Goal: Transaction & Acquisition: Purchase product/service

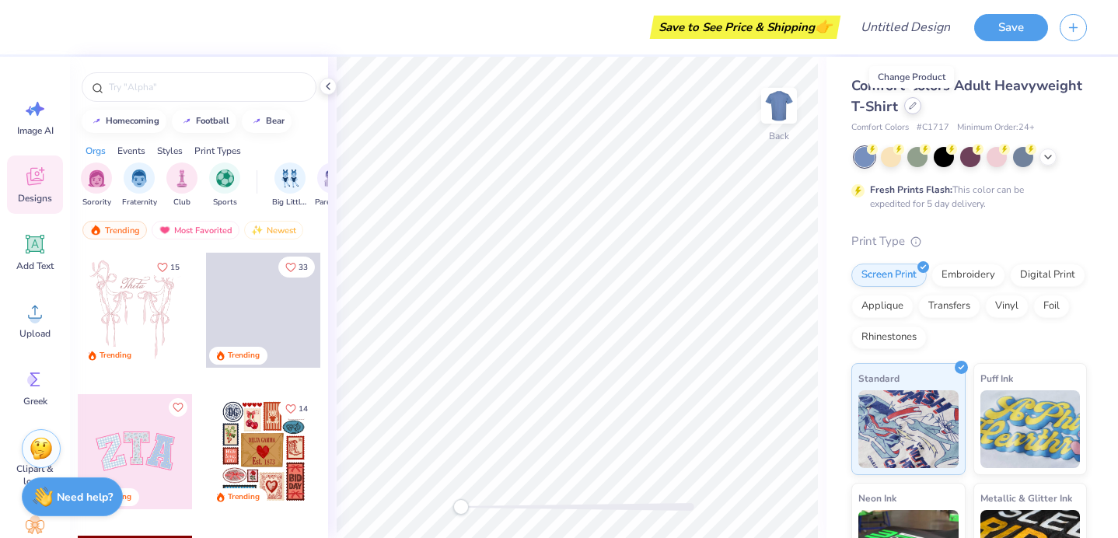
click at [913, 107] on icon at bounding box center [913, 106] width 8 height 8
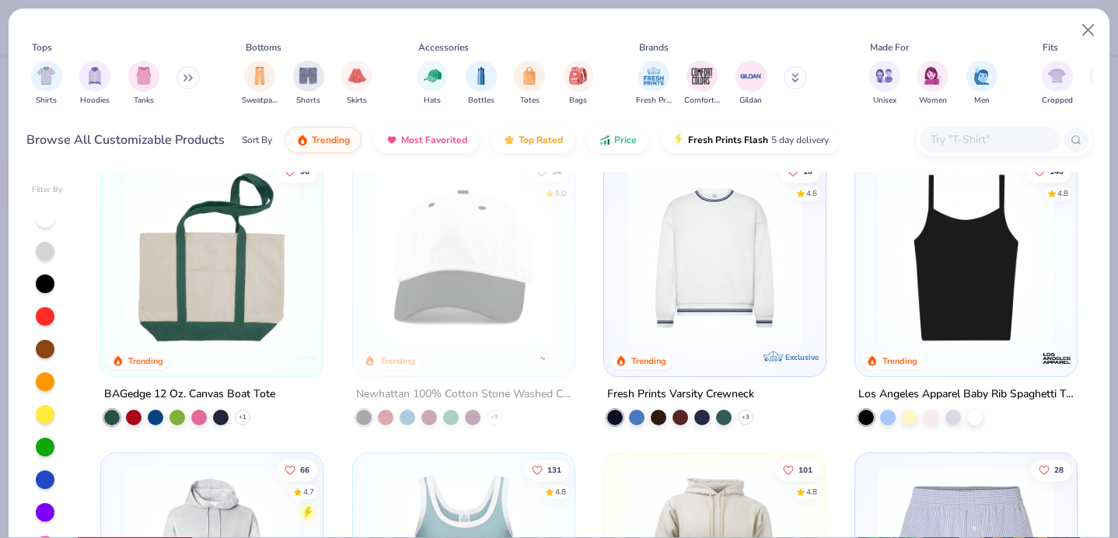
scroll to position [2113, 0]
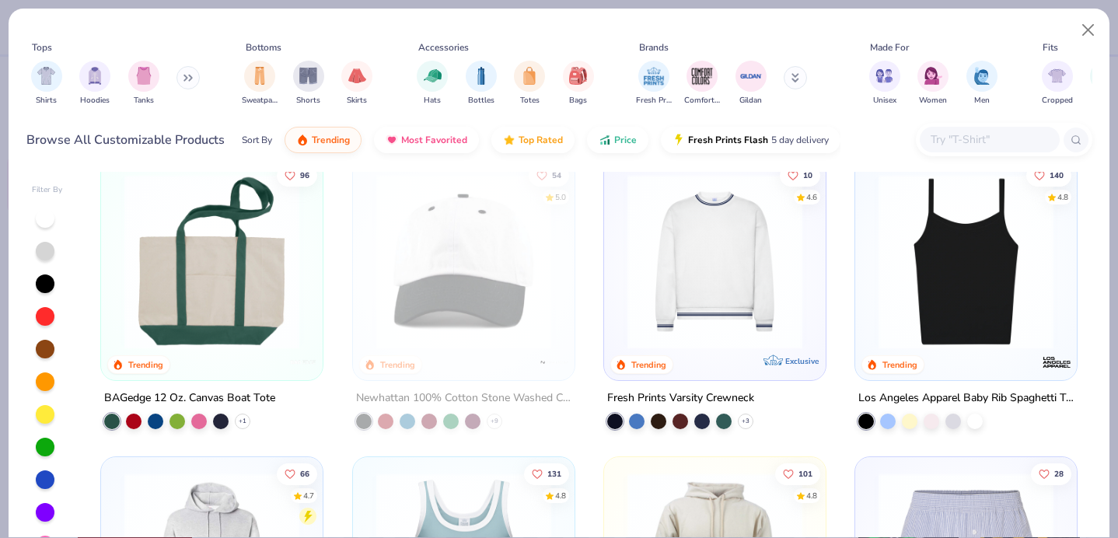
click at [706, 302] on img at bounding box center [715, 261] width 190 height 175
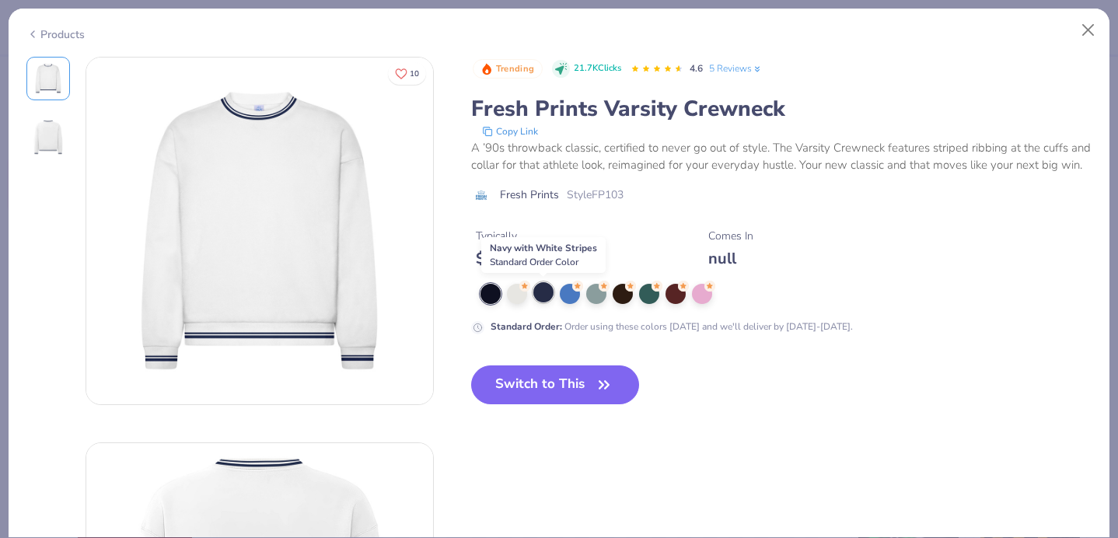
click at [547, 295] on div at bounding box center [543, 292] width 20 height 20
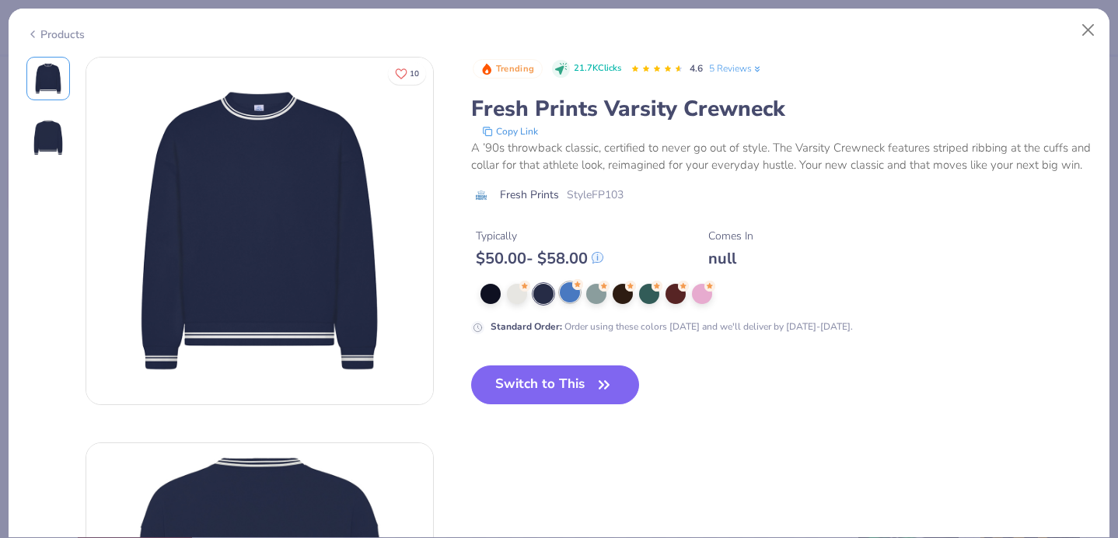
click at [580, 296] on div at bounding box center [787, 294] width 612 height 20
click at [586, 290] on div at bounding box center [596, 292] width 20 height 20
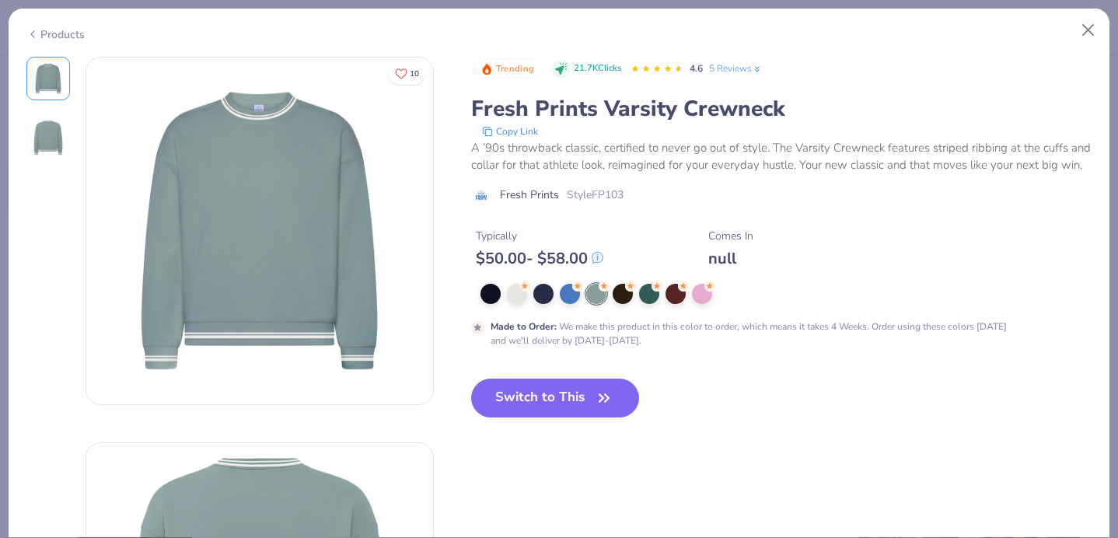
drag, startPoint x: 573, startPoint y: 292, endPoint x: 633, endPoint y: 236, distance: 82.0
click at [633, 236] on div "Trending 21.7K Clicks 4.6 5 Reviews Fresh Prints Varsity Crewneck Copy Link A ’…" at bounding box center [781, 202] width 621 height 291
click at [704, 289] on icon at bounding box center [709, 284] width 11 height 11
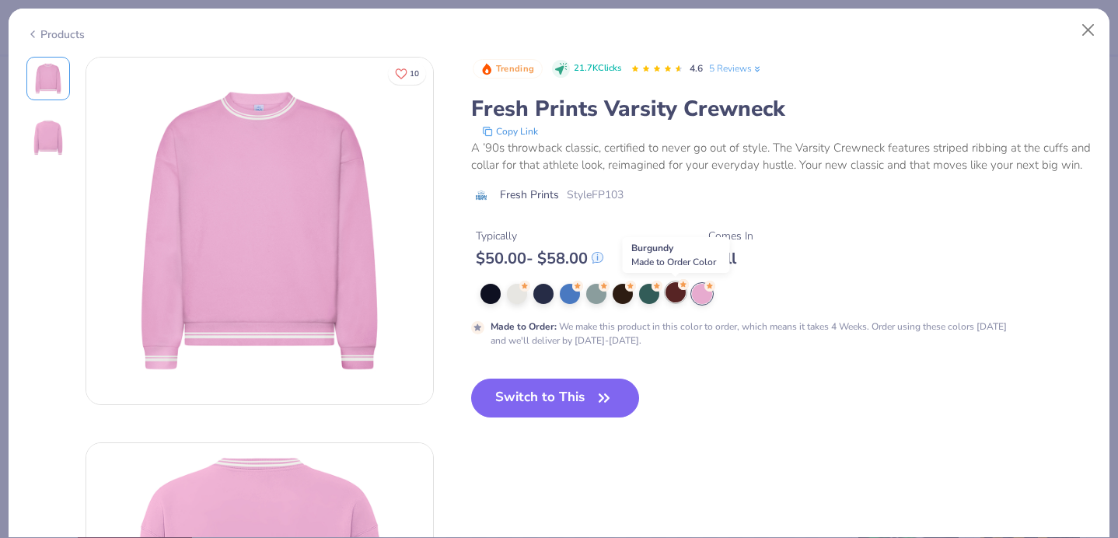
click at [681, 286] on icon at bounding box center [683, 283] width 6 height 5
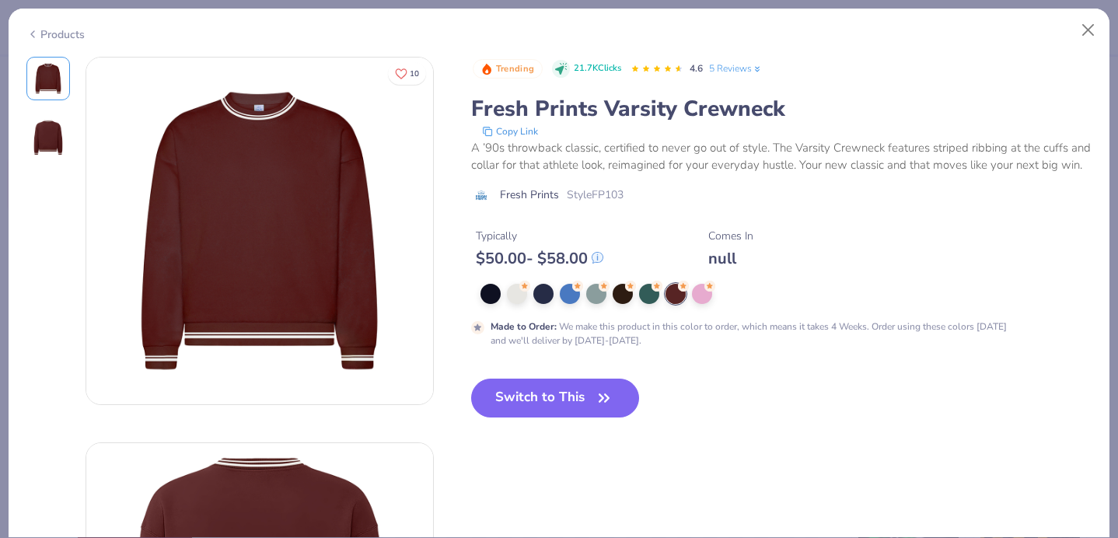
click at [503, 297] on div at bounding box center [787, 294] width 612 height 20
click at [490, 295] on div at bounding box center [491, 292] width 20 height 20
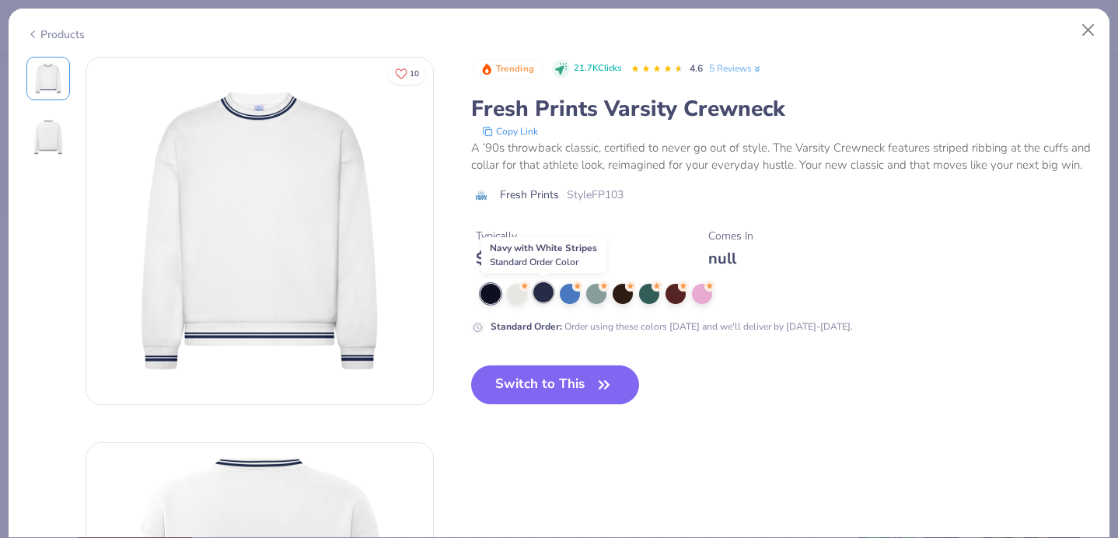
click at [545, 297] on div at bounding box center [543, 292] width 20 height 20
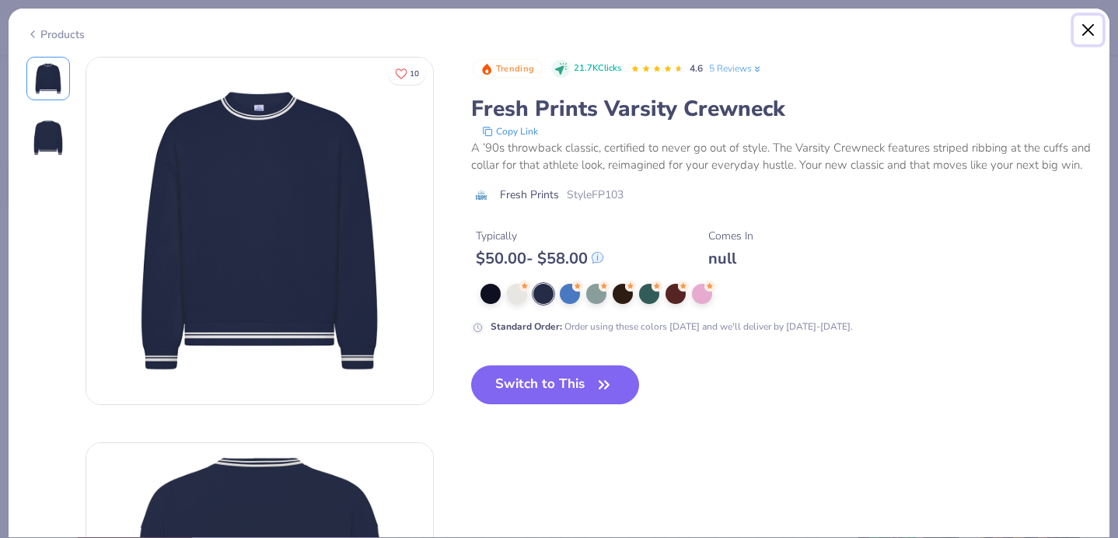
click at [1090, 30] on button "Close" at bounding box center [1089, 31] width 30 height 30
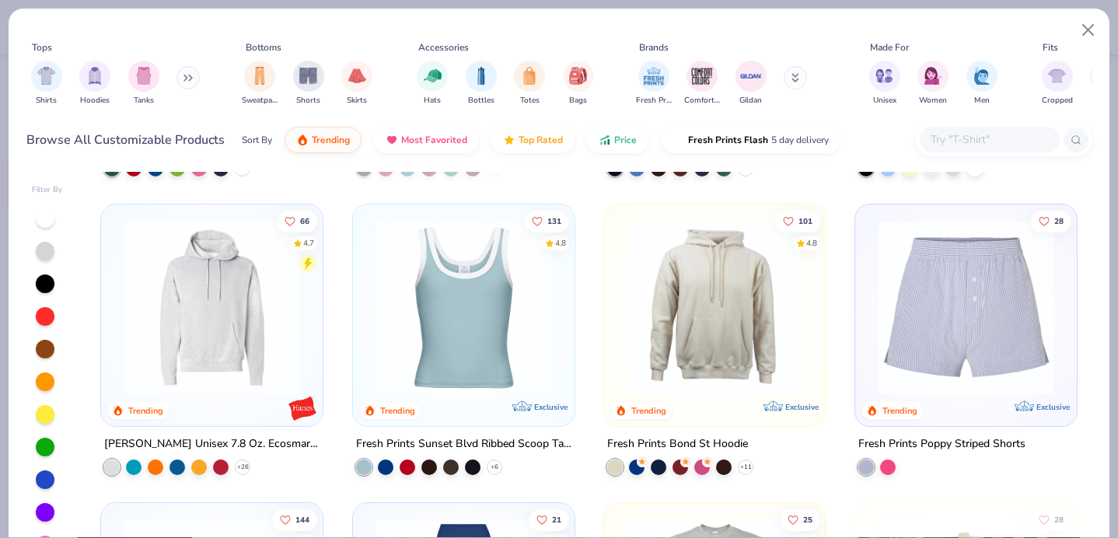
scroll to position [2377, 0]
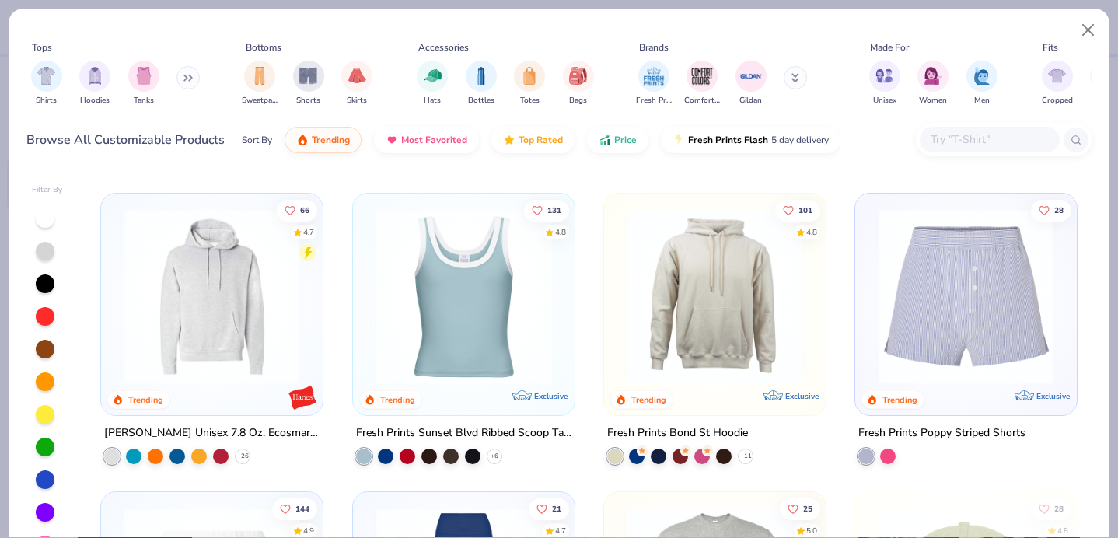
click at [368, 340] on img at bounding box center [272, 296] width 190 height 175
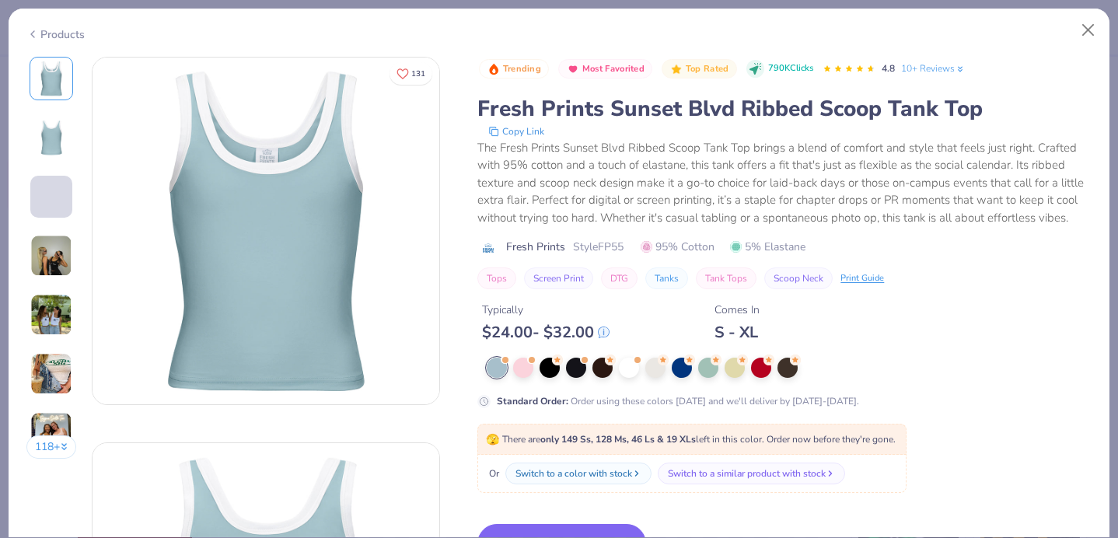
scroll to position [38, 0]
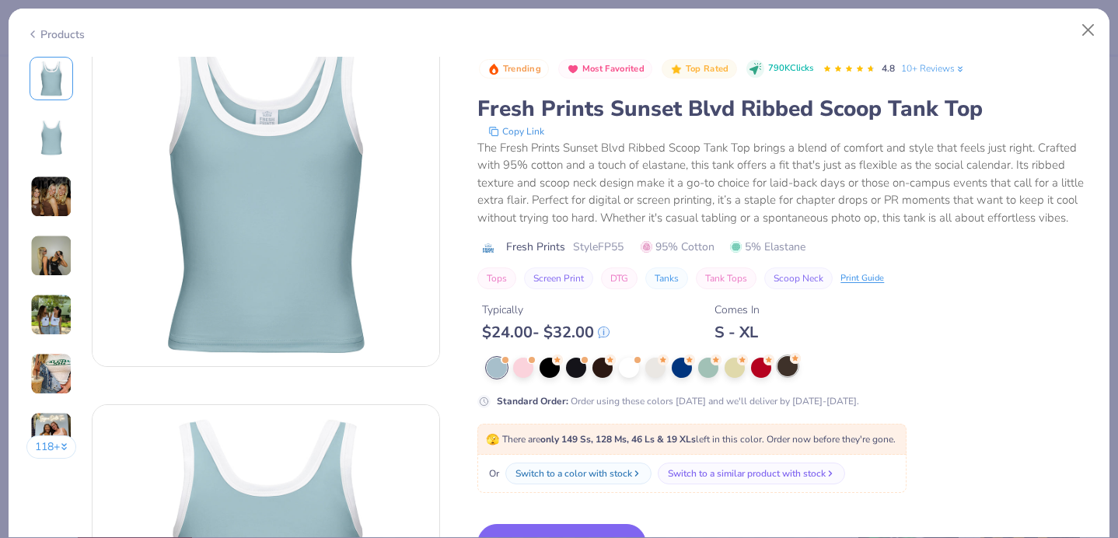
click at [792, 366] on div at bounding box center [788, 366] width 20 height 20
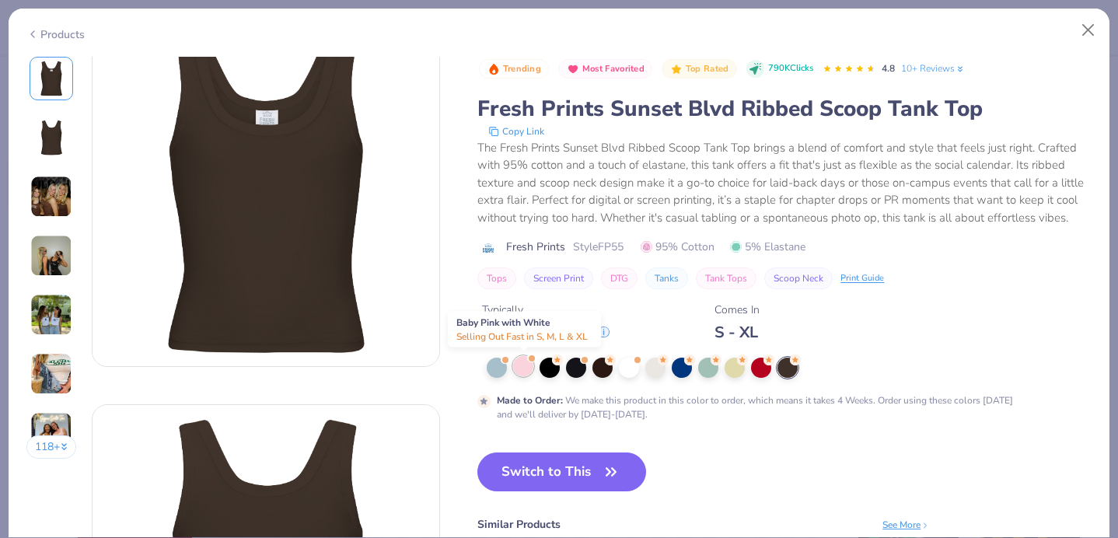
click at [529, 369] on div at bounding box center [523, 366] width 20 height 20
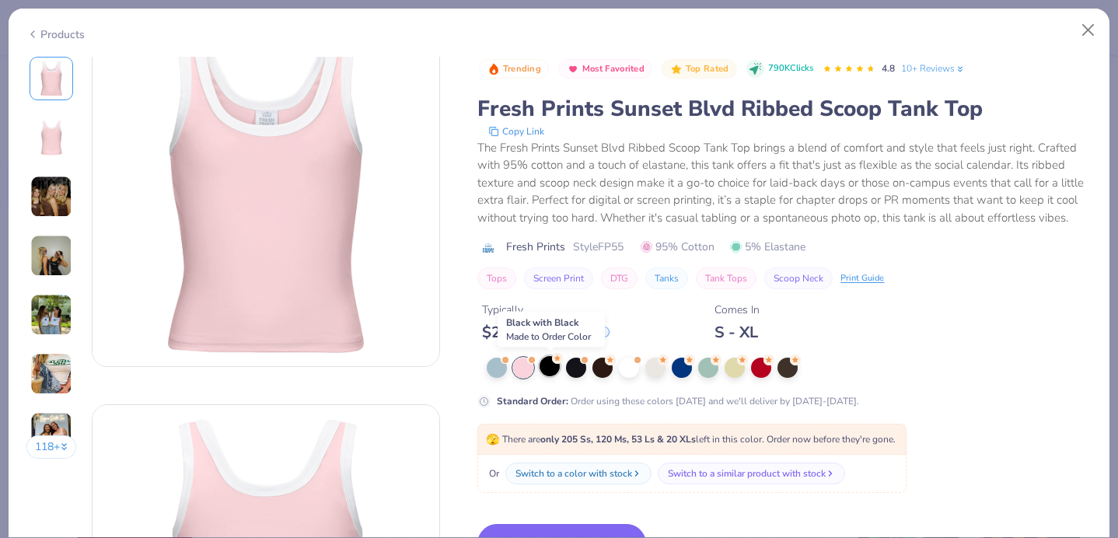
click at [549, 369] on div at bounding box center [550, 366] width 20 height 20
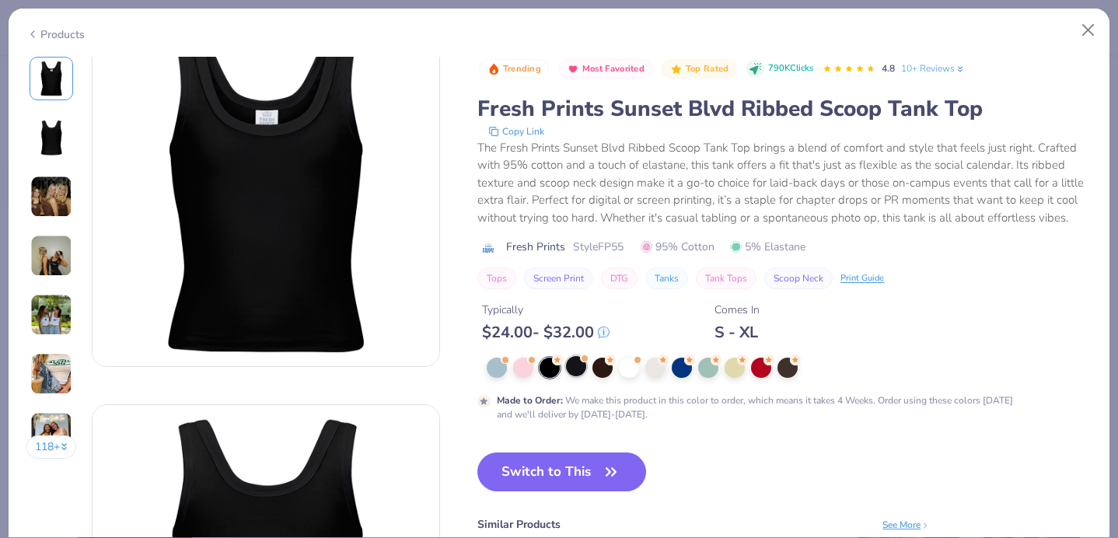
click at [575, 367] on div at bounding box center [576, 366] width 20 height 20
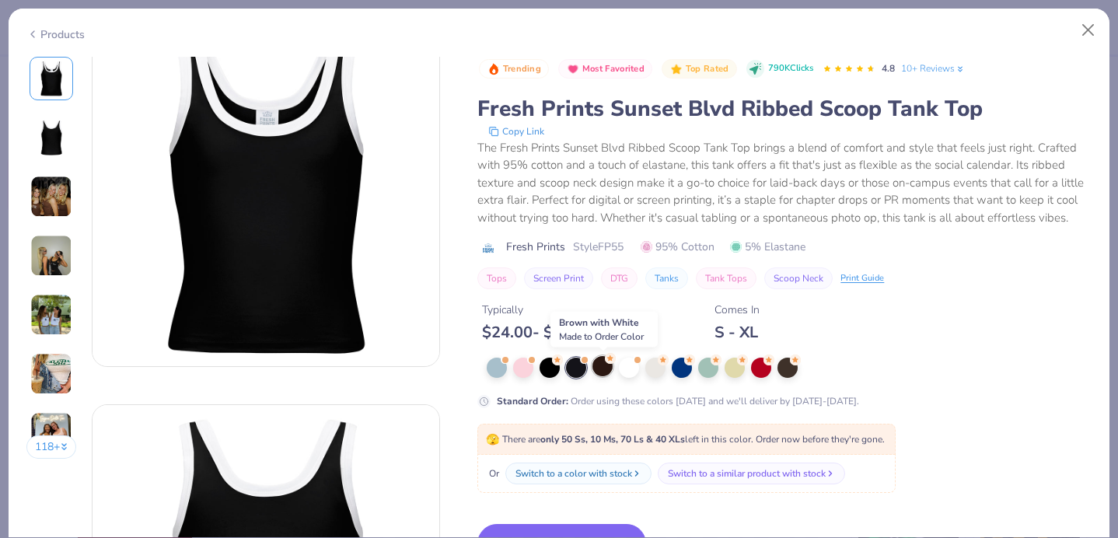
click at [608, 357] on circle at bounding box center [610, 358] width 11 height 11
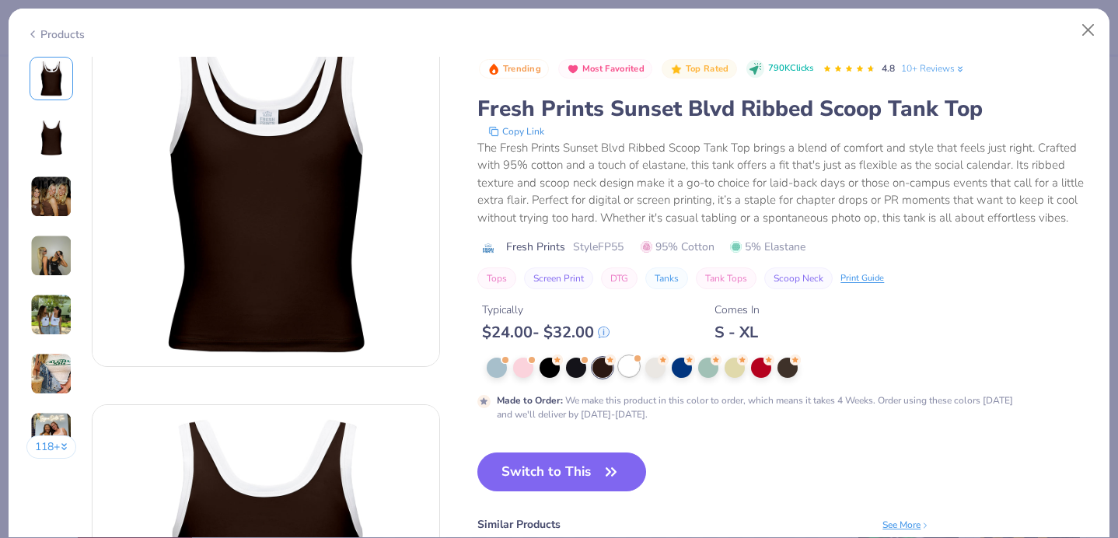
click at [634, 358] on span at bounding box center [637, 358] width 9 height 9
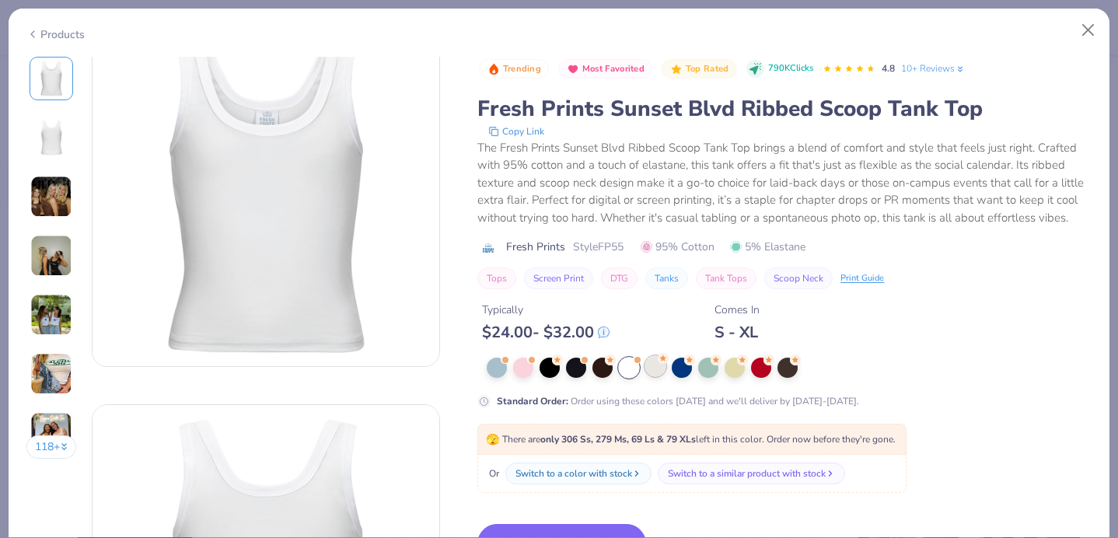
click at [662, 361] on icon at bounding box center [663, 357] width 6 height 5
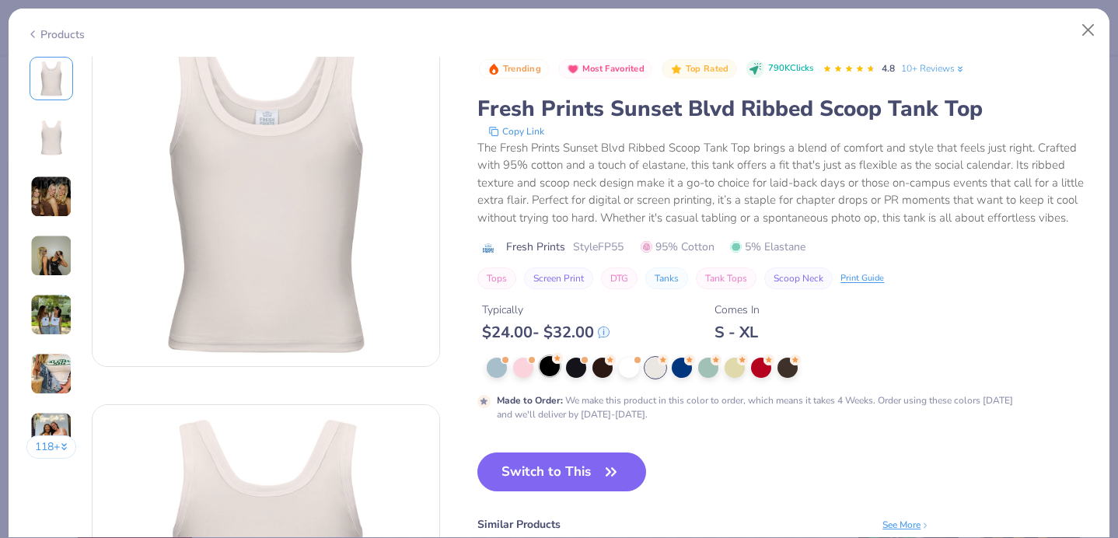
click at [548, 370] on div at bounding box center [550, 366] width 20 height 20
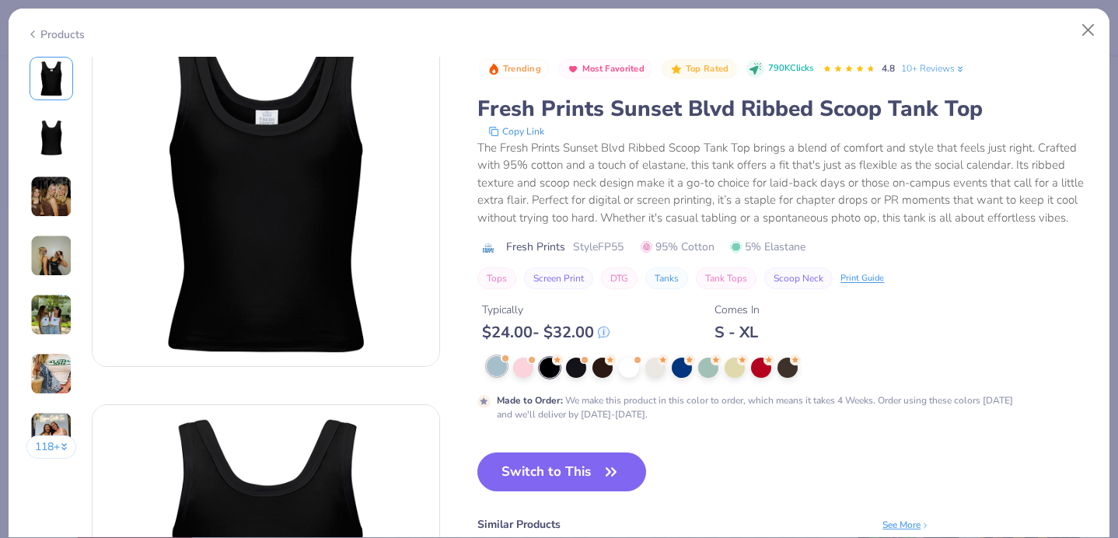
click at [499, 367] on div at bounding box center [497, 366] width 20 height 20
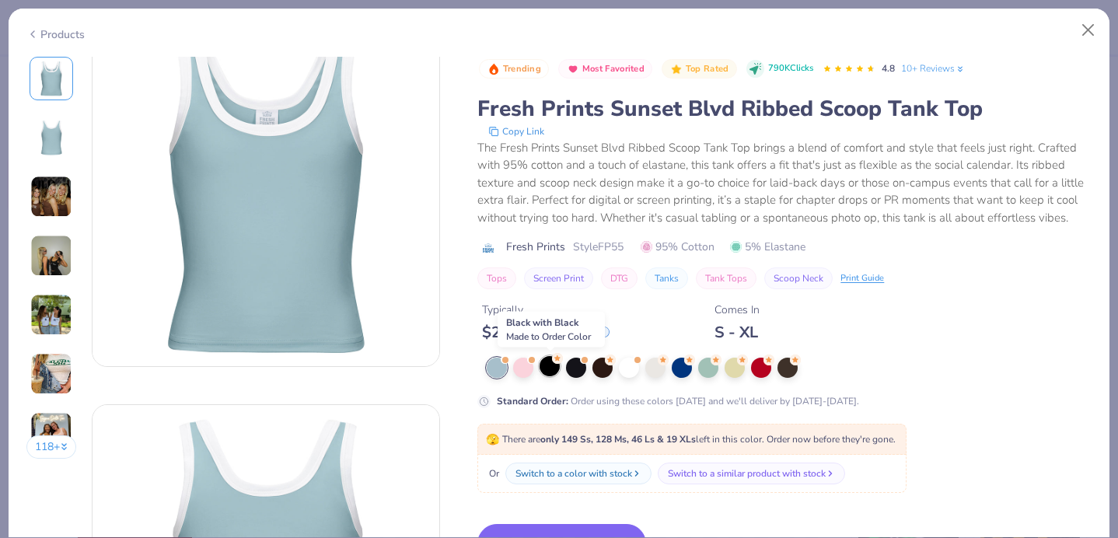
click at [554, 366] on div at bounding box center [550, 366] width 20 height 20
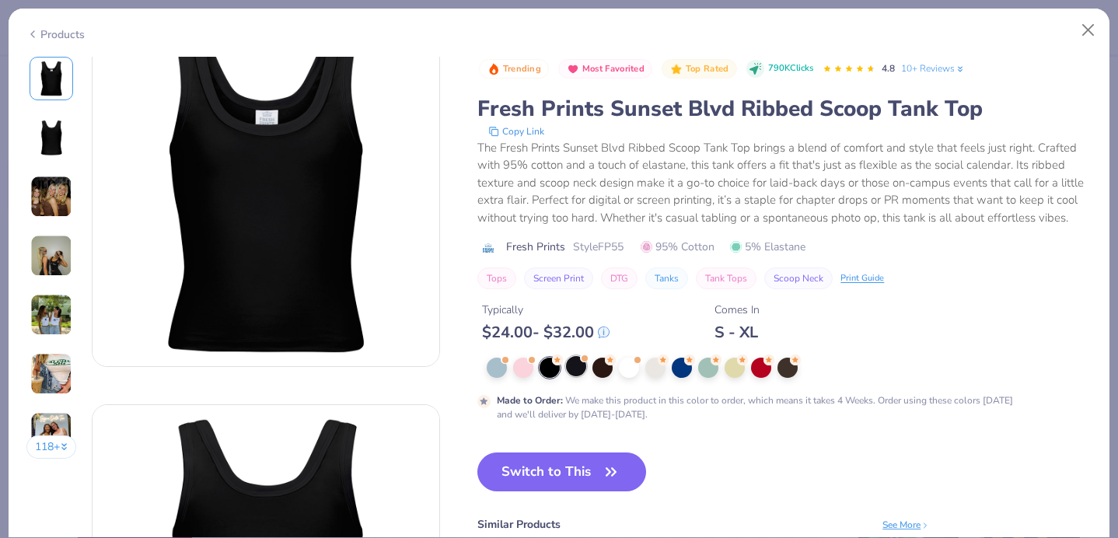
click at [583, 369] on div at bounding box center [576, 366] width 20 height 20
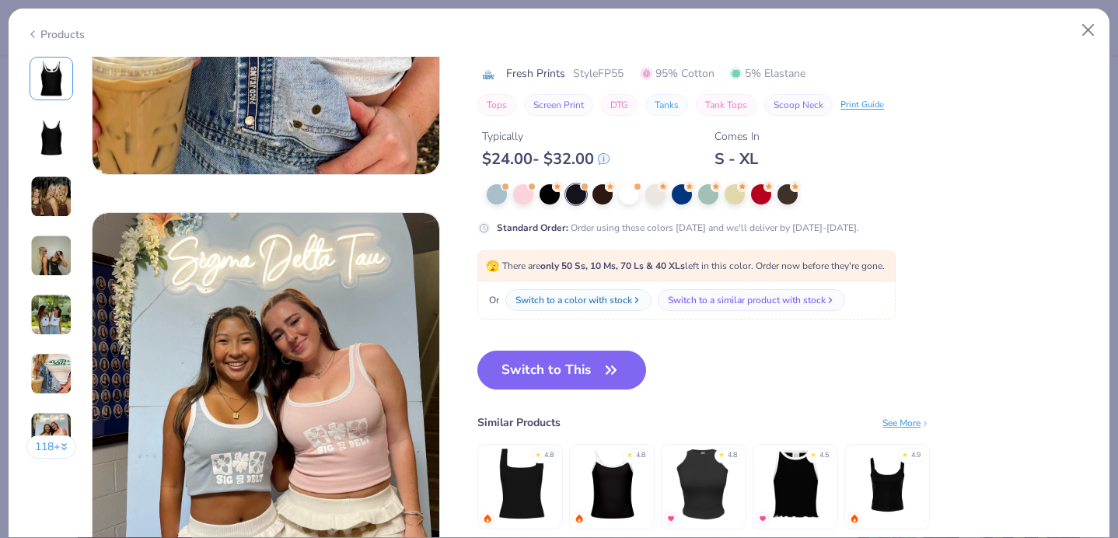
scroll to position [2044, 0]
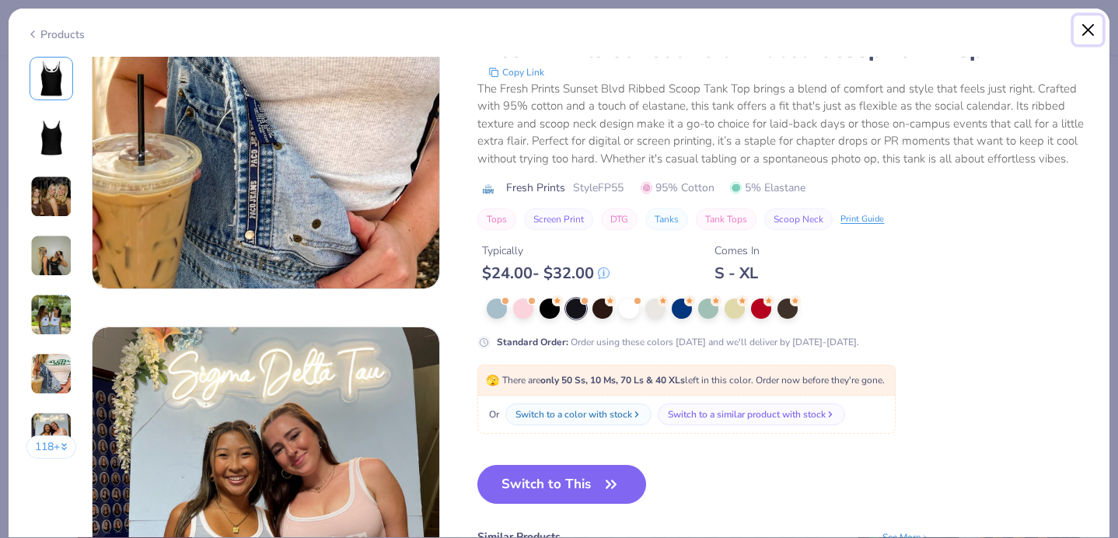
click at [1089, 28] on button "Close" at bounding box center [1089, 31] width 30 height 30
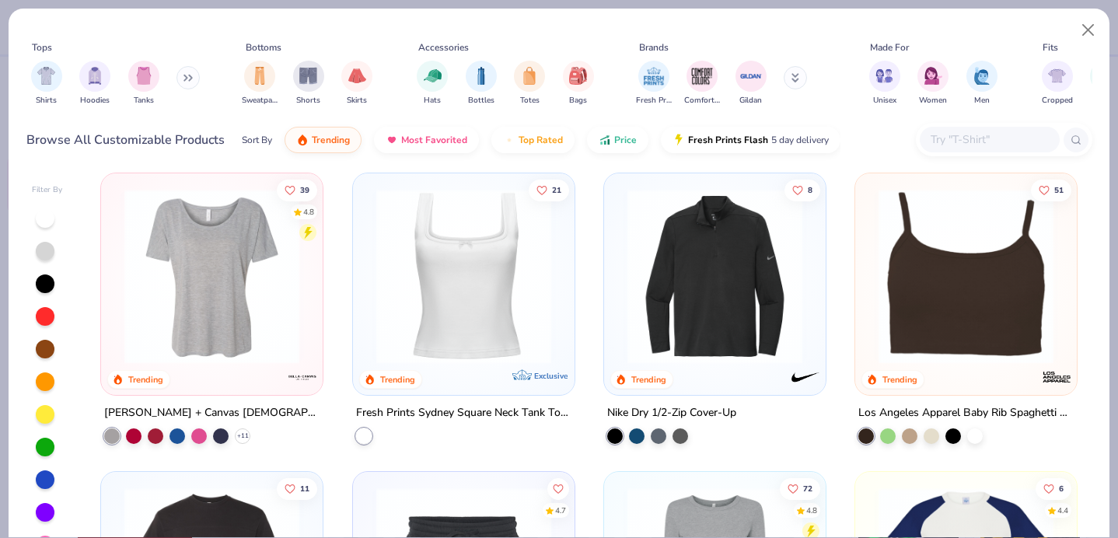
scroll to position [5683, 0]
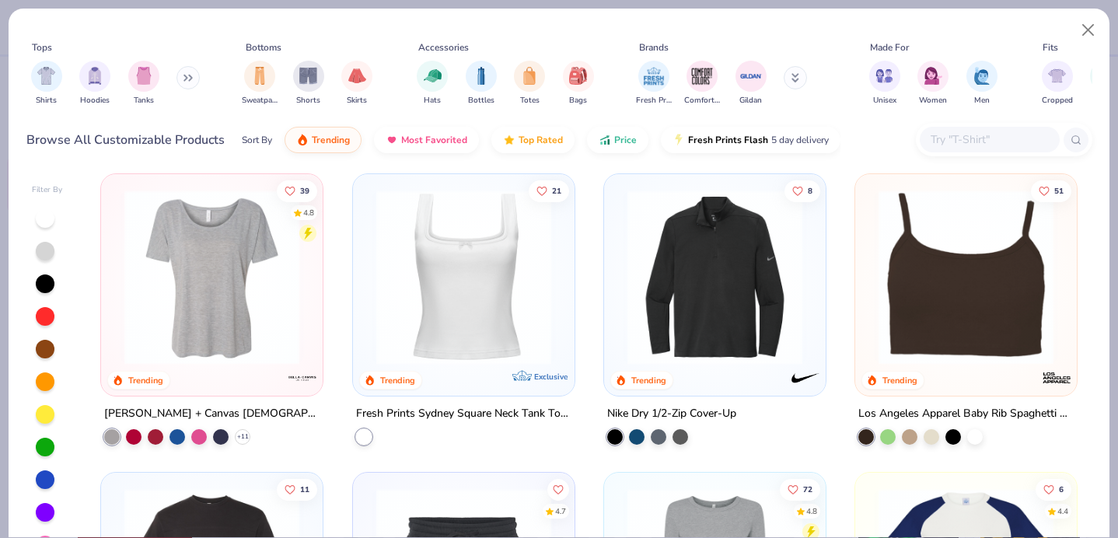
click at [487, 273] on img at bounding box center [464, 277] width 190 height 175
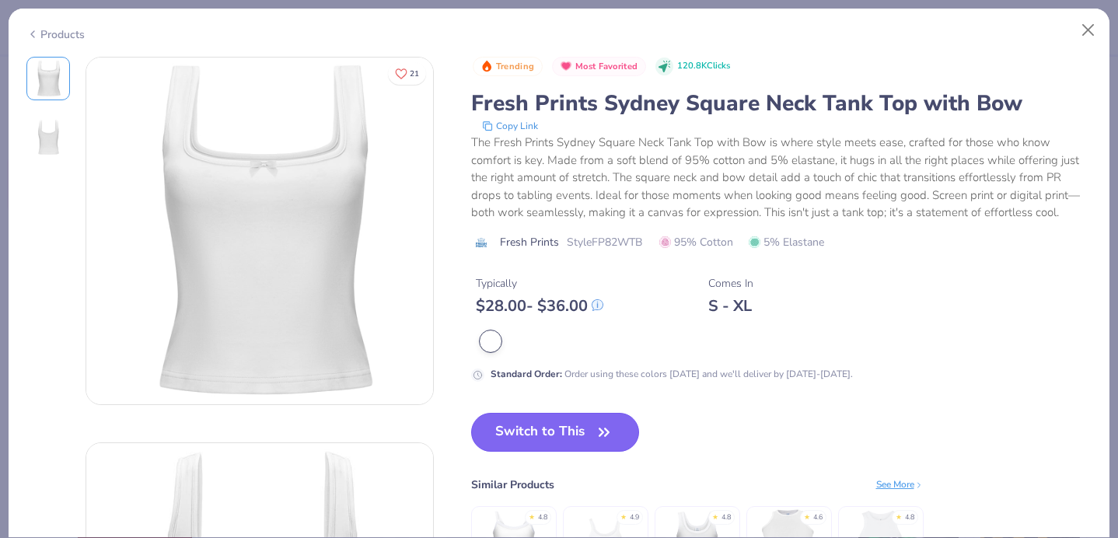
click at [554, 424] on button "Switch to This" at bounding box center [555, 432] width 169 height 39
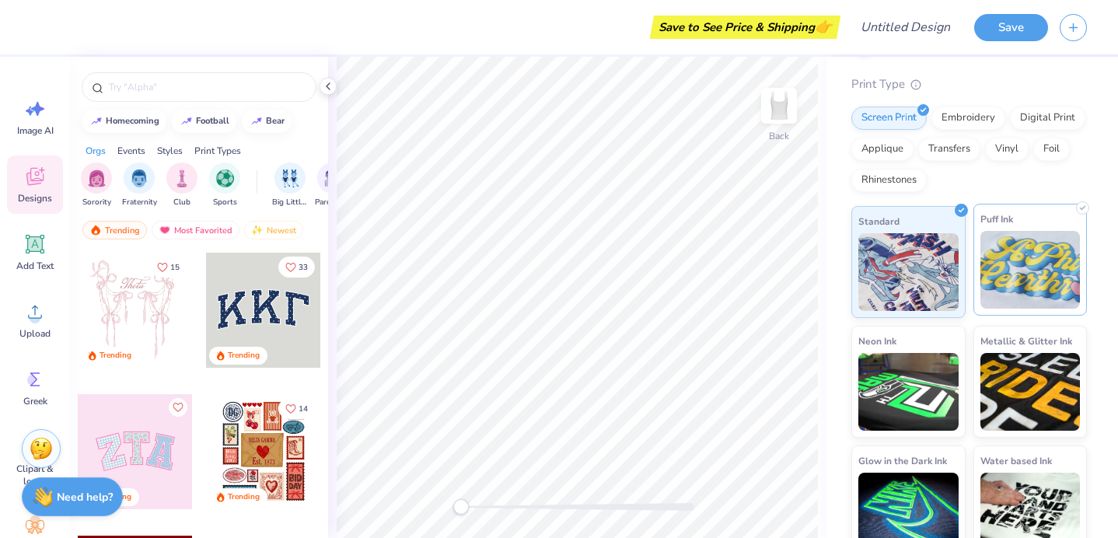
scroll to position [133, 0]
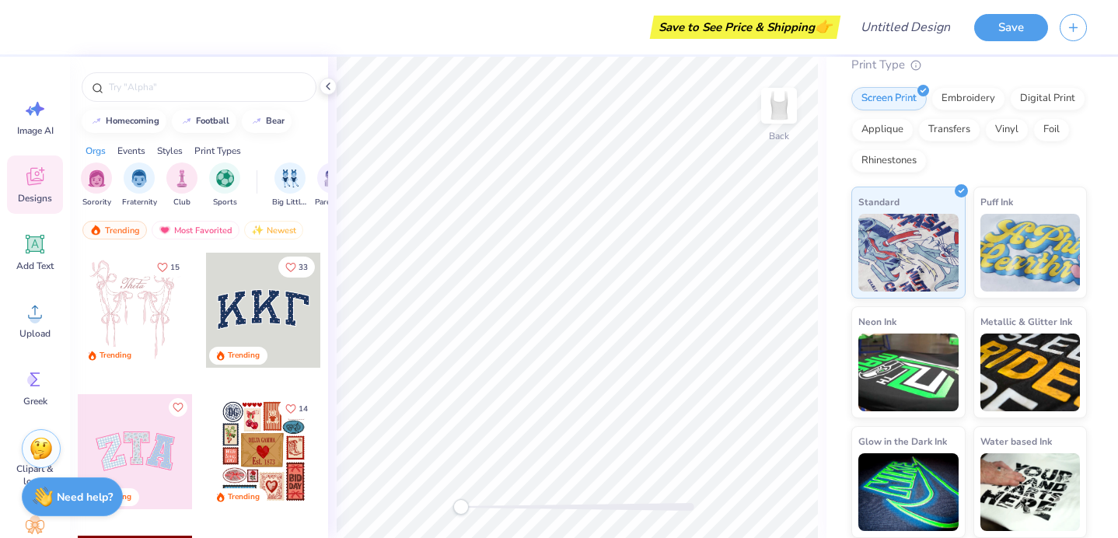
click at [268, 310] on div at bounding box center [263, 310] width 115 height 115
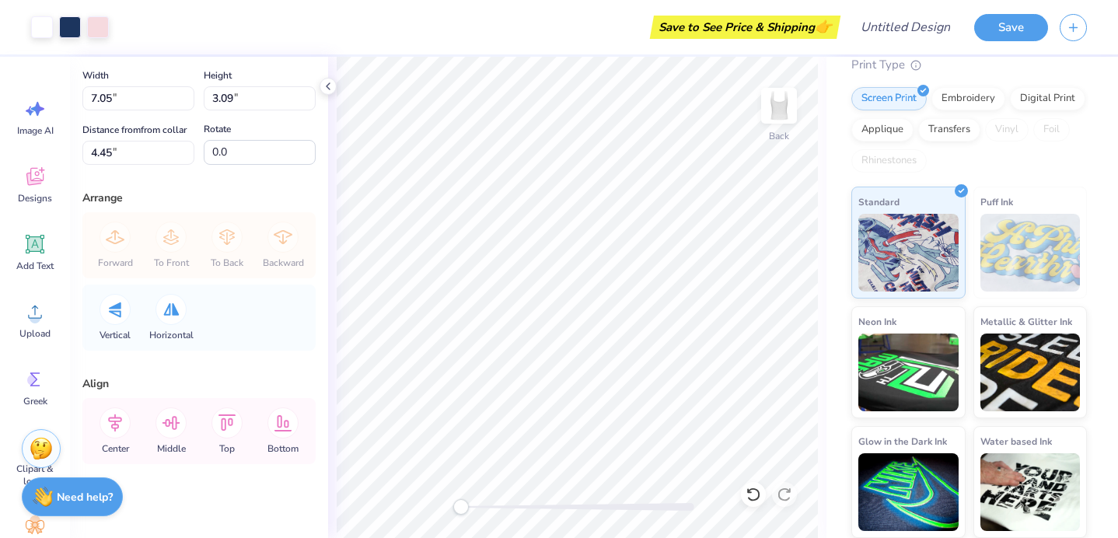
scroll to position [68, 0]
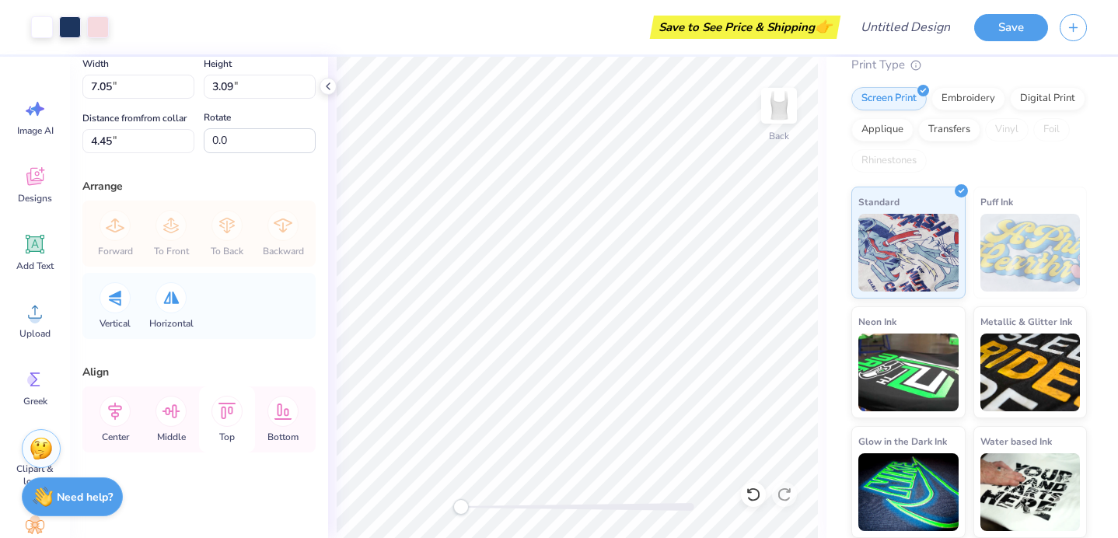
click at [236, 427] on div "Top" at bounding box center [227, 419] width 56 height 66
click at [291, 416] on icon at bounding box center [282, 411] width 31 height 31
click at [248, 429] on div "Top" at bounding box center [227, 419] width 56 height 66
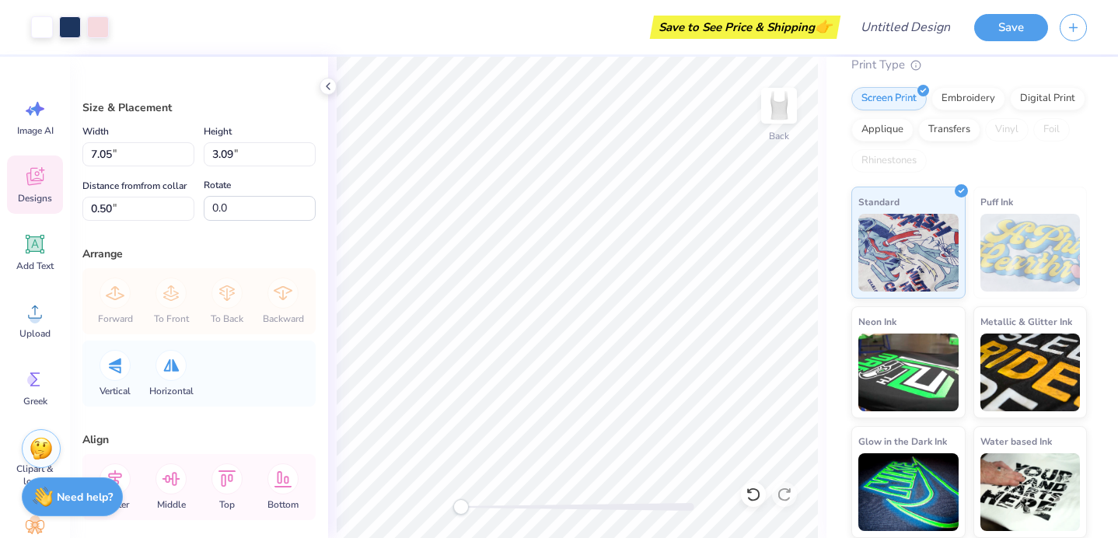
click at [26, 187] on icon at bounding box center [34, 176] width 23 height 23
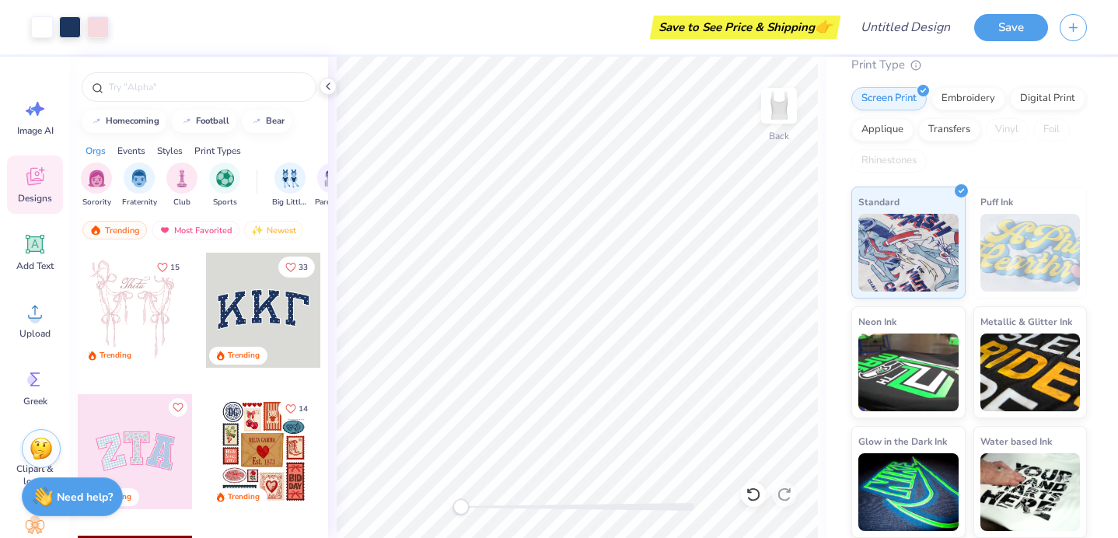
click at [159, 324] on div at bounding box center [135, 310] width 115 height 115
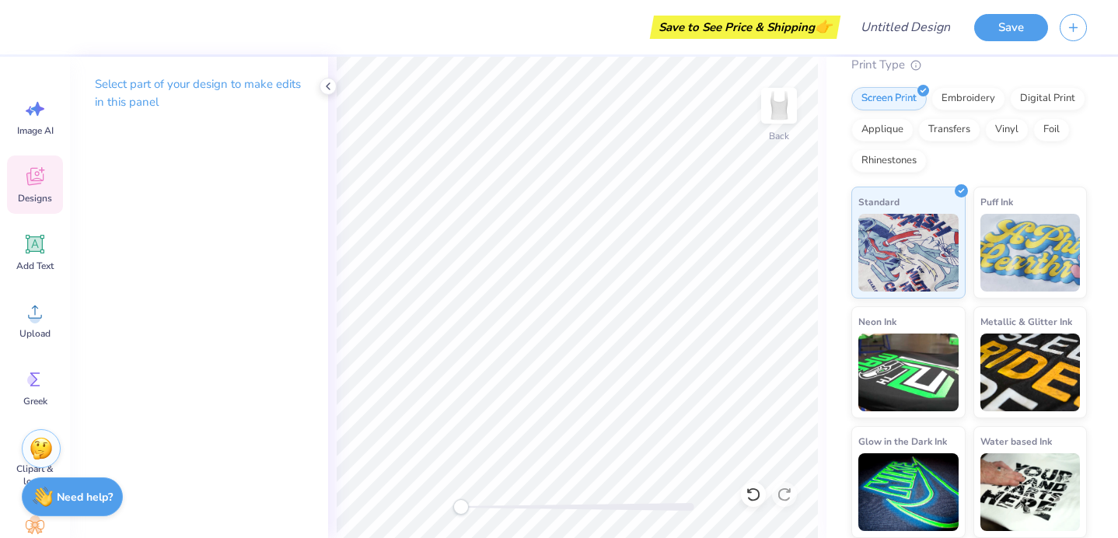
click at [45, 210] on div "Designs" at bounding box center [35, 185] width 56 height 58
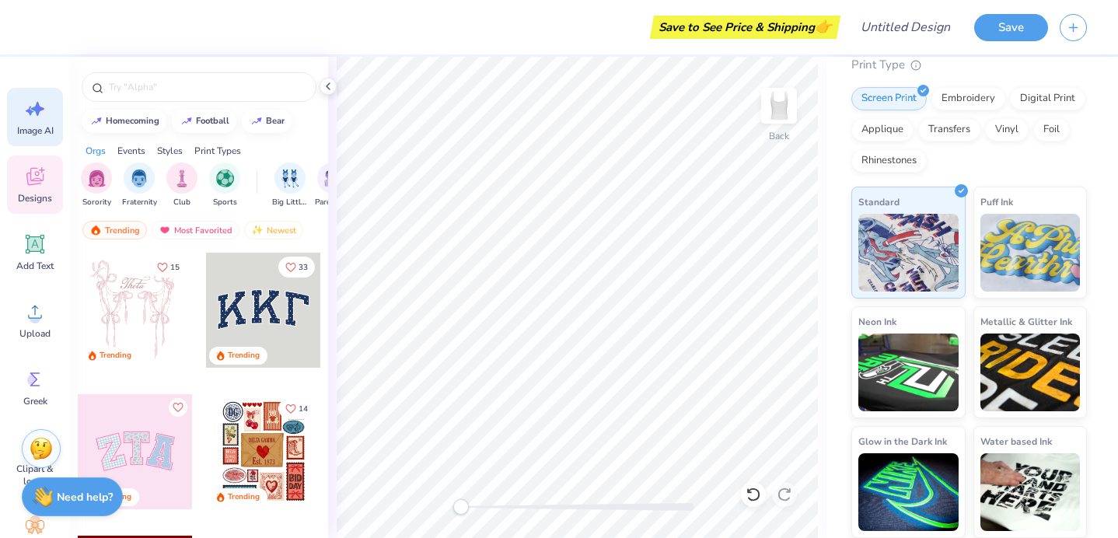
click at [37, 112] on icon at bounding box center [37, 109] width 13 height 14
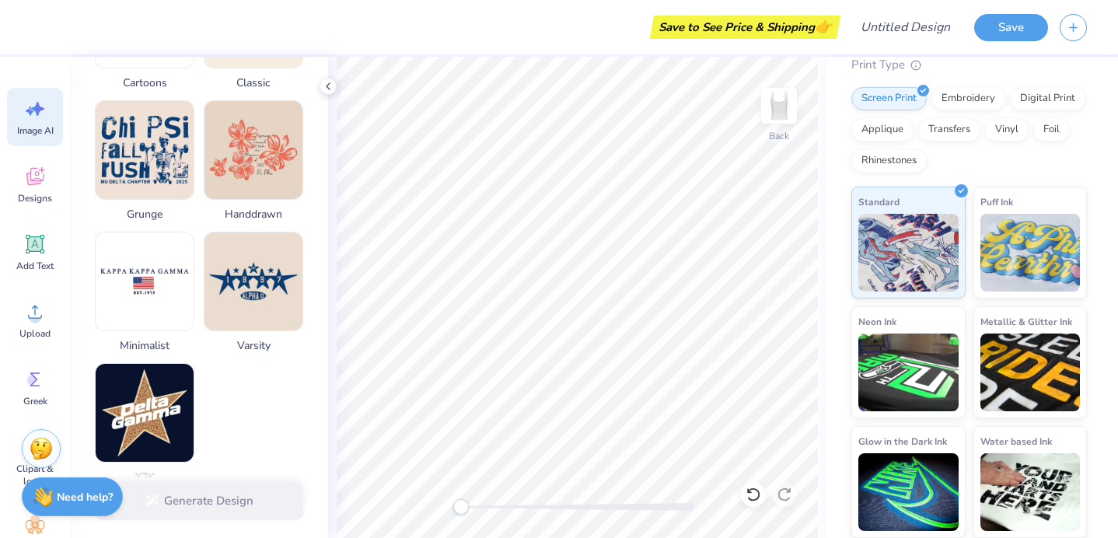
scroll to position [734, 0]
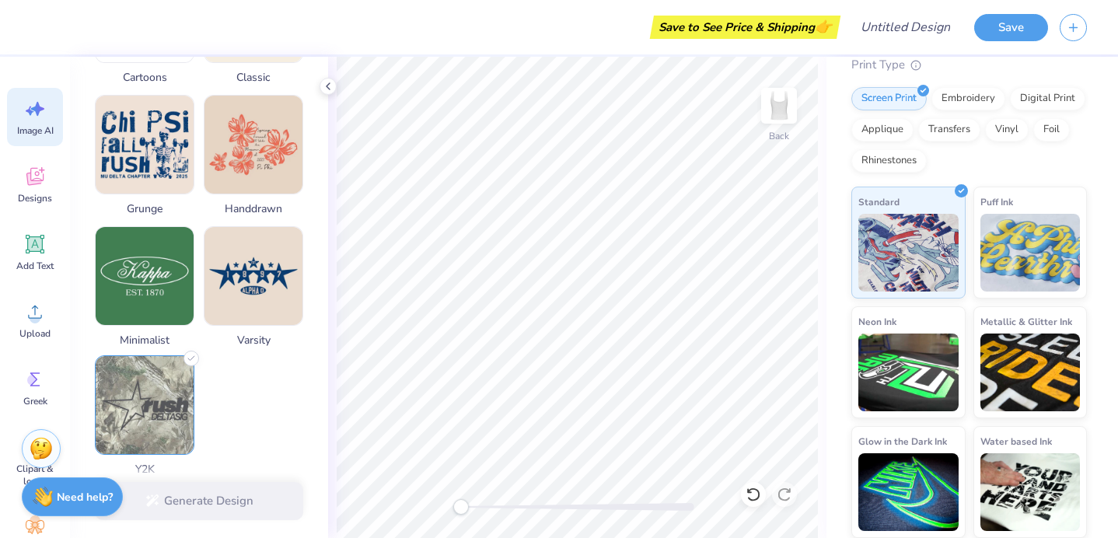
click at [156, 399] on img at bounding box center [145, 405] width 98 height 98
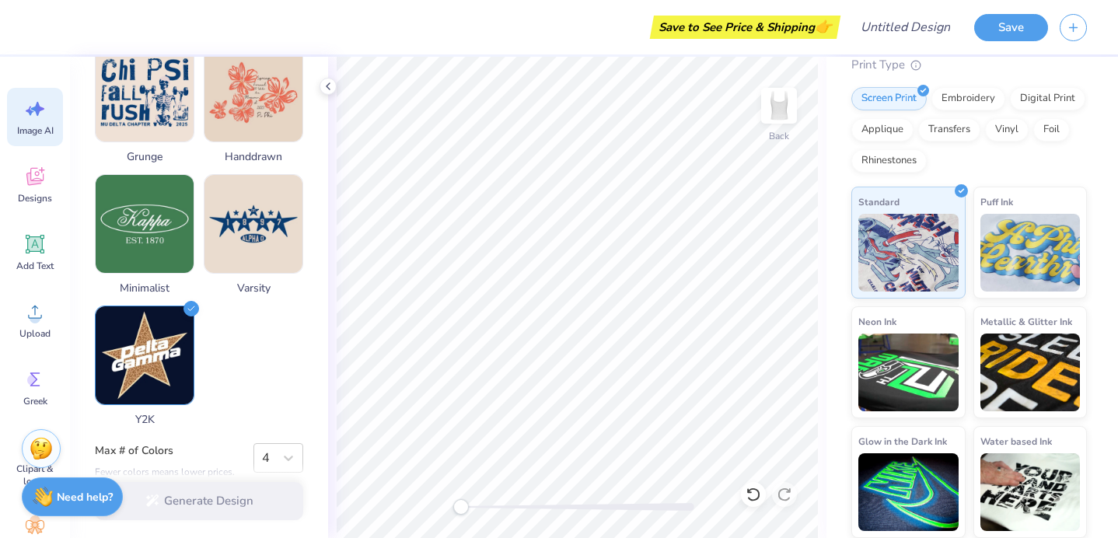
scroll to position [800, 0]
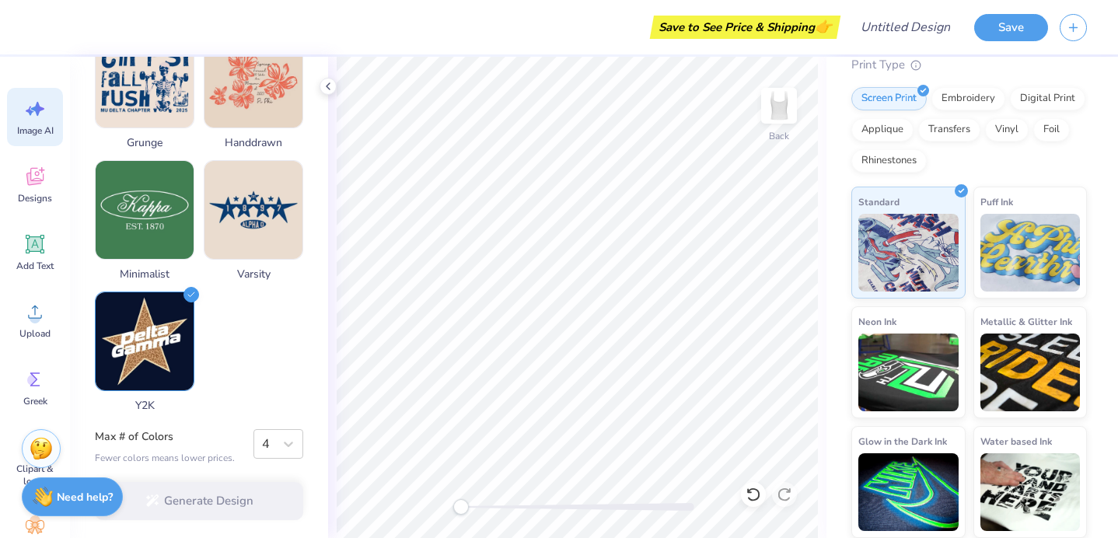
click at [232, 502] on div "Generate Design" at bounding box center [199, 500] width 258 height 75
click at [285, 447] on icon at bounding box center [289, 444] width 16 height 16
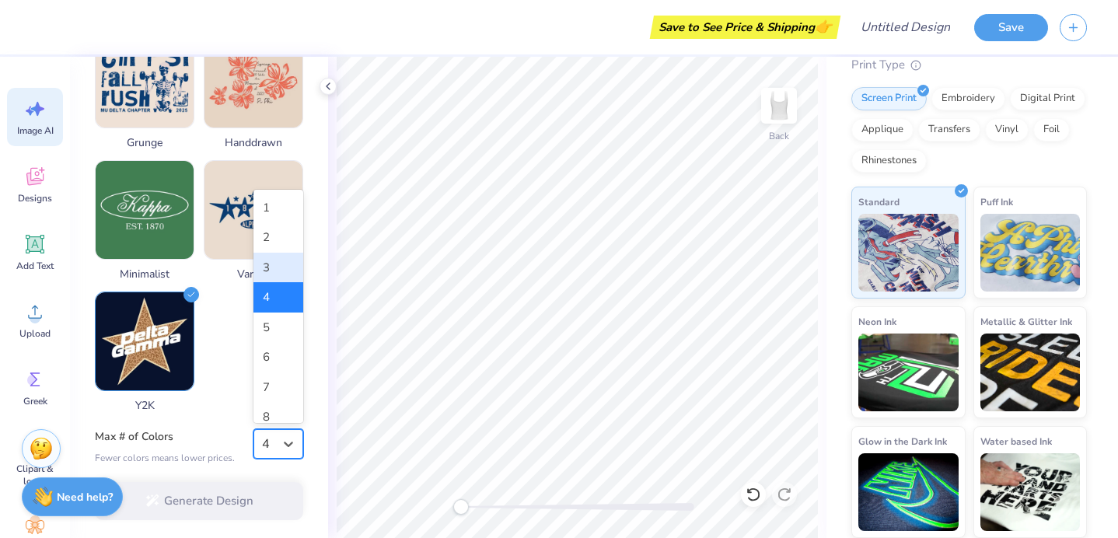
click at [275, 264] on div "3" at bounding box center [278, 268] width 50 height 30
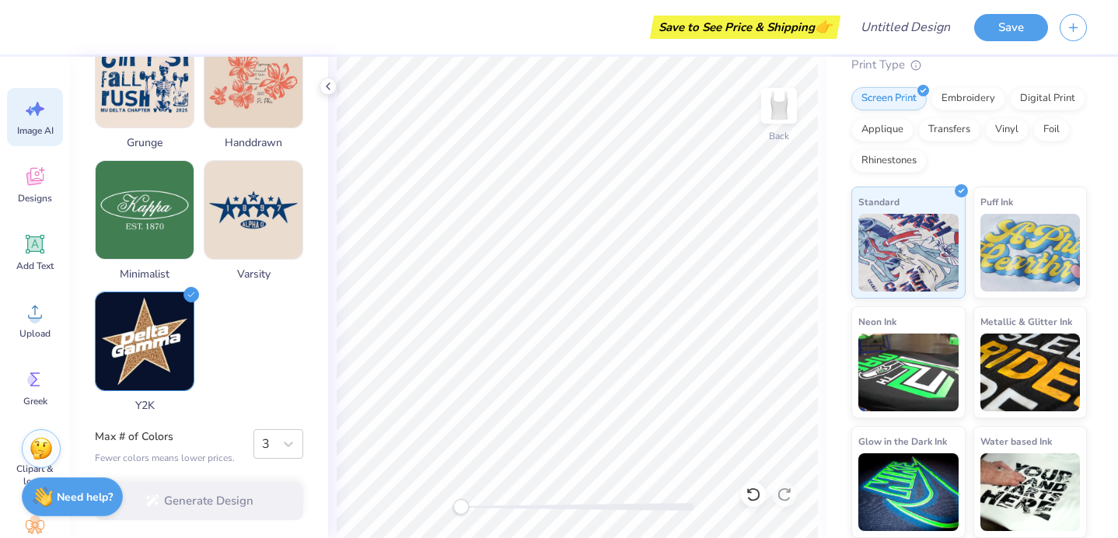
click at [229, 499] on div "Generate Design" at bounding box center [199, 500] width 258 height 75
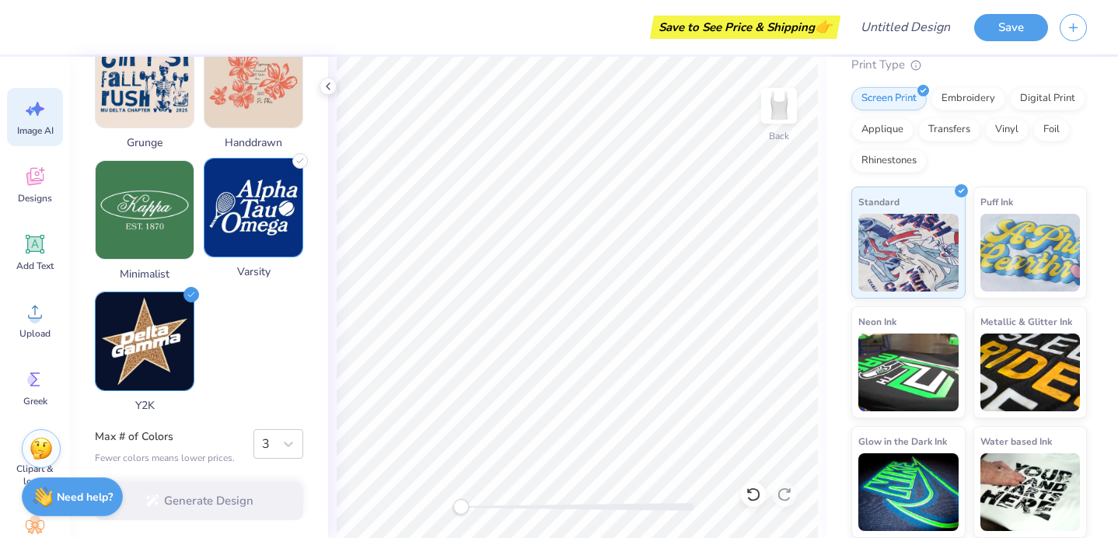
click at [244, 236] on img at bounding box center [253, 208] width 98 height 98
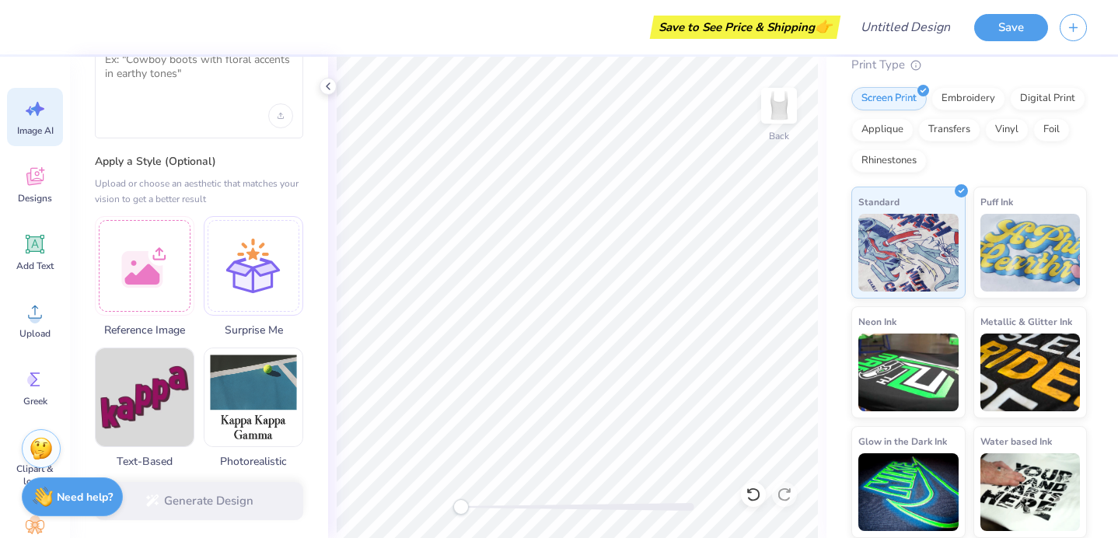
scroll to position [0, 0]
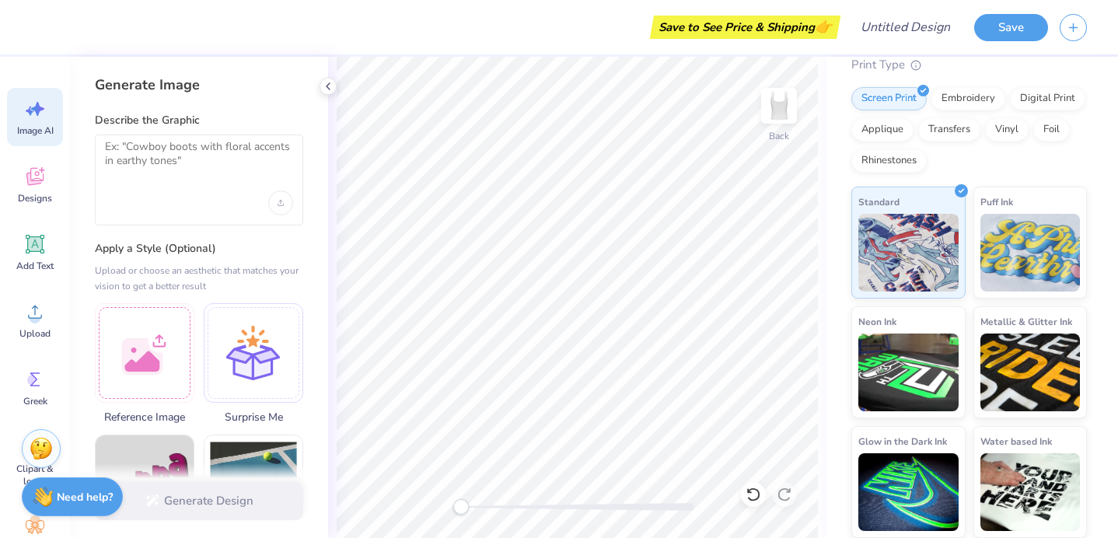
click at [227, 511] on div "Generate Design" at bounding box center [199, 500] width 258 height 75
click at [237, 342] on div at bounding box center [254, 351] width 100 height 100
click at [253, 497] on div "Generate Design" at bounding box center [199, 500] width 258 height 75
click at [46, 185] on icon at bounding box center [34, 176] width 23 height 23
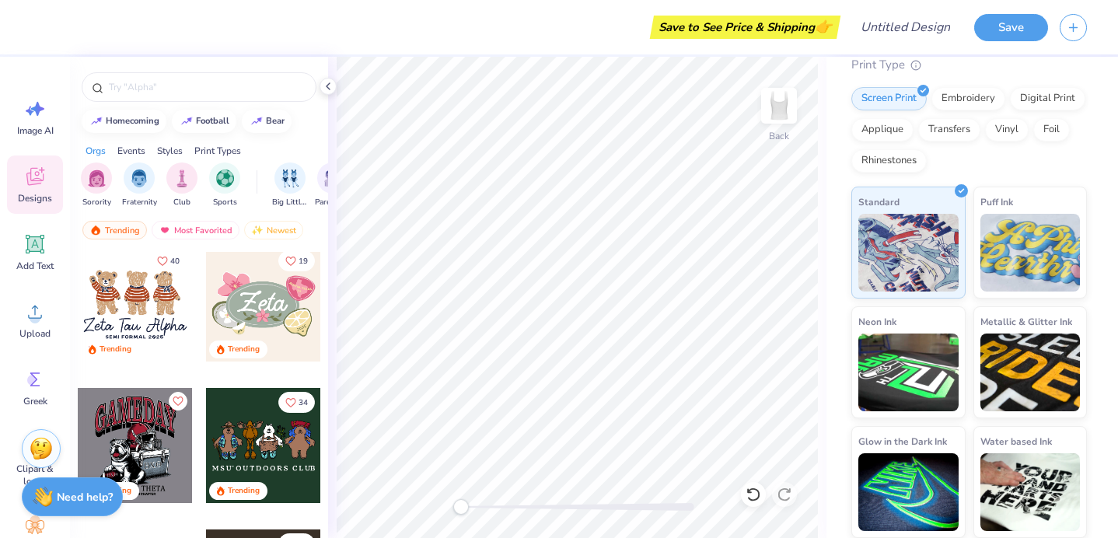
scroll to position [715, 0]
click at [128, 306] on div at bounding box center [135, 303] width 115 height 115
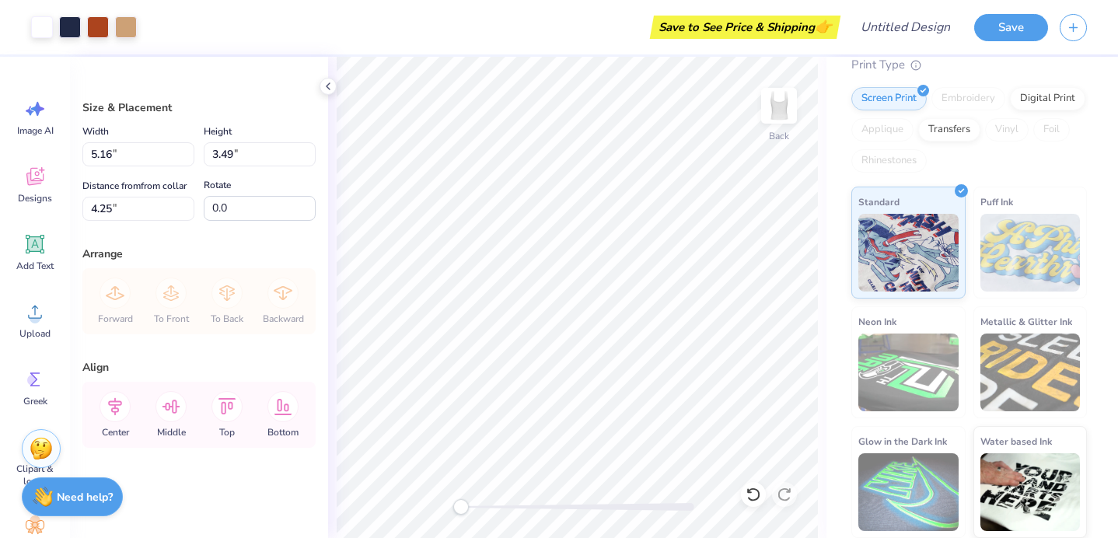
type input "4.26"
type input "6.60"
type input "4.46"
type input "2.26"
click at [583, 505] on div at bounding box center [577, 507] width 233 height 8
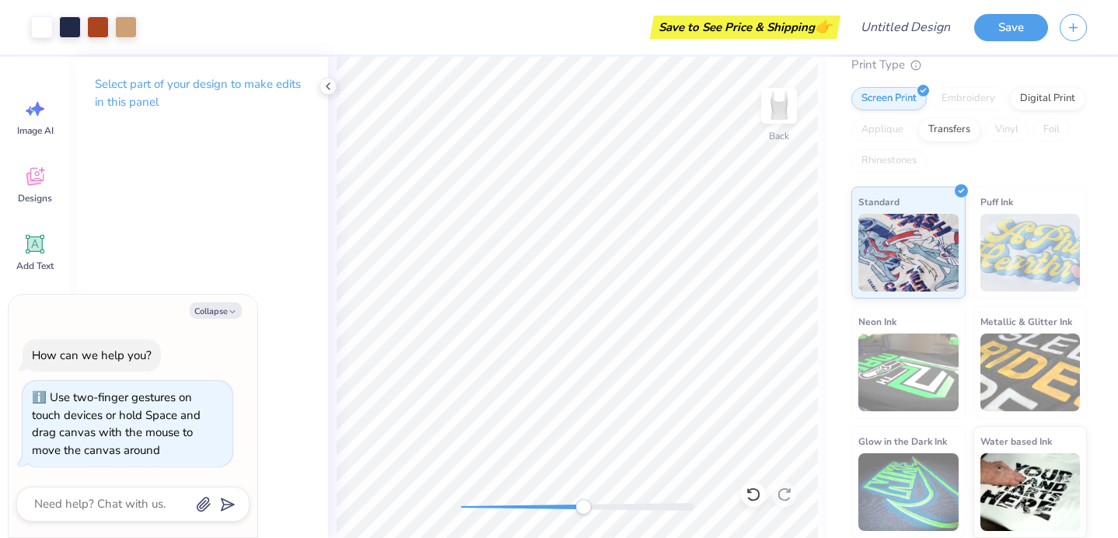
click at [841, 101] on div "Fresh Prints Sydney Square Neck Tank Top with Bow Fresh Prints # FP82WTB Minimu…" at bounding box center [973, 231] width 292 height 614
click at [482, 518] on div "Back" at bounding box center [577, 297] width 498 height 481
drag, startPoint x: 478, startPoint y: 506, endPoint x: 453, endPoint y: 508, distance: 24.9
click at [453, 508] on div "Accessibility label" at bounding box center [461, 507] width 16 height 16
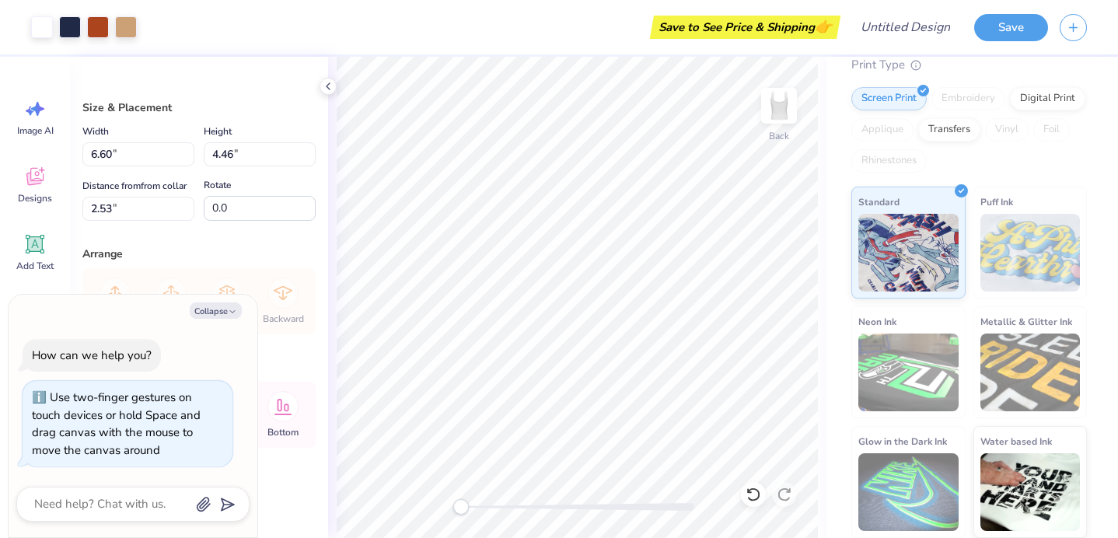
type textarea "x"
type input "7.70"
type input "5.21"
click at [42, 253] on div "Add Text" at bounding box center [35, 252] width 56 height 58
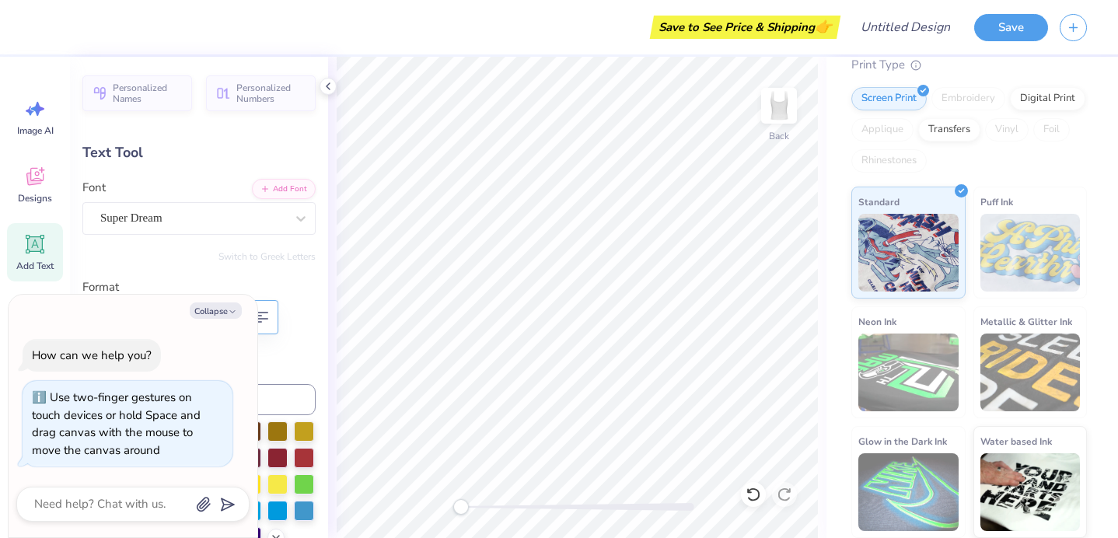
type textarea "x"
type textarea "TXT"
type textarea "x"
type textarea "XT"
type textarea "x"
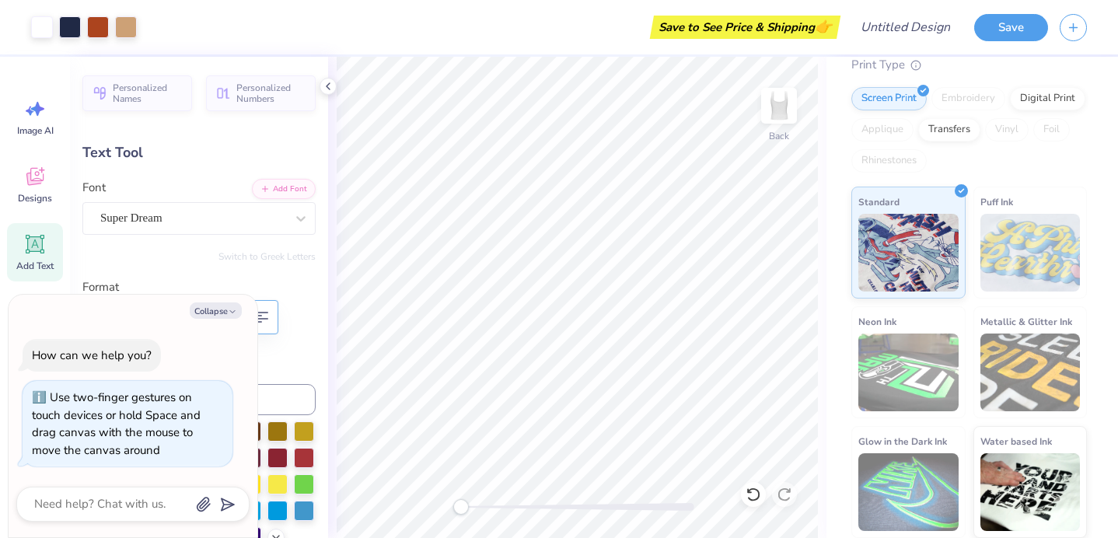
type input "1.94"
type input "5.46"
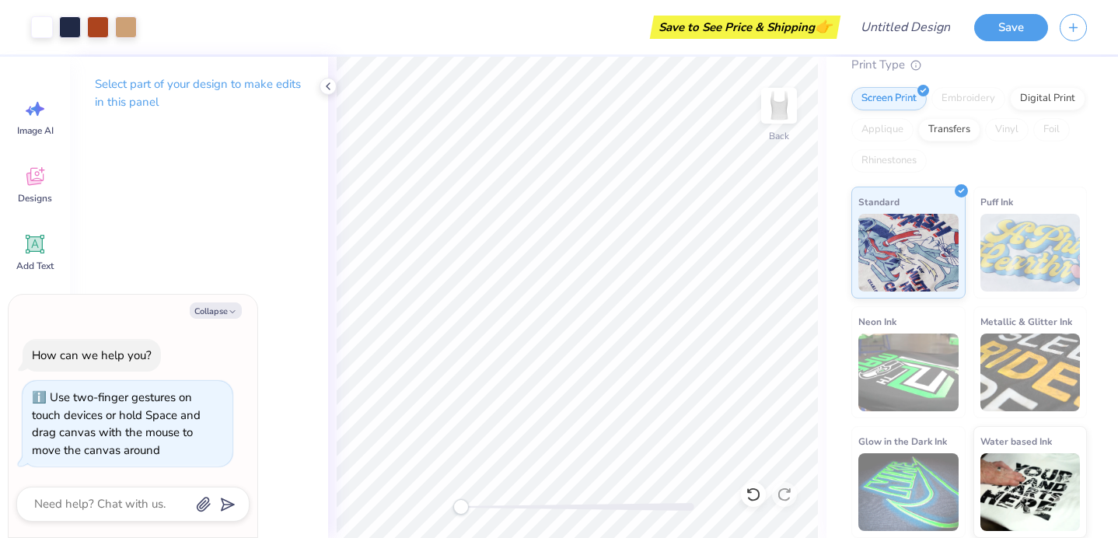
click at [243, 303] on div "Collapse" at bounding box center [132, 310] width 233 height 16
click at [218, 302] on button "Collapse" at bounding box center [216, 310] width 52 height 16
type textarea "x"
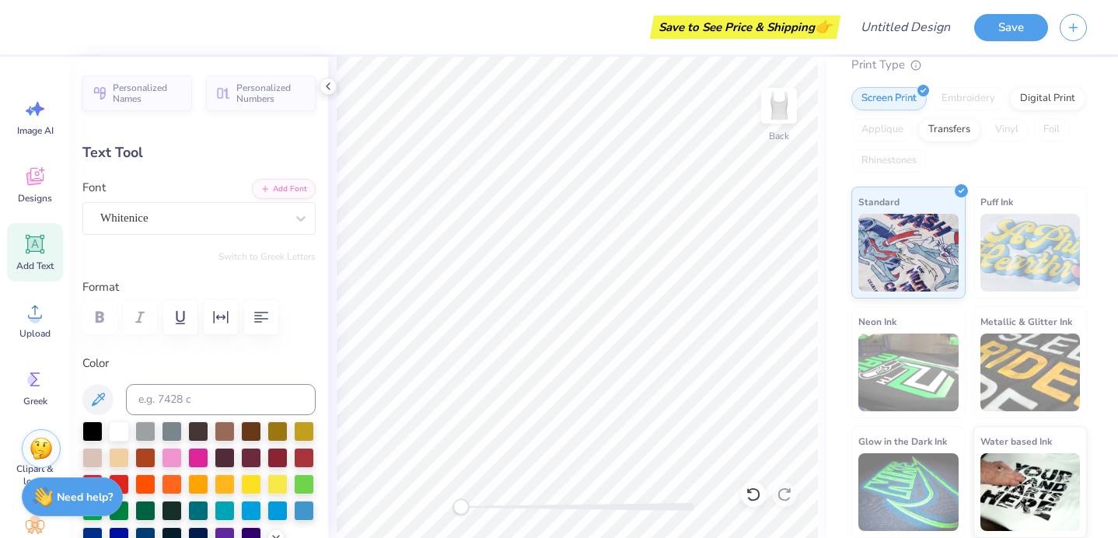
scroll to position [0, 0]
type textarea "Z"
type textarea "Alpha Chi Omega"
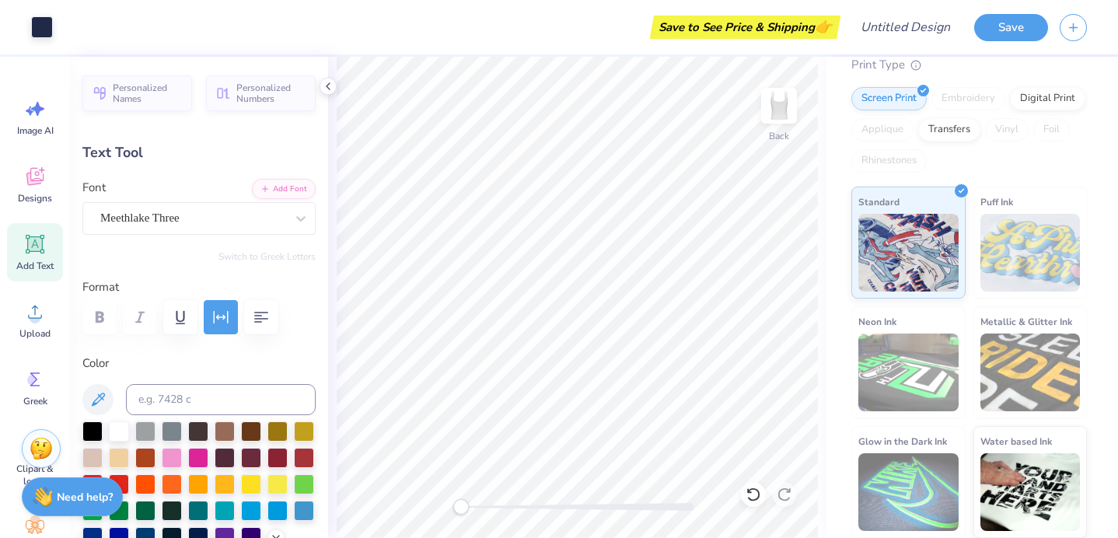
type input "4.33"
type input "0.27"
type input "7.41"
click at [1018, 278] on img at bounding box center [1030, 253] width 100 height 78
click at [941, 334] on img at bounding box center [908, 373] width 100 height 78
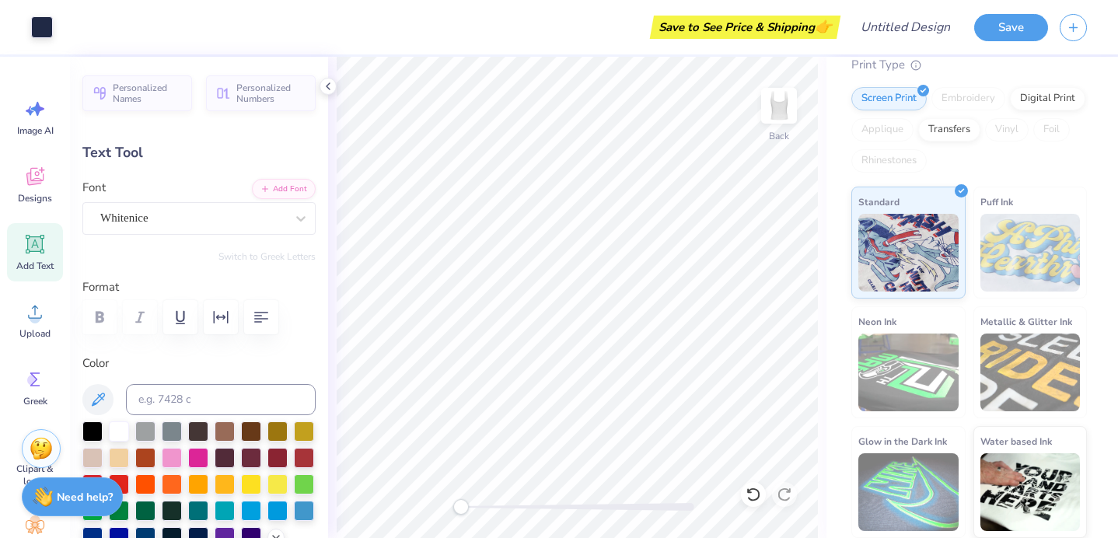
type input "8.62"
type input "1.33"
type input "5.99"
click at [907, 358] on img at bounding box center [908, 373] width 100 height 78
click at [918, 232] on img at bounding box center [908, 250] width 100 height 78
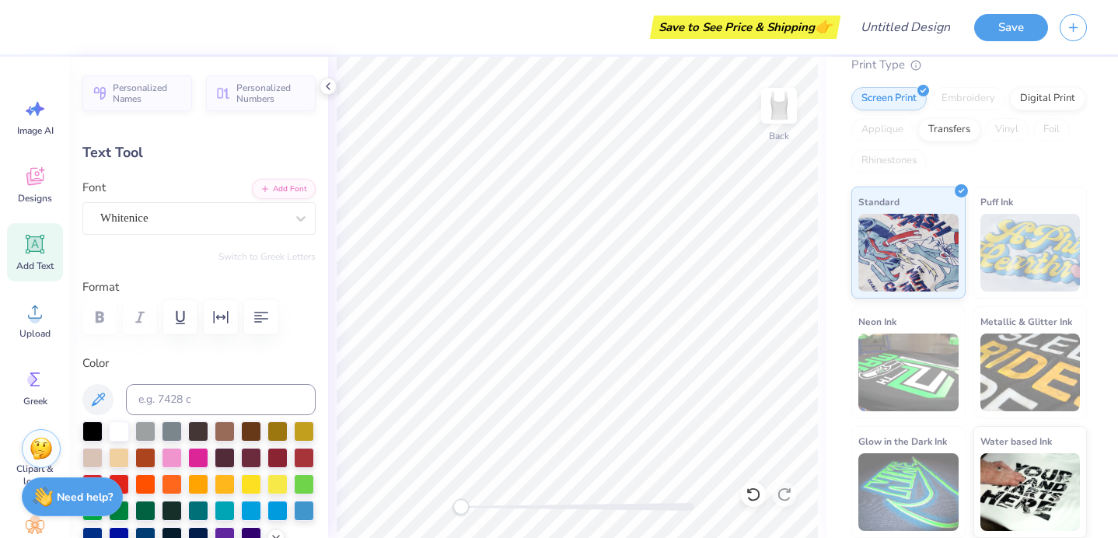
click at [1016, 229] on img at bounding box center [1030, 253] width 100 height 78
click at [1029, 481] on img at bounding box center [1030, 490] width 100 height 78
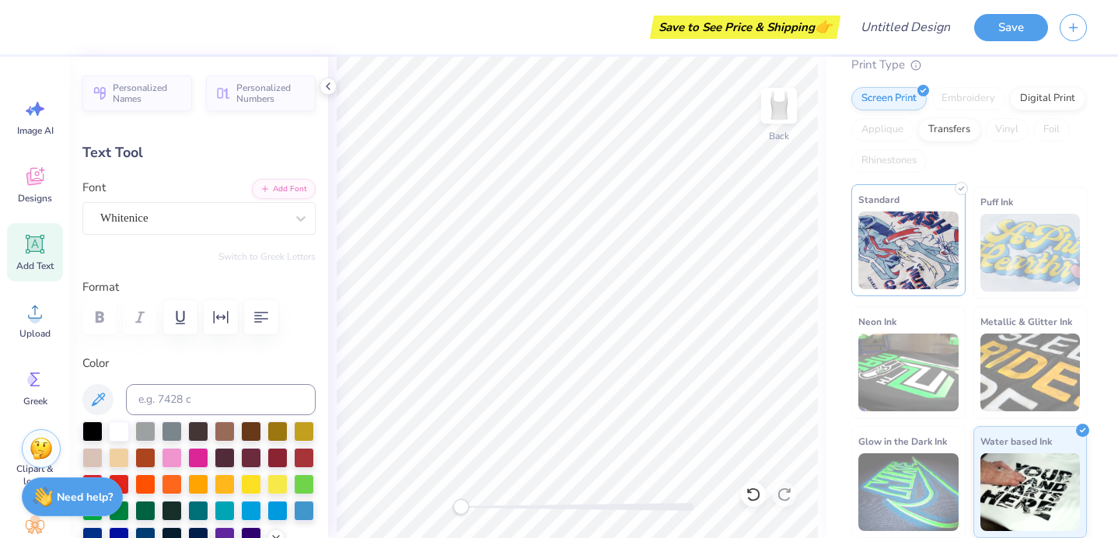
click at [905, 278] on img at bounding box center [908, 250] width 100 height 78
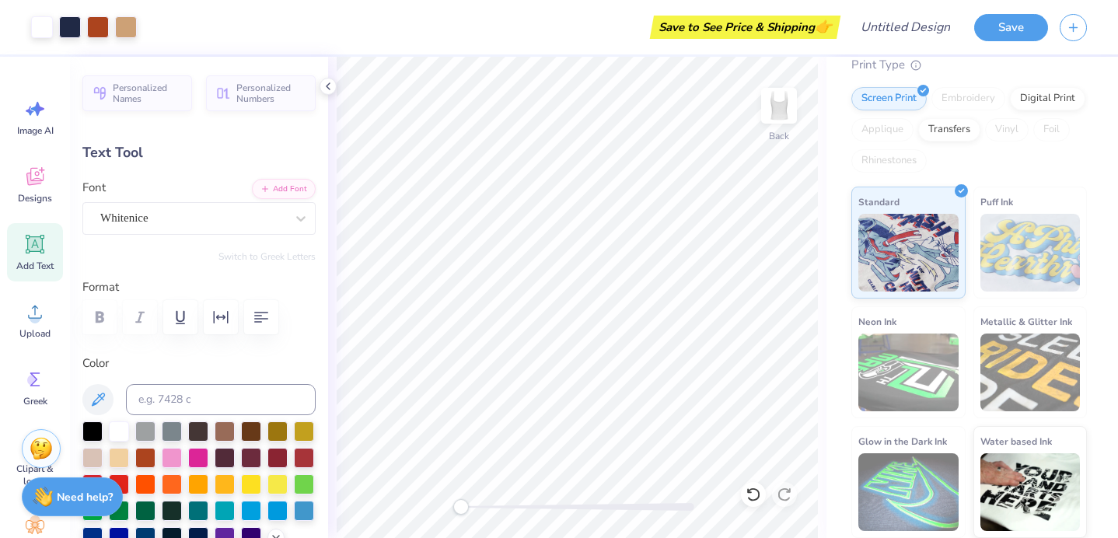
click at [985, 160] on div "Screen Print Embroidery Digital Print Applique Transfers Vinyl Foil Rhinestones" at bounding box center [969, 130] width 236 height 86
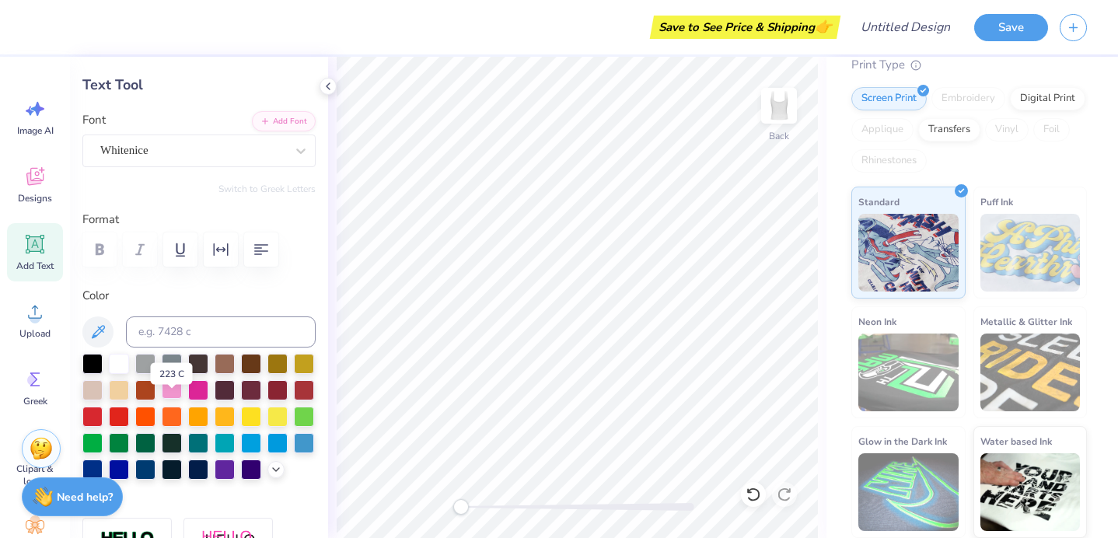
scroll to position [73, 0]
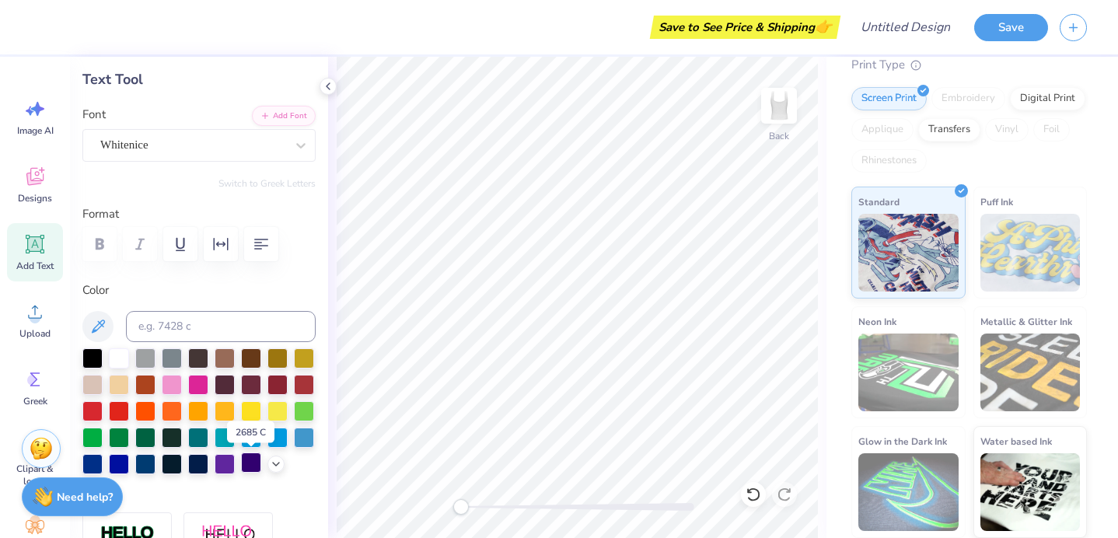
click at [253, 460] on div at bounding box center [251, 463] width 20 height 20
click at [238, 462] on div at bounding box center [198, 411] width 233 height 126
click at [305, 379] on div at bounding box center [304, 383] width 20 height 20
click at [202, 457] on div at bounding box center [198, 463] width 20 height 20
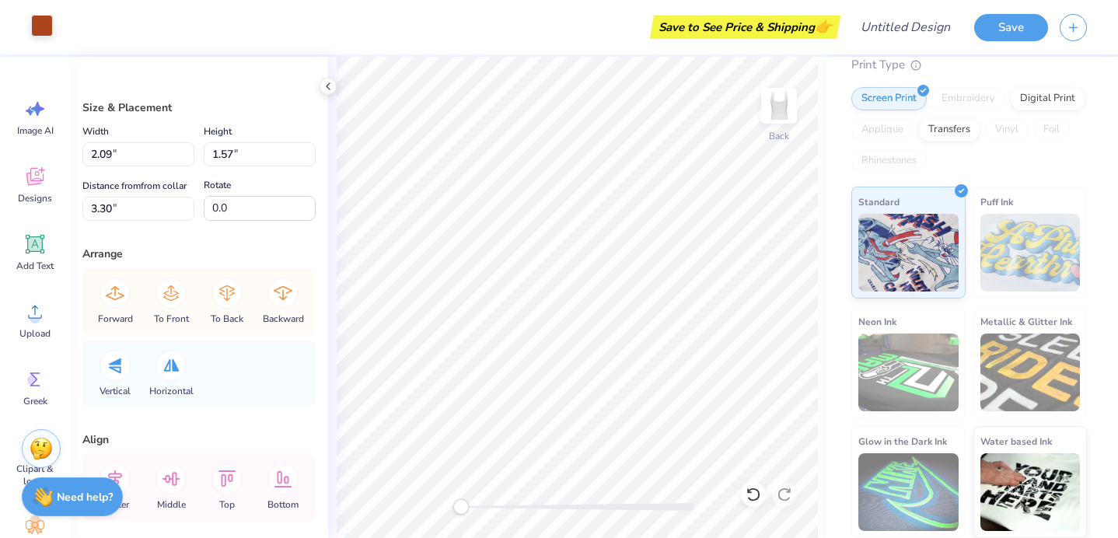
click at [39, 23] on div at bounding box center [42, 26] width 22 height 22
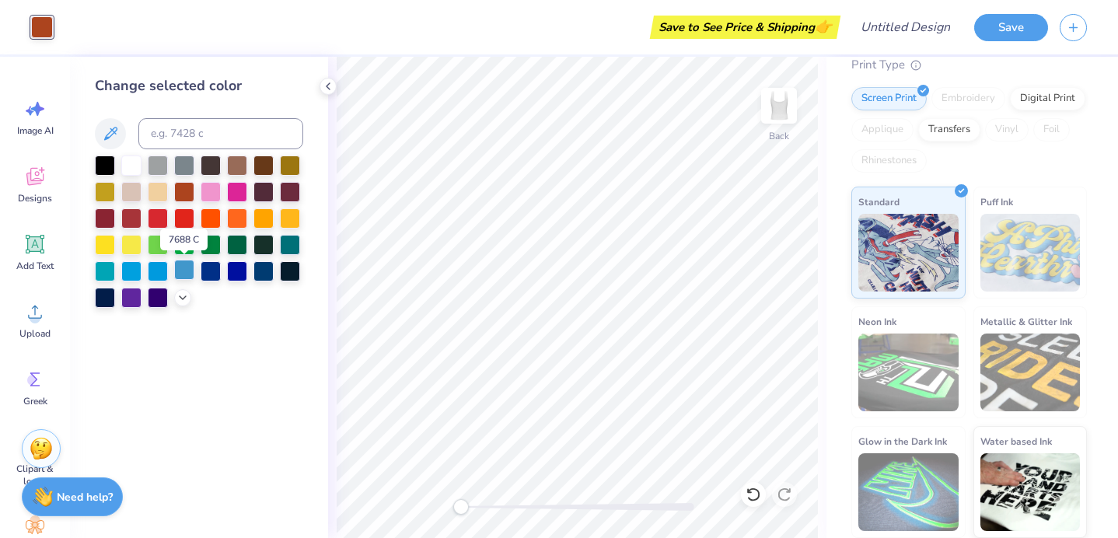
click at [182, 265] on div at bounding box center [184, 270] width 20 height 20
click at [154, 245] on div at bounding box center [158, 243] width 20 height 20
click at [179, 246] on div at bounding box center [184, 243] width 20 height 20
click at [239, 244] on div at bounding box center [237, 243] width 20 height 20
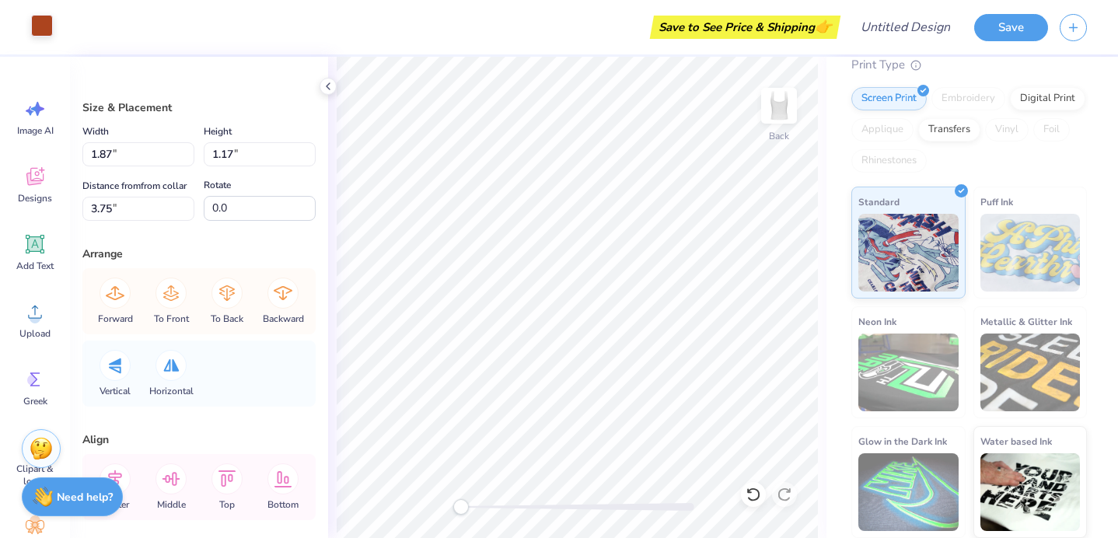
click at [44, 36] on div at bounding box center [42, 26] width 22 height 22
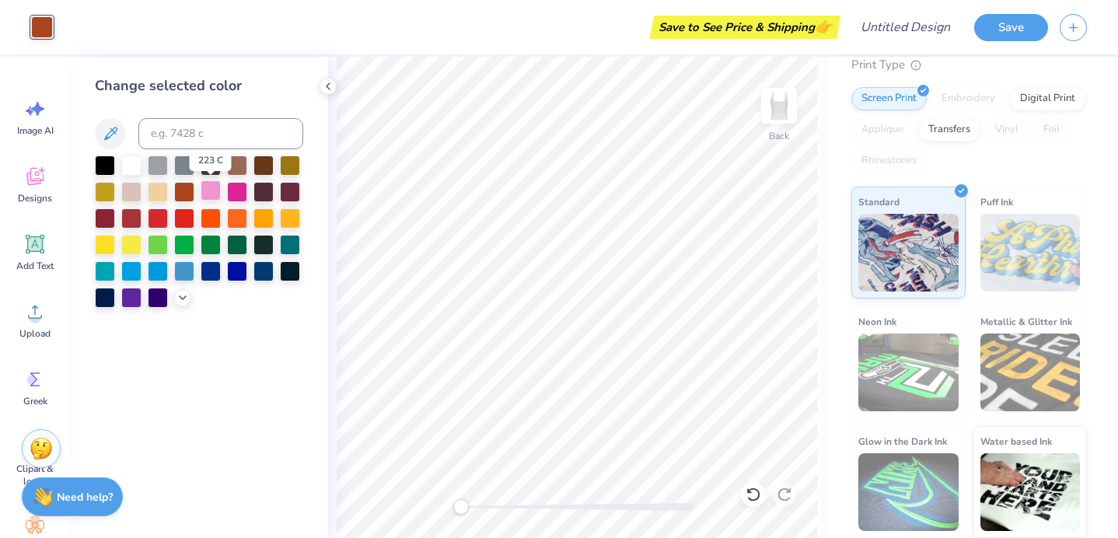
click at [211, 195] on div at bounding box center [211, 190] width 20 height 20
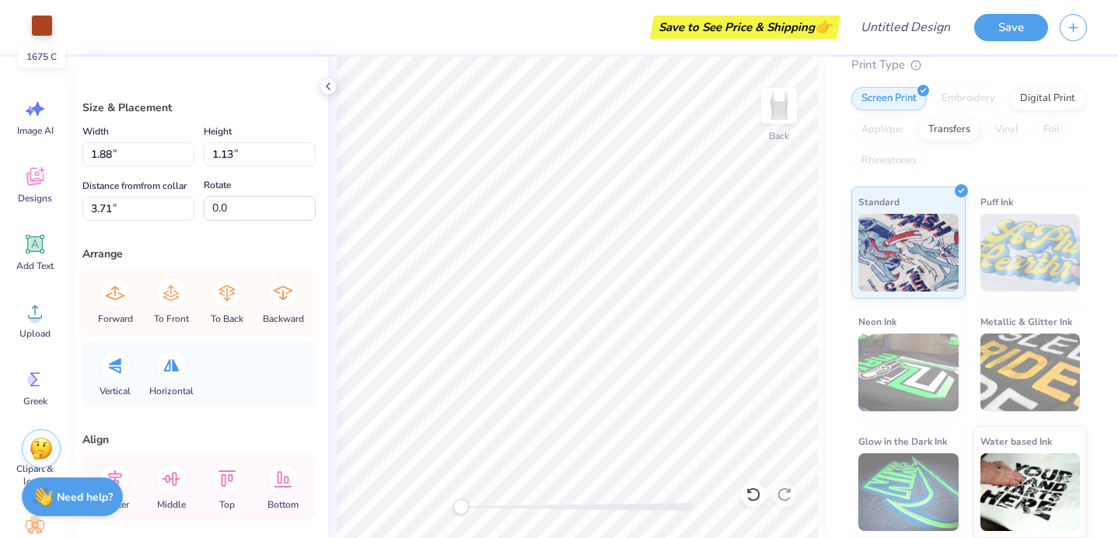
click at [44, 28] on div at bounding box center [42, 26] width 22 height 22
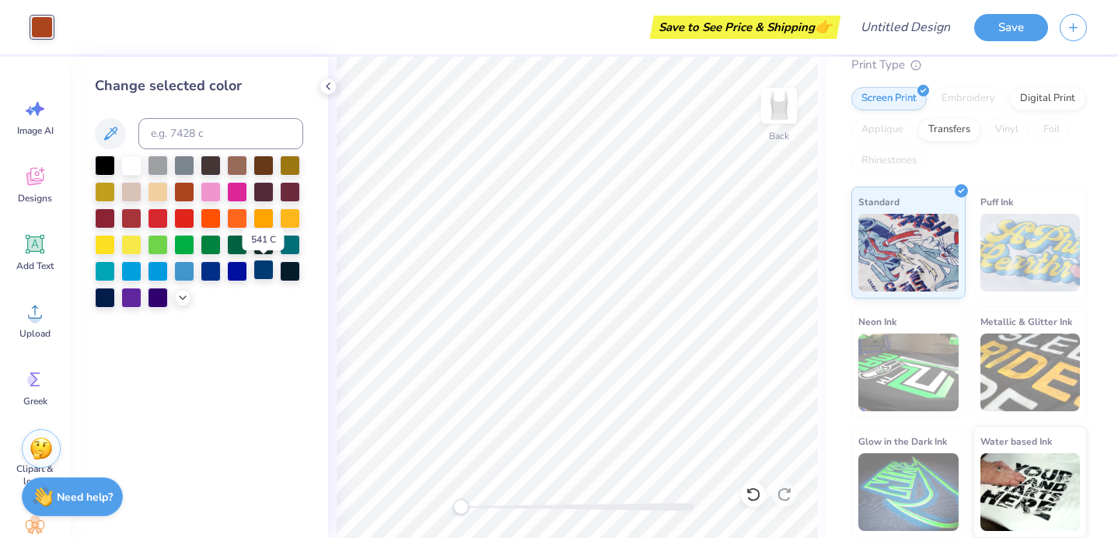
click at [266, 270] on div at bounding box center [263, 270] width 20 height 20
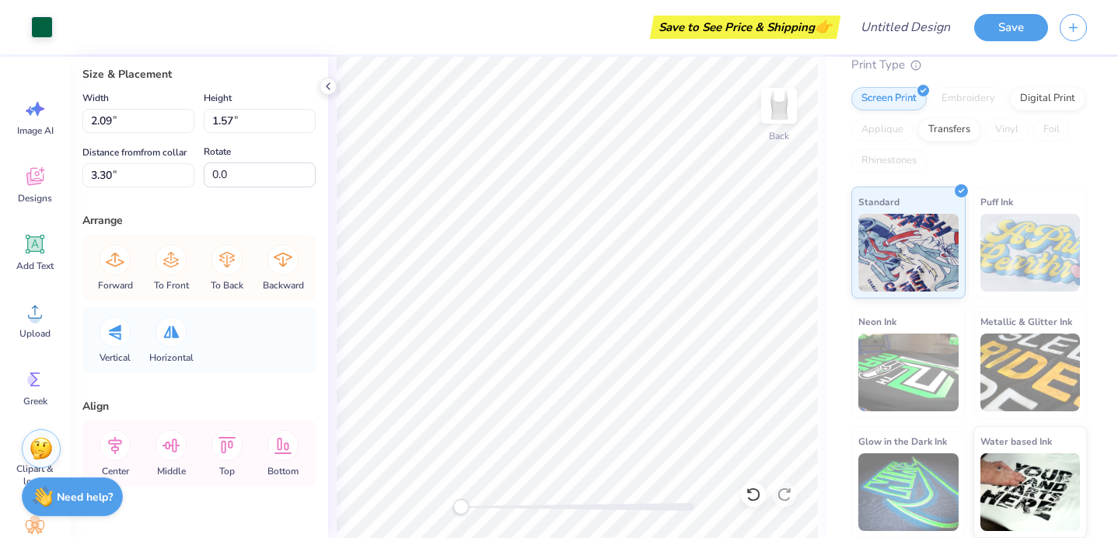
scroll to position [47, 0]
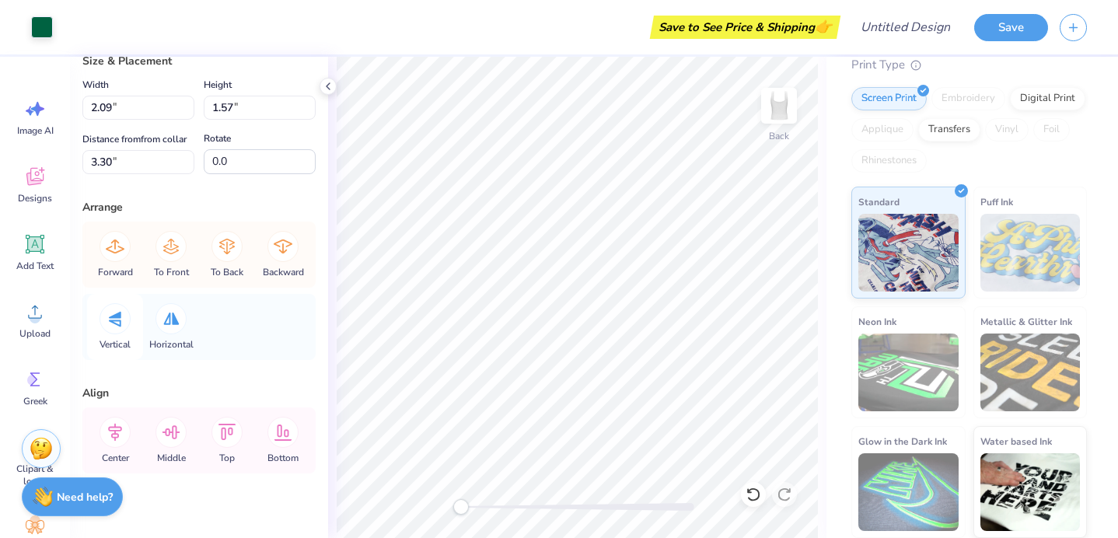
click at [122, 323] on div at bounding box center [115, 318] width 31 height 31
click at [176, 257] on icon at bounding box center [171, 246] width 31 height 31
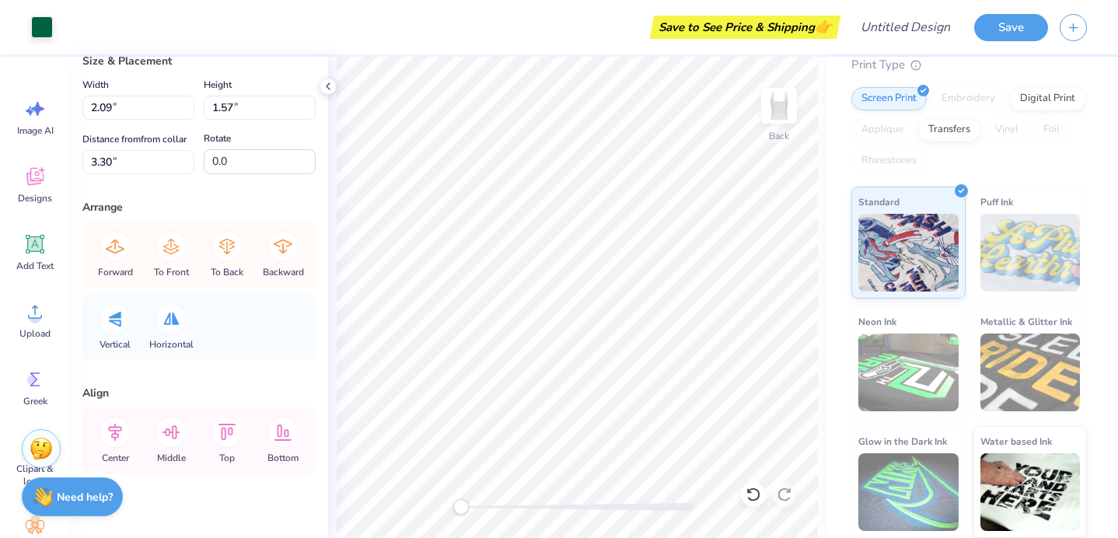
type input "3.39"
click at [175, 246] on div "Forward To Front To Back Backward" at bounding box center [199, 255] width 224 height 66
click at [288, 245] on icon at bounding box center [283, 246] width 19 height 14
click at [335, 295] on div "Back" at bounding box center [577, 297] width 498 height 481
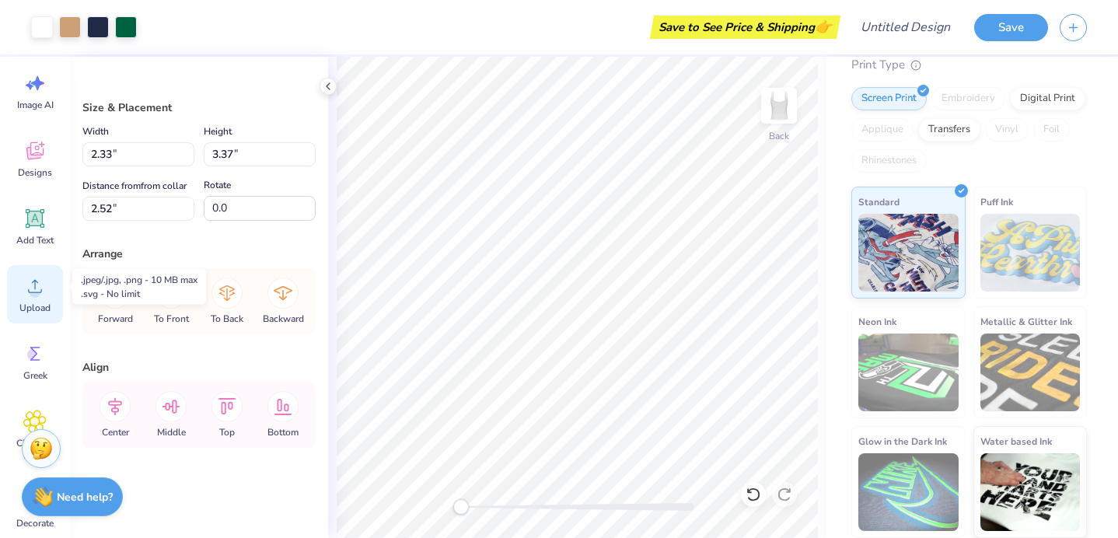
scroll to position [34, 0]
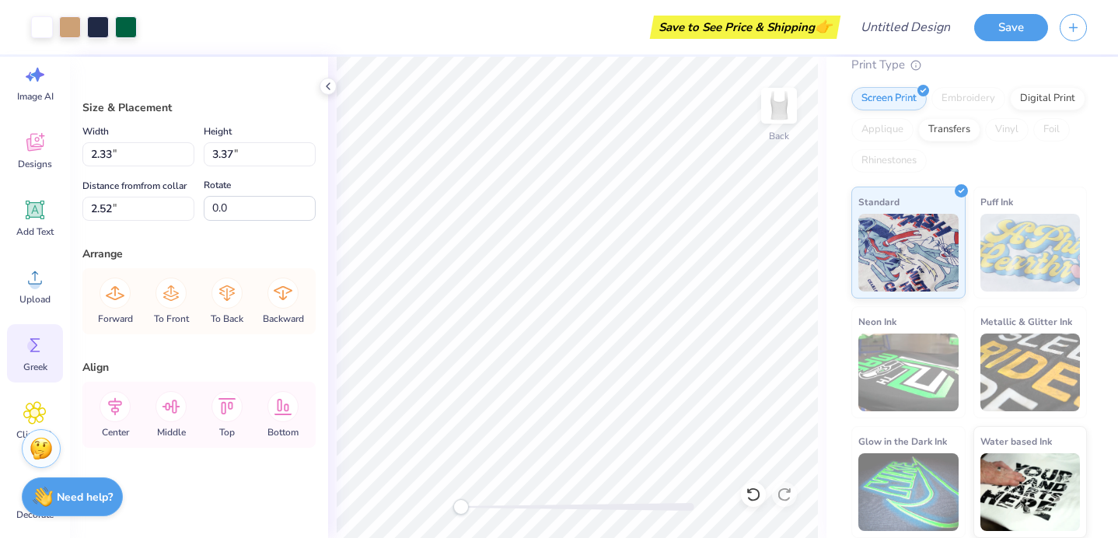
click at [32, 349] on circle at bounding box center [32, 346] width 11 height 11
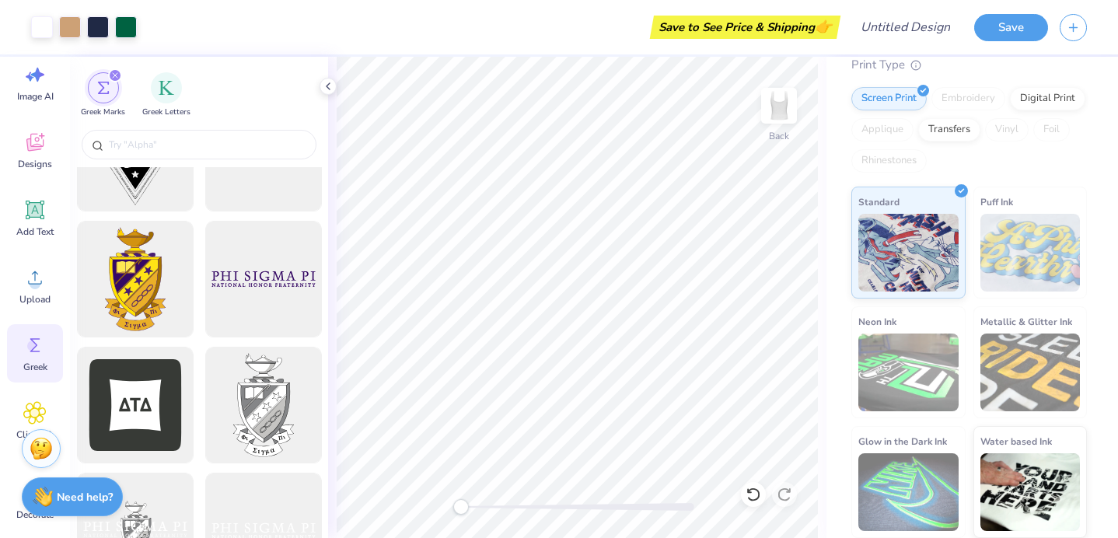
scroll to position [539, 0]
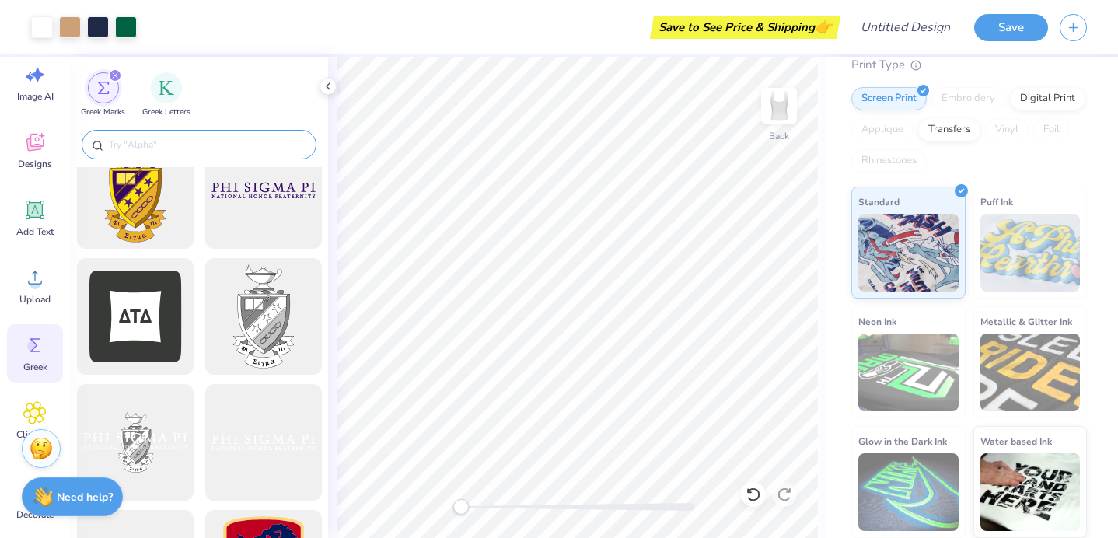
click at [208, 148] on input "text" at bounding box center [206, 145] width 199 height 16
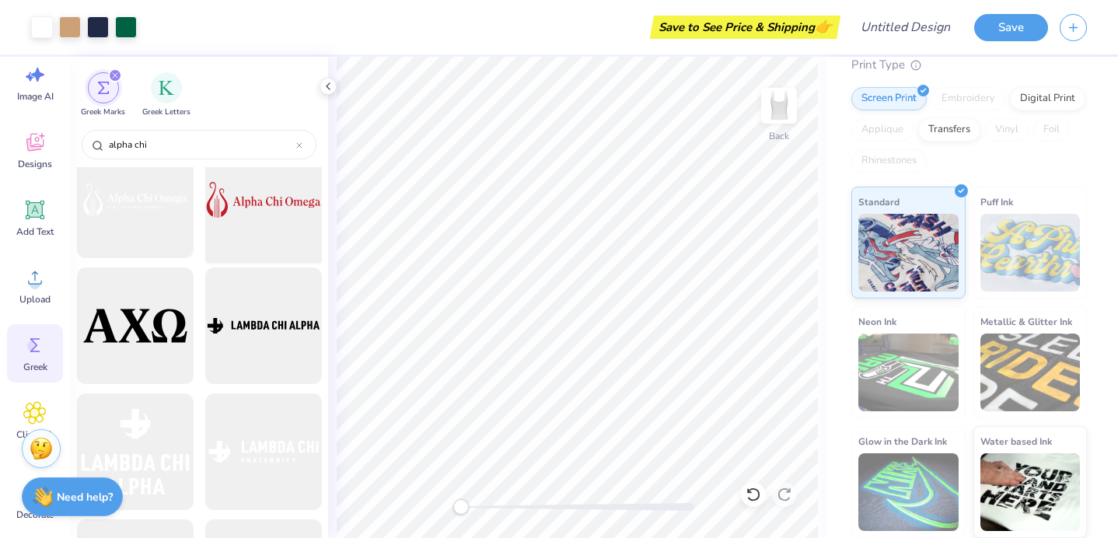
scroll to position [1424, 0]
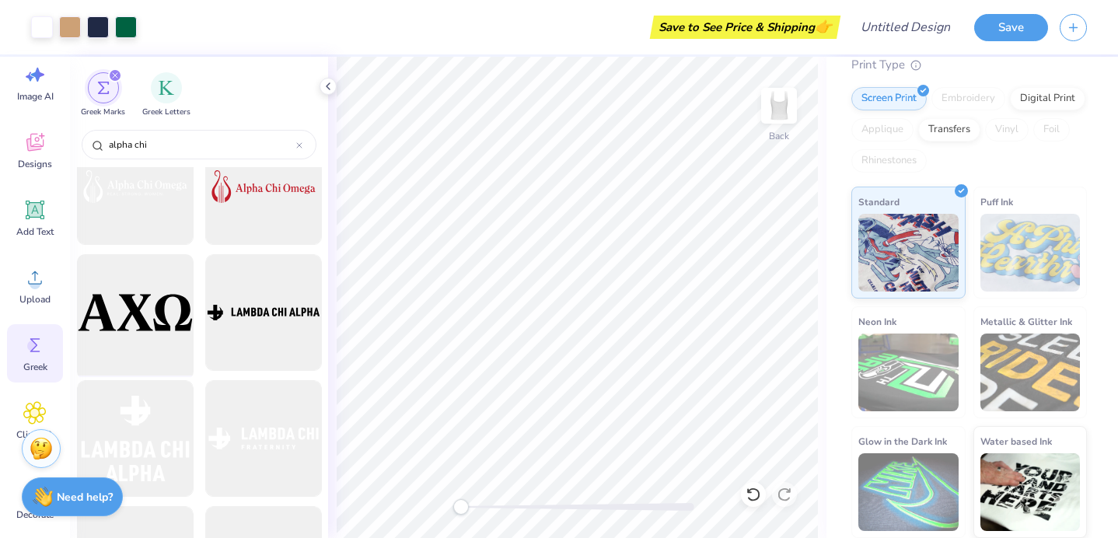
type input "alpha chi"
click at [140, 328] on div at bounding box center [135, 313] width 128 height 128
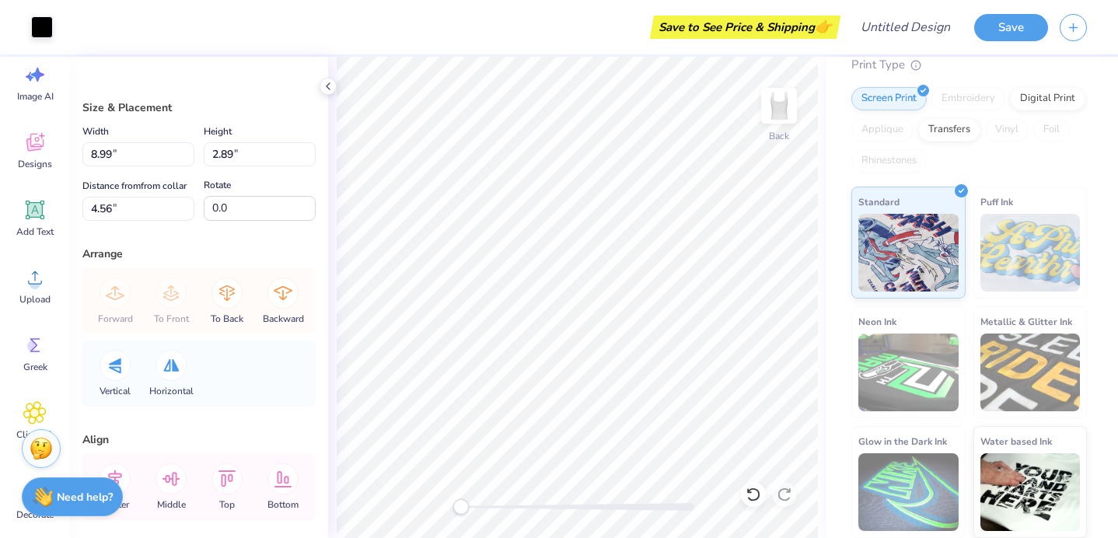
type input "2.13"
type input "0.68"
click at [476, 511] on div "Back" at bounding box center [577, 297] width 498 height 481
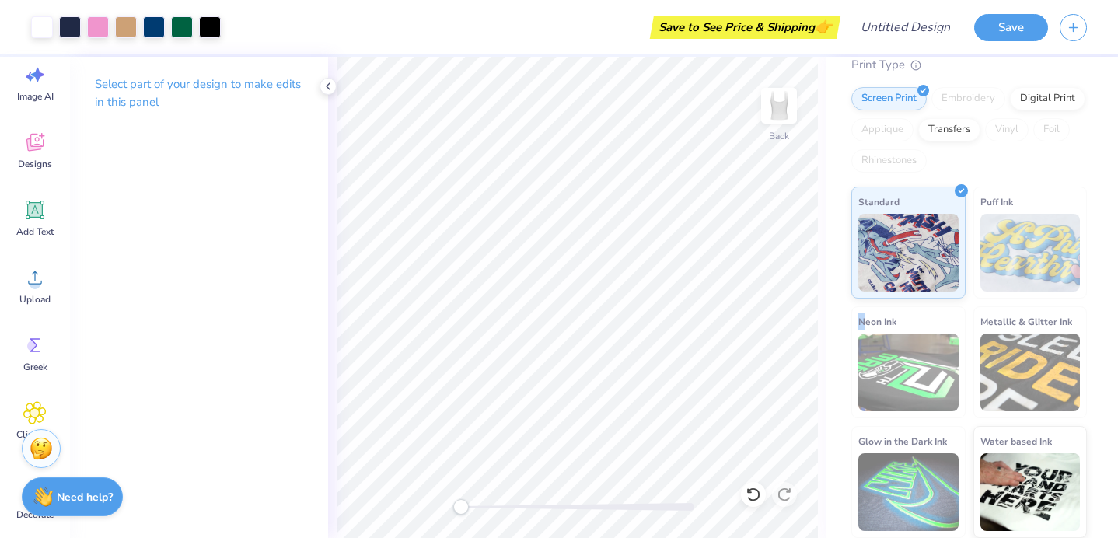
click at [865, 313] on span "Neon Ink" at bounding box center [877, 321] width 38 height 16
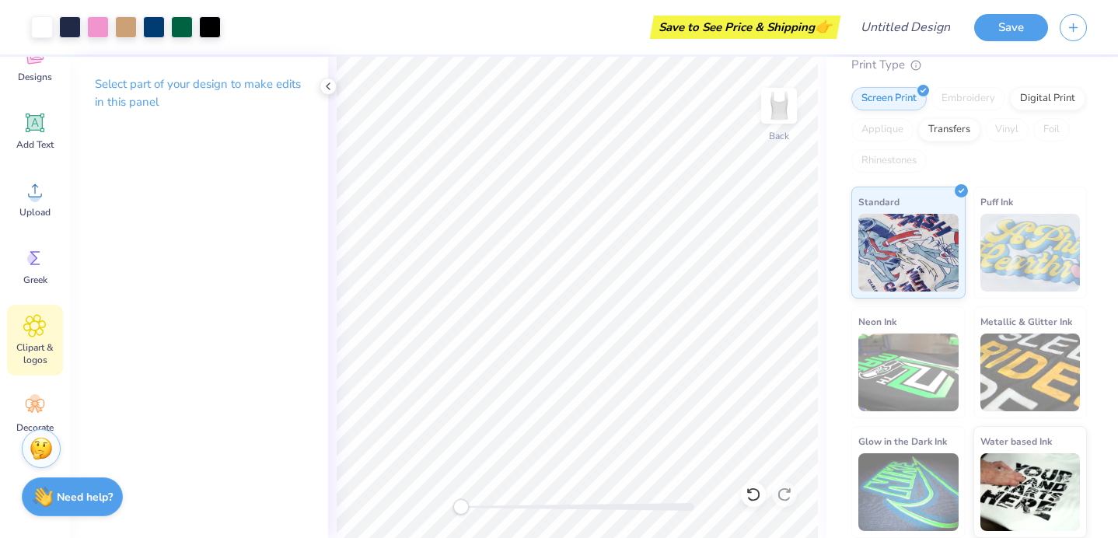
click at [37, 338] on div "Clipart & logos" at bounding box center [35, 340] width 56 height 71
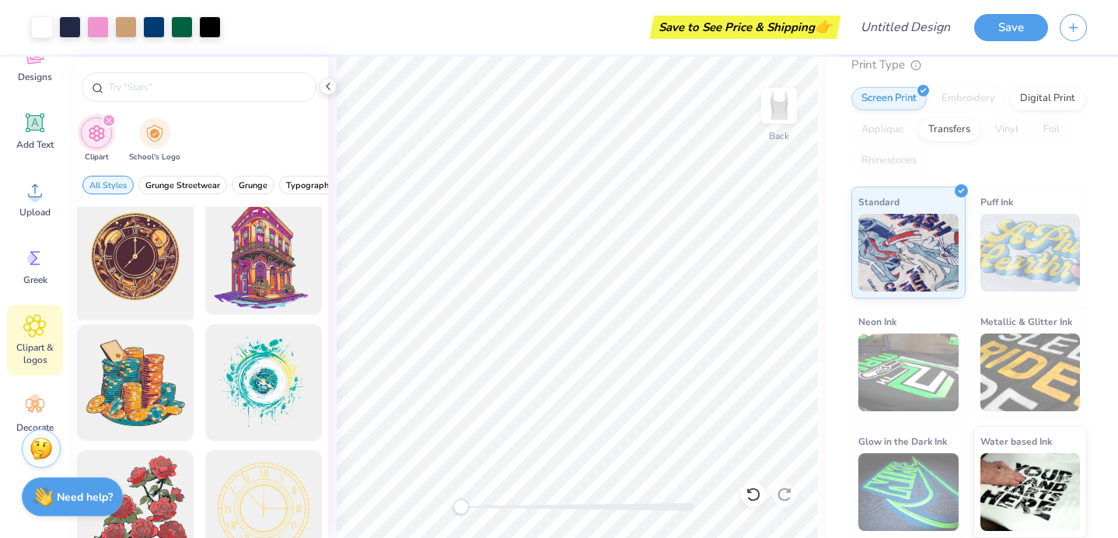
scroll to position [18, 0]
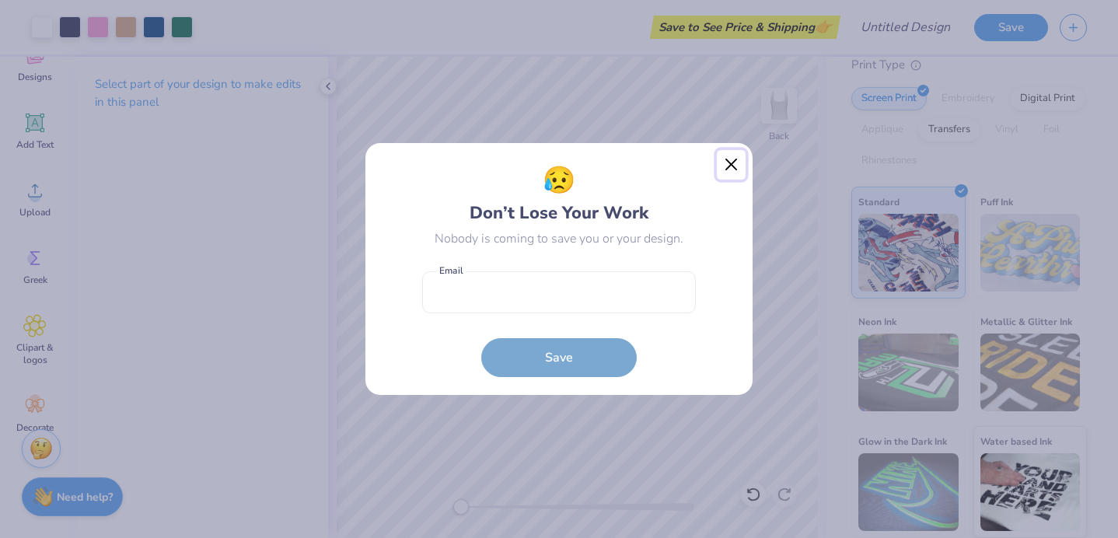
click at [732, 162] on button "Close" at bounding box center [732, 165] width 30 height 30
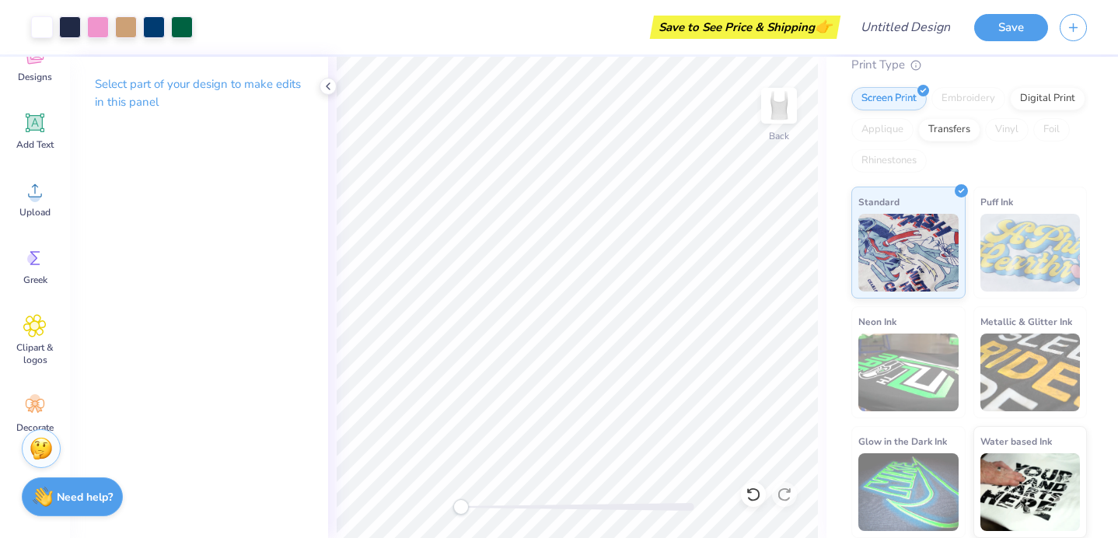
scroll to position [0, 0]
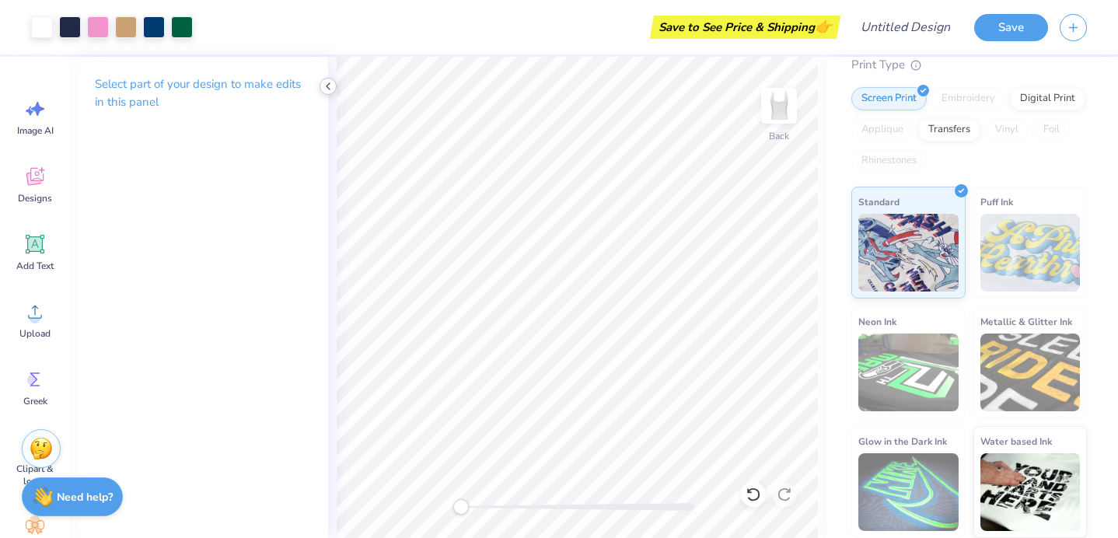
click at [329, 83] on polyline at bounding box center [328, 86] width 3 height 6
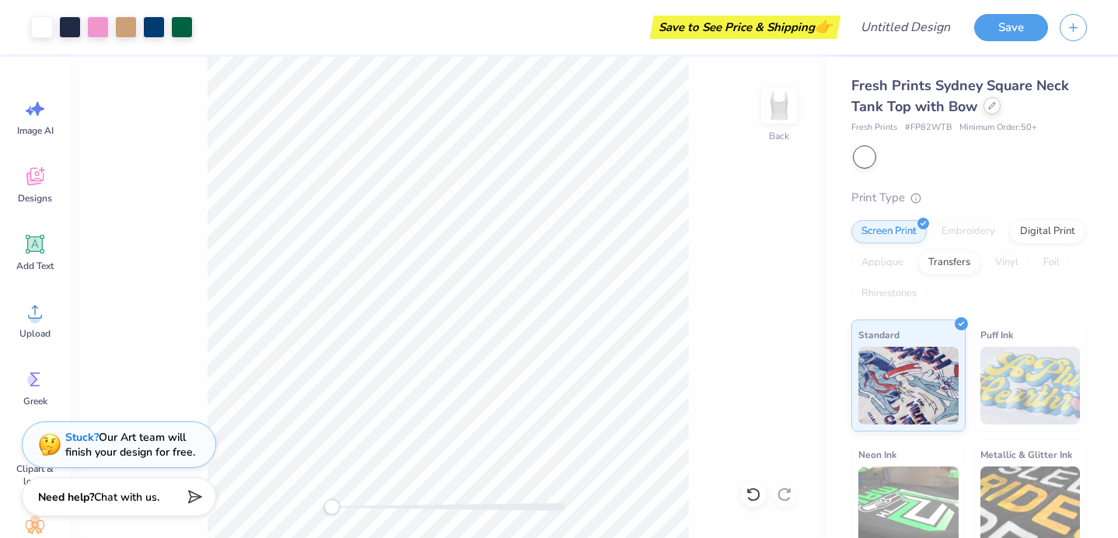
click at [989, 103] on icon at bounding box center [992, 106] width 8 height 8
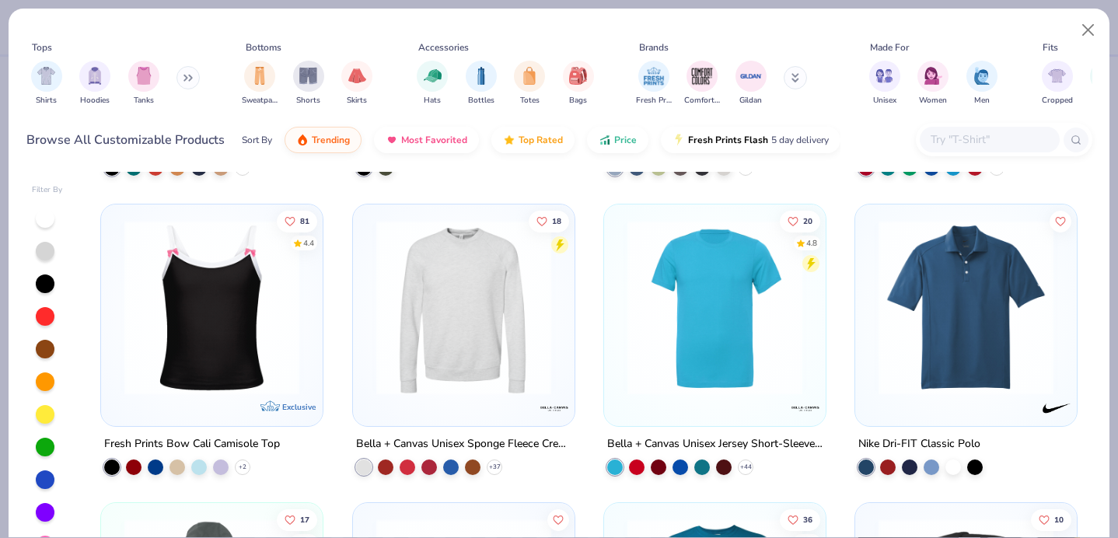
scroll to position [7750, 0]
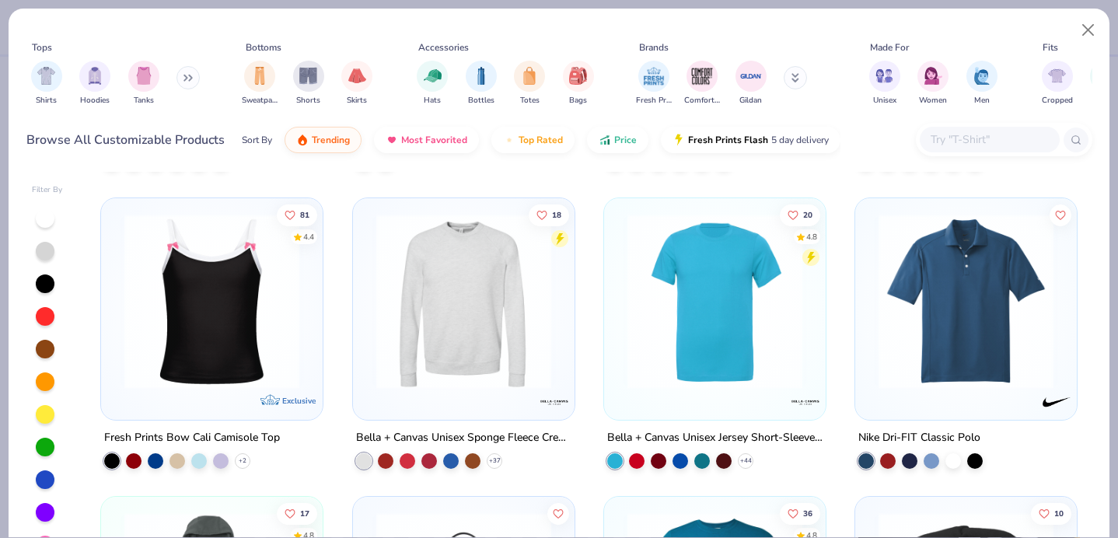
click at [268, 320] on img at bounding box center [212, 300] width 190 height 175
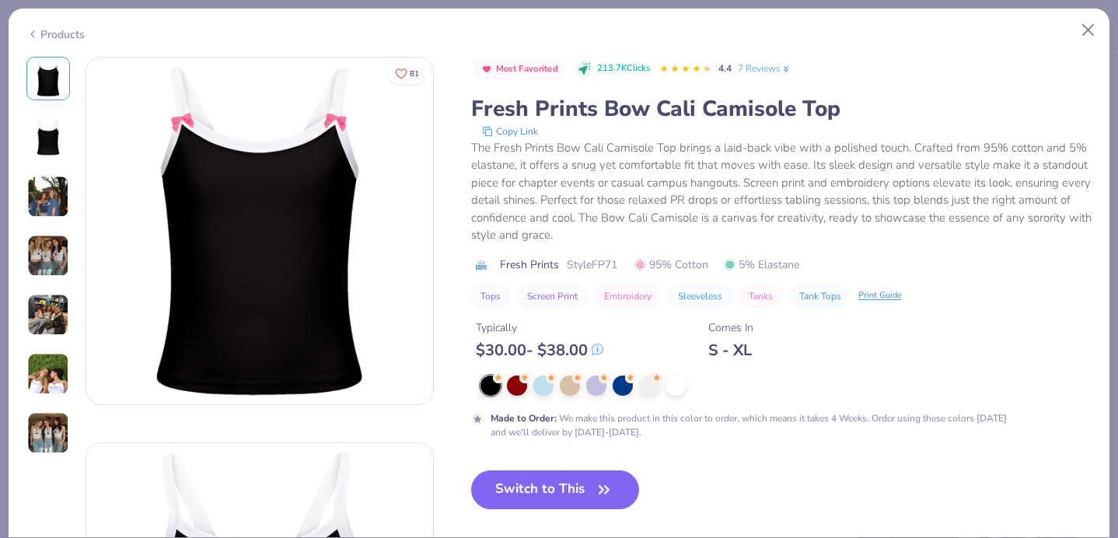
click at [54, 195] on img at bounding box center [48, 197] width 42 height 42
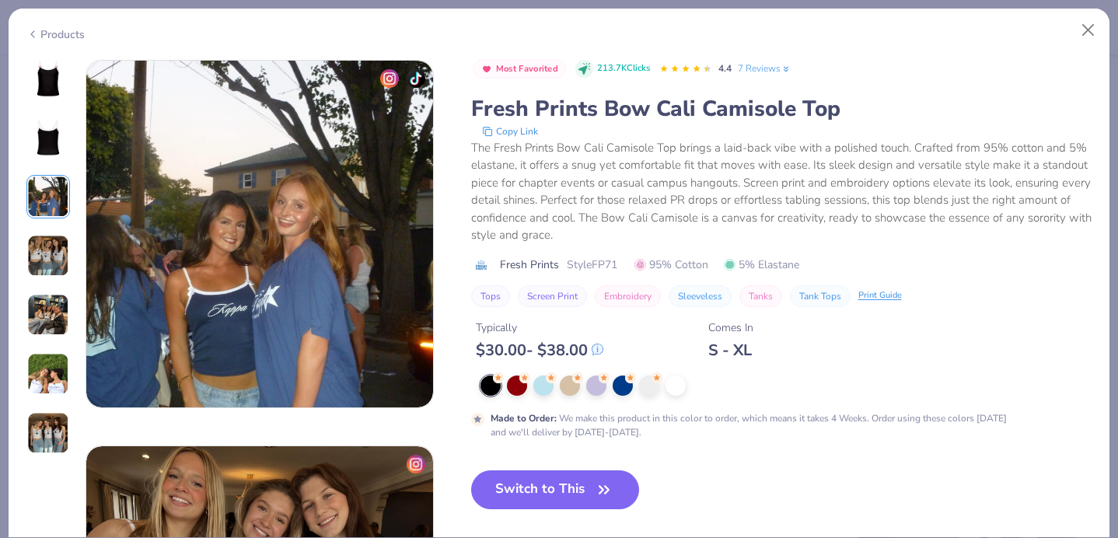
scroll to position [771, 0]
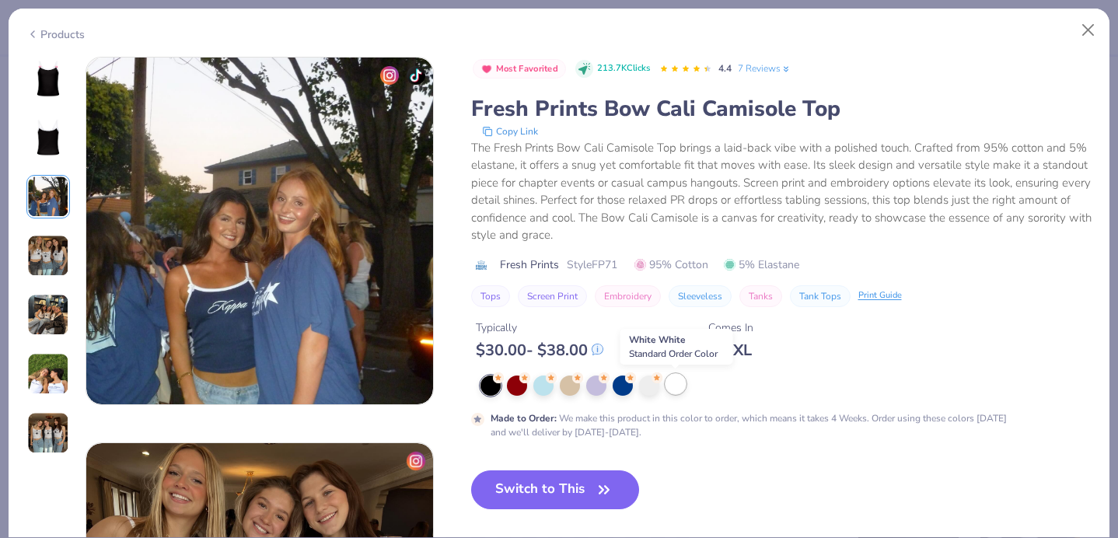
click at [677, 385] on div at bounding box center [676, 384] width 20 height 20
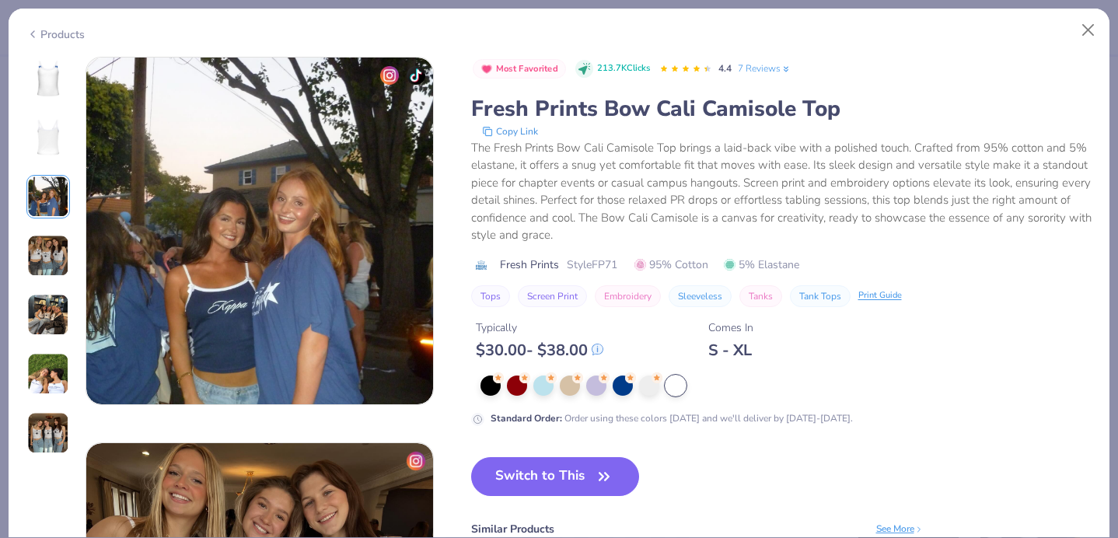
click at [51, 293] on div at bounding box center [48, 315] width 44 height 44
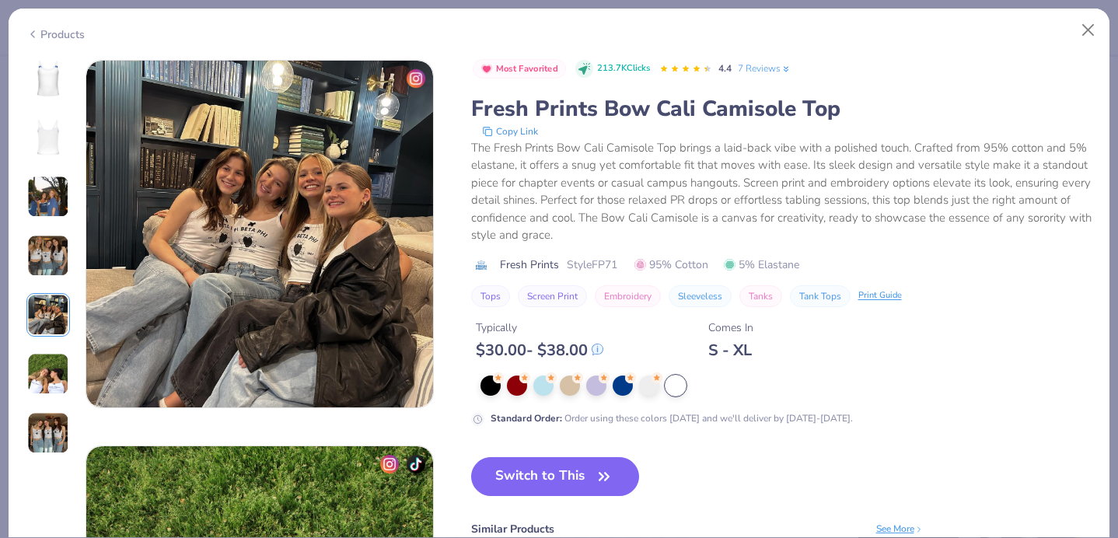
scroll to position [1543, 0]
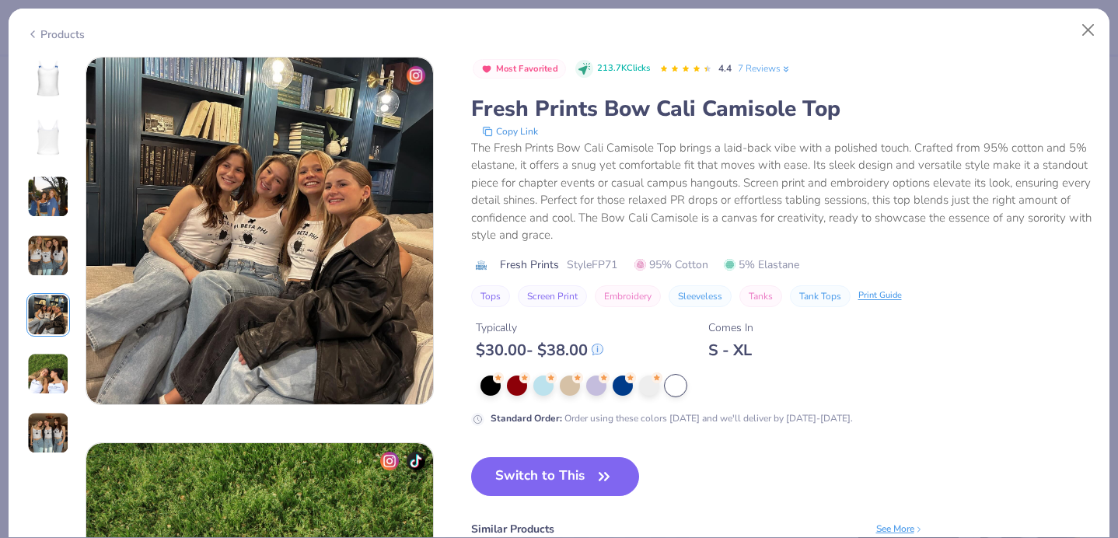
click at [51, 344] on div at bounding box center [48, 256] width 44 height 398
click at [48, 403] on div at bounding box center [48, 256] width 44 height 398
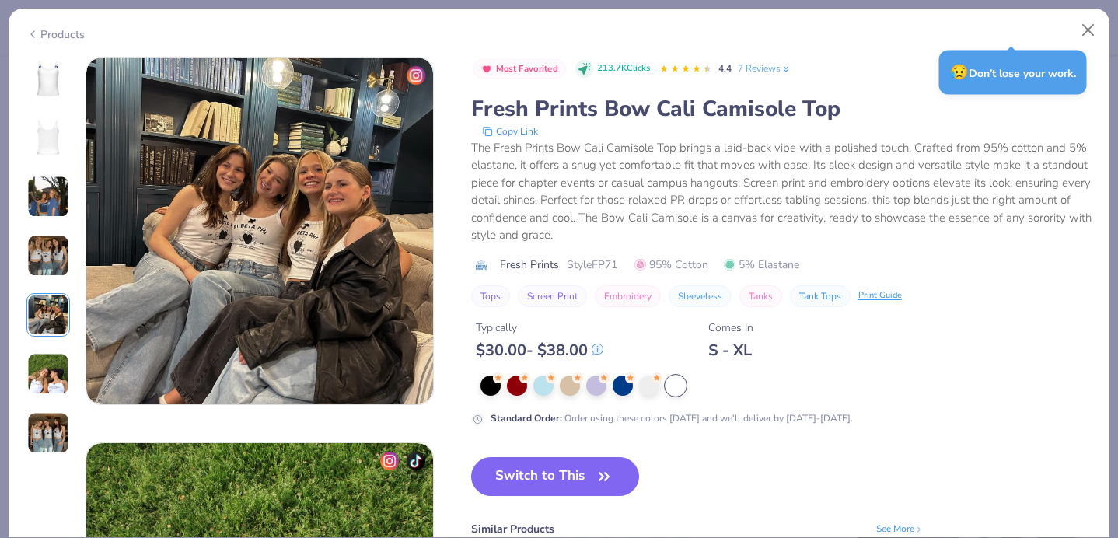
click at [42, 442] on img at bounding box center [48, 433] width 42 height 42
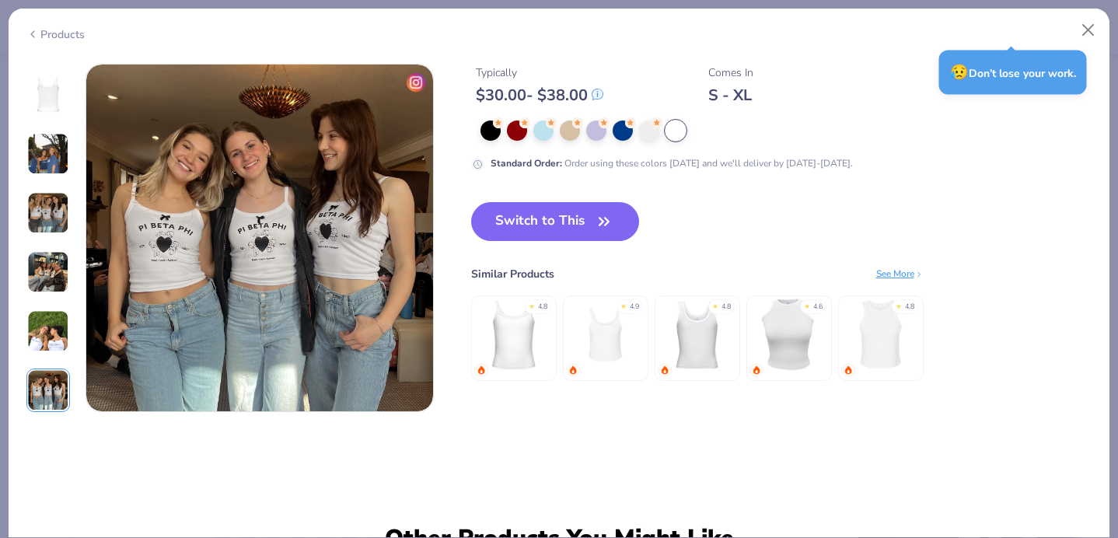
scroll to position [2314, 0]
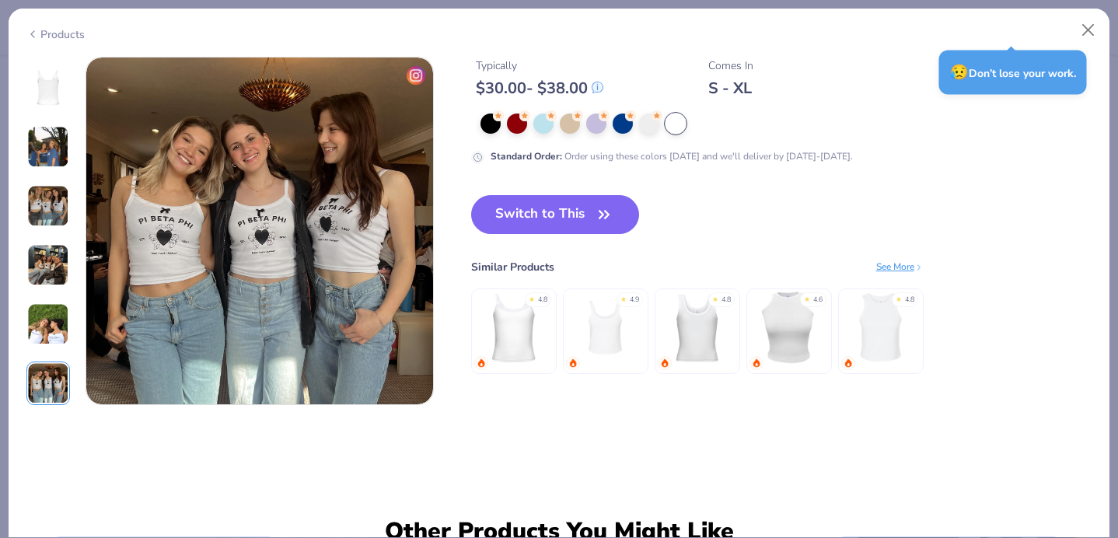
click at [46, 362] on img at bounding box center [48, 383] width 42 height 42
click at [46, 299] on div at bounding box center [48, 206] width 44 height 398
click at [47, 323] on img at bounding box center [48, 324] width 42 height 42
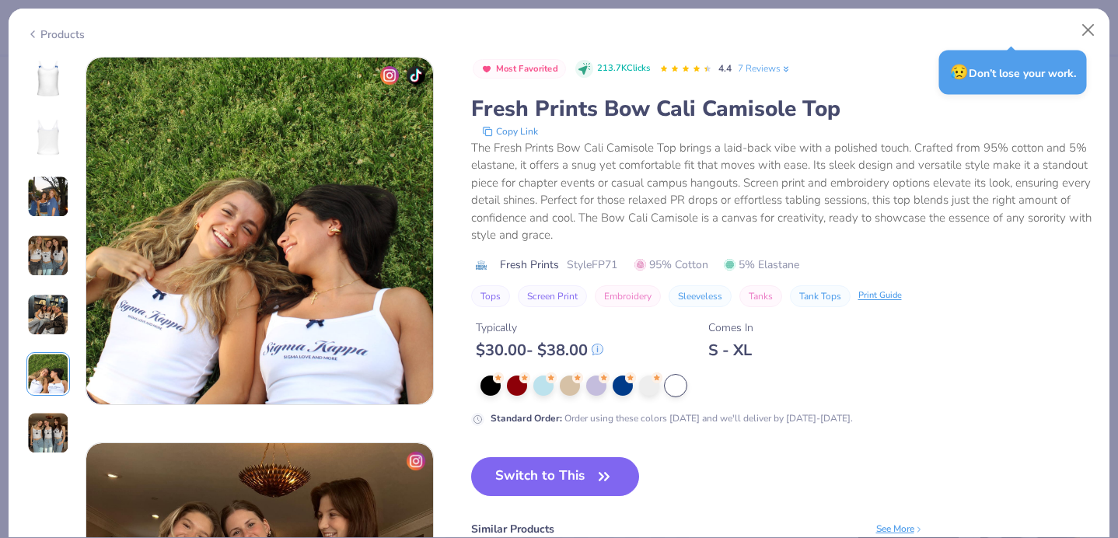
click at [49, 276] on img at bounding box center [48, 256] width 42 height 42
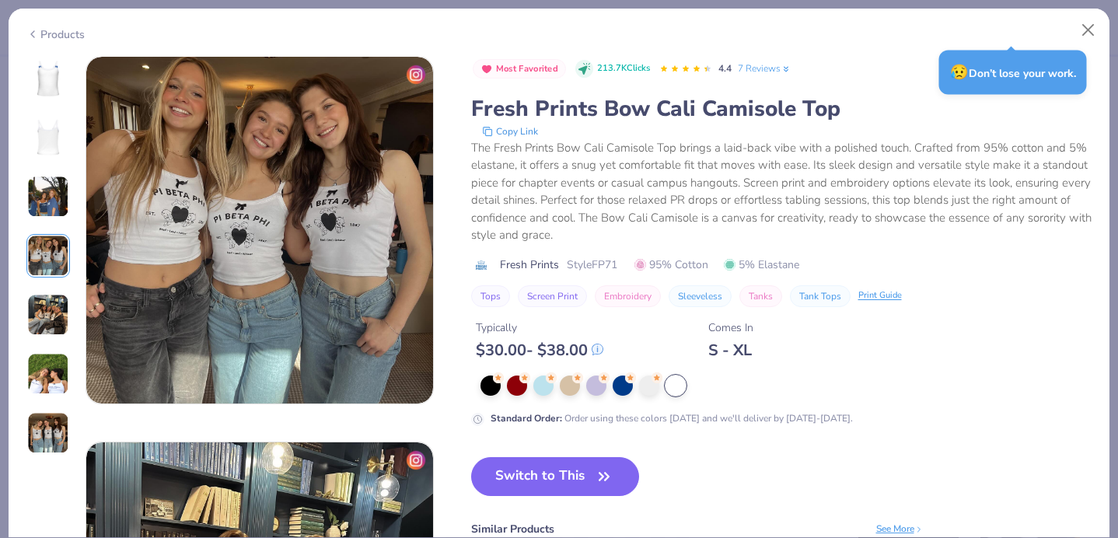
click at [51, 237] on img at bounding box center [48, 256] width 42 height 42
click at [52, 199] on img at bounding box center [48, 197] width 42 height 42
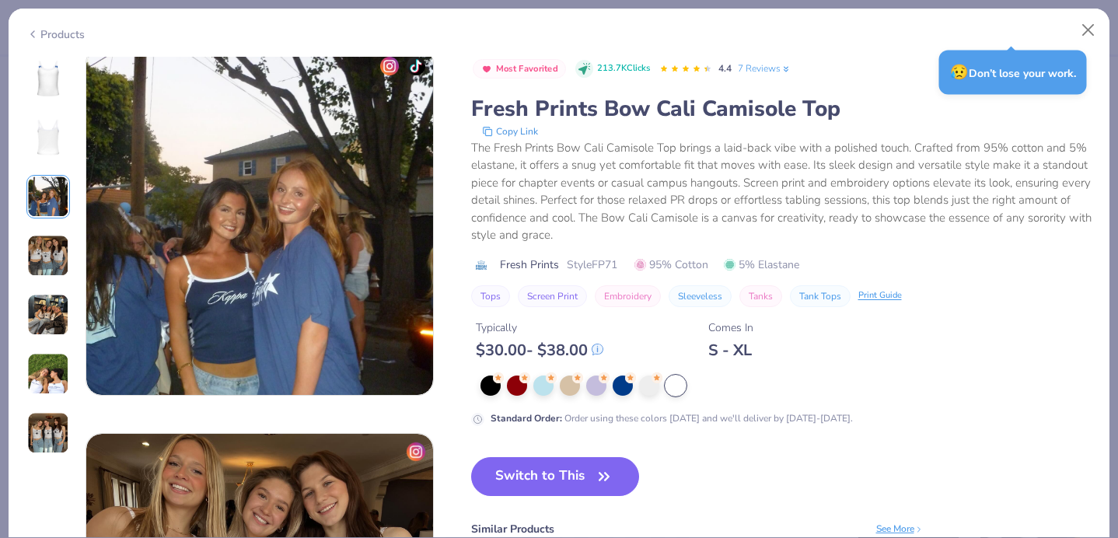
scroll to position [771, 0]
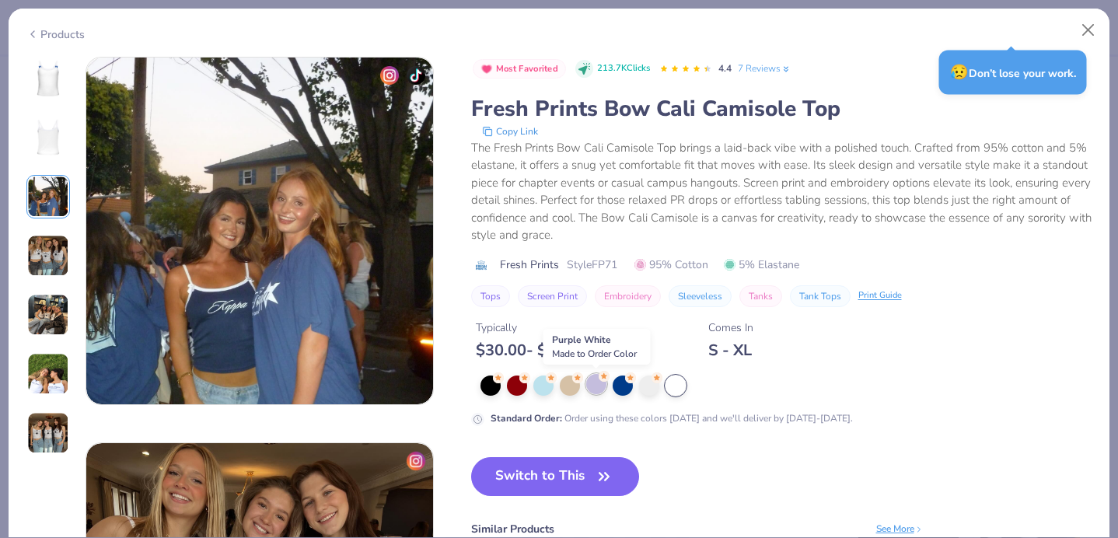
click at [606, 386] on div at bounding box center [596, 384] width 20 height 20
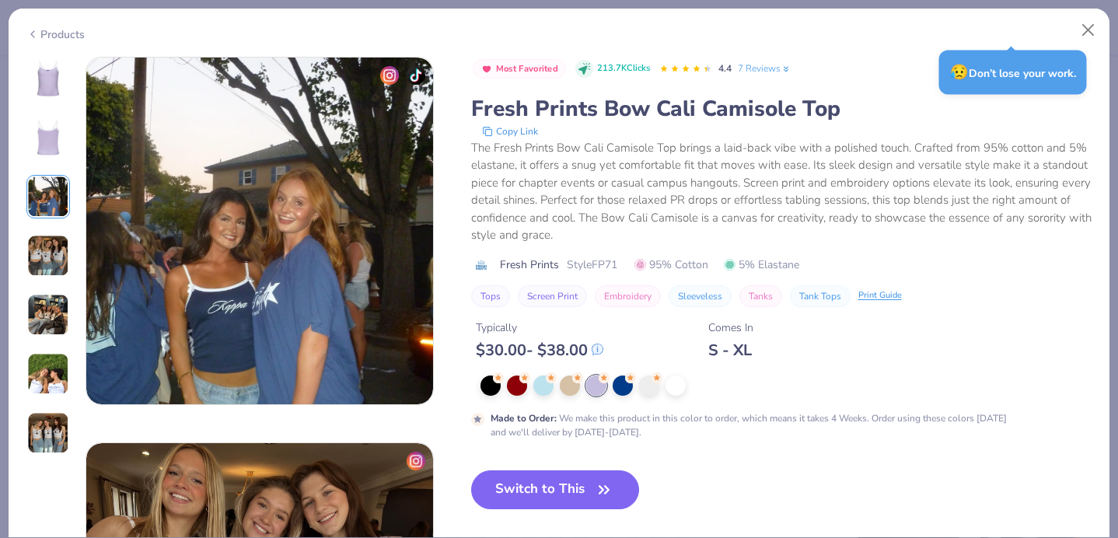
click at [48, 159] on div at bounding box center [48, 256] width 44 height 398
click at [47, 135] on img at bounding box center [48, 137] width 37 height 37
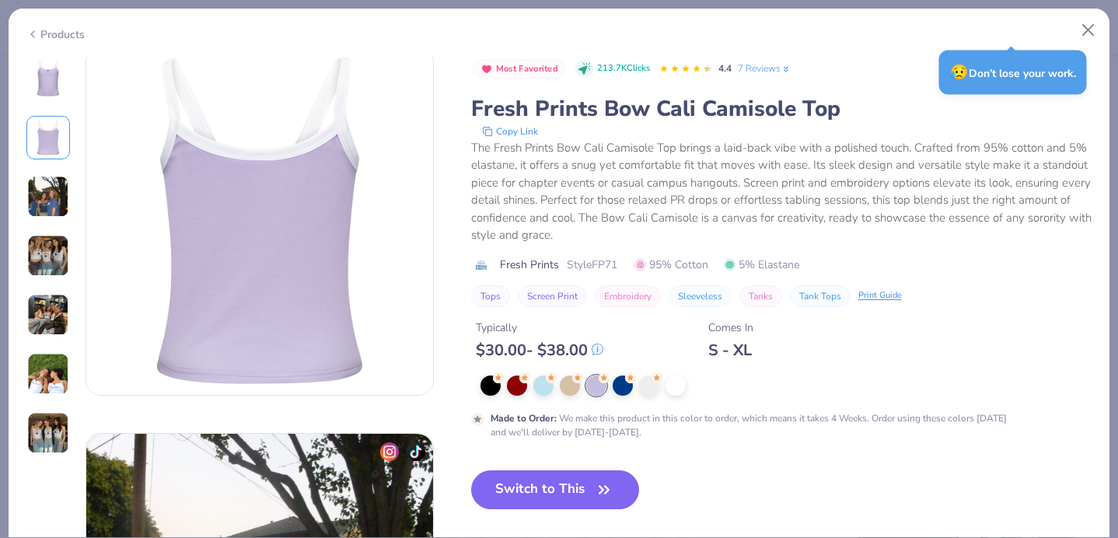
scroll to position [386, 0]
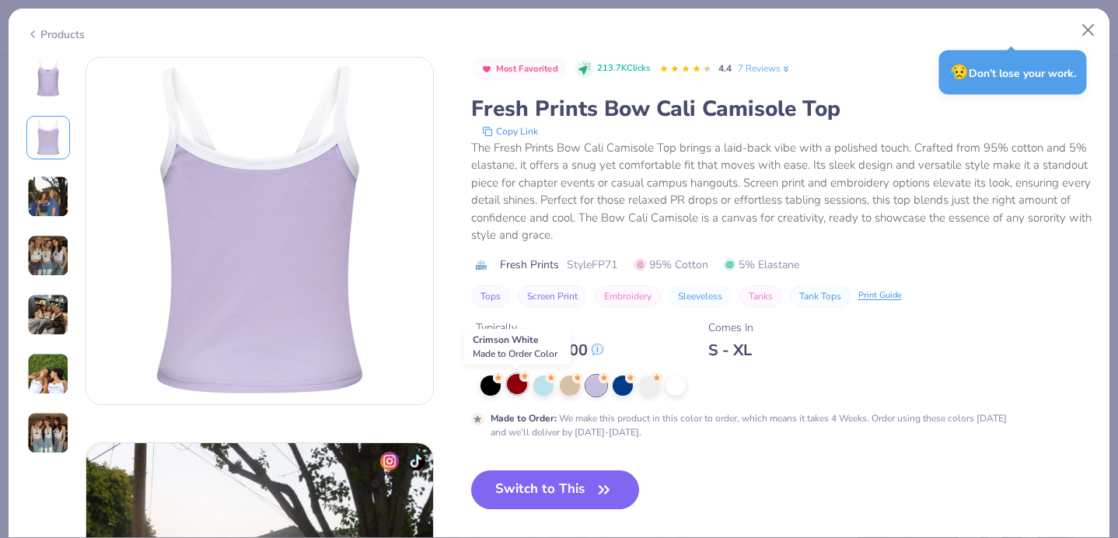
click at [519, 386] on div at bounding box center [517, 384] width 20 height 20
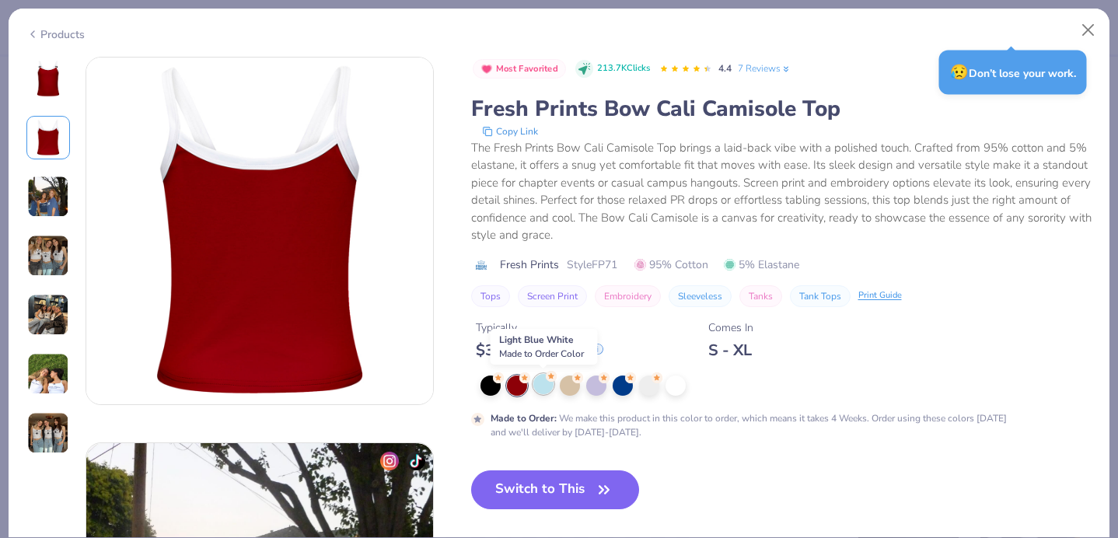
click at [541, 386] on div at bounding box center [543, 384] width 20 height 20
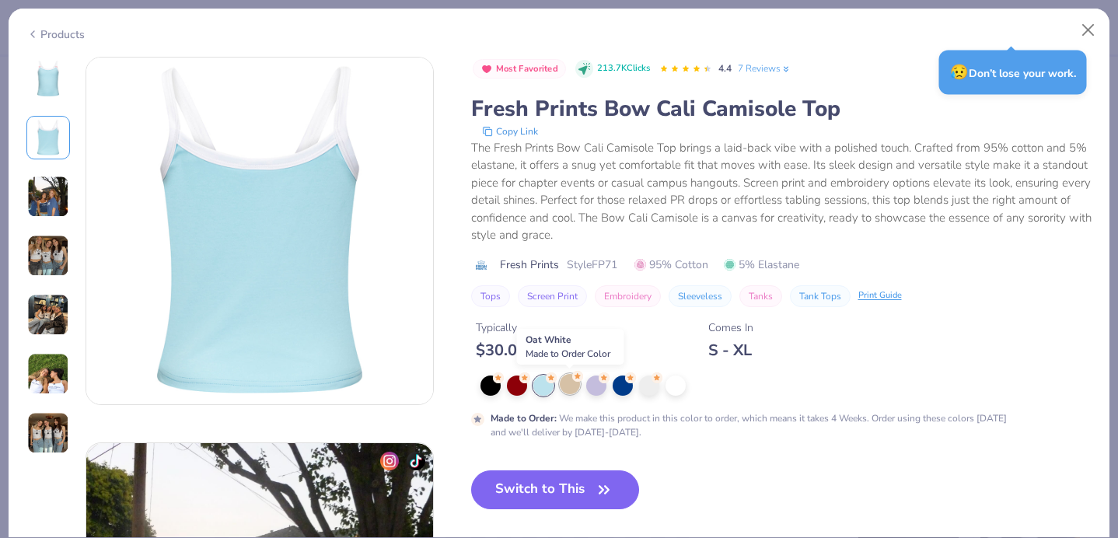
click at [563, 387] on div at bounding box center [570, 384] width 20 height 20
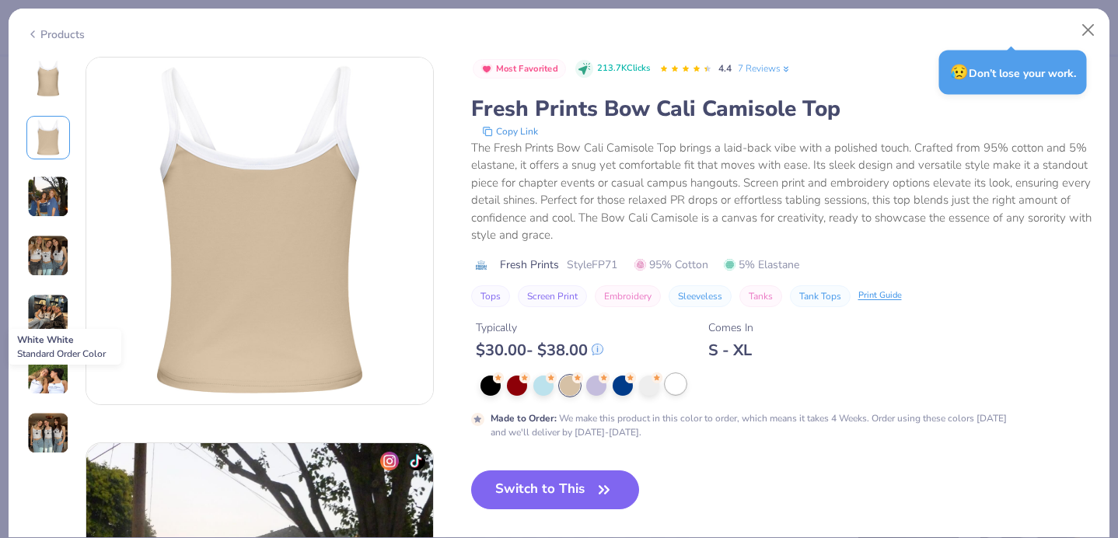
click at [668, 389] on div at bounding box center [676, 384] width 20 height 20
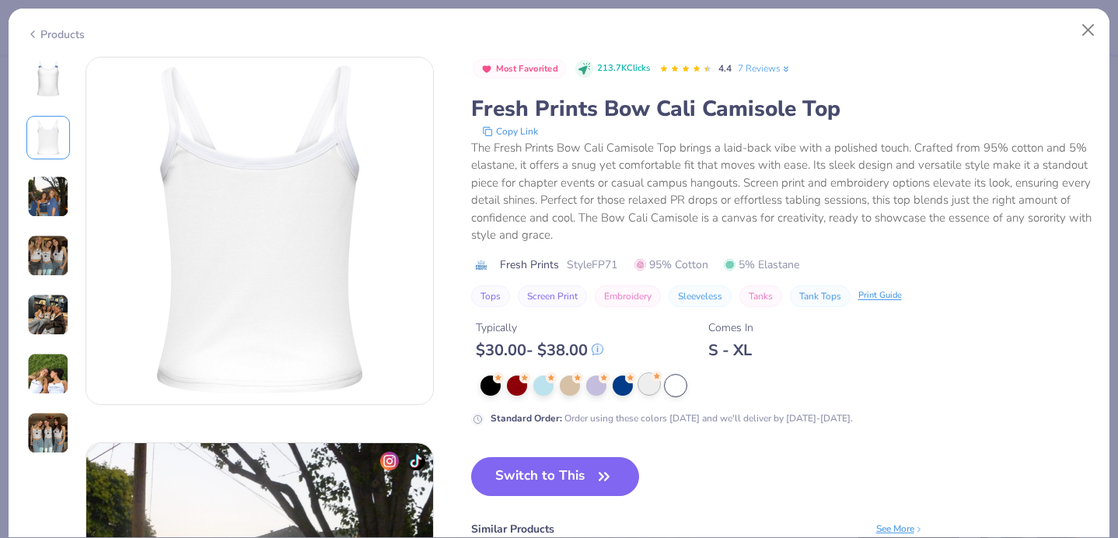
click at [652, 384] on div at bounding box center [649, 384] width 20 height 20
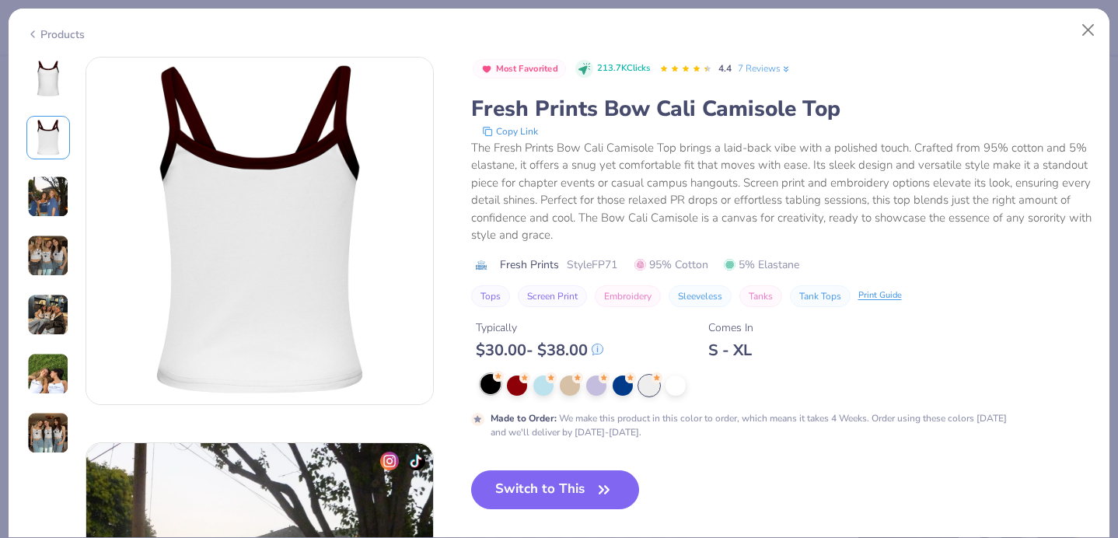
click at [488, 374] on div at bounding box center [491, 384] width 20 height 20
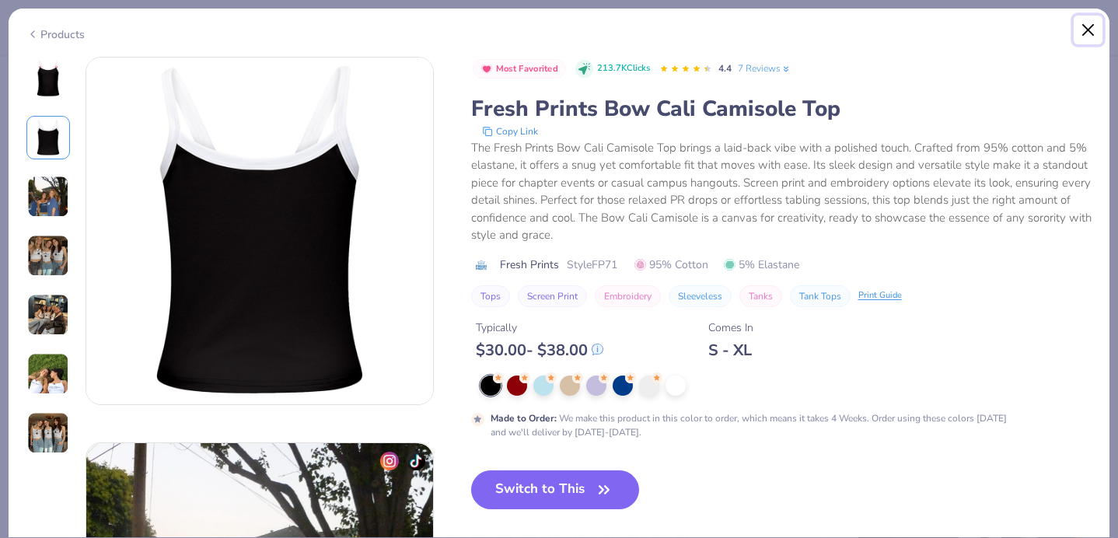
click at [1085, 31] on button "Close" at bounding box center [1089, 31] width 30 height 30
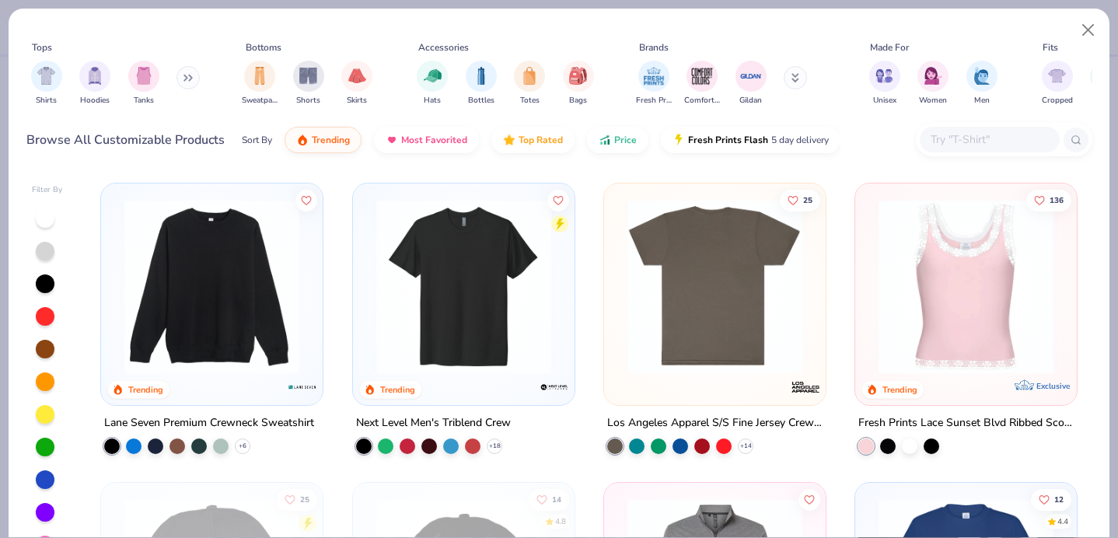
scroll to position [6269, 0]
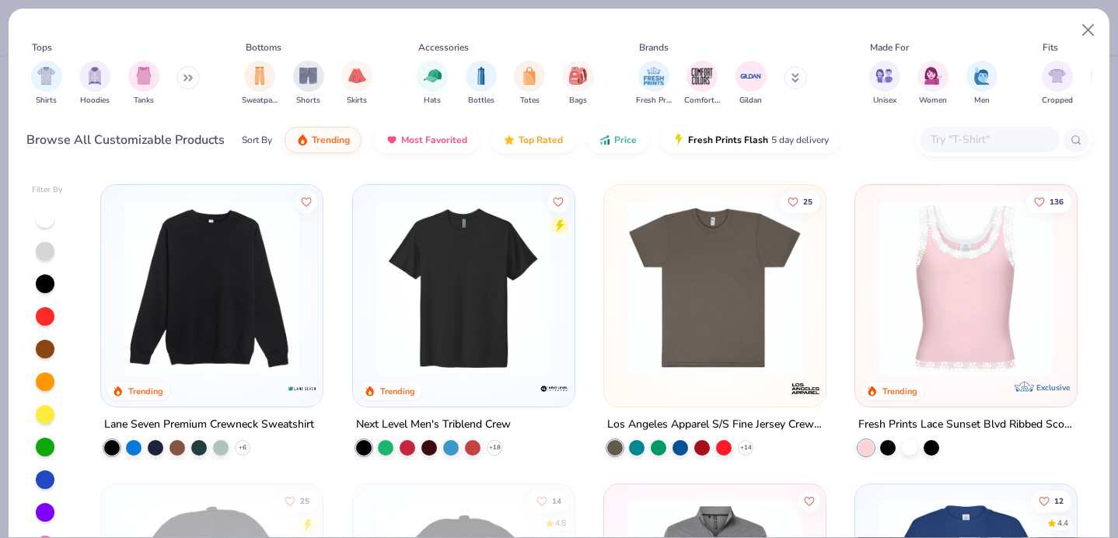
click at [964, 344] on img at bounding box center [966, 288] width 190 height 175
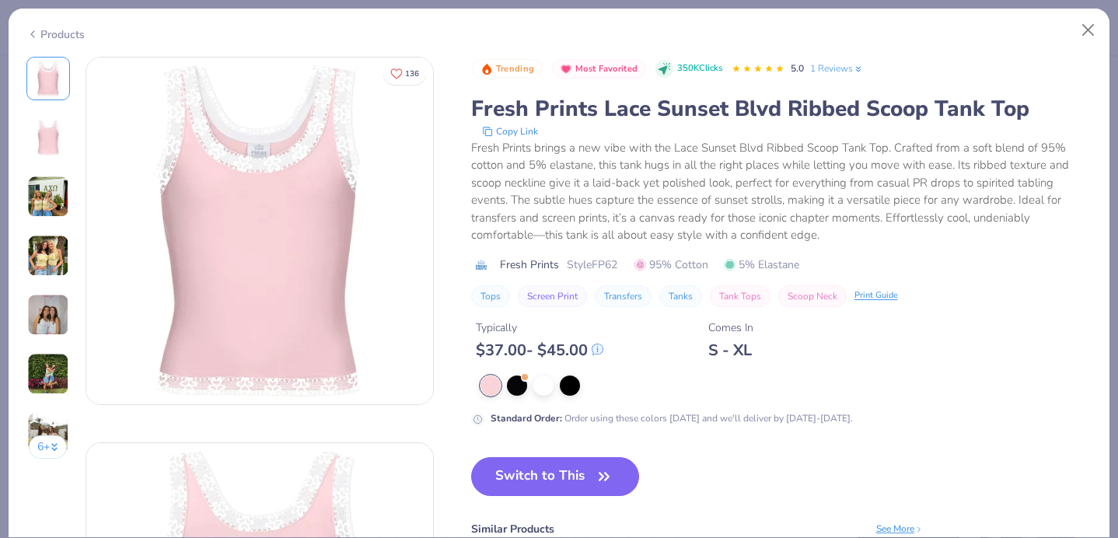
click at [53, 194] on img at bounding box center [48, 197] width 42 height 42
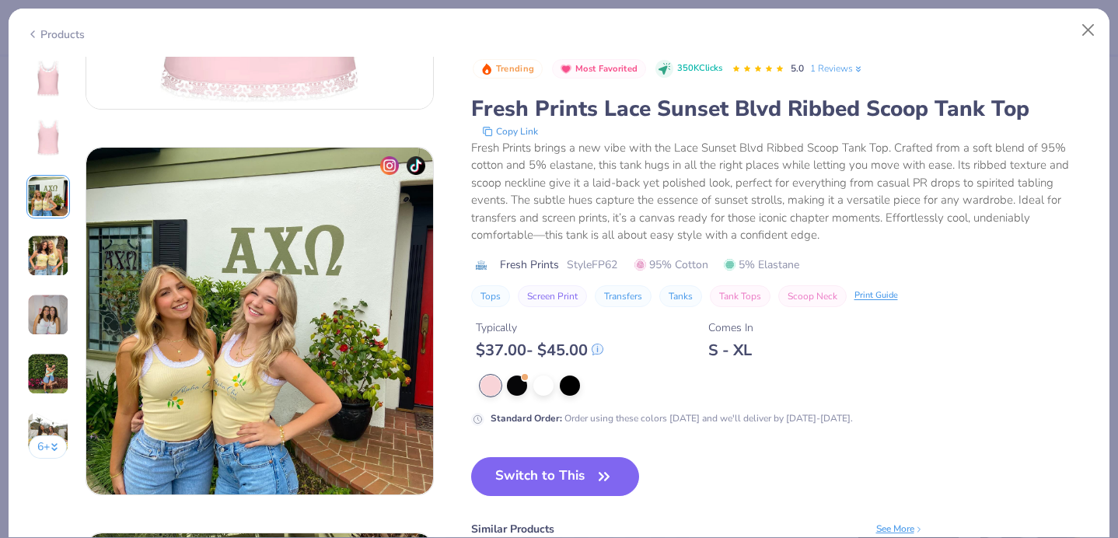
scroll to position [771, 0]
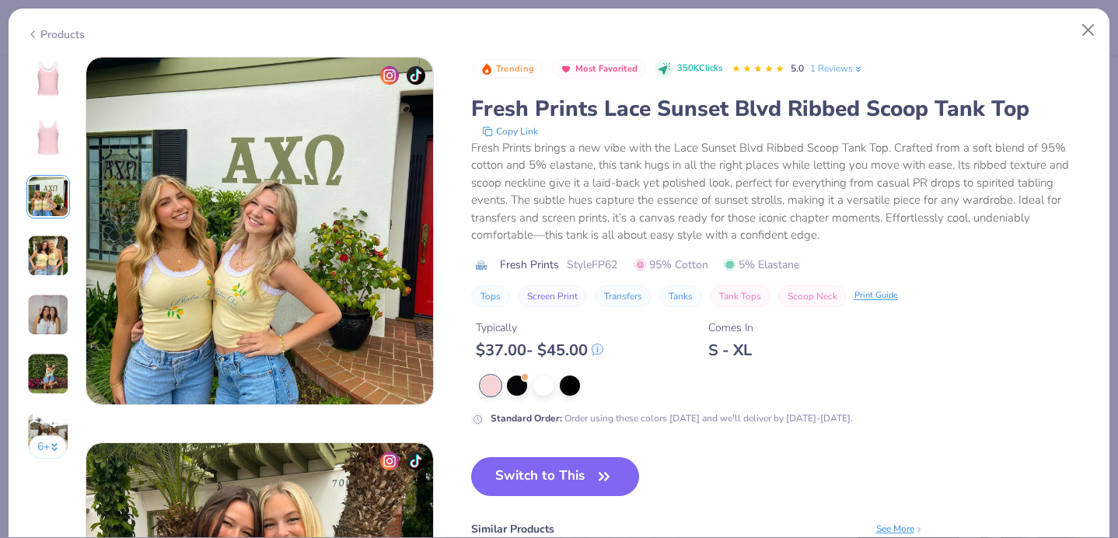
click at [39, 235] on img at bounding box center [48, 256] width 42 height 42
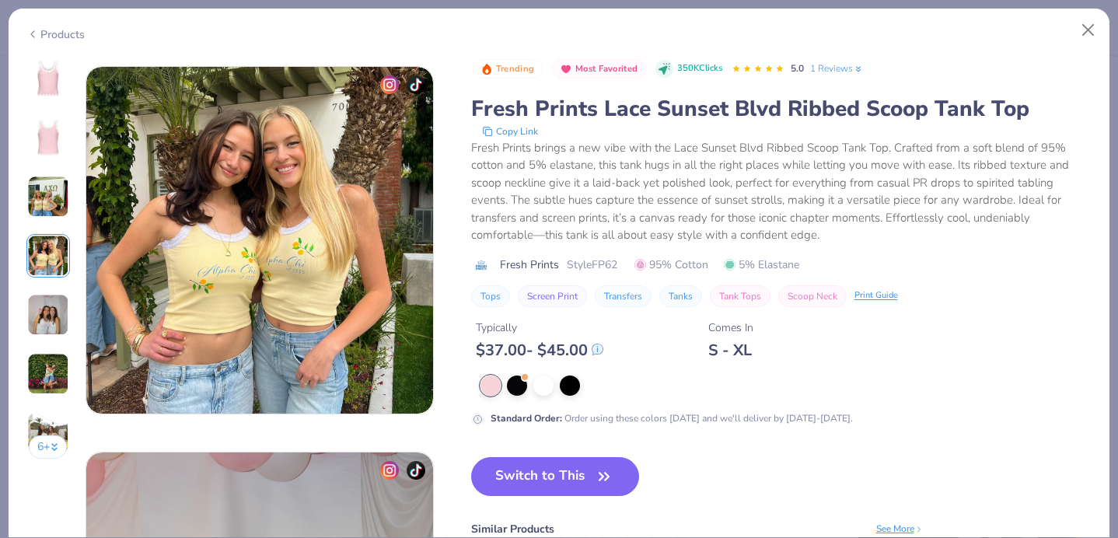
scroll to position [1157, 0]
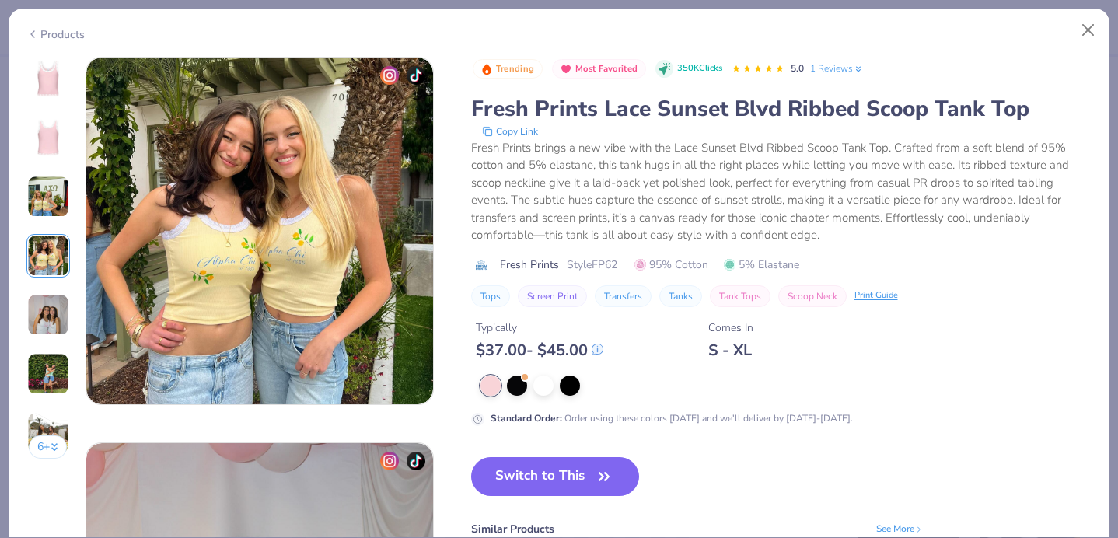
click at [39, 282] on div "6 +" at bounding box center [48, 264] width 44 height 414
click at [513, 385] on div at bounding box center [517, 384] width 20 height 20
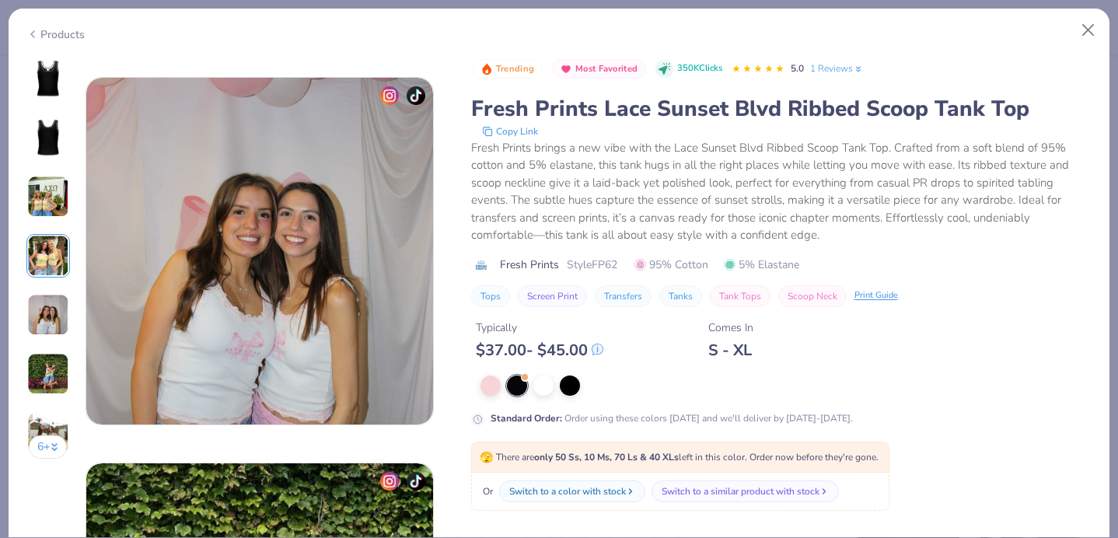
scroll to position [1527, 0]
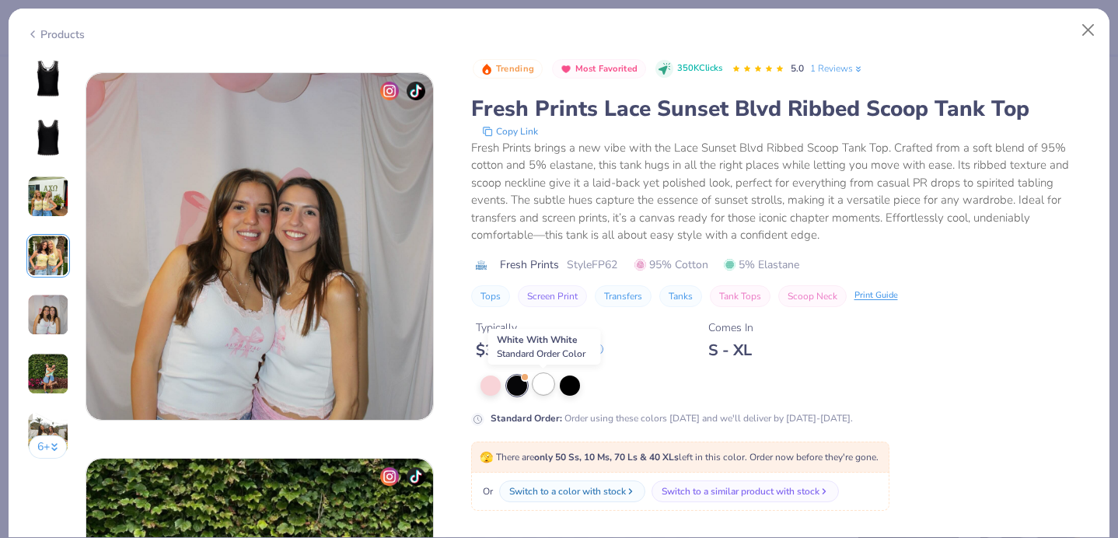
click at [541, 387] on div at bounding box center [543, 384] width 20 height 20
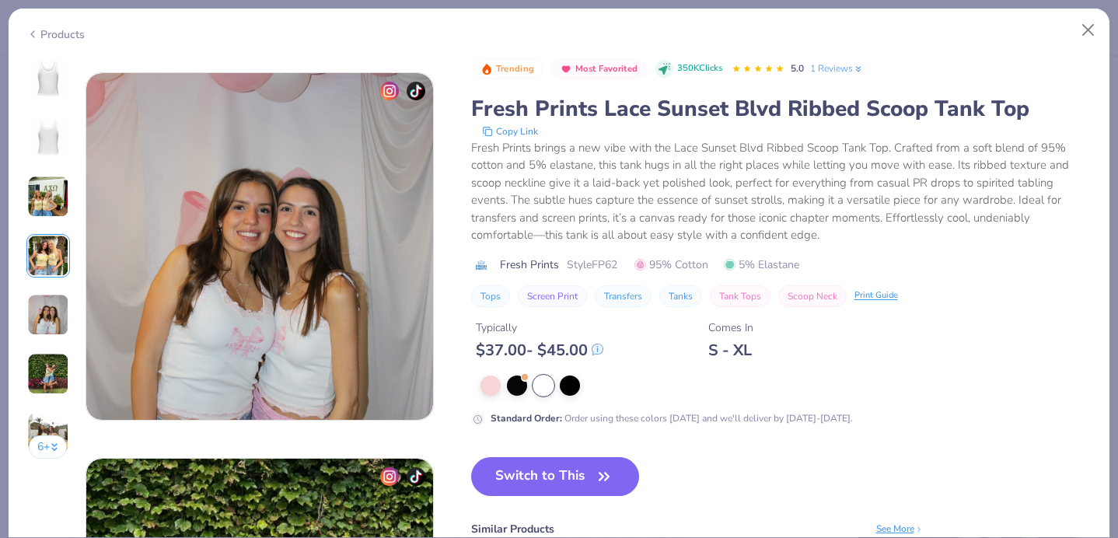
click at [47, 124] on img at bounding box center [48, 137] width 37 height 37
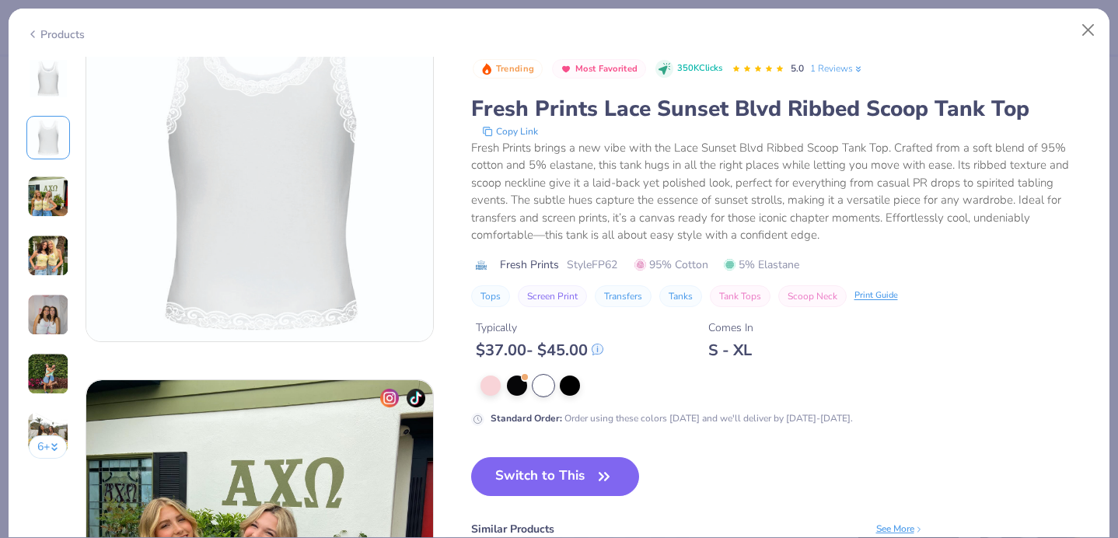
scroll to position [386, 0]
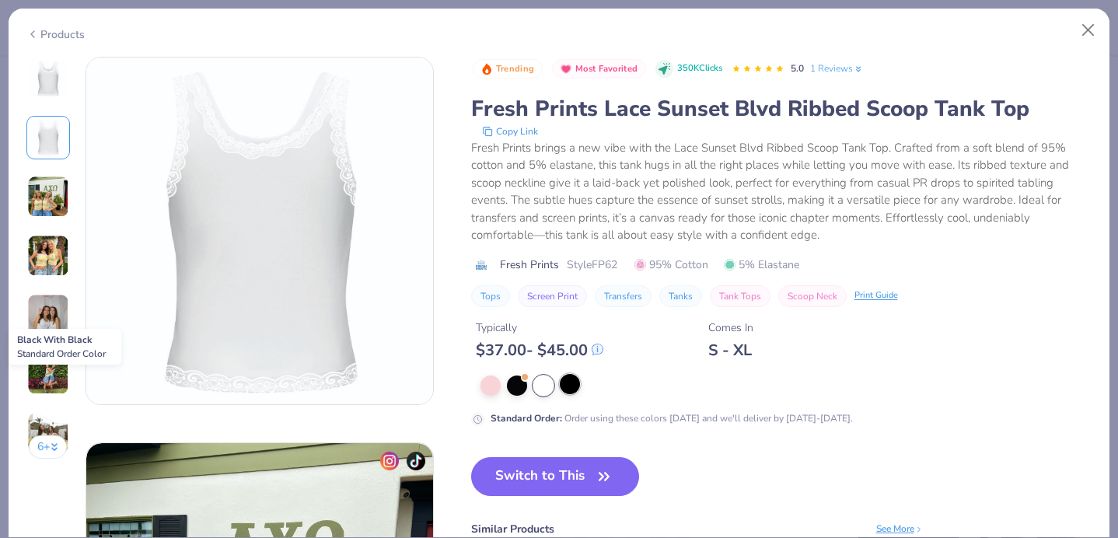
click at [564, 392] on div at bounding box center [570, 384] width 20 height 20
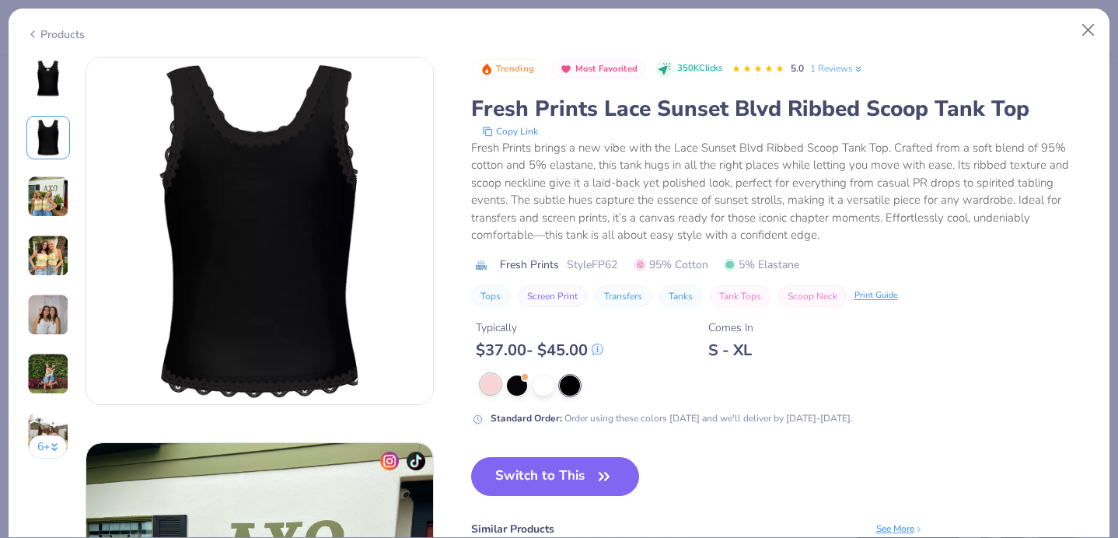
click at [492, 382] on div at bounding box center [491, 384] width 20 height 20
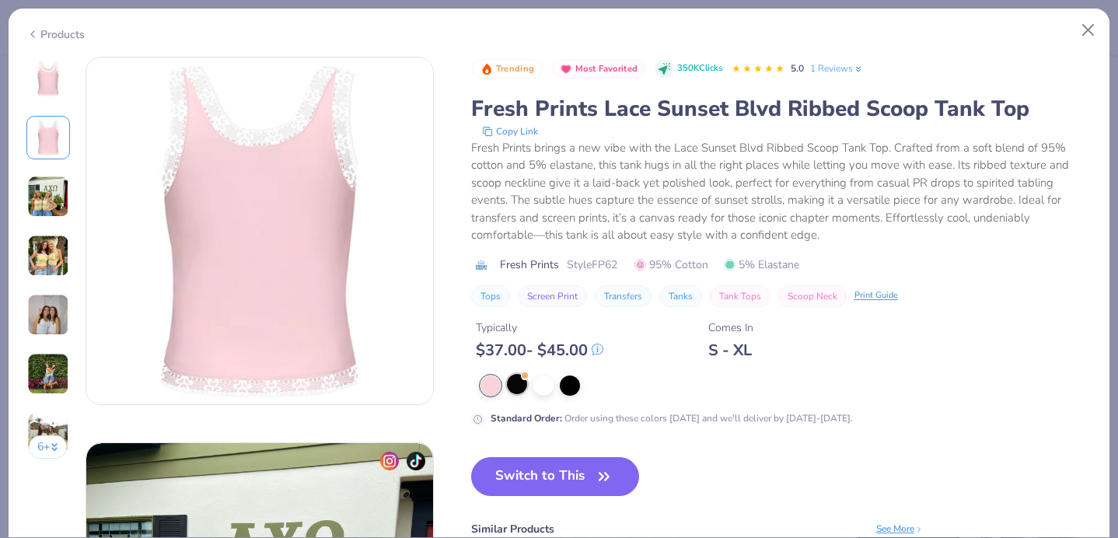
click at [517, 380] on div at bounding box center [517, 384] width 20 height 20
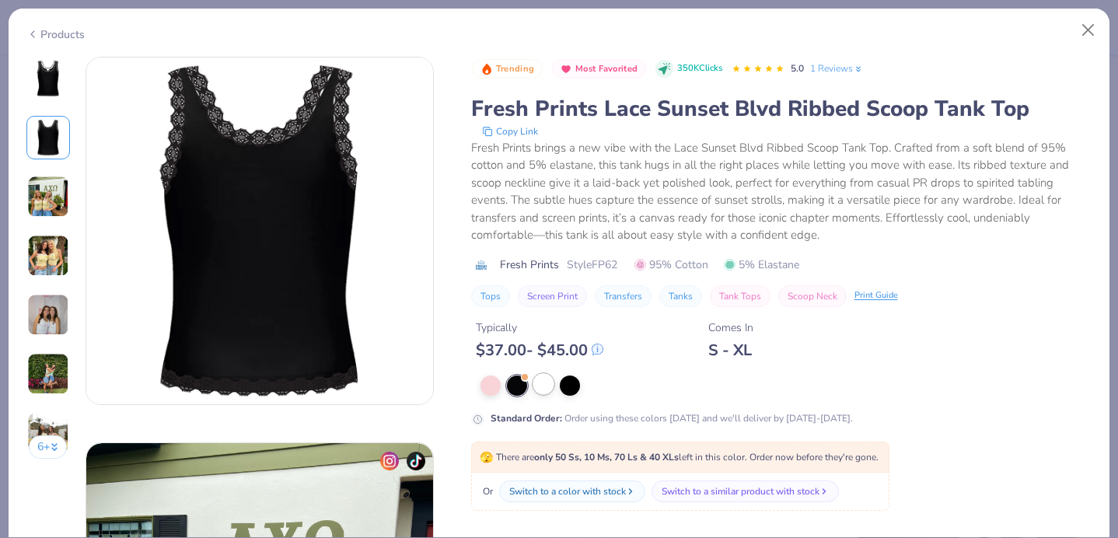
click at [541, 379] on div at bounding box center [543, 384] width 20 height 20
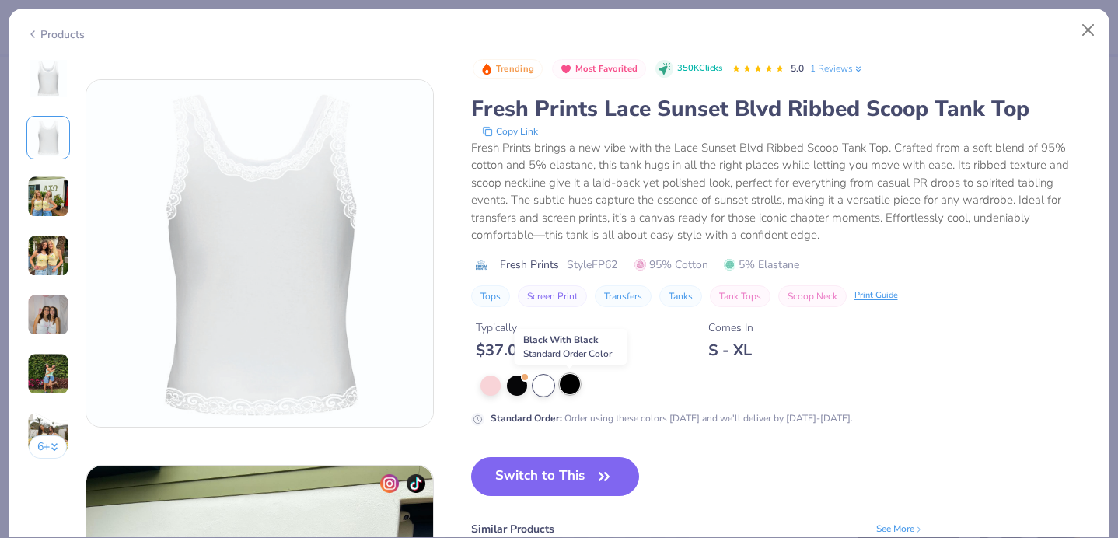
scroll to position [260, 0]
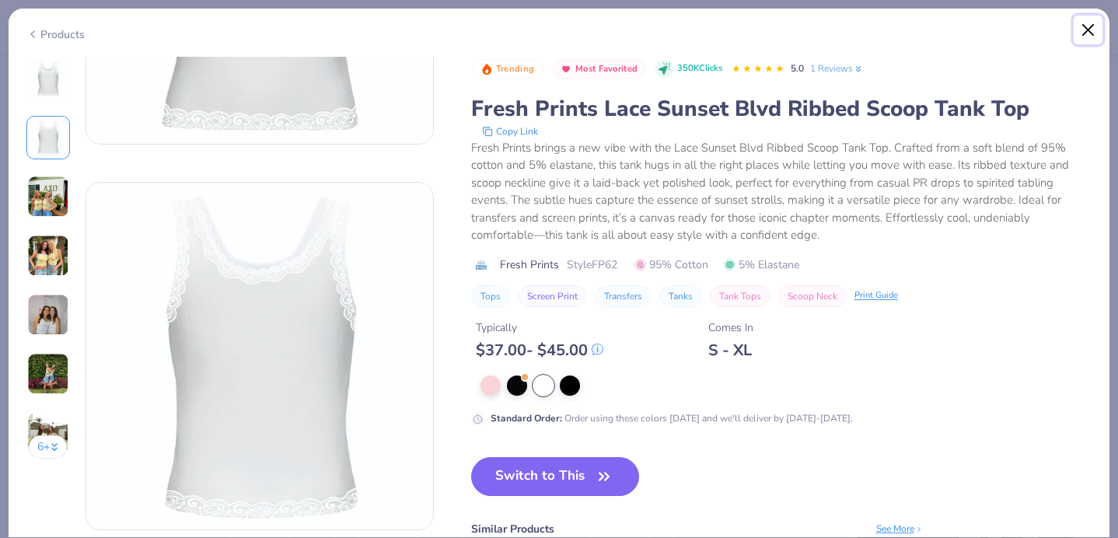
click at [1088, 30] on button "Close" at bounding box center [1089, 31] width 30 height 30
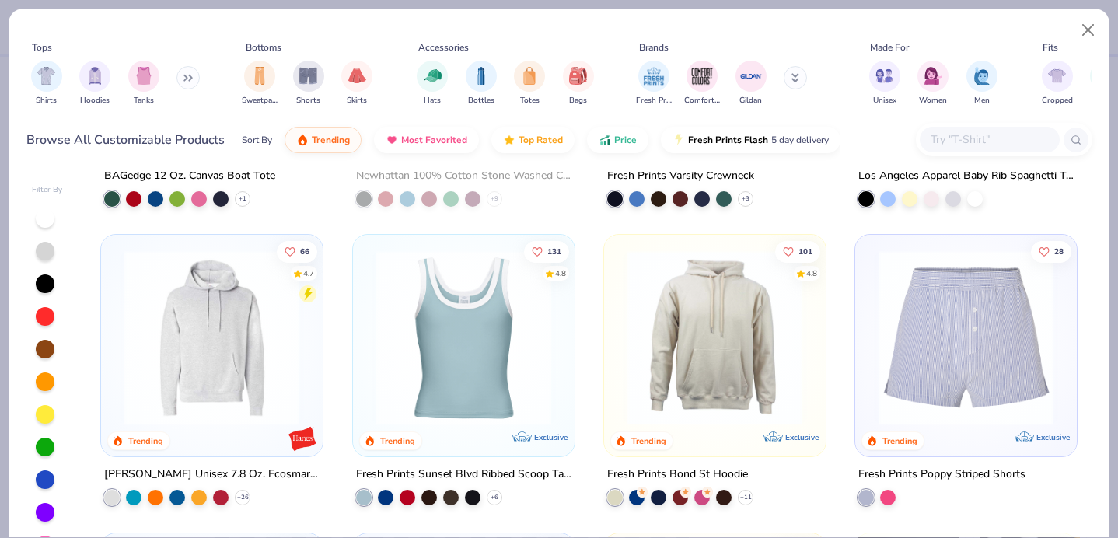
scroll to position [2333, 0]
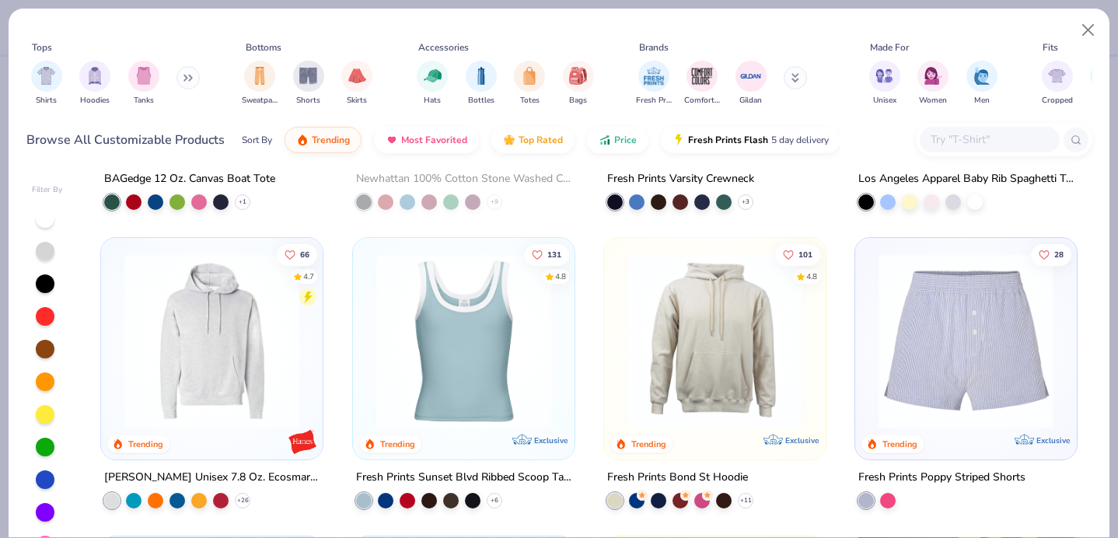
click at [481, 398] on img at bounding box center [464, 340] width 190 height 175
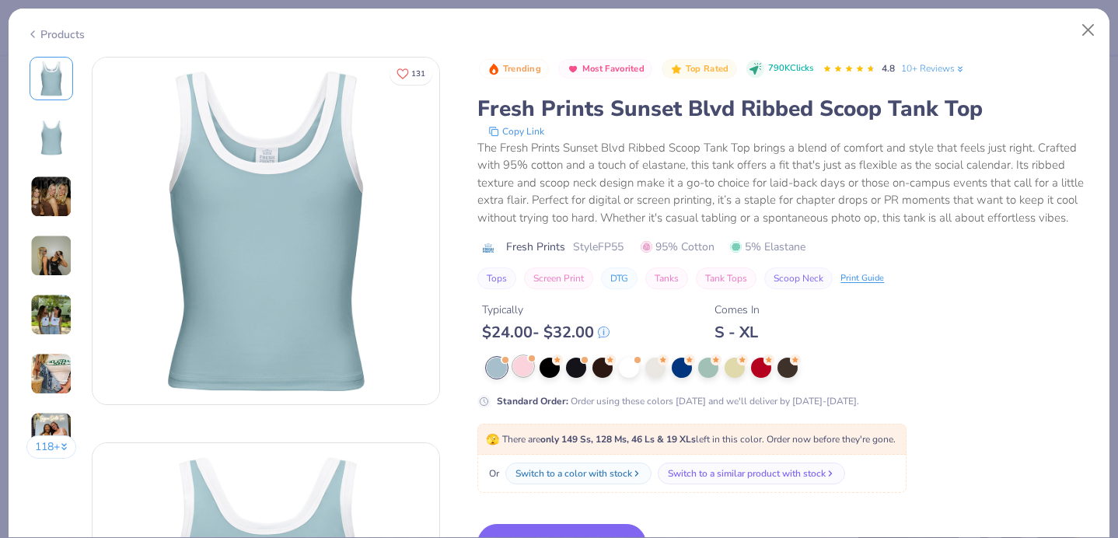
click at [530, 370] on div at bounding box center [523, 366] width 20 height 20
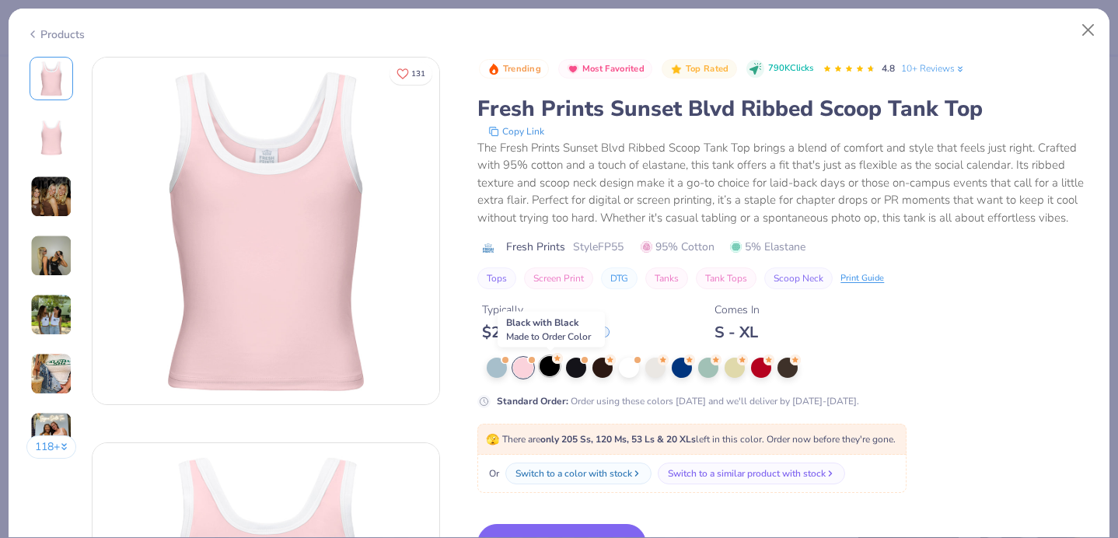
click at [552, 368] on div at bounding box center [550, 366] width 20 height 20
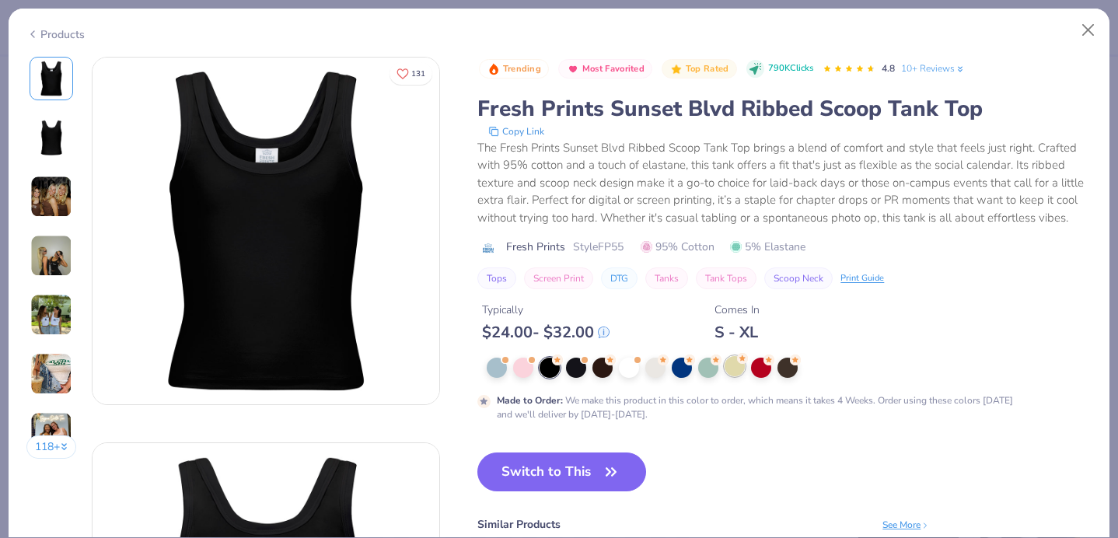
click at [736, 368] on div at bounding box center [735, 366] width 20 height 20
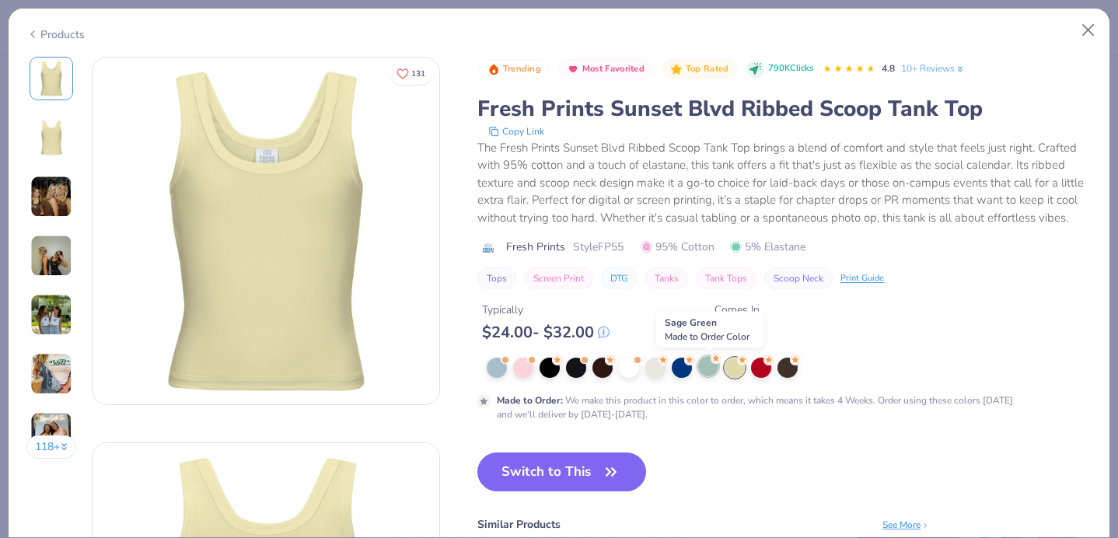
click at [714, 369] on div at bounding box center [708, 366] width 20 height 20
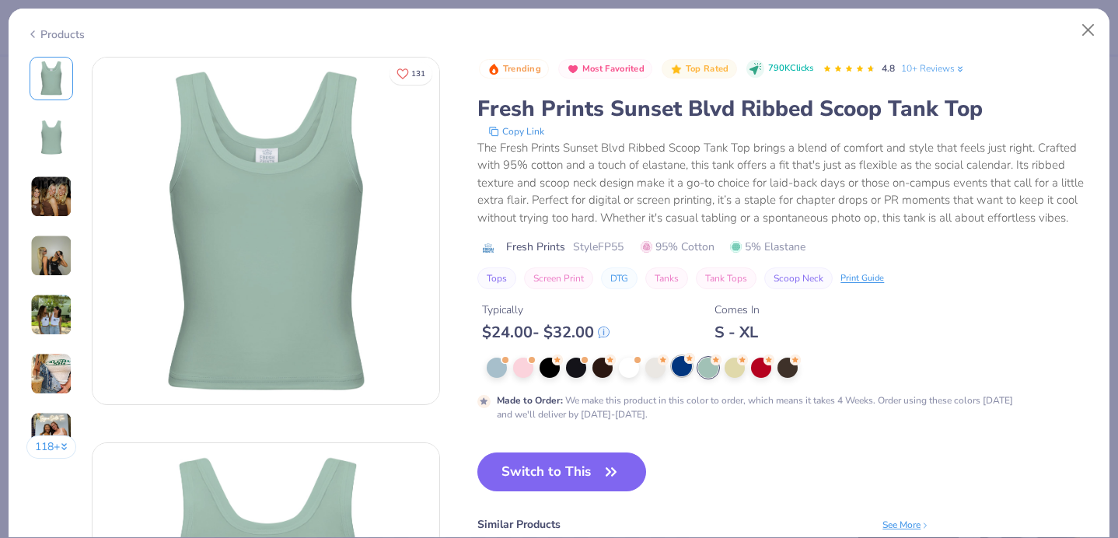
click at [692, 367] on div at bounding box center [682, 366] width 20 height 20
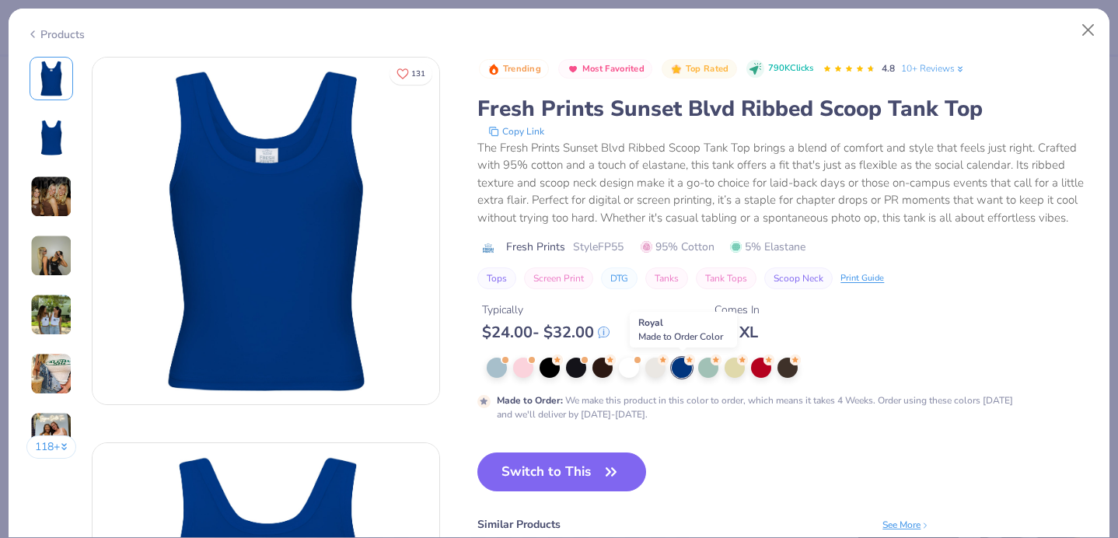
click at [673, 369] on div at bounding box center [682, 368] width 20 height 20
click at [659, 369] on div at bounding box center [655, 366] width 20 height 20
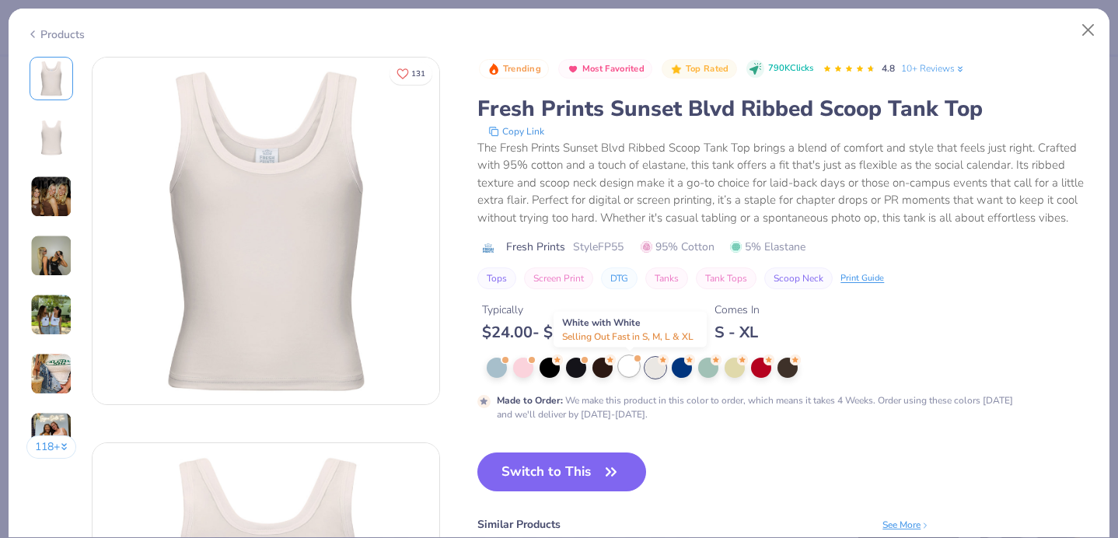
click at [639, 369] on div at bounding box center [629, 366] width 20 height 20
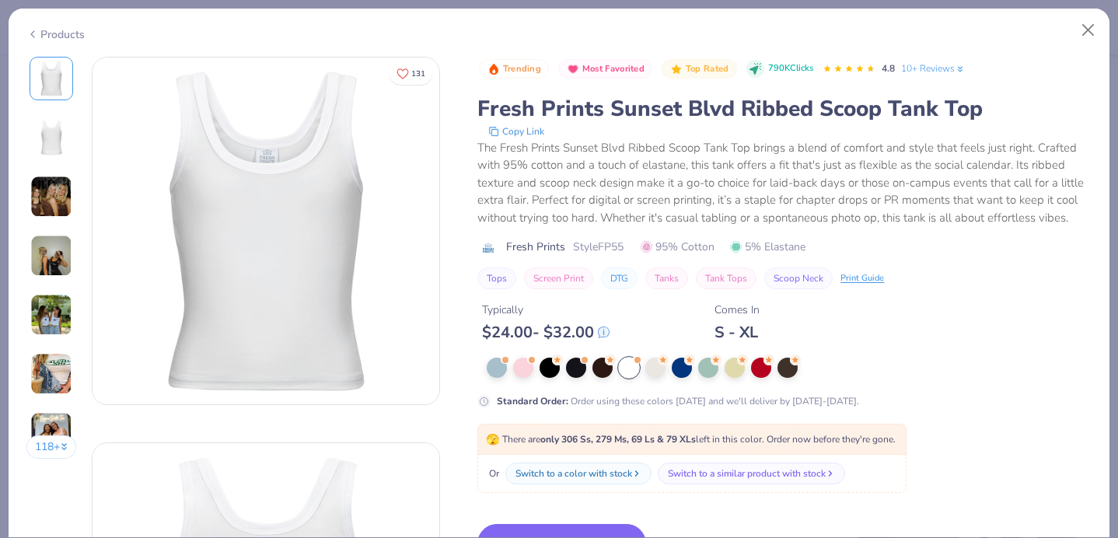
click at [58, 199] on img at bounding box center [51, 197] width 42 height 42
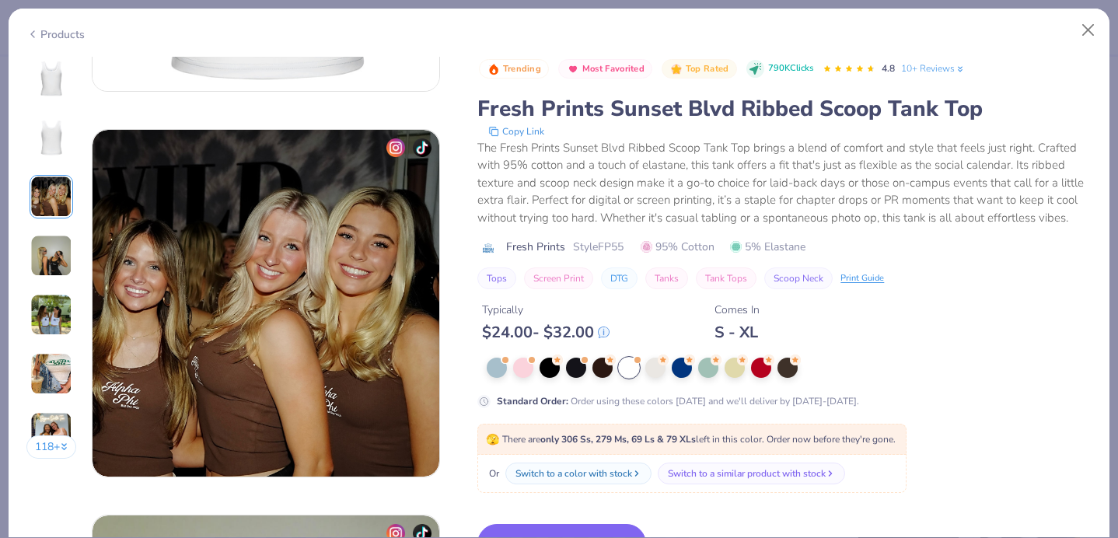
scroll to position [771, 0]
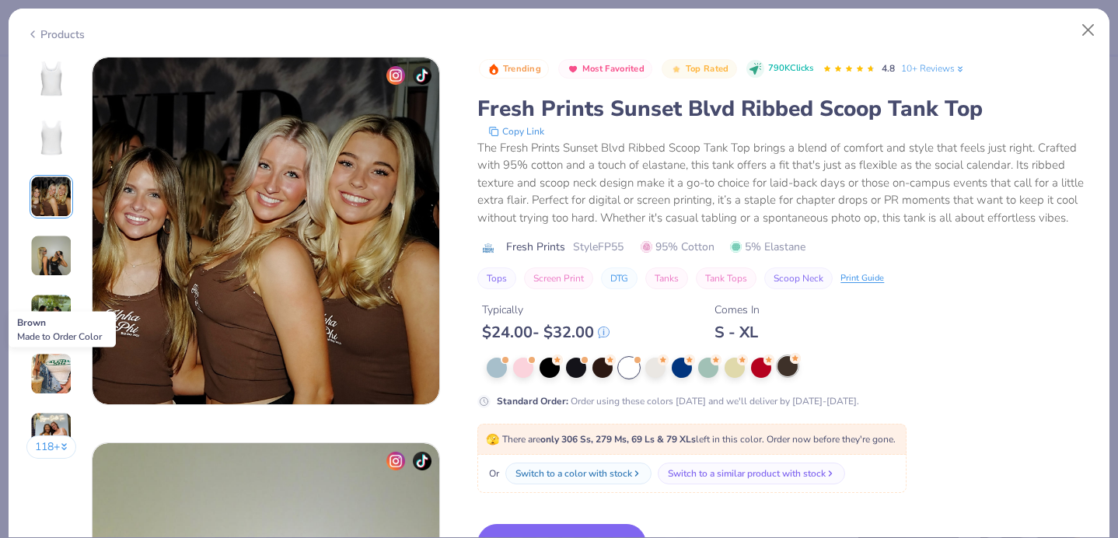
click at [790, 369] on div at bounding box center [788, 366] width 20 height 20
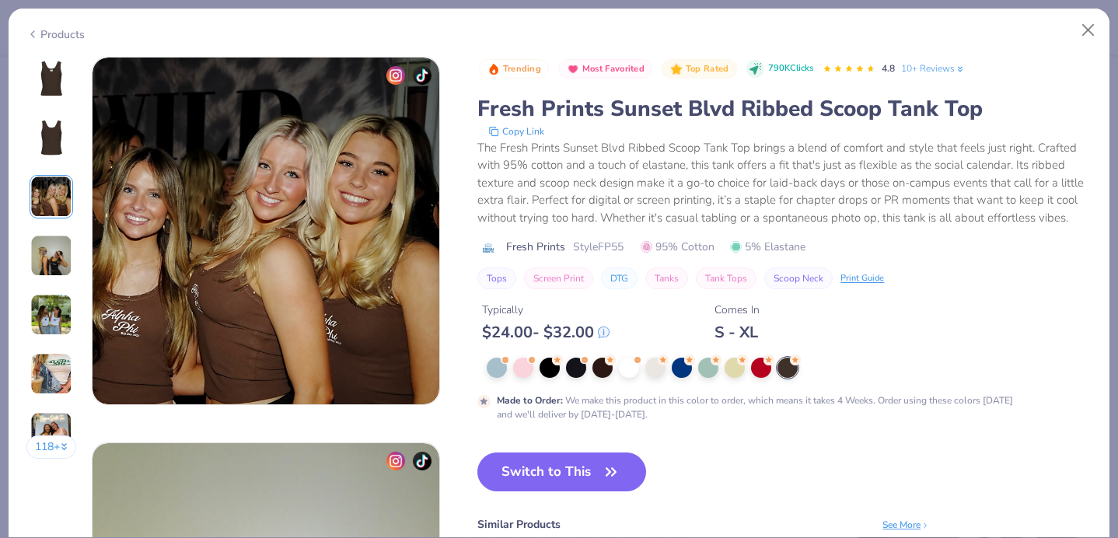
click at [61, 331] on img at bounding box center [51, 315] width 42 height 42
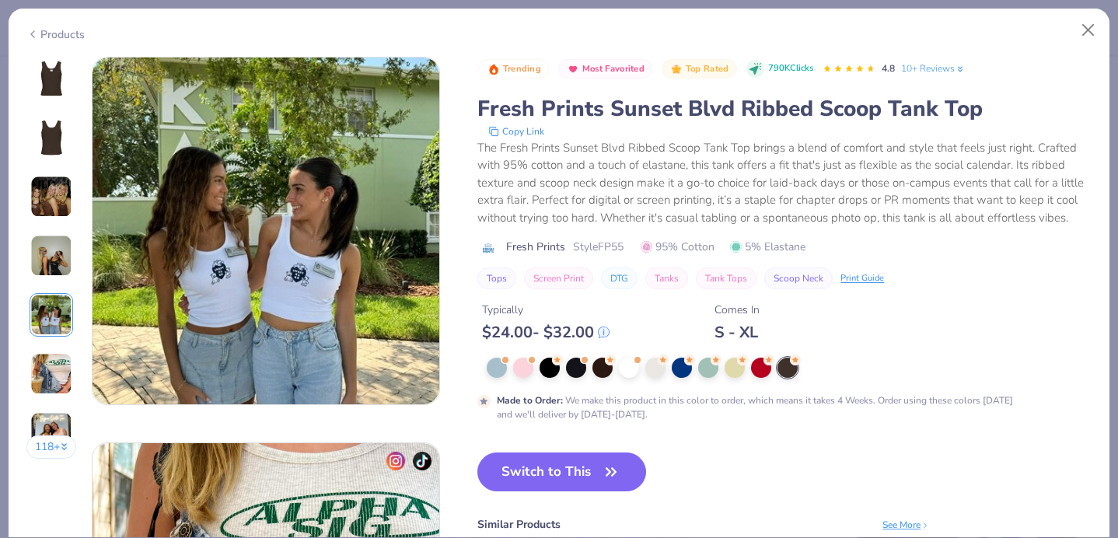
click at [58, 358] on img at bounding box center [51, 374] width 42 height 42
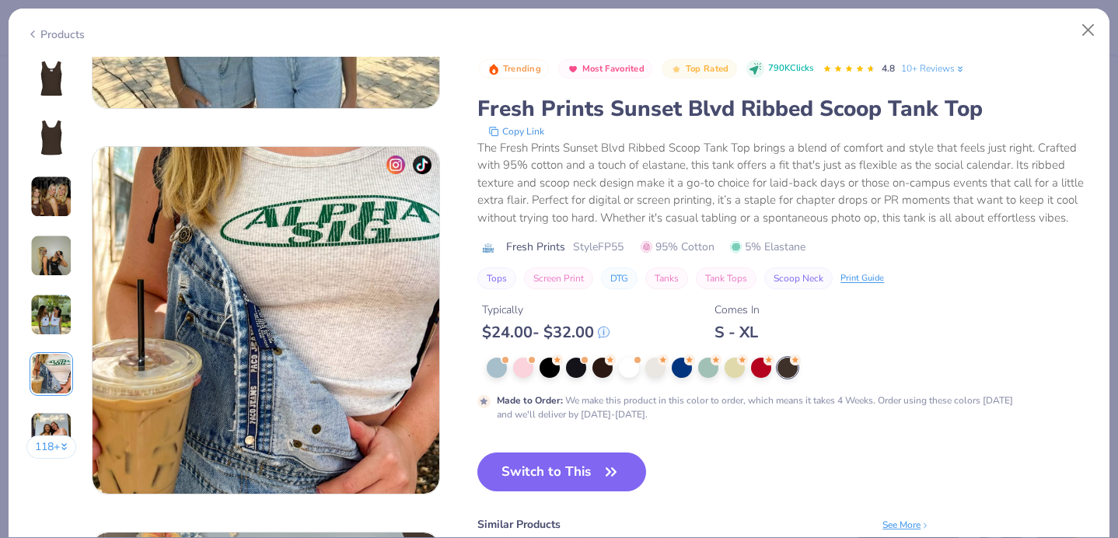
scroll to position [1928, 0]
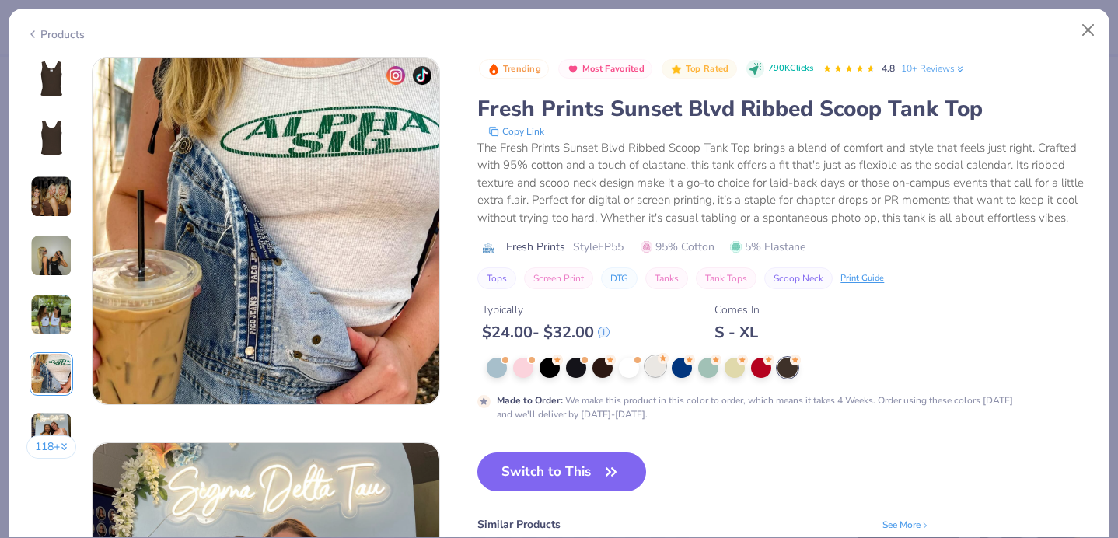
click at [659, 367] on div at bounding box center [655, 366] width 20 height 20
click at [38, 140] on img at bounding box center [51, 137] width 37 height 37
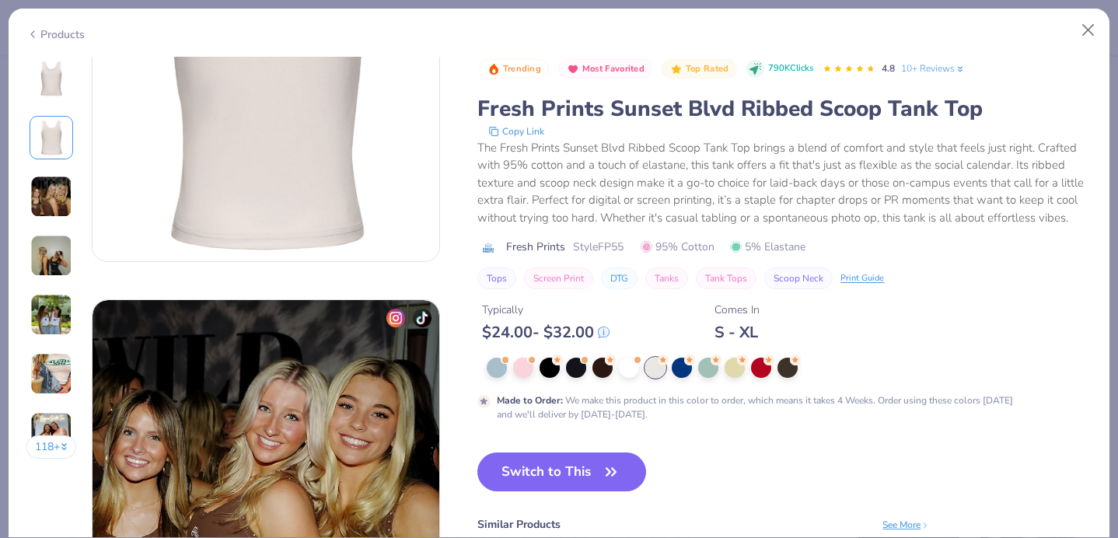
scroll to position [386, 0]
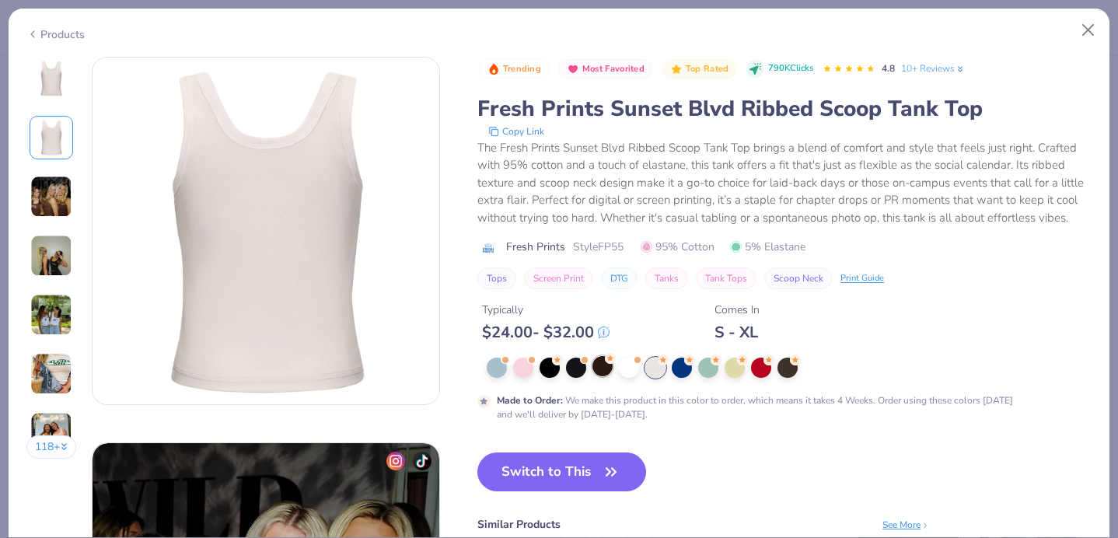
click at [602, 370] on div at bounding box center [602, 366] width 20 height 20
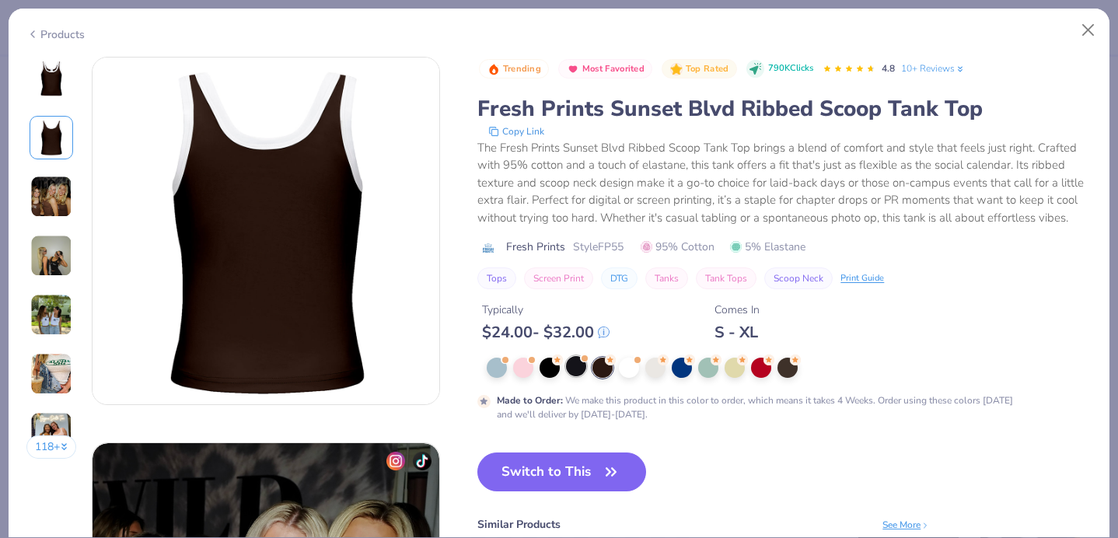
click at [583, 373] on div at bounding box center [576, 366] width 20 height 20
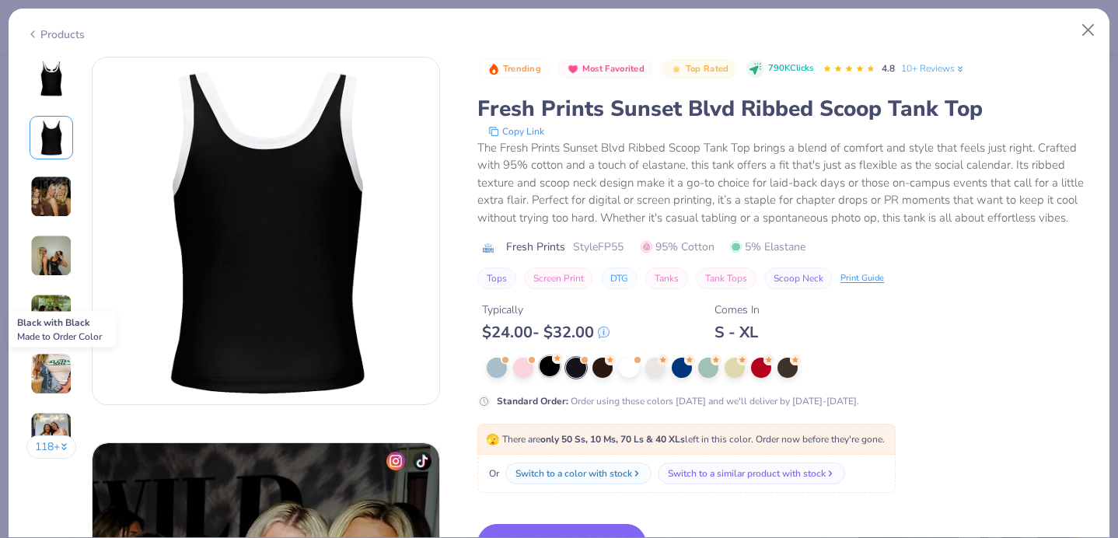
click at [552, 372] on div at bounding box center [550, 366] width 20 height 20
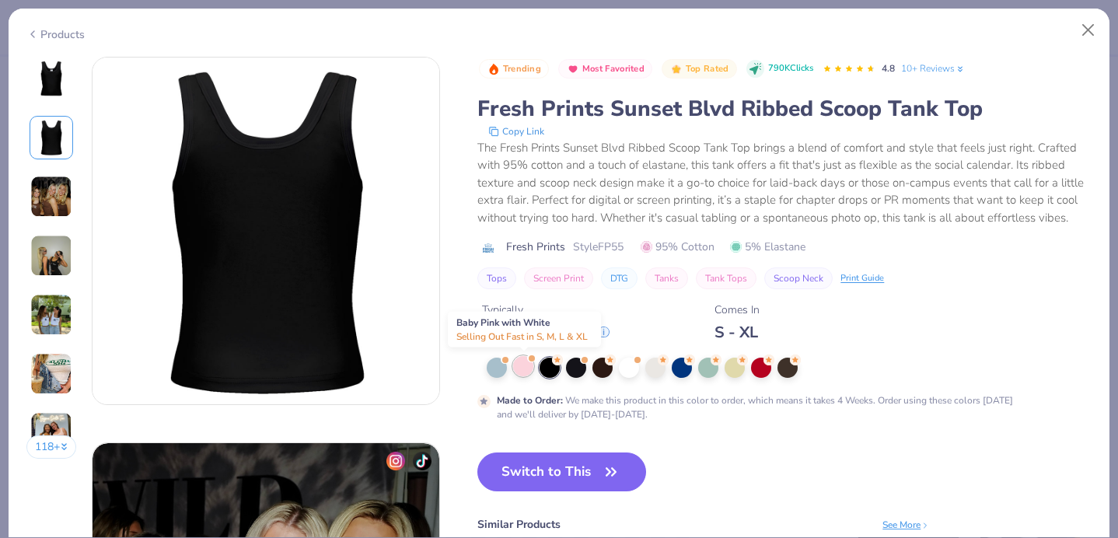
click at [523, 366] on div at bounding box center [523, 366] width 20 height 20
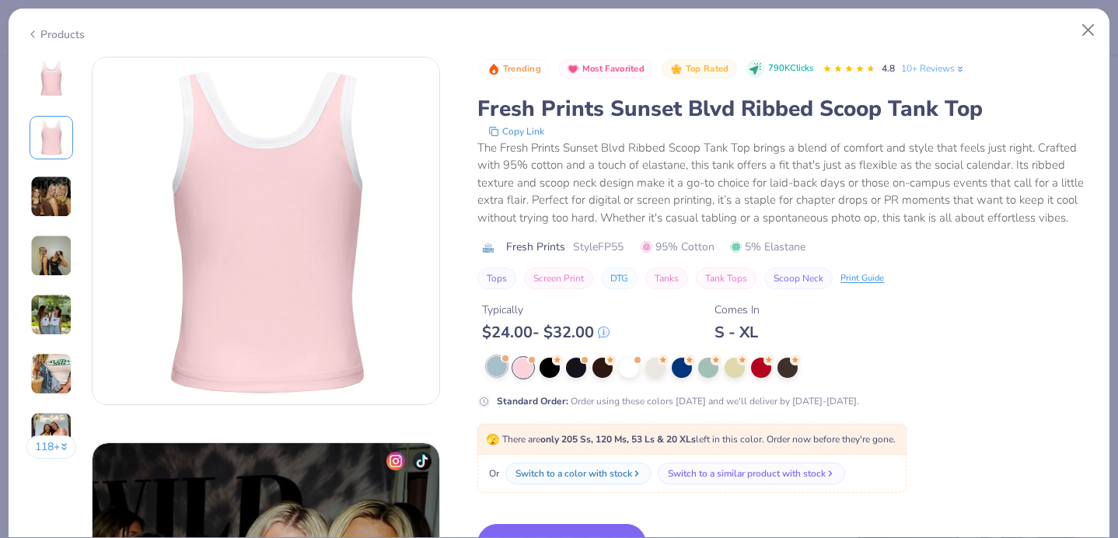
click at [505, 366] on div at bounding box center [497, 366] width 20 height 20
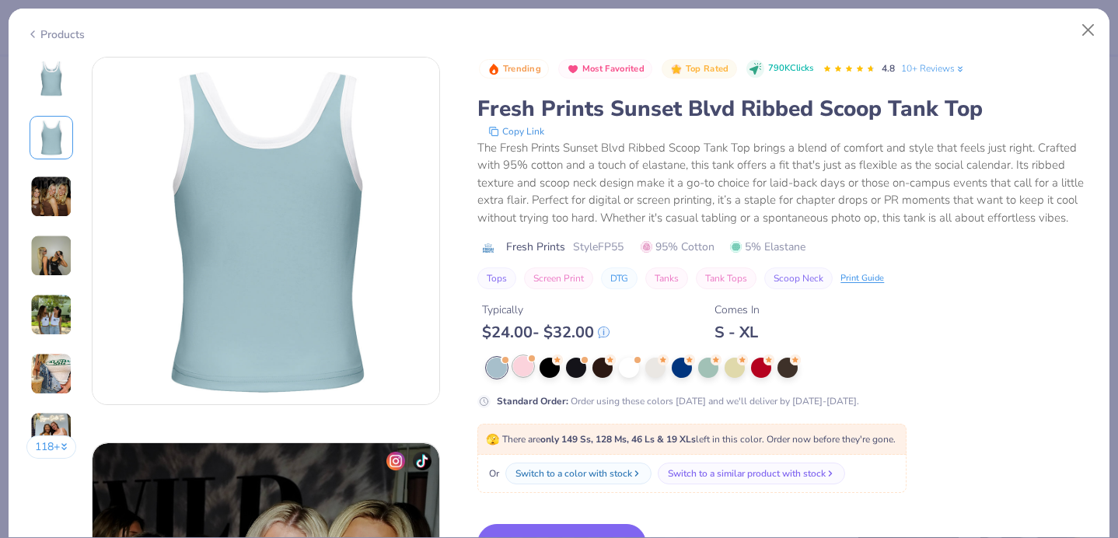
click at [525, 366] on div at bounding box center [523, 366] width 20 height 20
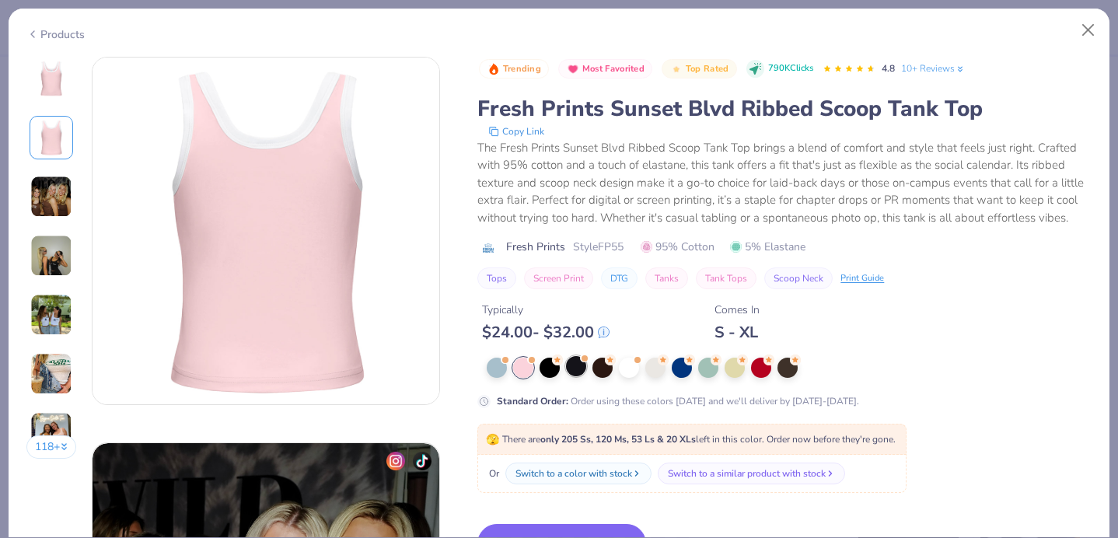
click at [572, 367] on div at bounding box center [576, 366] width 20 height 20
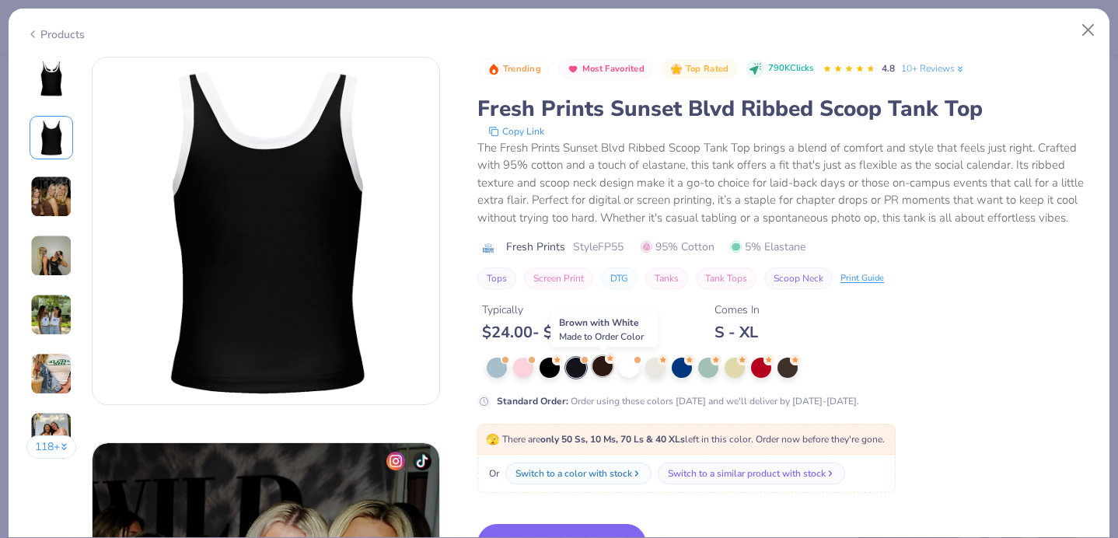
click at [596, 367] on div at bounding box center [602, 366] width 20 height 20
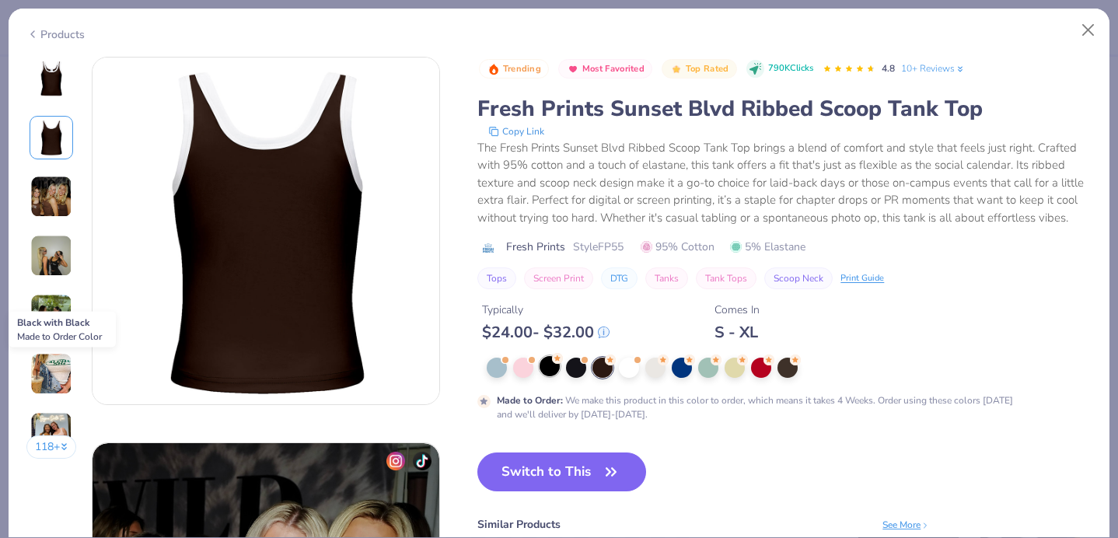
click at [554, 370] on div at bounding box center [550, 366] width 20 height 20
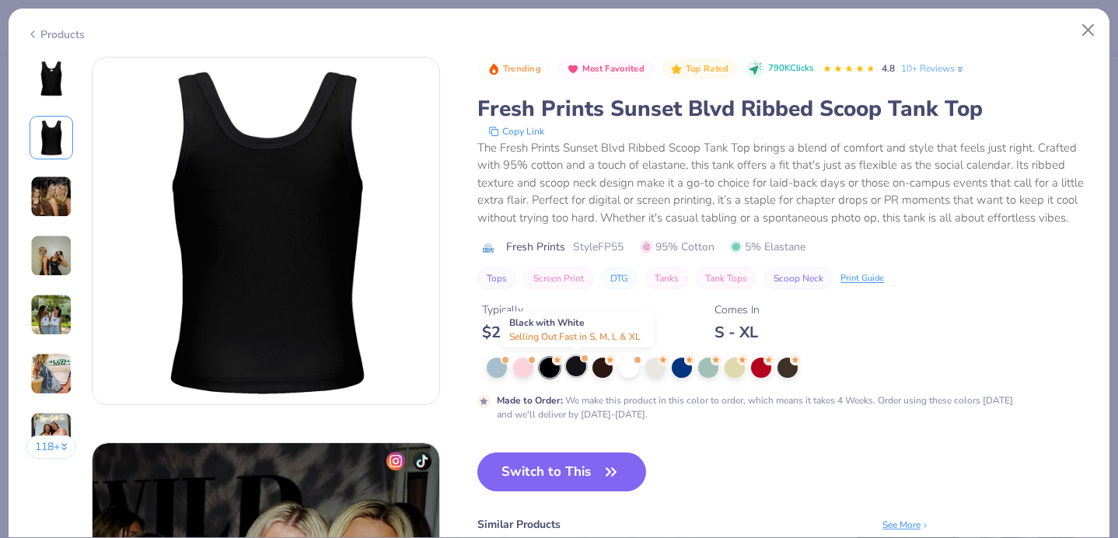
click at [577, 369] on div at bounding box center [576, 366] width 20 height 20
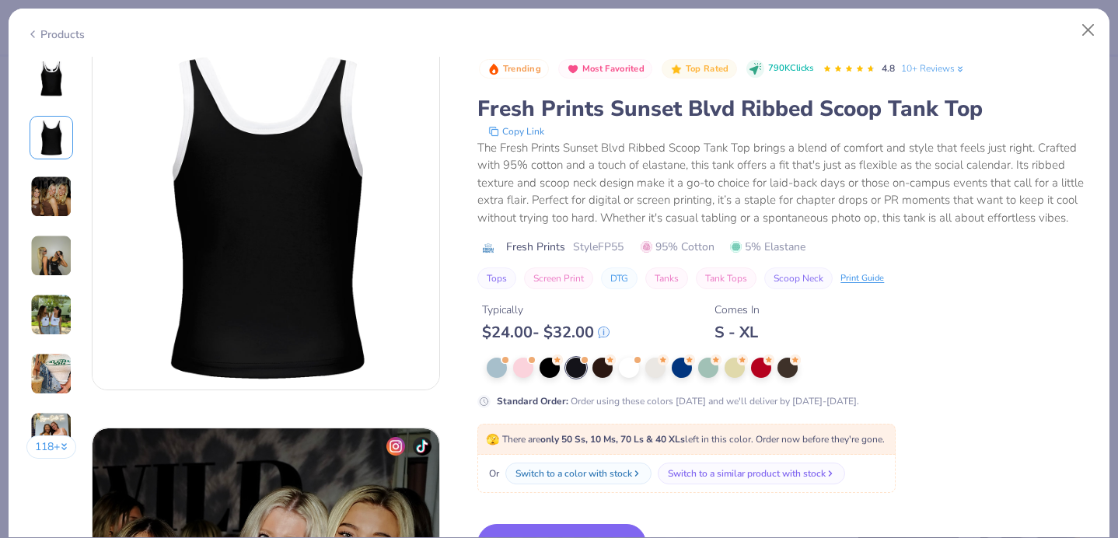
scroll to position [409, 0]
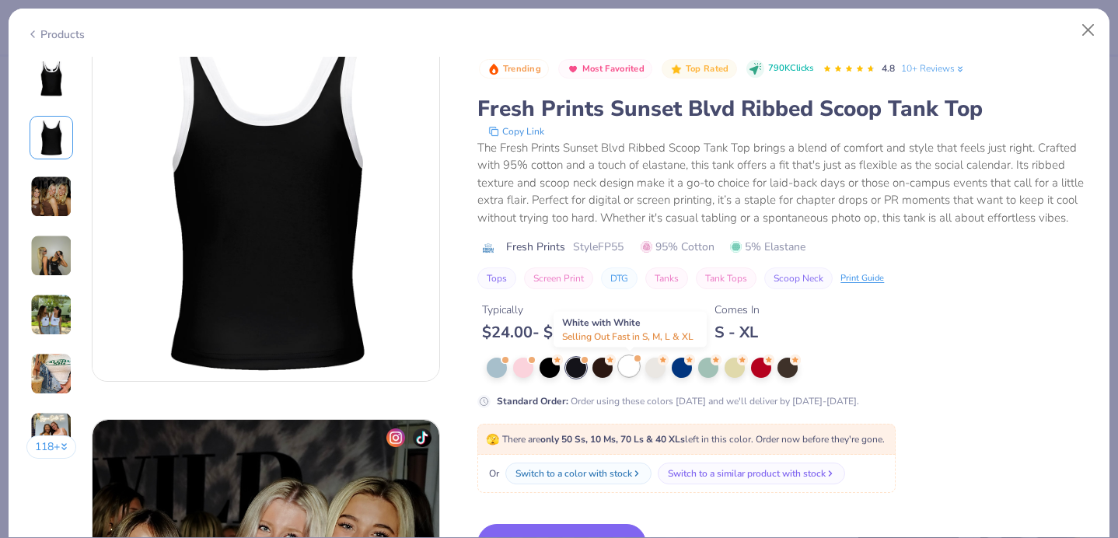
click at [632, 367] on div at bounding box center [629, 366] width 20 height 20
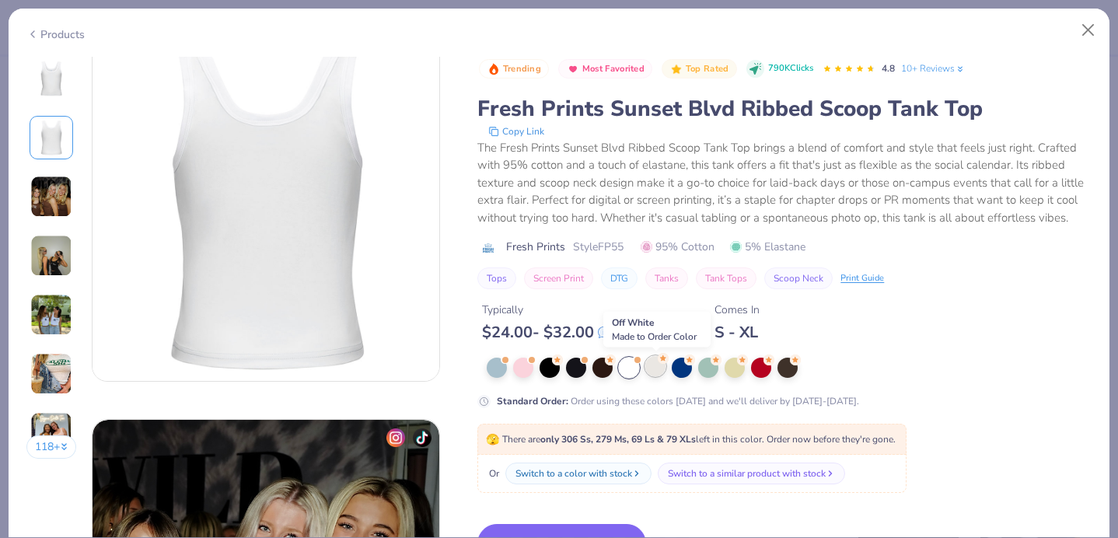
click at [657, 375] on div at bounding box center [655, 366] width 20 height 20
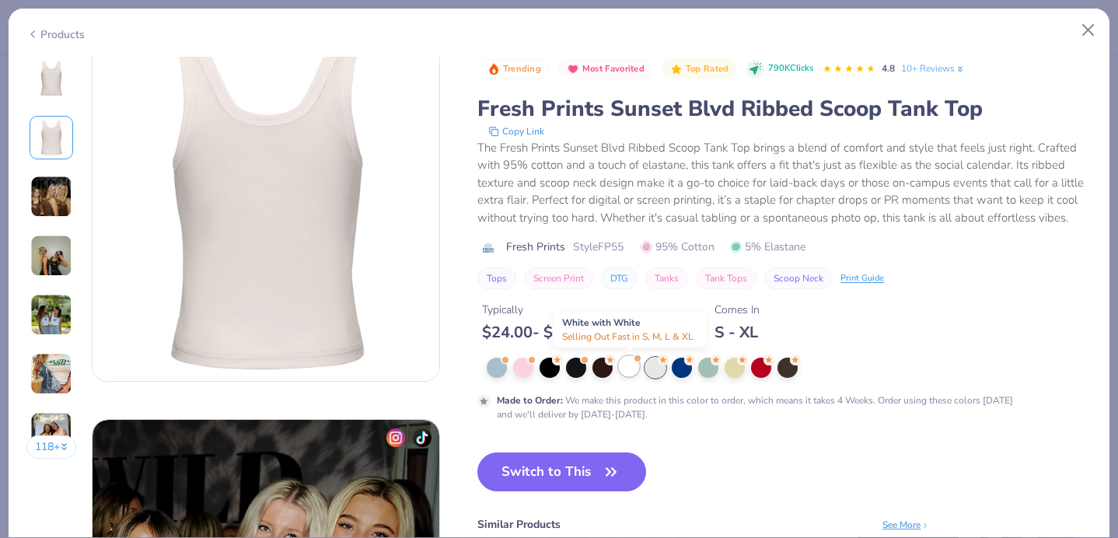
click at [632, 370] on div at bounding box center [629, 366] width 20 height 20
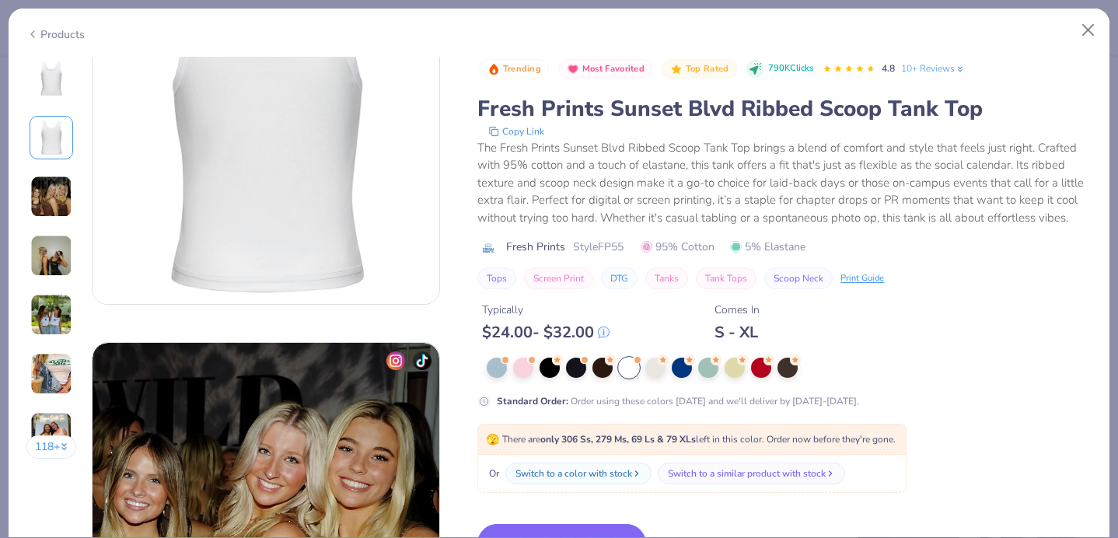
scroll to position [489, 0]
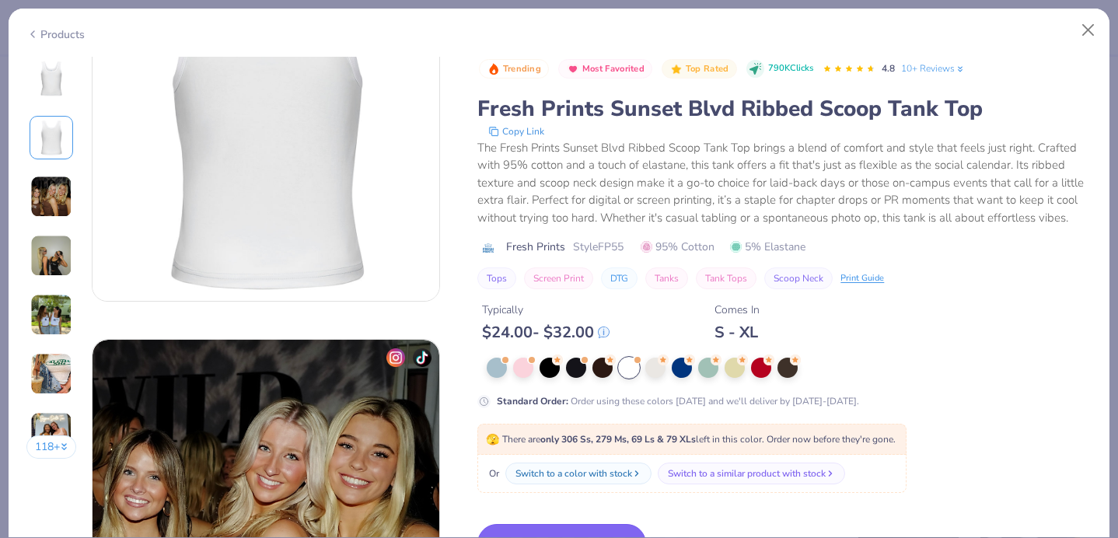
click at [589, 530] on button "Switch to This" at bounding box center [561, 543] width 169 height 39
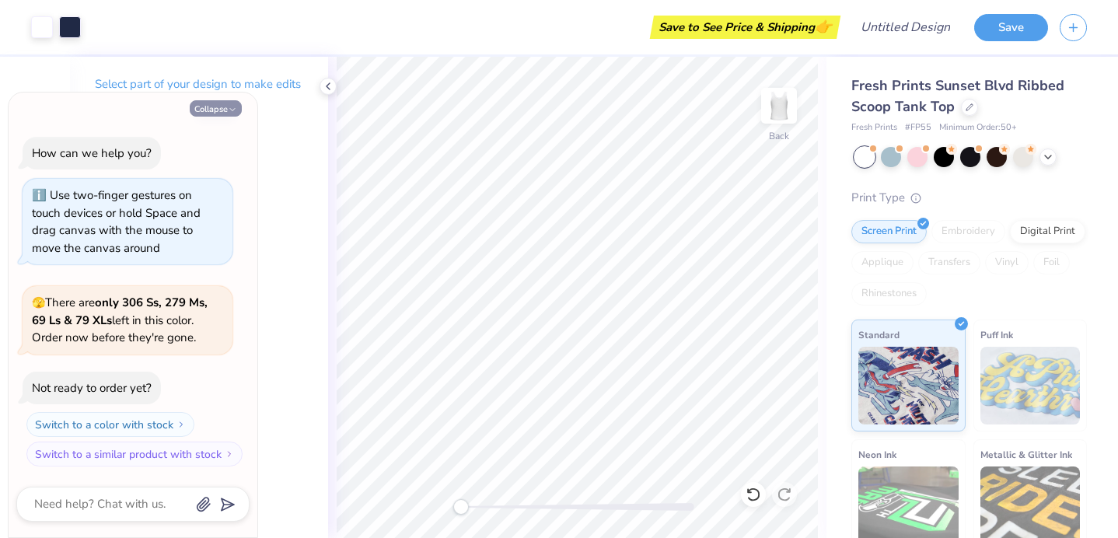
click at [223, 108] on button "Collapse" at bounding box center [216, 108] width 52 height 16
type textarea "x"
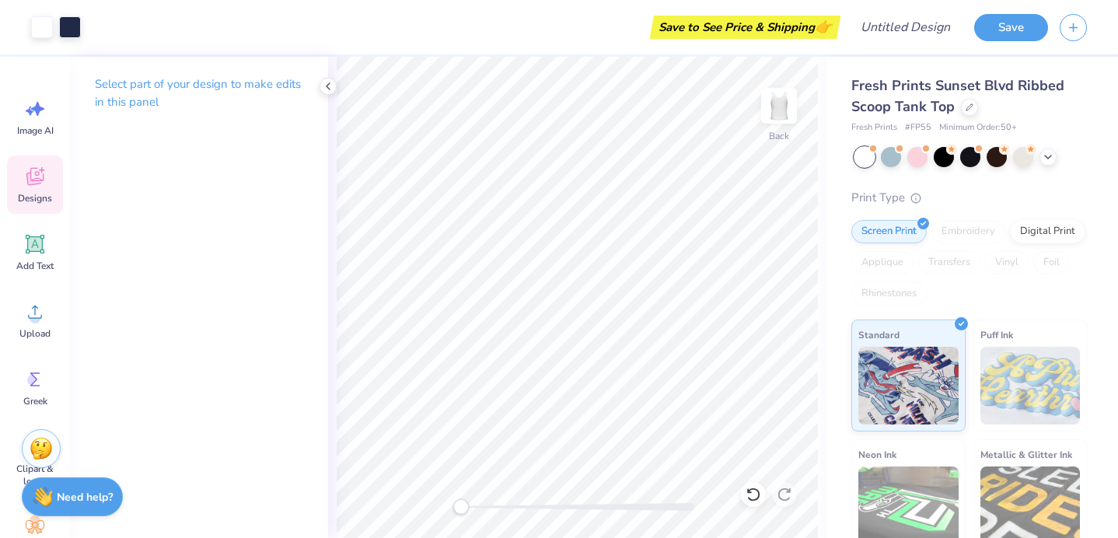
click at [40, 203] on span "Designs" at bounding box center [35, 198] width 34 height 12
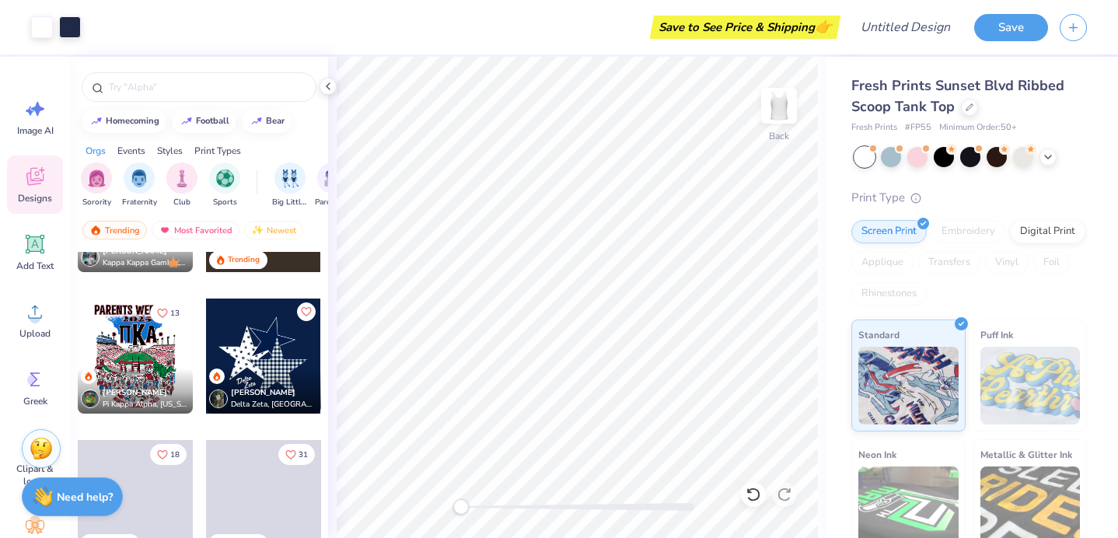
scroll to position [1088, 0]
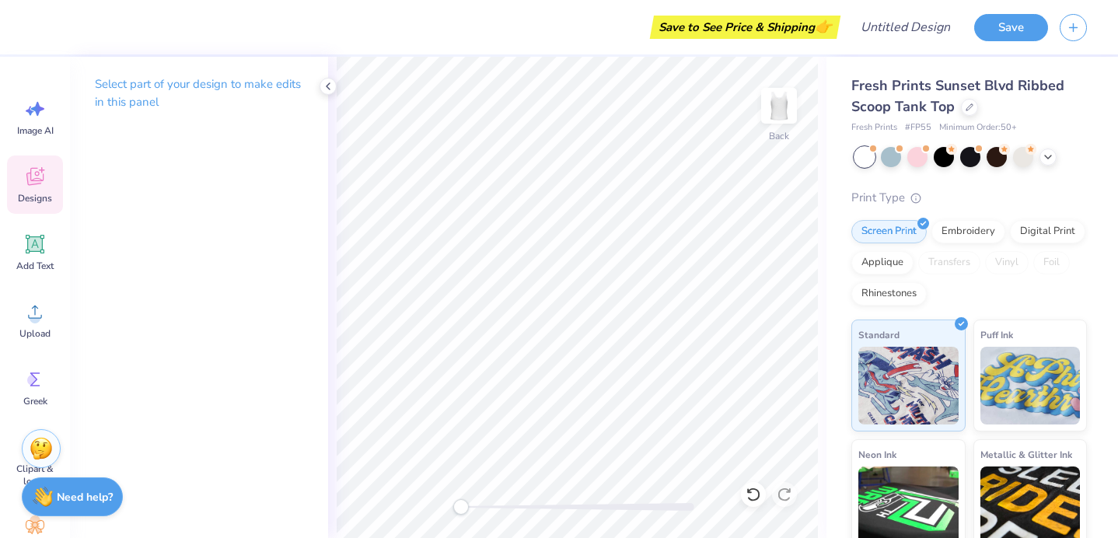
click at [39, 182] on icon at bounding box center [34, 179] width 15 height 12
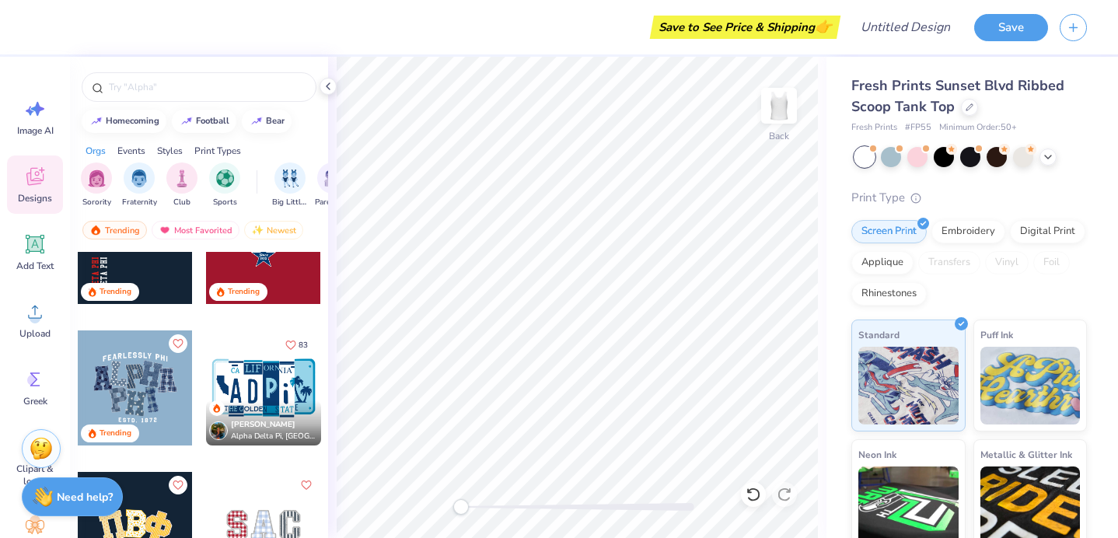
scroll to position [2480, 0]
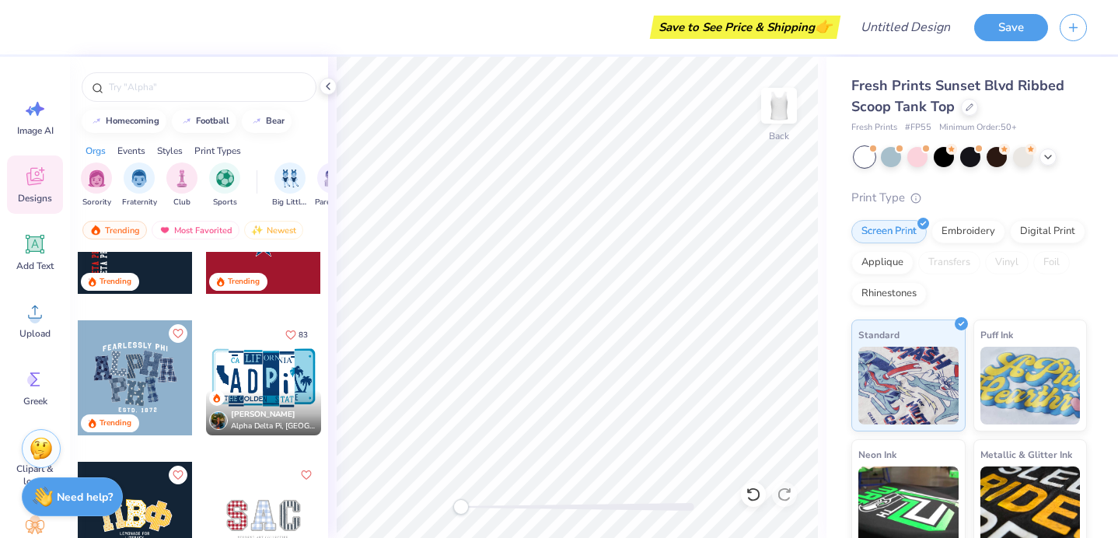
click at [254, 379] on div at bounding box center [263, 377] width 115 height 115
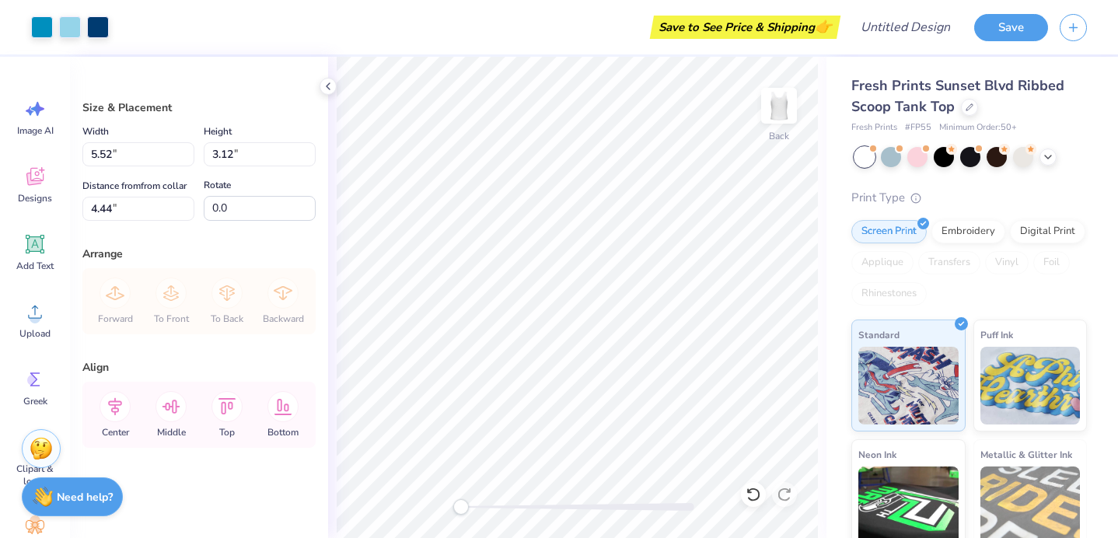
type input "7.22"
type input "4.08"
click at [171, 417] on icon at bounding box center [171, 406] width 31 height 31
click at [222, 411] on icon at bounding box center [227, 406] width 18 height 16
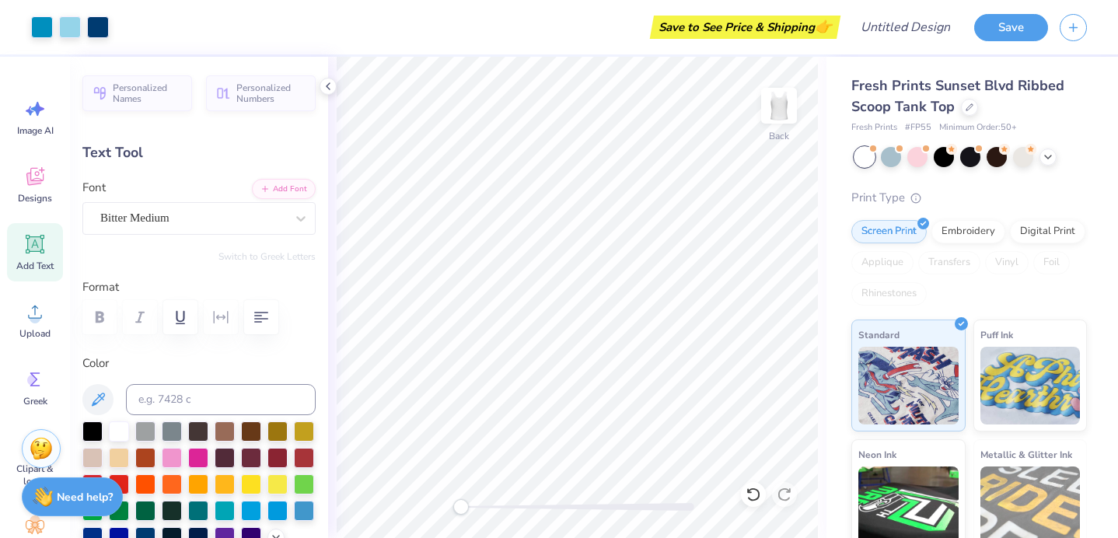
type input "0.59"
type input "0.36"
type input "0.88"
type textarea "south"
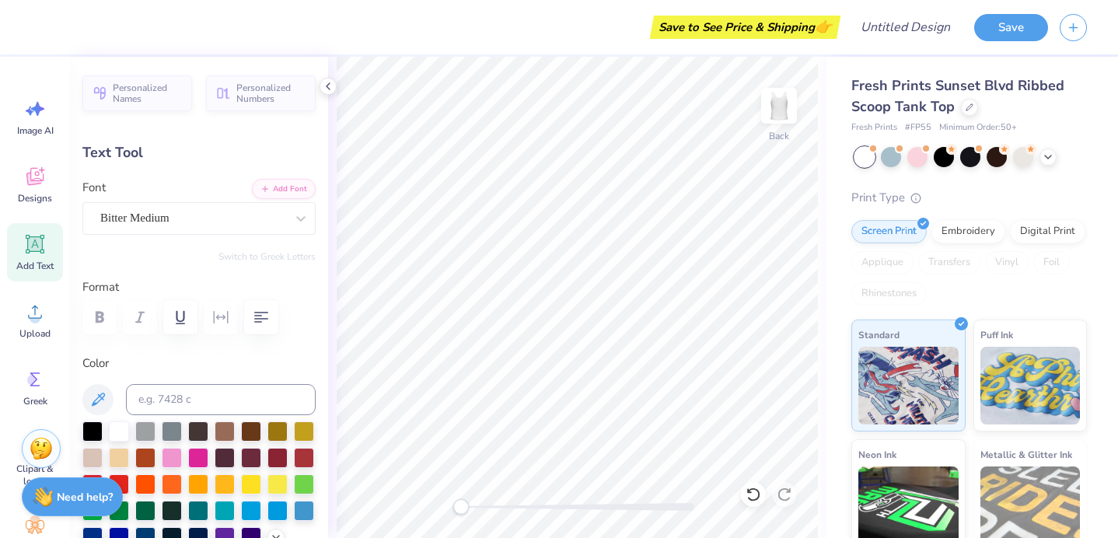
type textarea "SO"
type textarea "CAR"
type input "1.09"
type input "0.44"
type input "0.83"
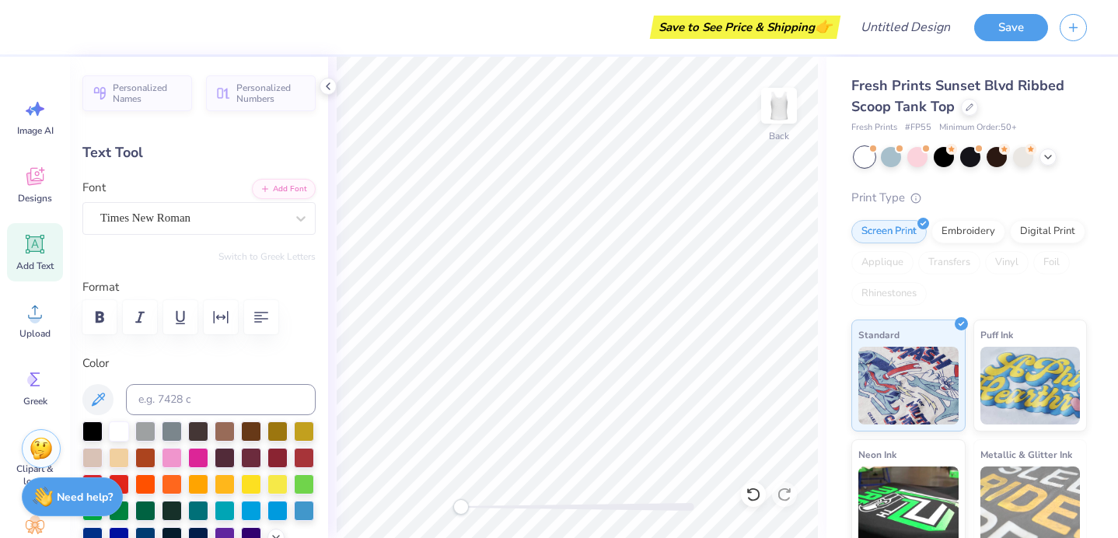
type textarea "NA"
type textarea "OL"
type textarea "A"
type input "0.65"
type input "1.71"
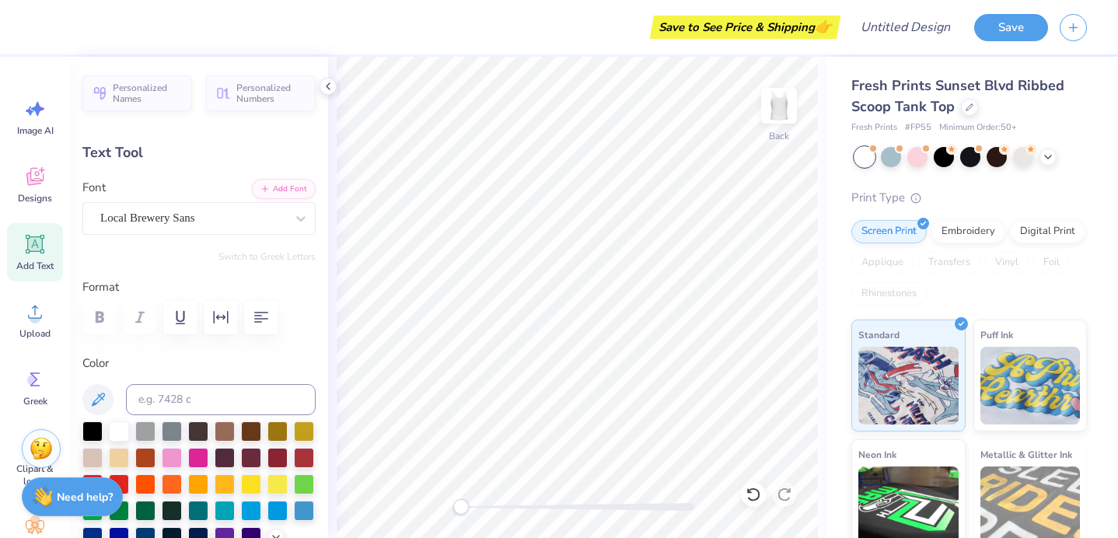
type input "1.66"
type textarea "c"
type input "0.76"
type input "1.43"
type input "1.58"
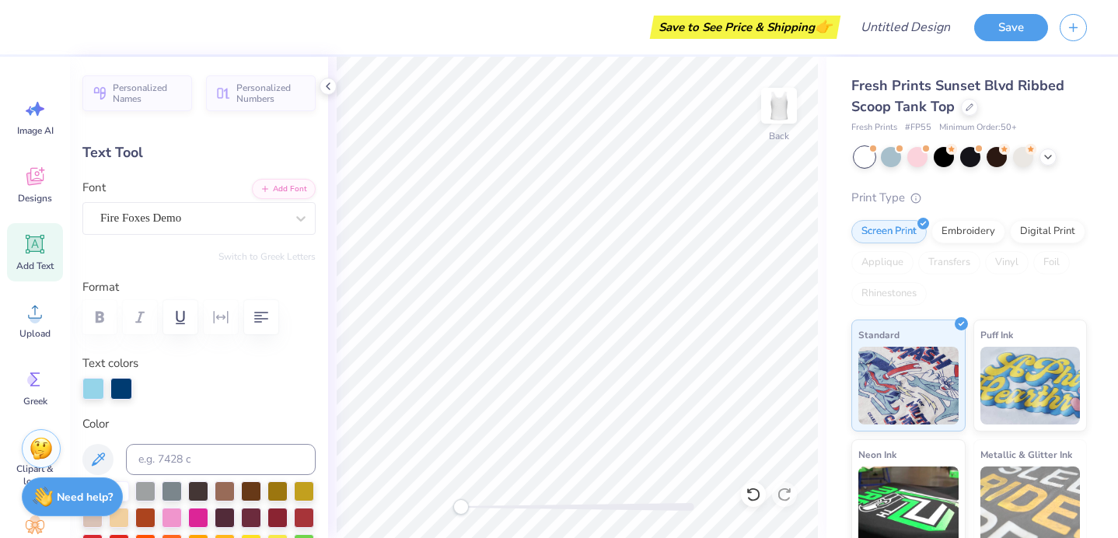
type textarea "H"
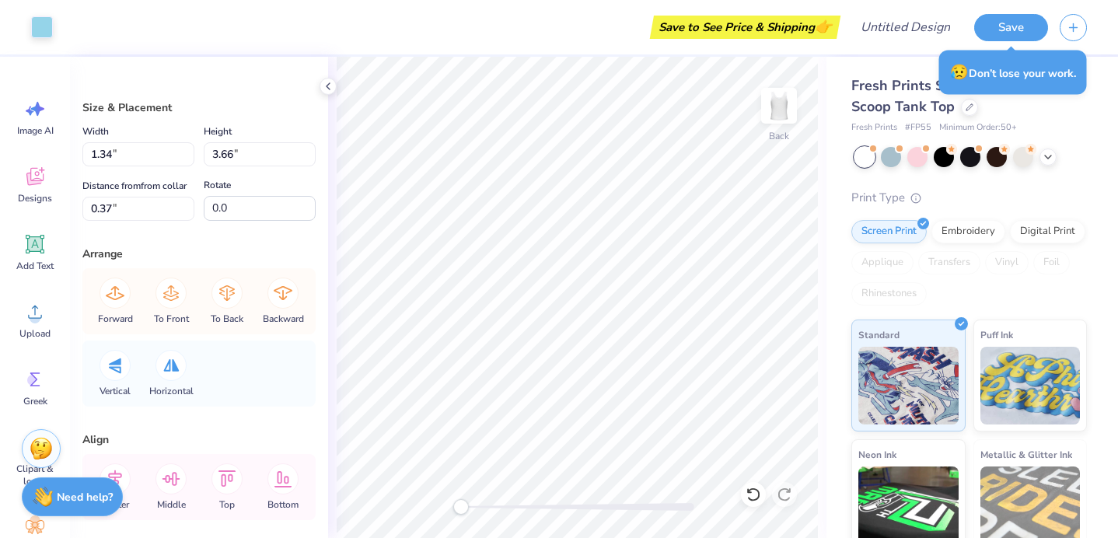
type input "1.21"
type input "1.86"
type input "1.45"
type input "1.34"
type input "3.66"
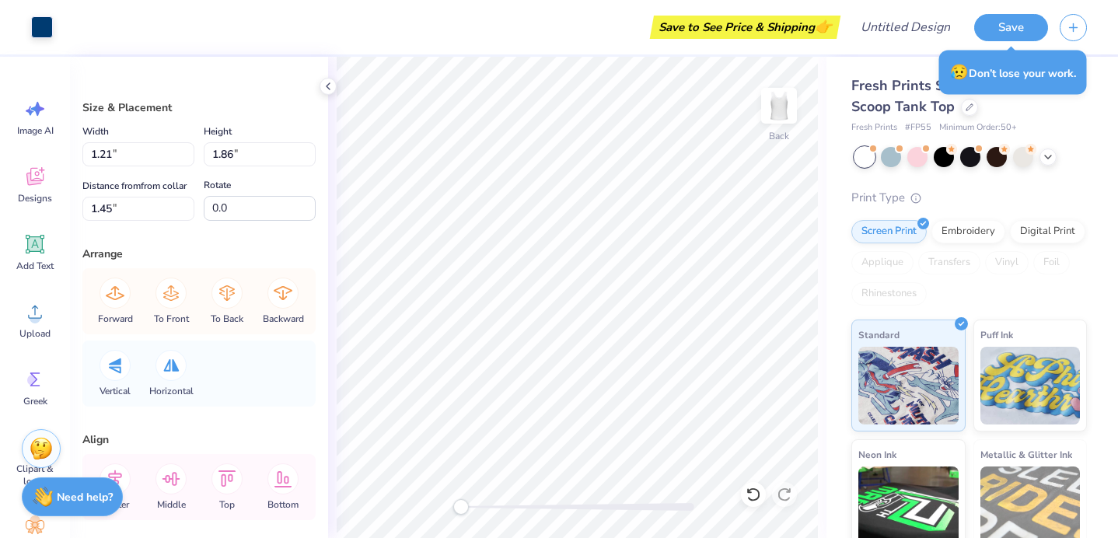
type input "0.47"
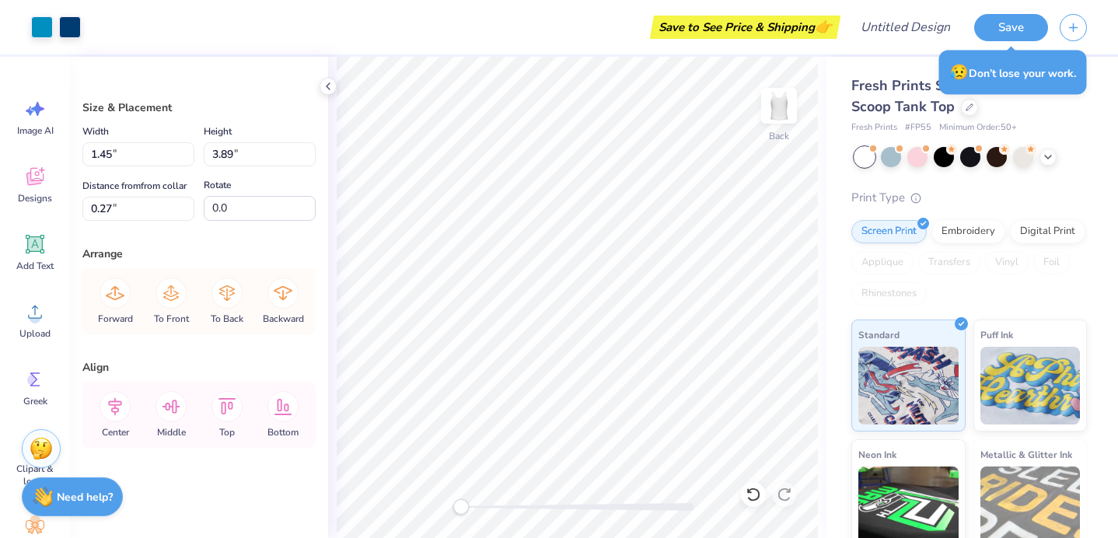
type input "0.25"
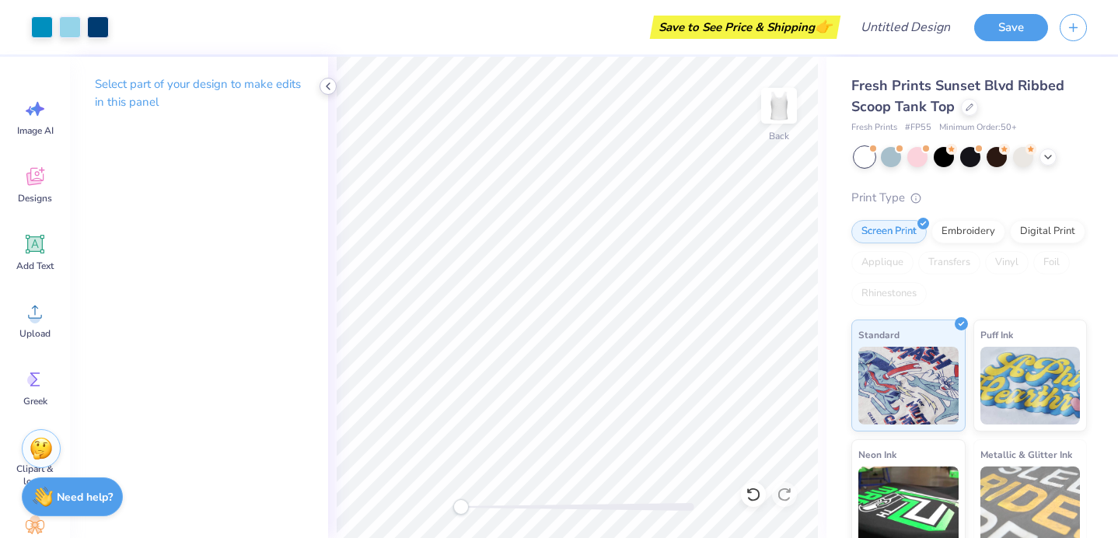
click at [327, 83] on icon at bounding box center [328, 86] width 12 height 12
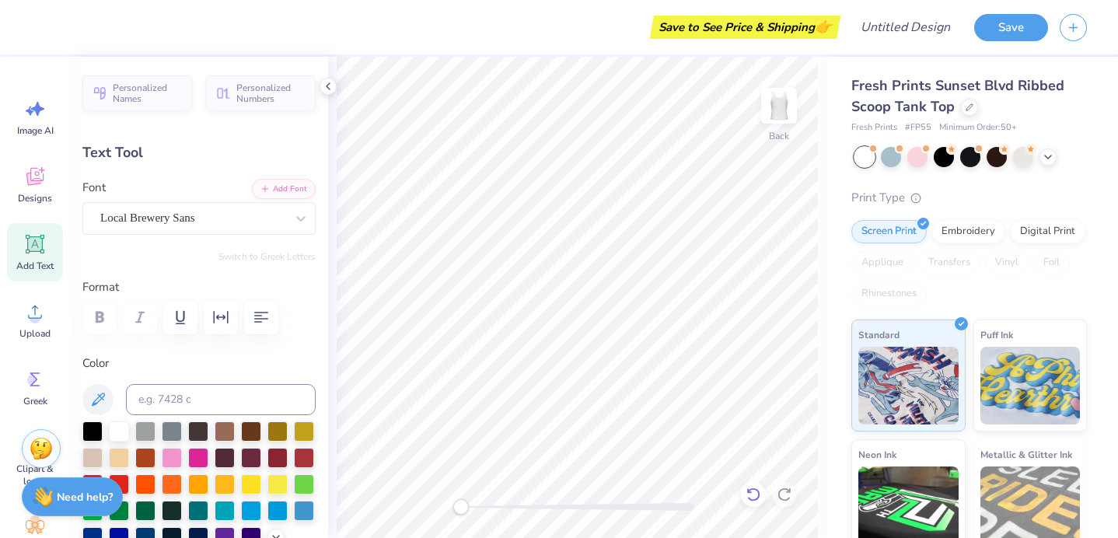
click at [757, 498] on icon at bounding box center [752, 495] width 13 height 14
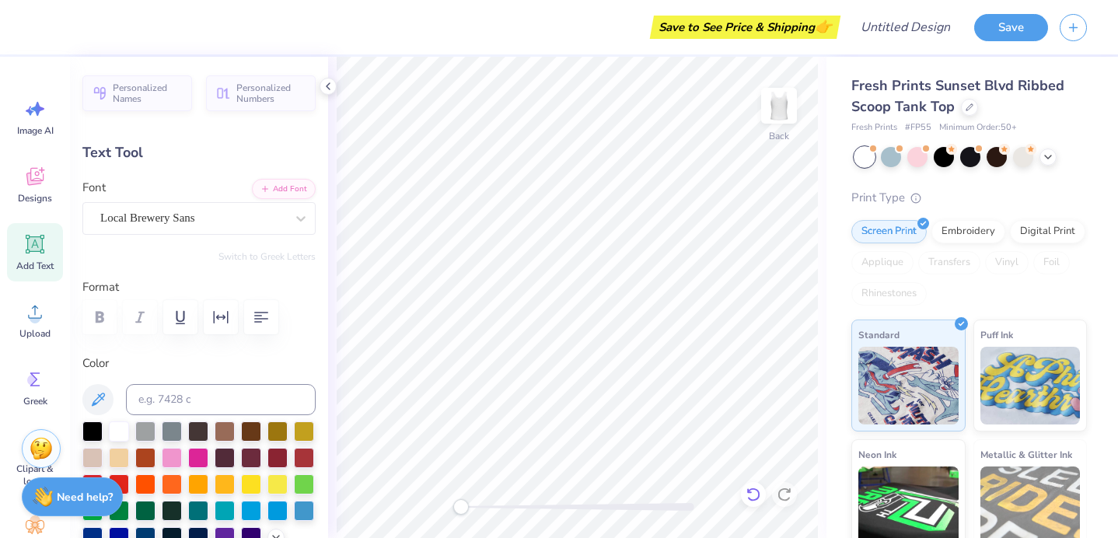
click at [753, 493] on icon at bounding box center [754, 495] width 16 height 16
click at [750, 495] on icon at bounding box center [754, 495] width 16 height 16
type textarea "O"
type input "0.32"
type input "1.46"
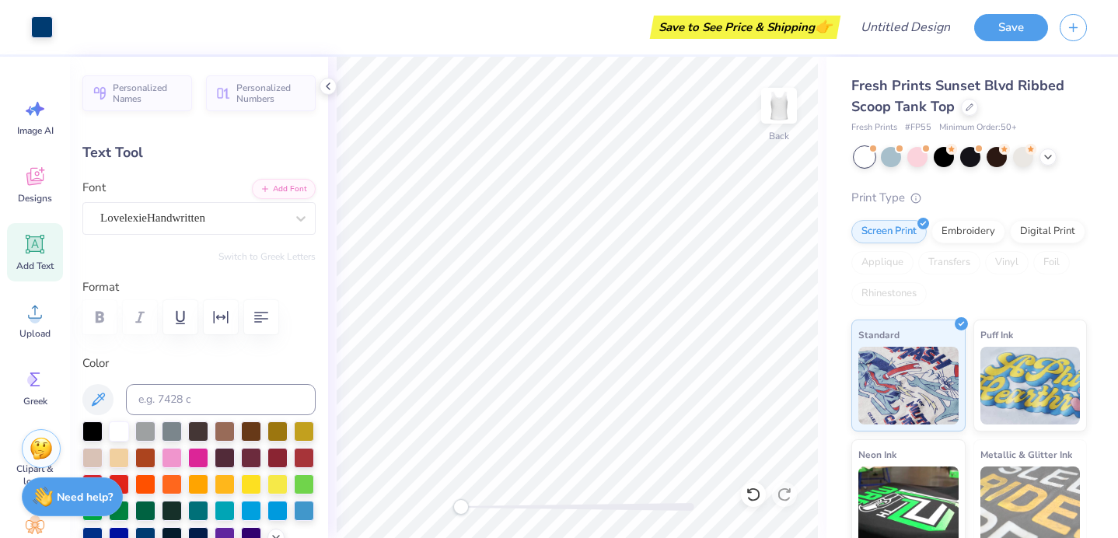
type input "1.96"
type input "0.76"
type input "1.43"
type input "1.58"
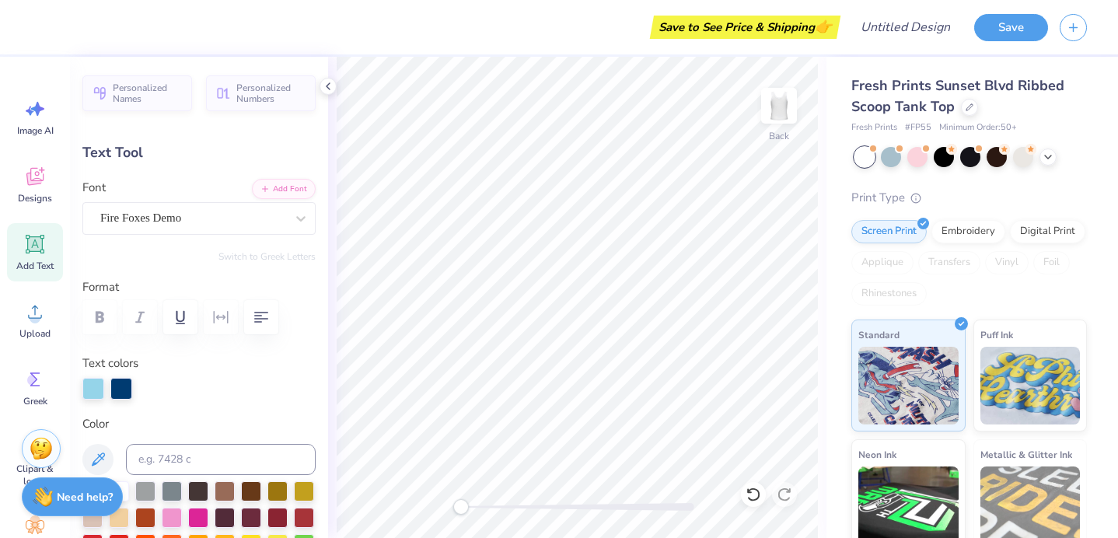
type textarea "H"
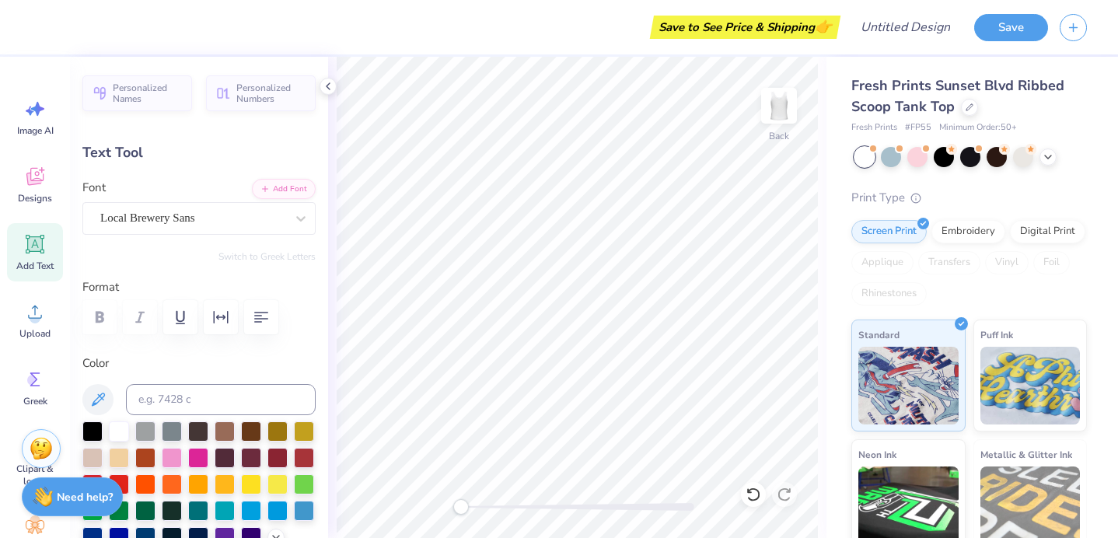
type input "0.65"
type input "1.71"
type input "1.66"
type textarea "C"
type input "0.63"
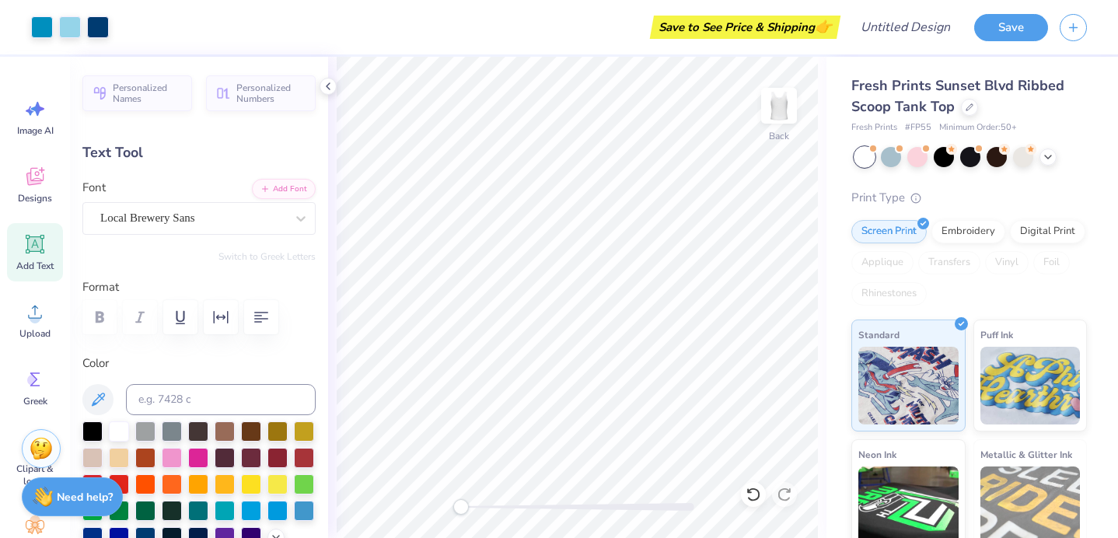
type input "1.74"
type input "1.65"
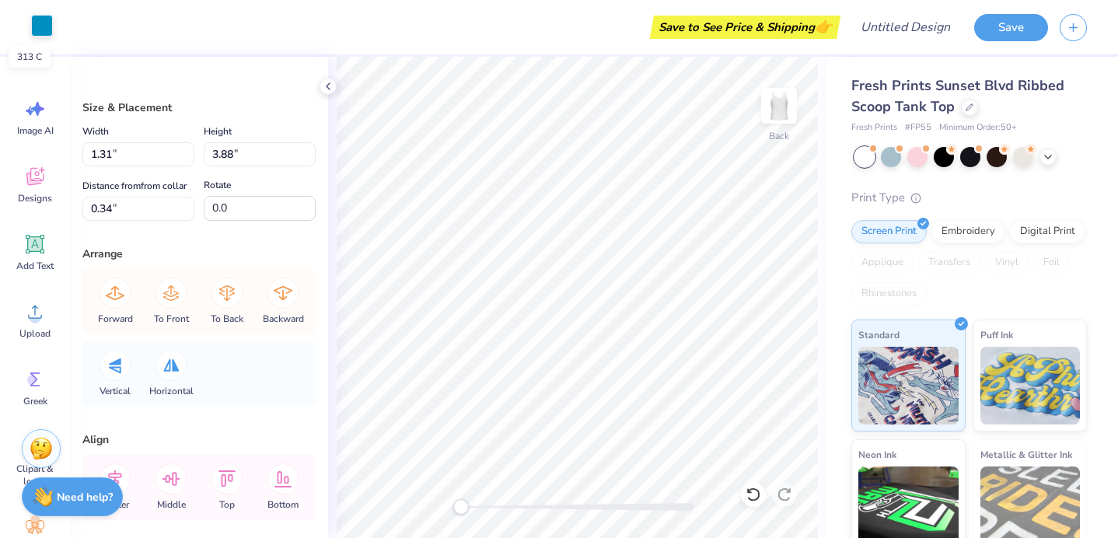
click at [47, 29] on div at bounding box center [42, 26] width 22 height 22
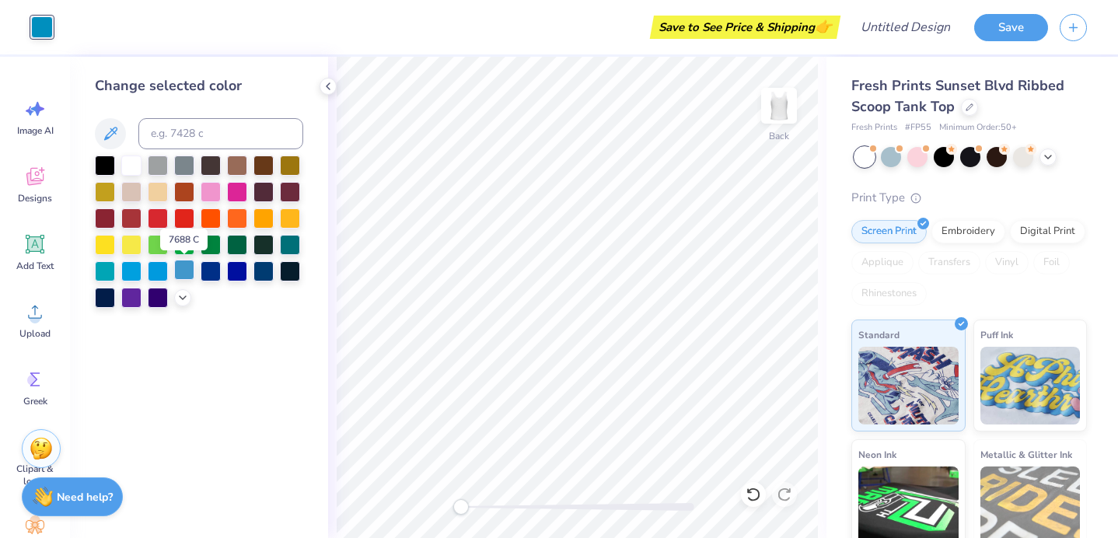
click at [178, 271] on div at bounding box center [184, 270] width 20 height 20
click at [136, 269] on div at bounding box center [131, 270] width 20 height 20
click at [149, 269] on div at bounding box center [158, 270] width 20 height 20
click at [153, 271] on div at bounding box center [158, 270] width 20 height 20
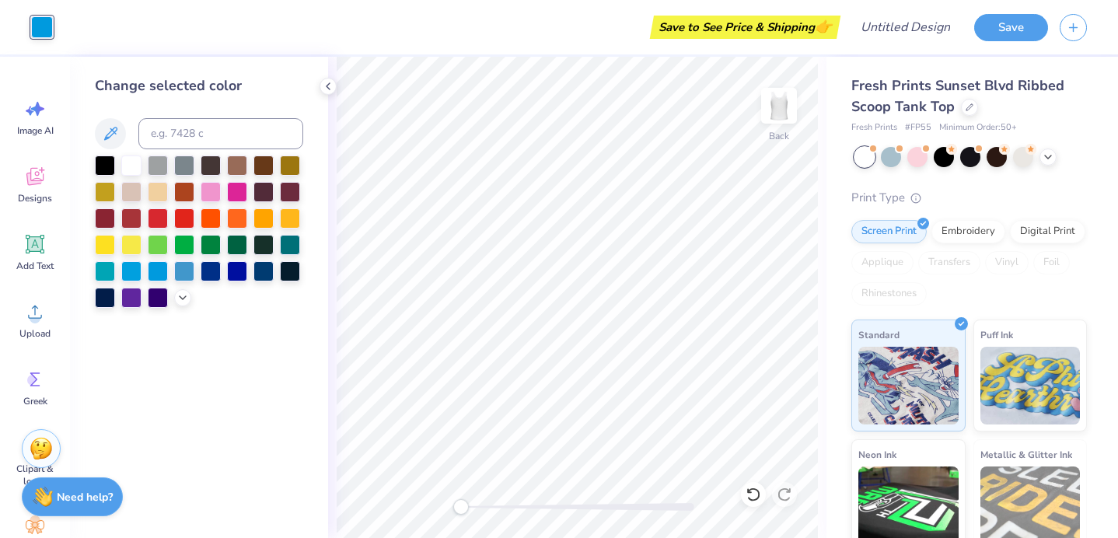
click at [243, 396] on div "Change selected color" at bounding box center [199, 297] width 258 height 481
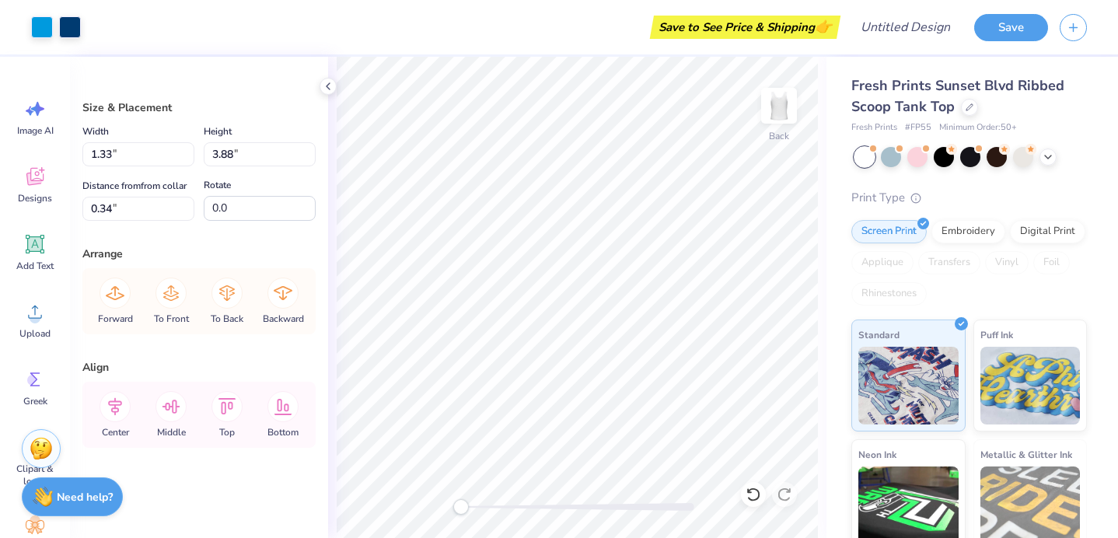
type input "5.46"
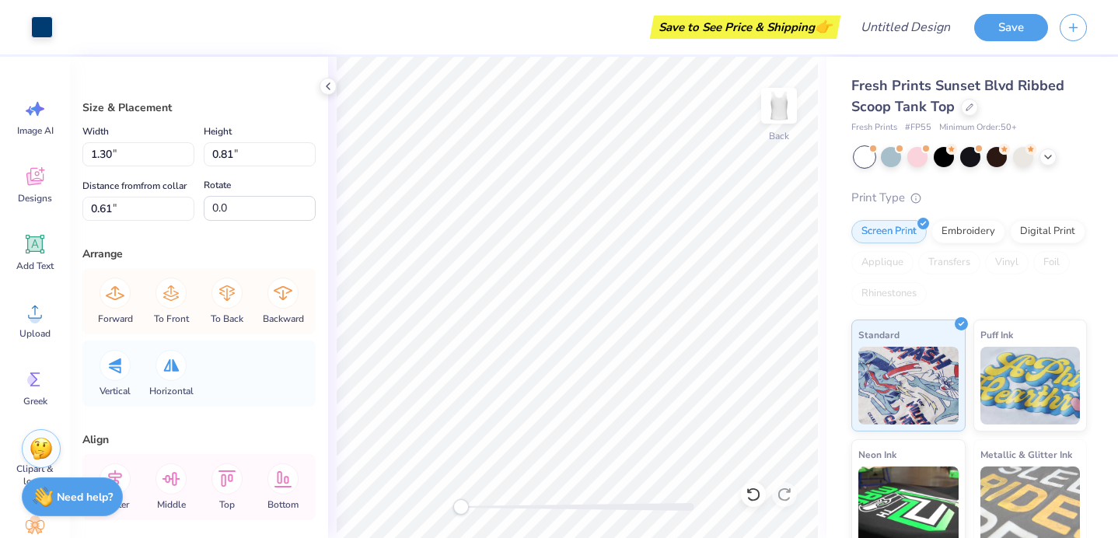
type input "1.34"
type input "3.66"
type input "6.00"
type input "1.34"
type input "3.66"
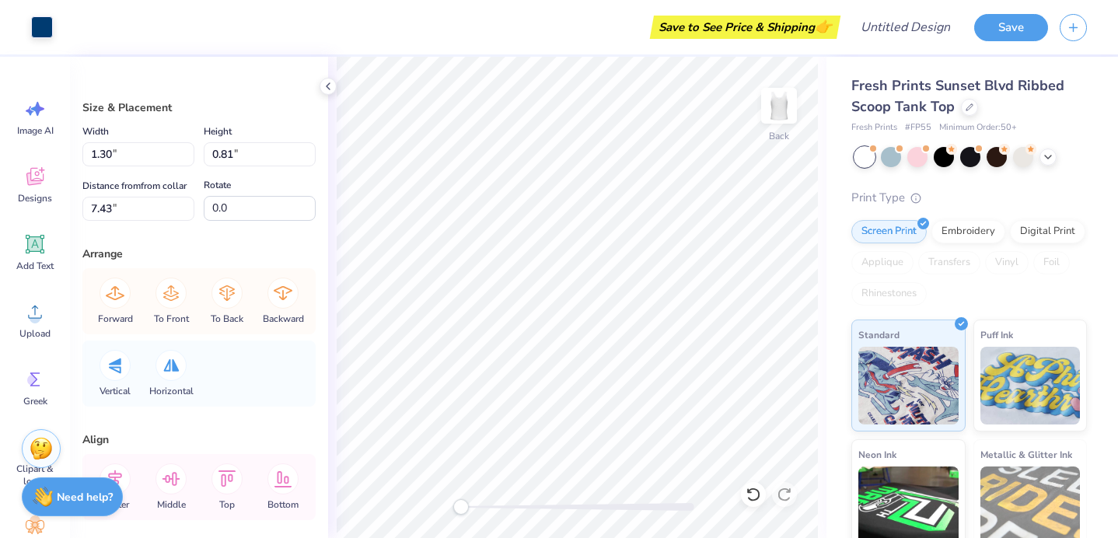
type input "0.47"
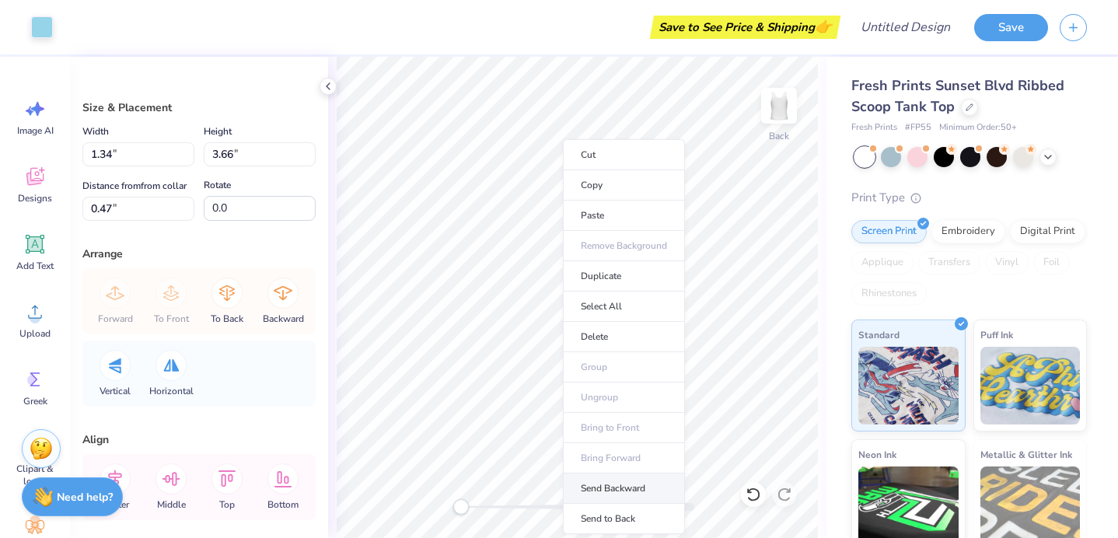
click at [612, 488] on li "Send Backward" at bounding box center [624, 489] width 122 height 30
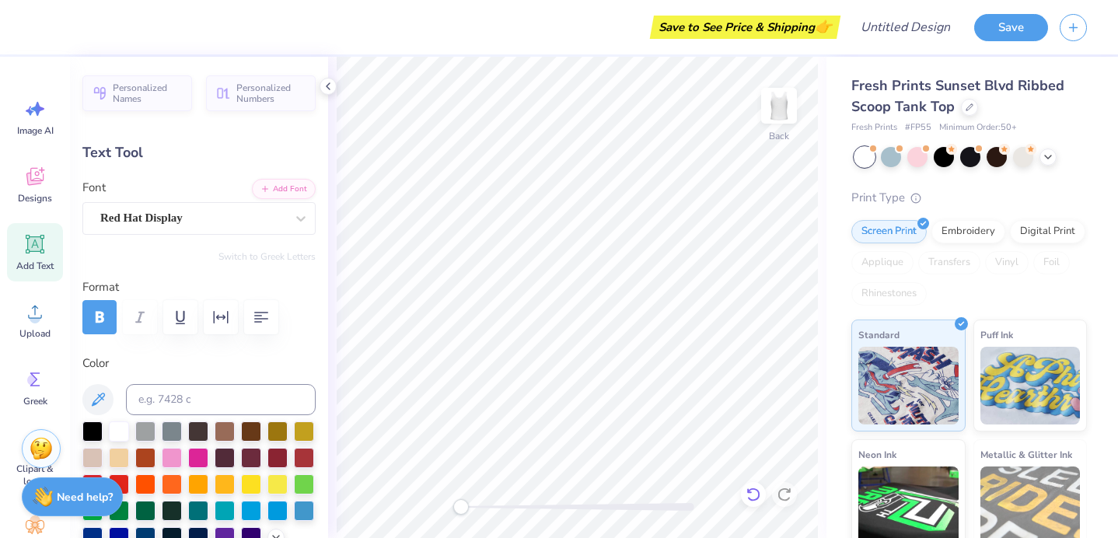
click at [747, 496] on icon at bounding box center [754, 495] width 16 height 16
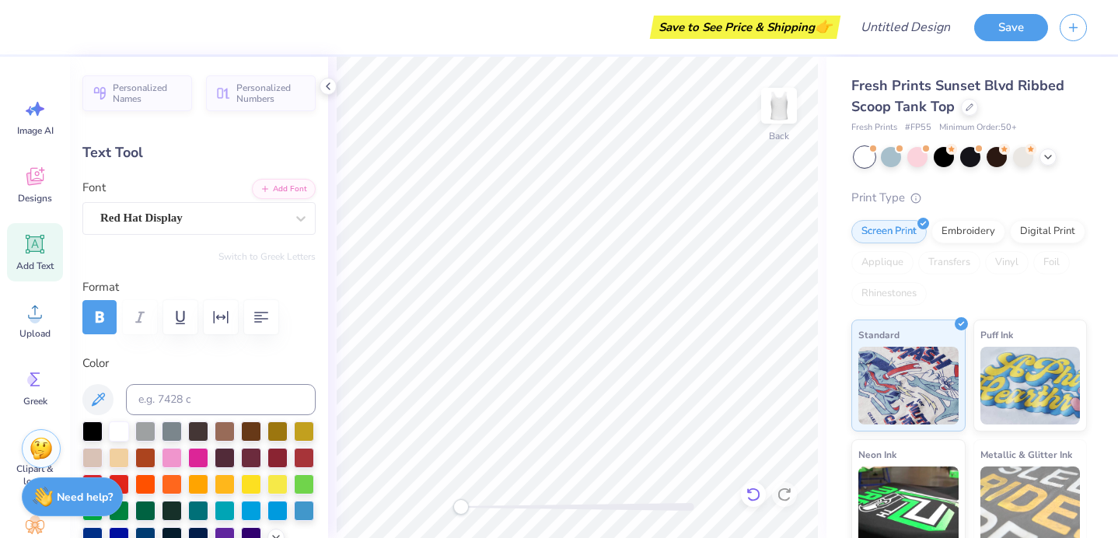
click at [747, 496] on icon at bounding box center [754, 495] width 16 height 16
type input "0.63"
type input "1.75"
type input "1.42"
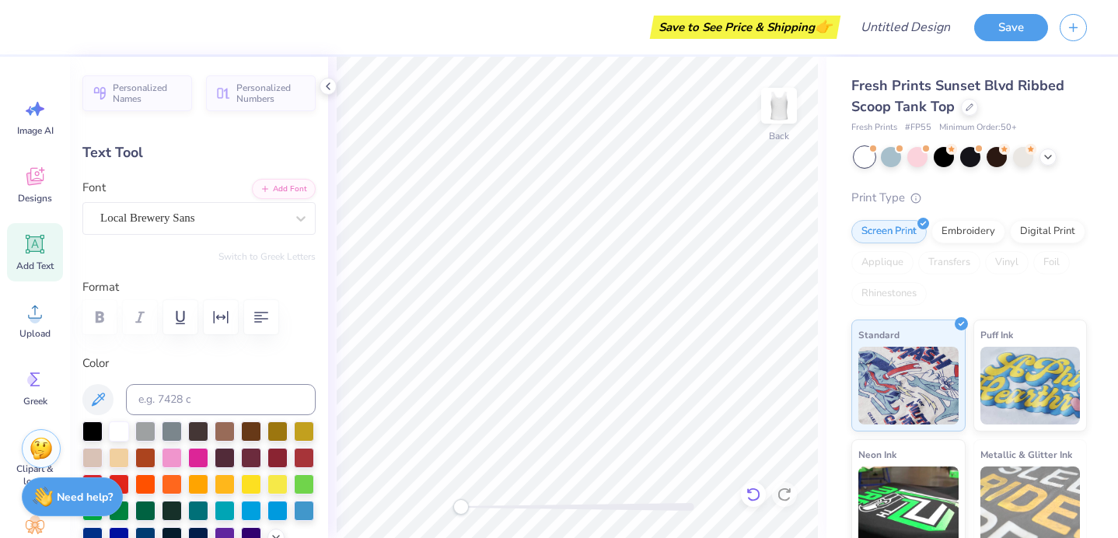
click at [744, 486] on div at bounding box center [753, 494] width 25 height 25
click at [747, 490] on icon at bounding box center [754, 495] width 16 height 16
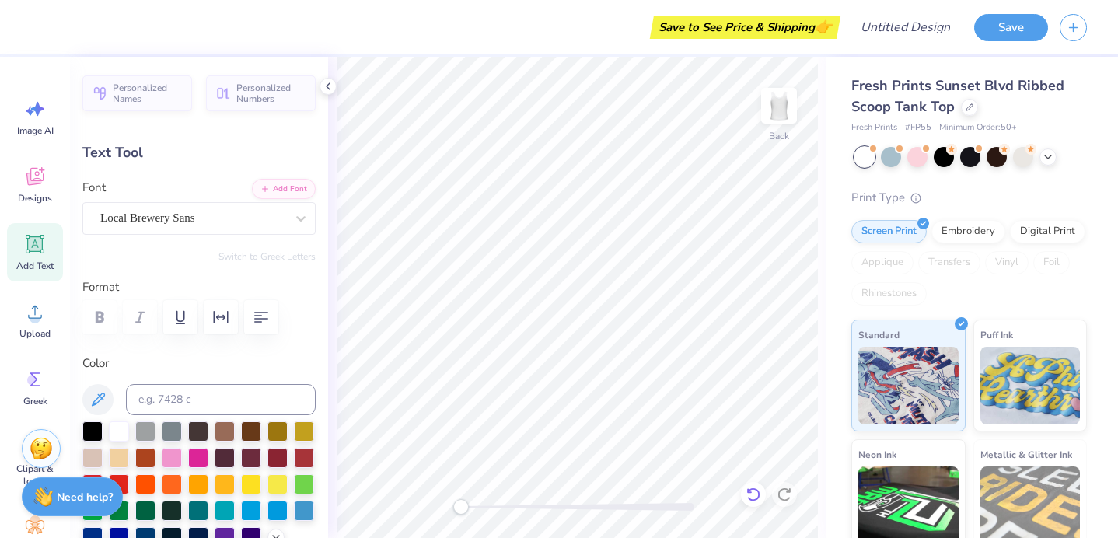
click at [747, 490] on icon at bounding box center [754, 495] width 16 height 16
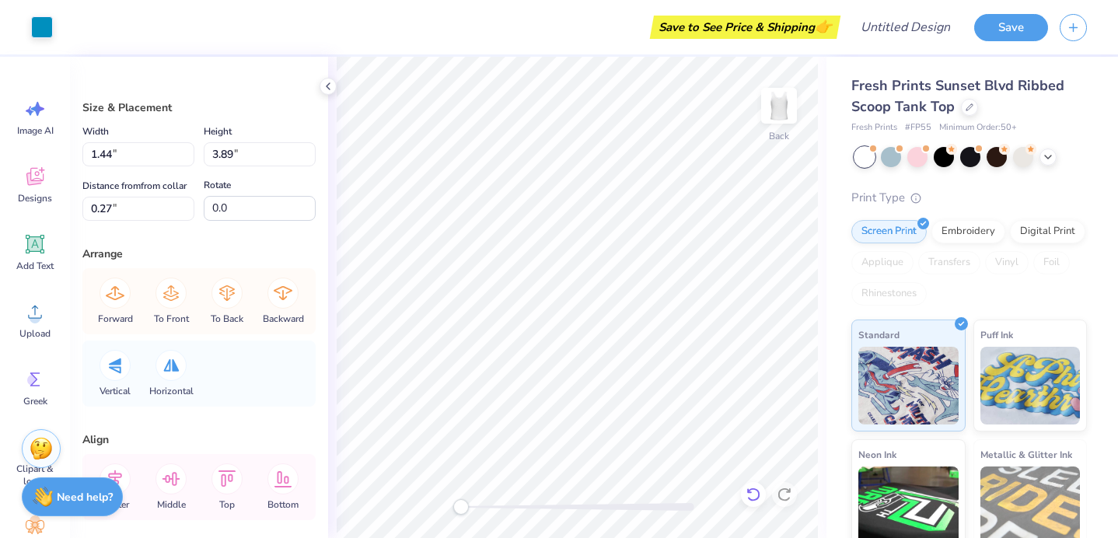
type input "0.32"
type input "0.69"
type input "1.57"
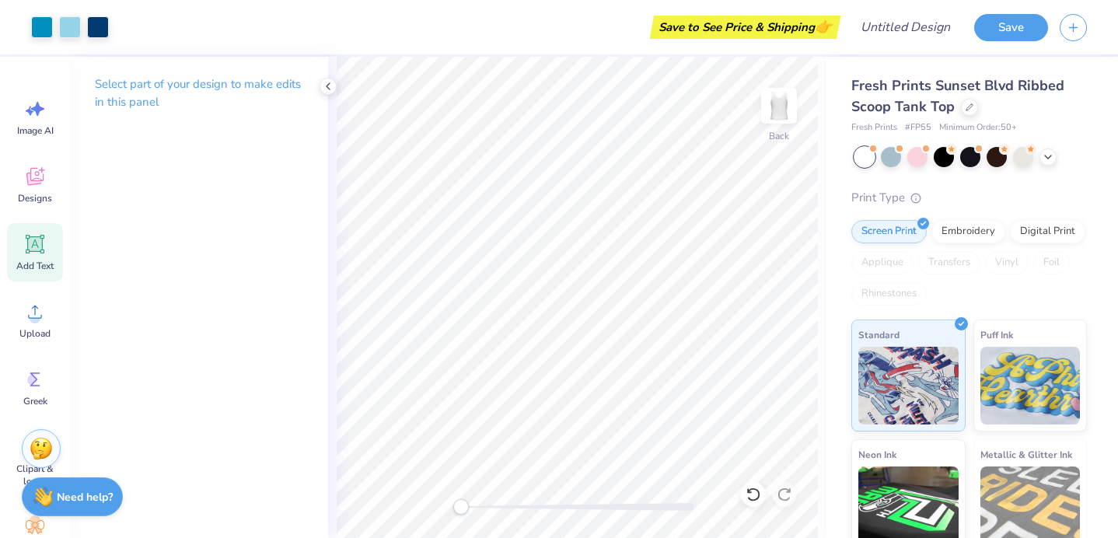
click at [37, 248] on icon at bounding box center [35, 244] width 15 height 15
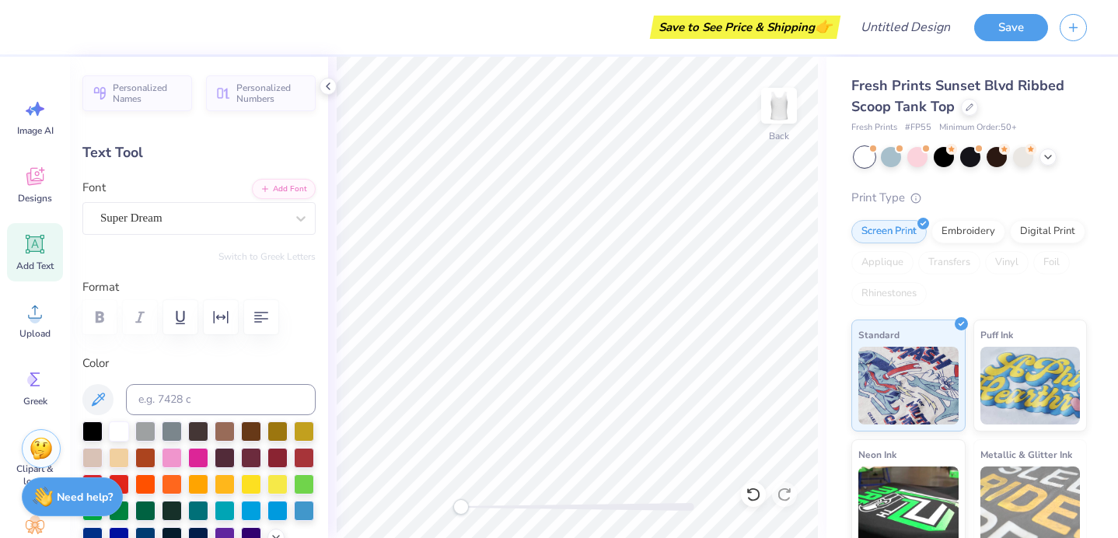
type textarea "TXT"
type textarea "UTH"
type input "2.87"
click at [757, 491] on icon at bounding box center [752, 495] width 13 height 14
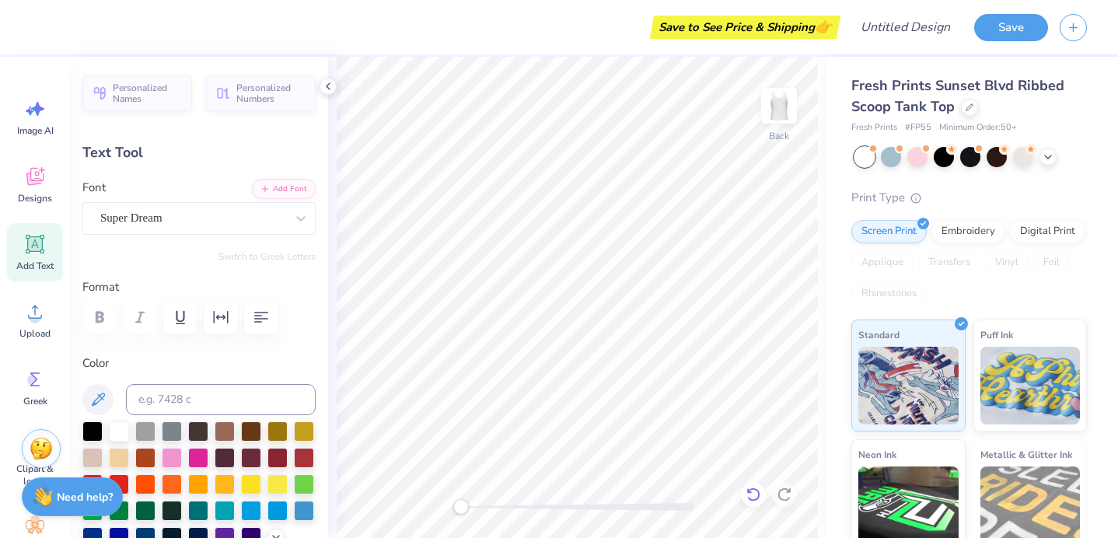
click at [757, 491] on icon at bounding box center [752, 495] width 13 height 14
type input "0.56"
type input "0.36"
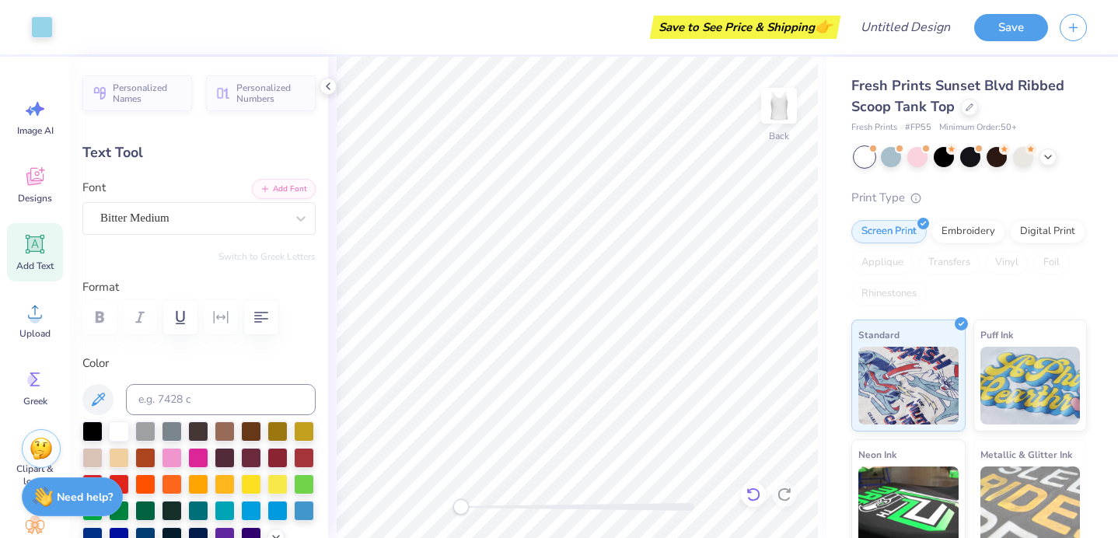
type input "3.56"
type input "1.75"
type input "1.42"
type input "1.11"
type input "0.40"
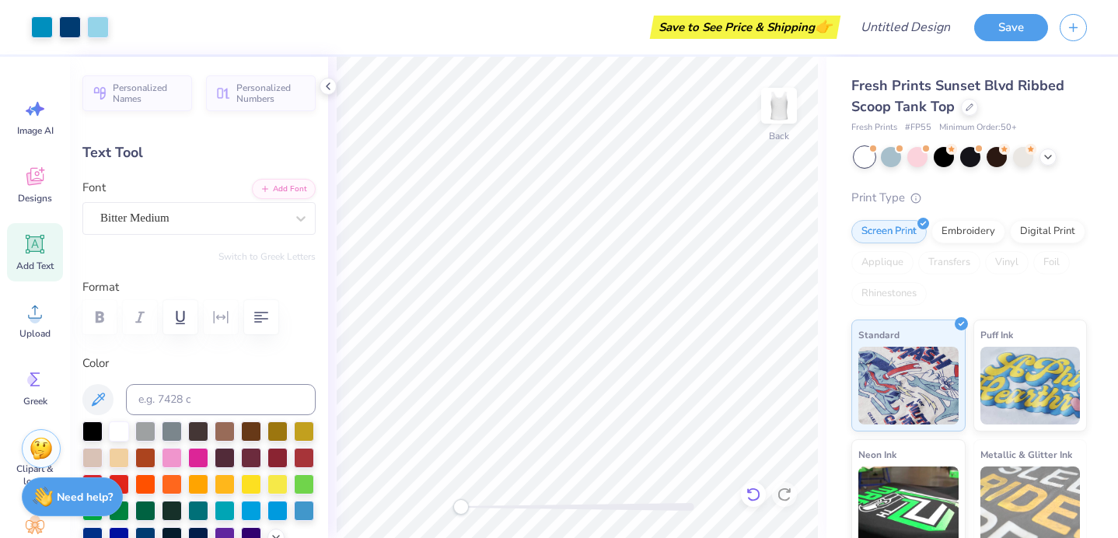
type input "0.68"
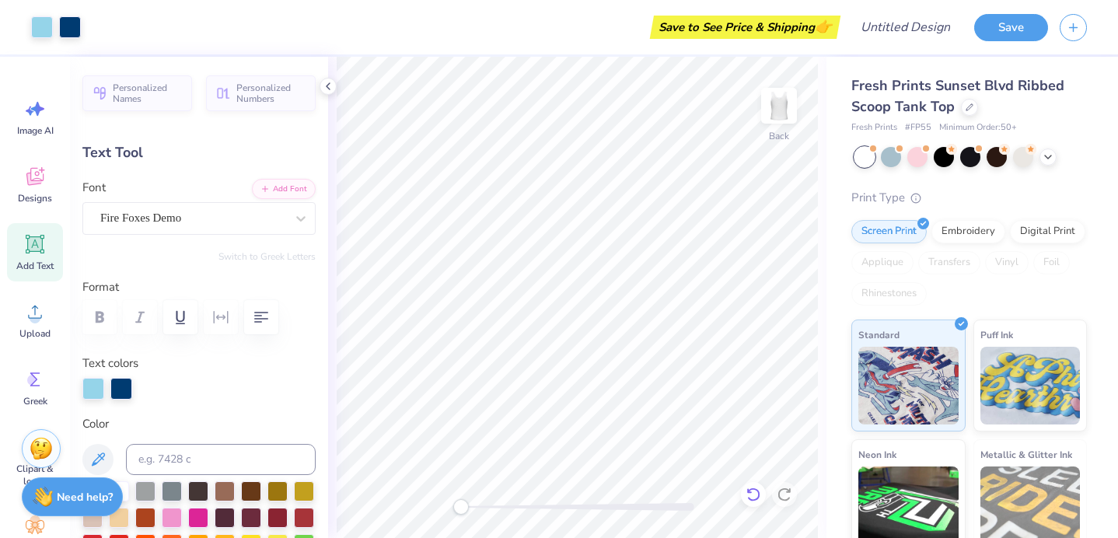
type input "0.77"
type input "1.43"
type input "1.58"
type input "1.30"
type input "0.34"
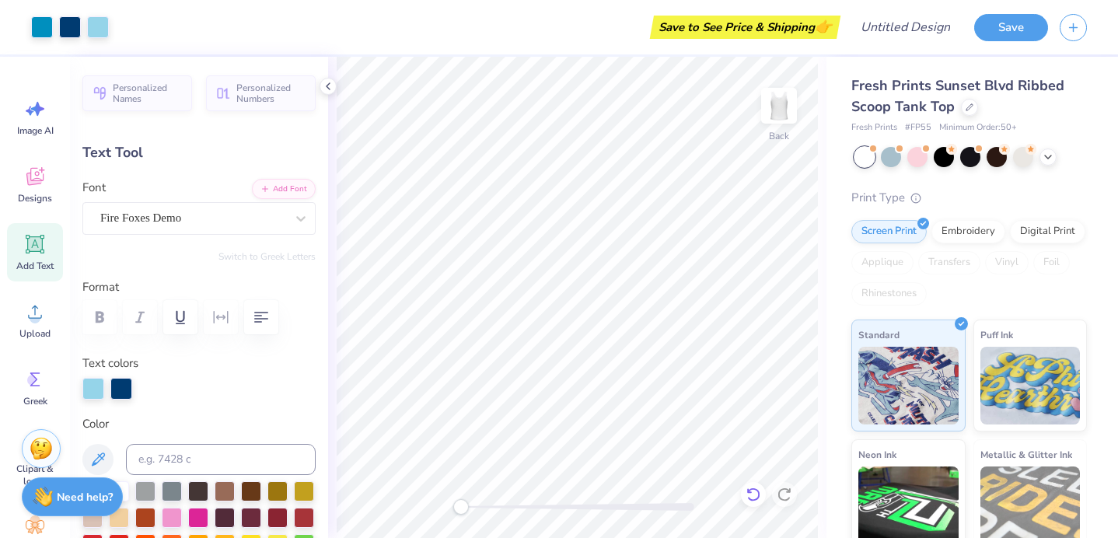
type input "3.57"
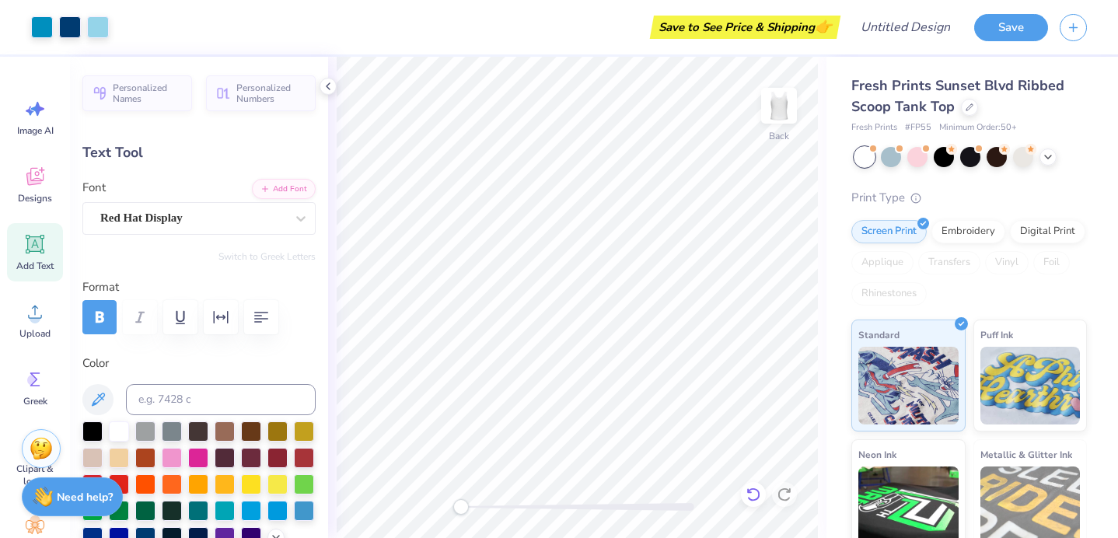
type input "0.21"
type input "0.44"
type input "0.20"
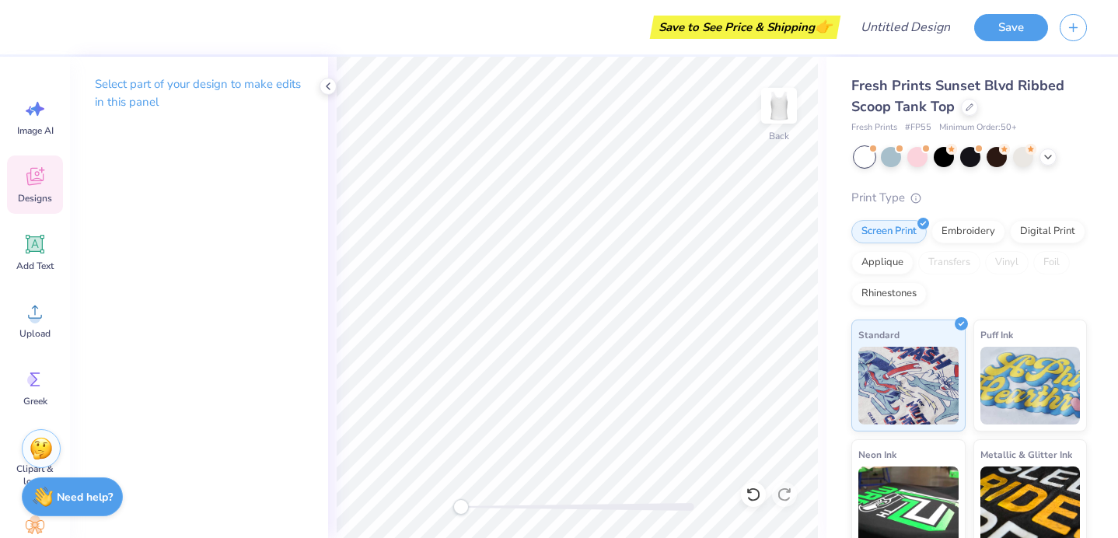
click at [36, 173] on icon at bounding box center [34, 176] width 23 height 23
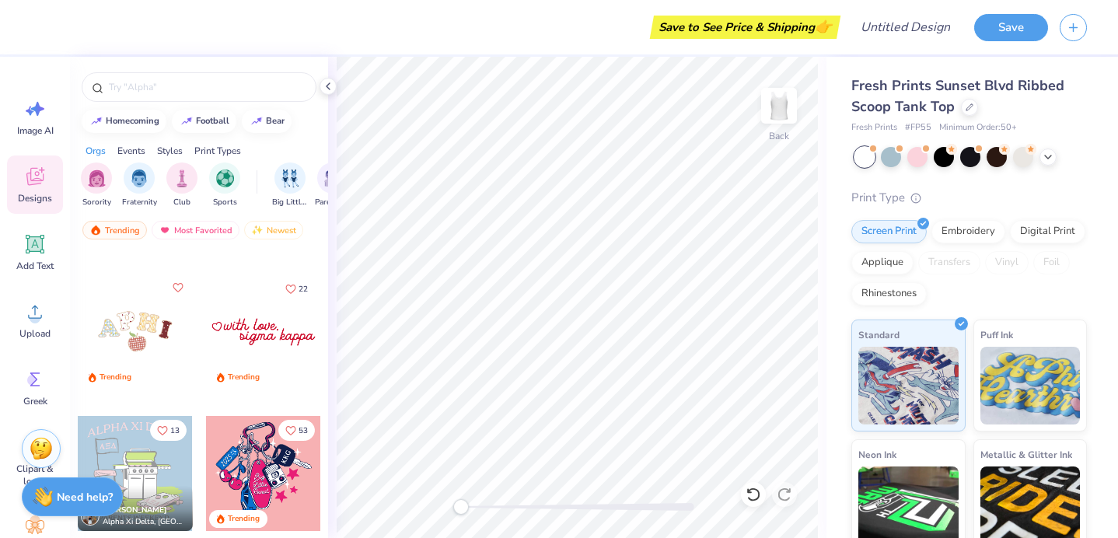
scroll to position [4360, 0]
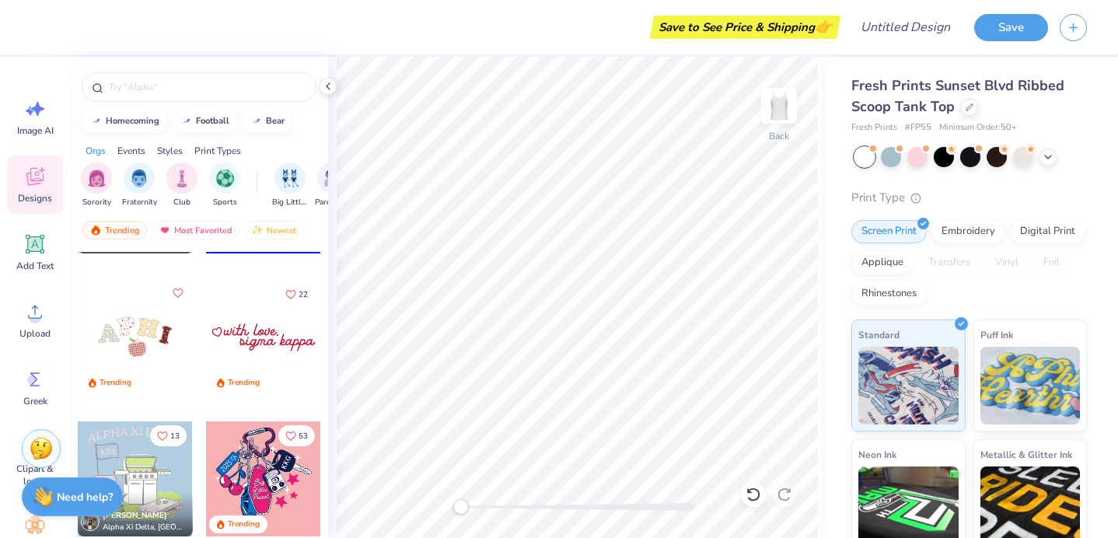
click at [234, 343] on div at bounding box center [263, 337] width 115 height 115
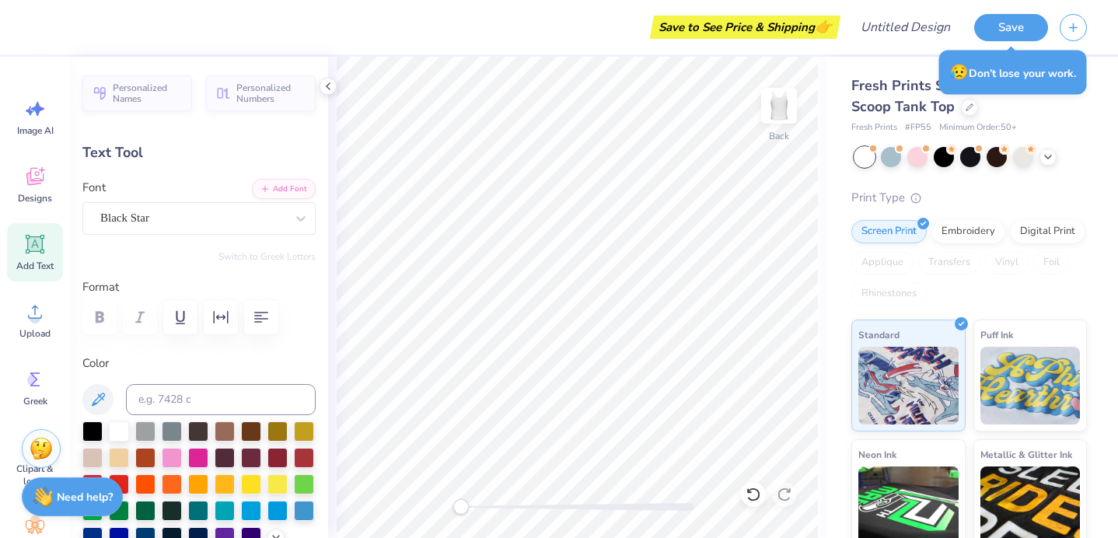
scroll to position [0, 0]
type textarea "s"
type textarea "Alpha Chi Omega"
type input "6.90"
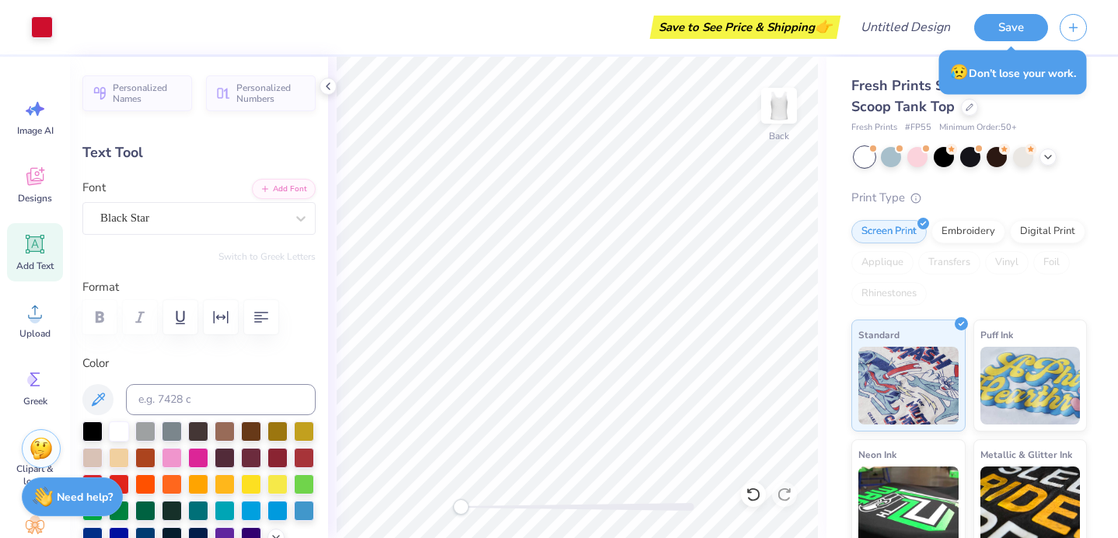
type input "1.06"
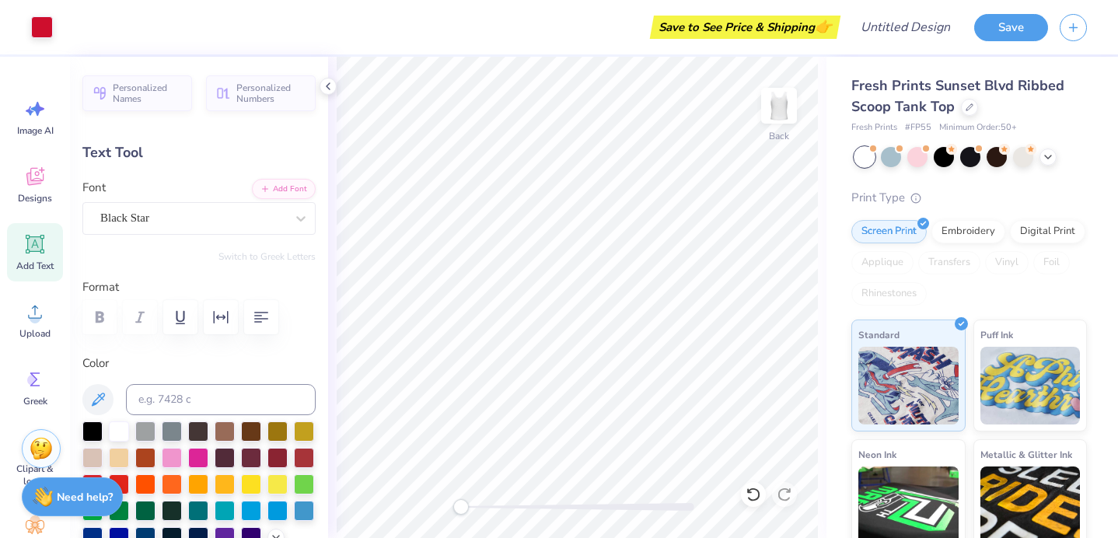
type input "6.00"
type input "2.97"
type input "0.68"
type input "5.30"
type input "2.63"
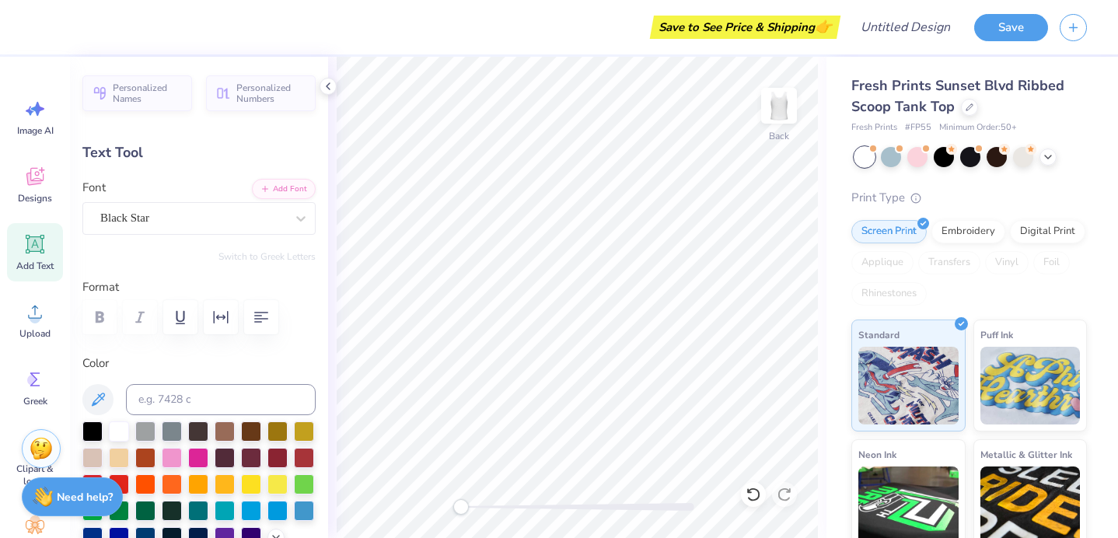
type input "7.90"
type input "1.22"
type input "2.97"
type input "0.68"
type input "1.57"
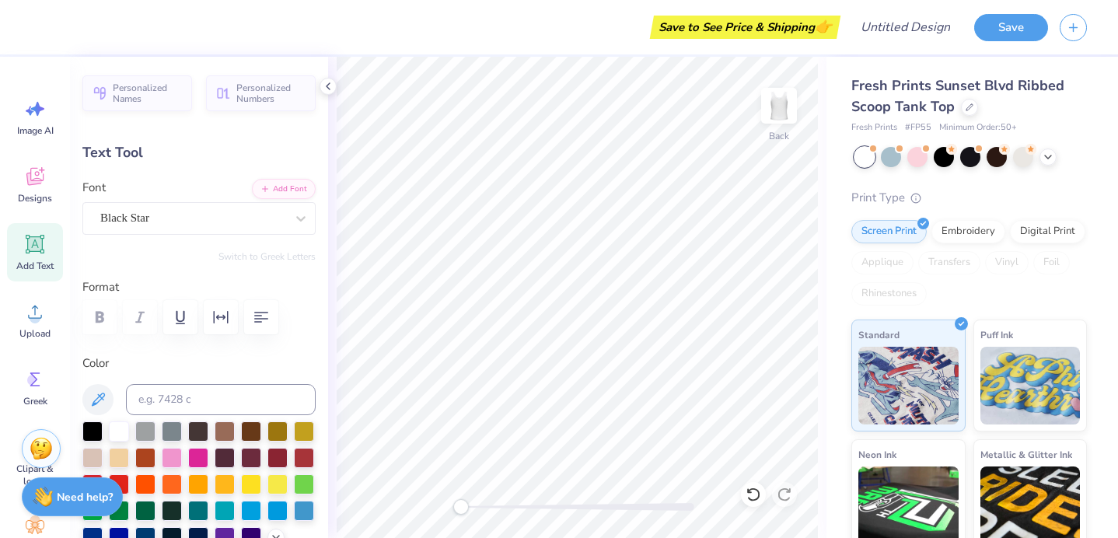
type input "2.37"
type input "0.54"
type input "1.54"
type input "1.67"
type input "2.77"
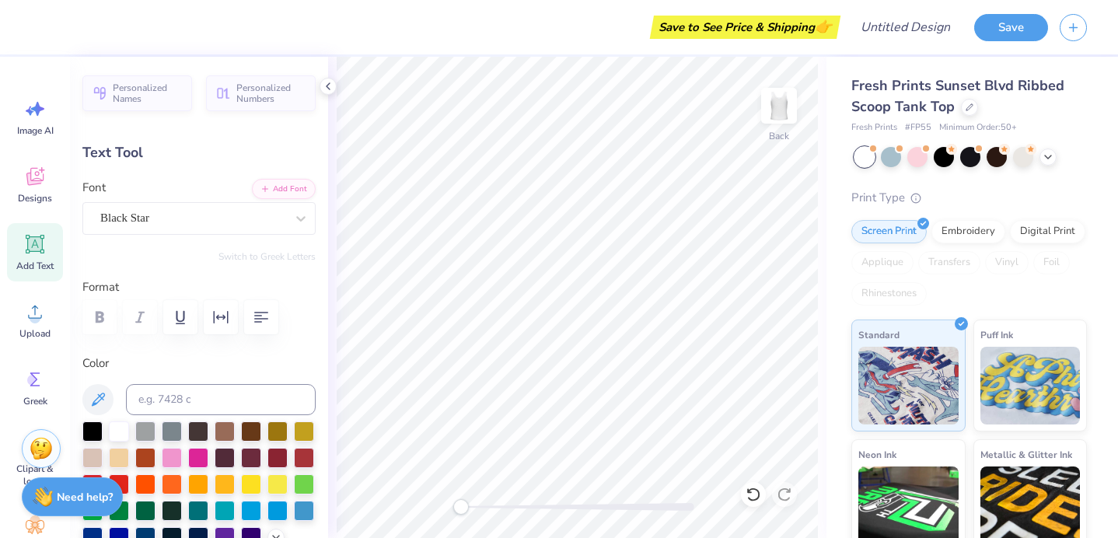
type input "0.63"
type input "1.69"
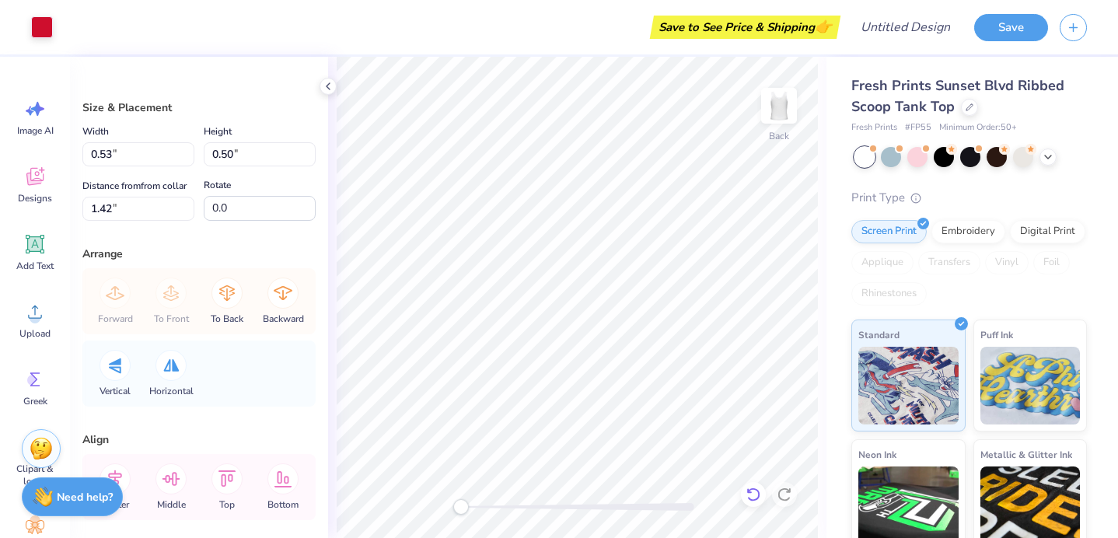
type input "56.0"
type input "0.53"
type input "0.50"
type input "2.73"
type input "0.0"
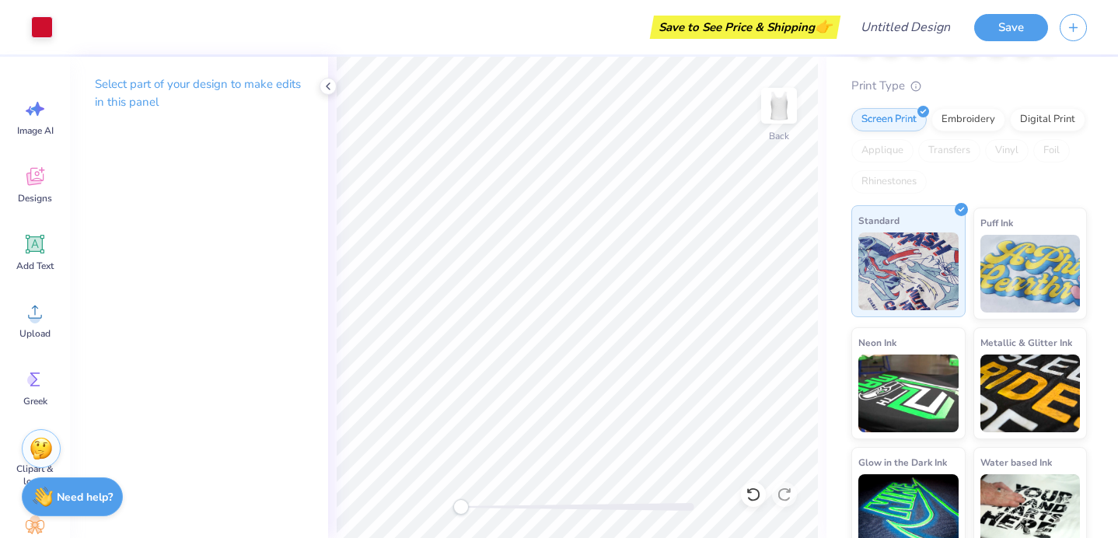
scroll to position [133, 0]
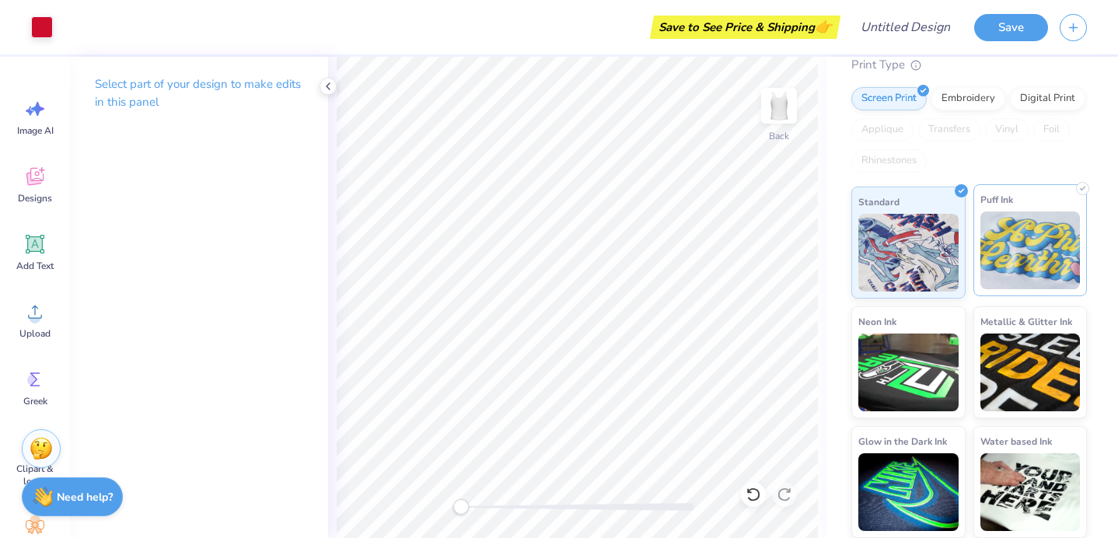
click at [987, 290] on div "Puff Ink" at bounding box center [1030, 240] width 114 height 112
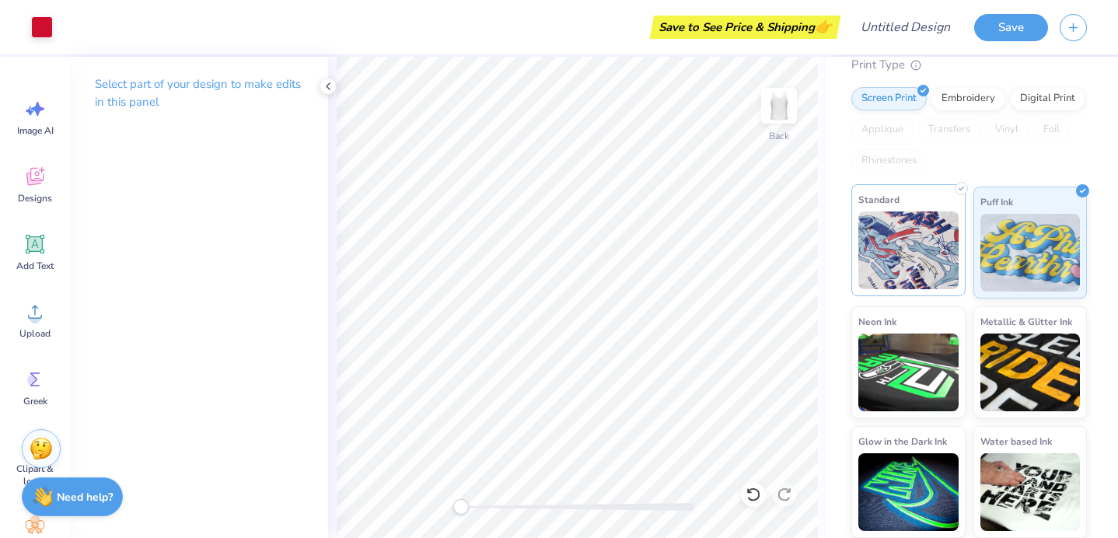
click at [937, 273] on img at bounding box center [908, 250] width 100 height 78
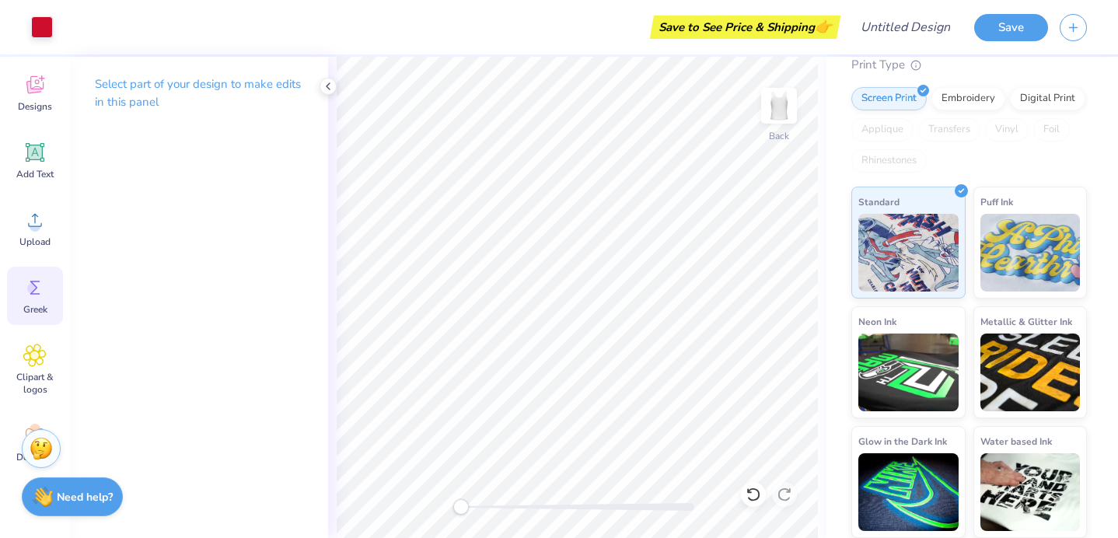
scroll to position [143, 0]
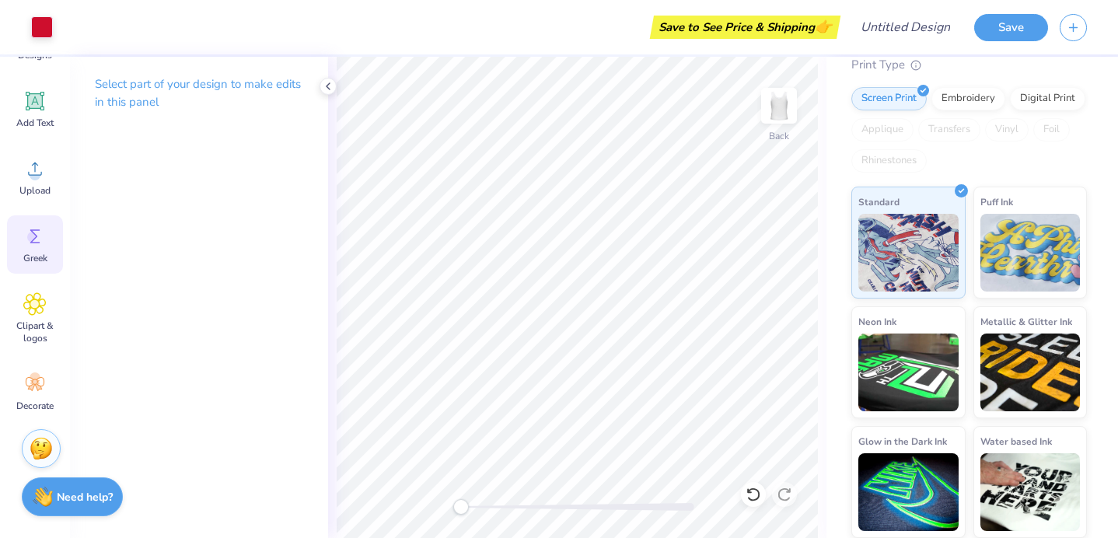
click at [26, 386] on icon at bounding box center [34, 383] width 23 height 23
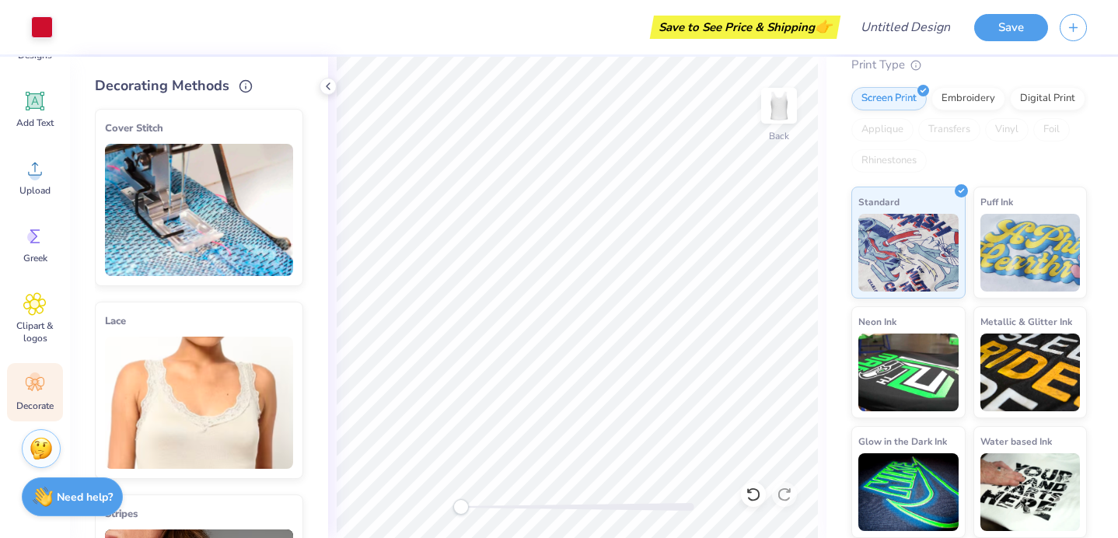
scroll to position [5, 0]
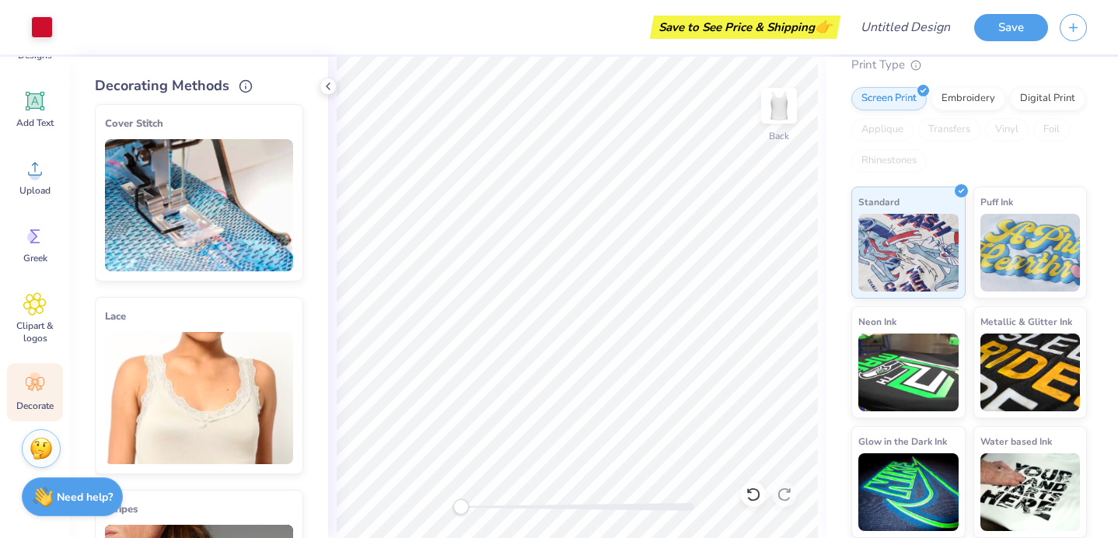
click at [185, 243] on img at bounding box center [199, 205] width 188 height 132
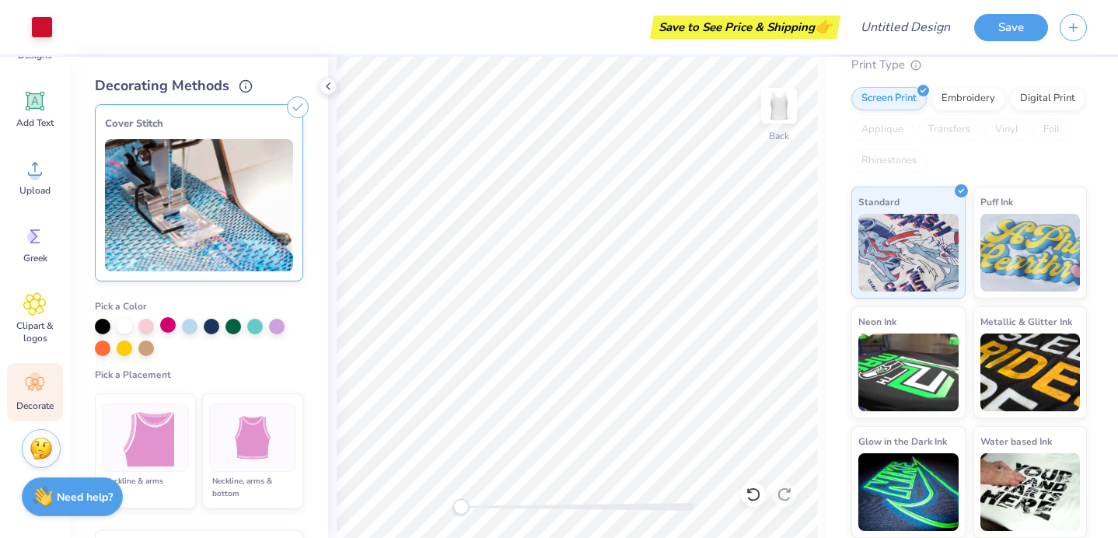
click at [170, 327] on div at bounding box center [168, 325] width 16 height 16
click at [210, 432] on div at bounding box center [252, 438] width 87 height 68
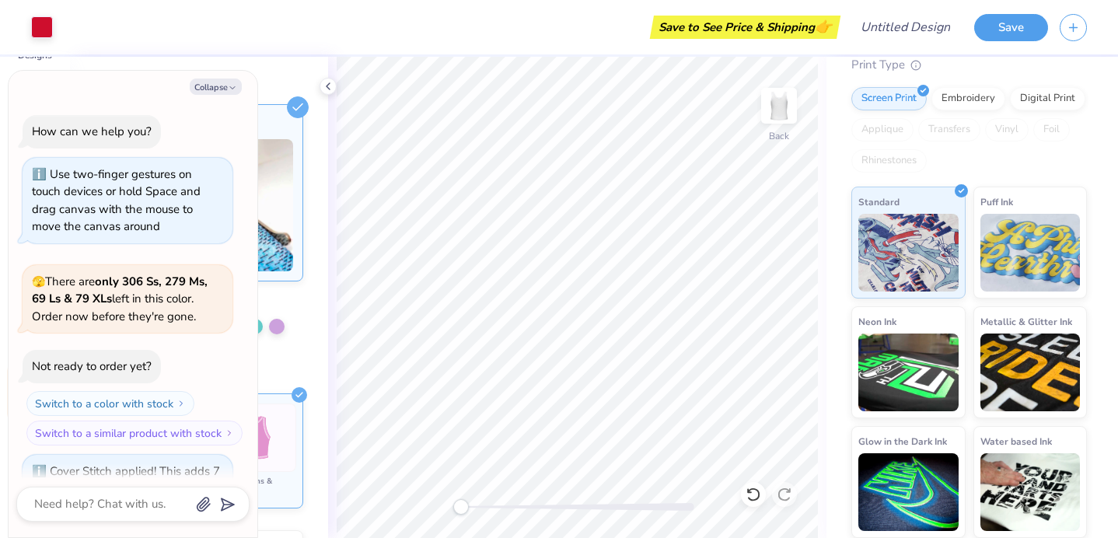
scroll to position [91, 0]
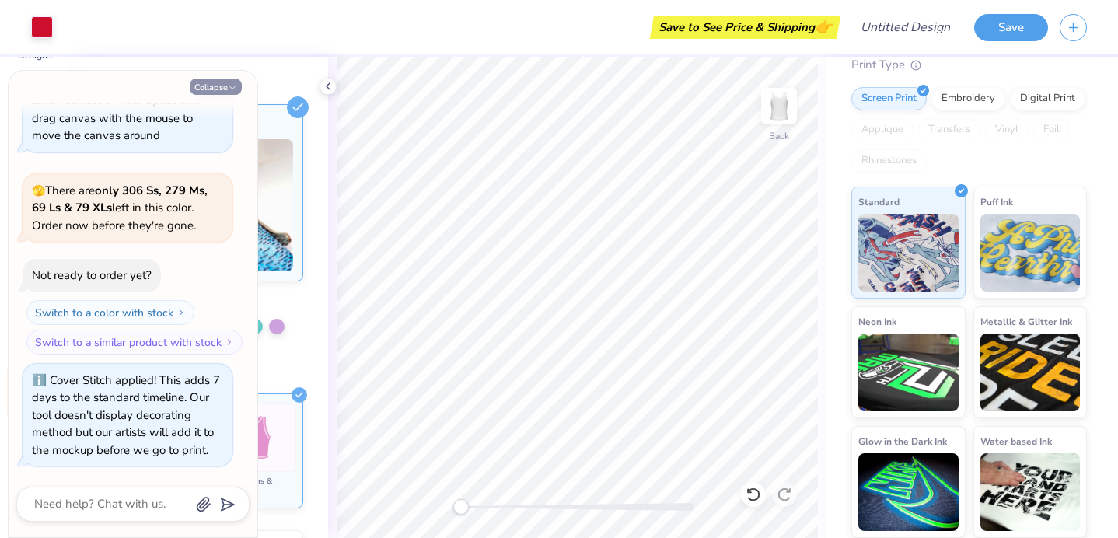
click at [231, 87] on polyline "button" at bounding box center [232, 88] width 5 height 2
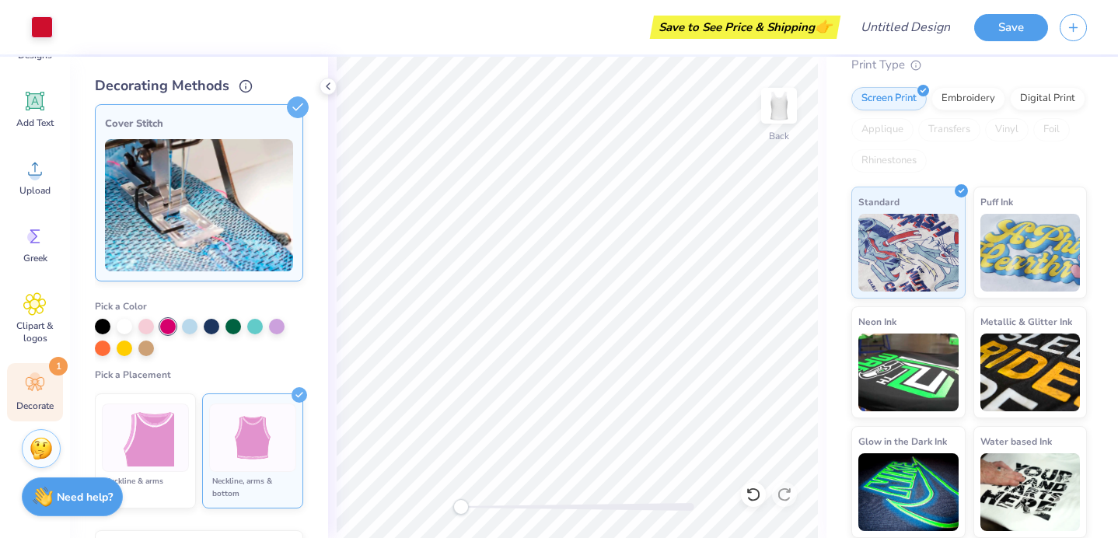
click at [151, 456] on img at bounding box center [146, 438] width 58 height 58
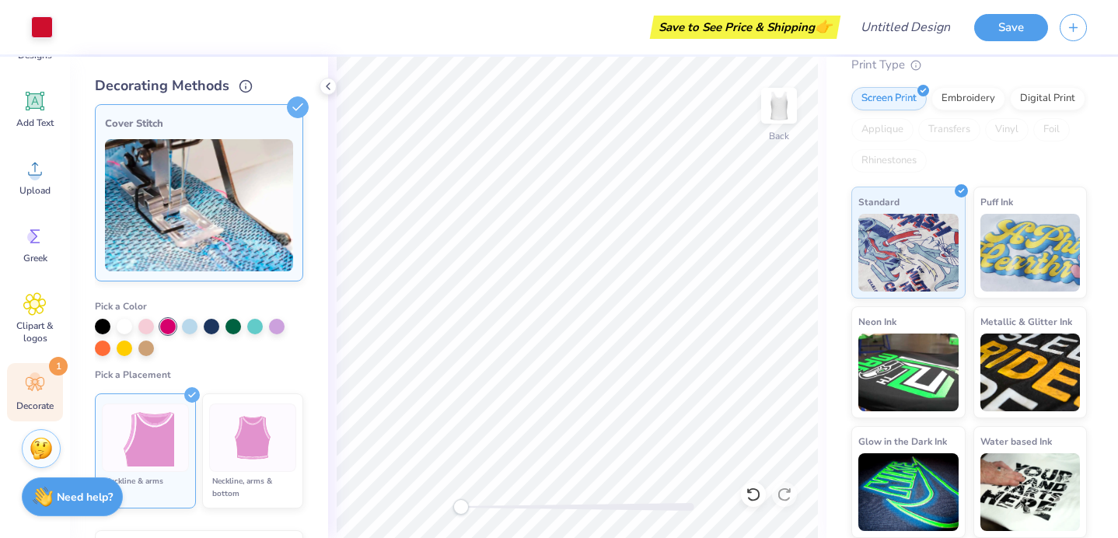
click at [288, 130] on div "Cover Stitch" at bounding box center [199, 123] width 188 height 19
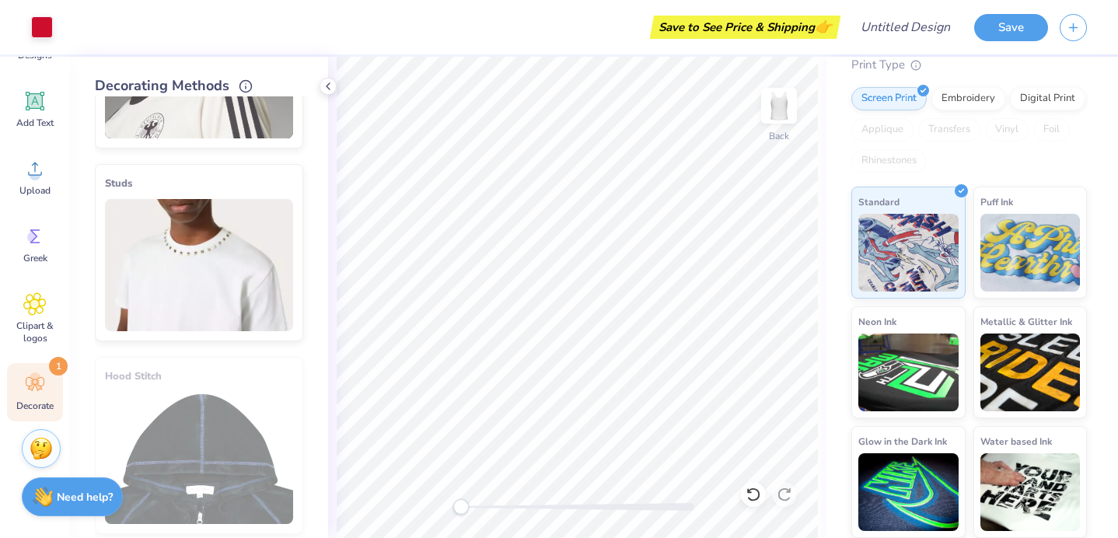
click at [231, 262] on img at bounding box center [199, 265] width 188 height 132
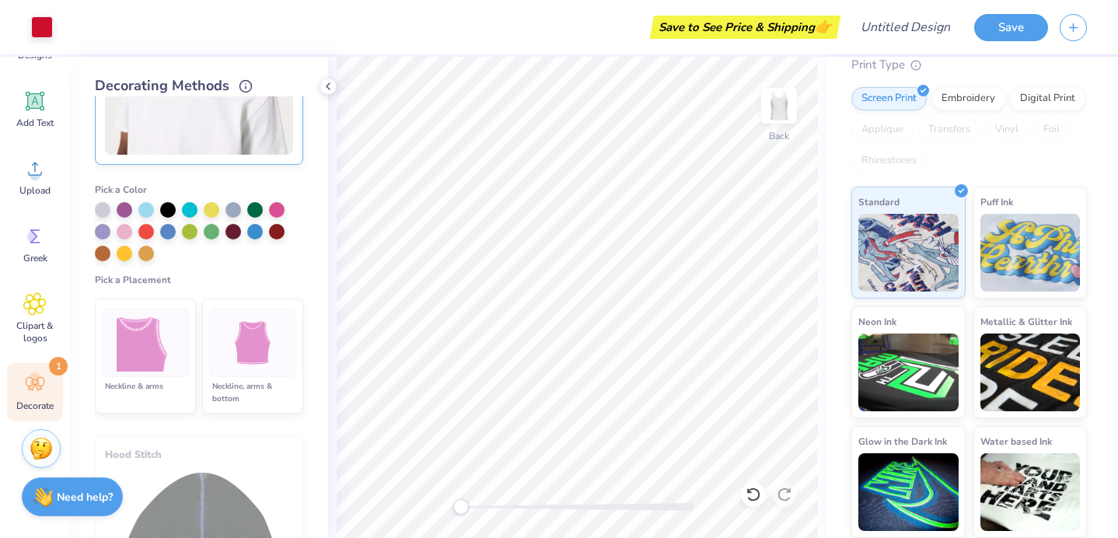
scroll to position [778, 0]
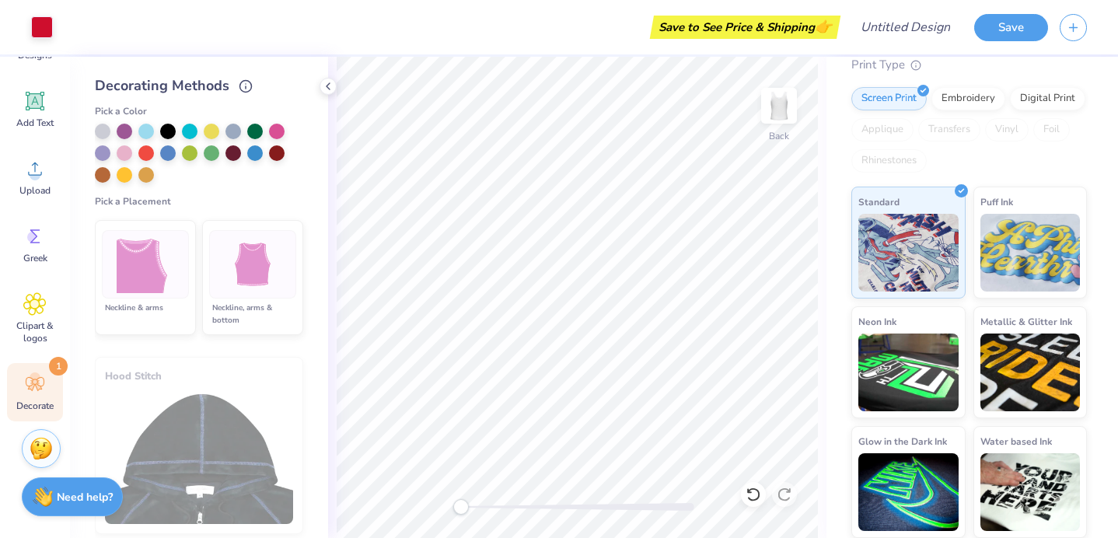
click at [149, 165] on div at bounding box center [199, 153] width 208 height 59
click at [149, 171] on div at bounding box center [146, 174] width 16 height 16
click at [206, 267] on li "Neckline, arms & bottom" at bounding box center [252, 277] width 101 height 115
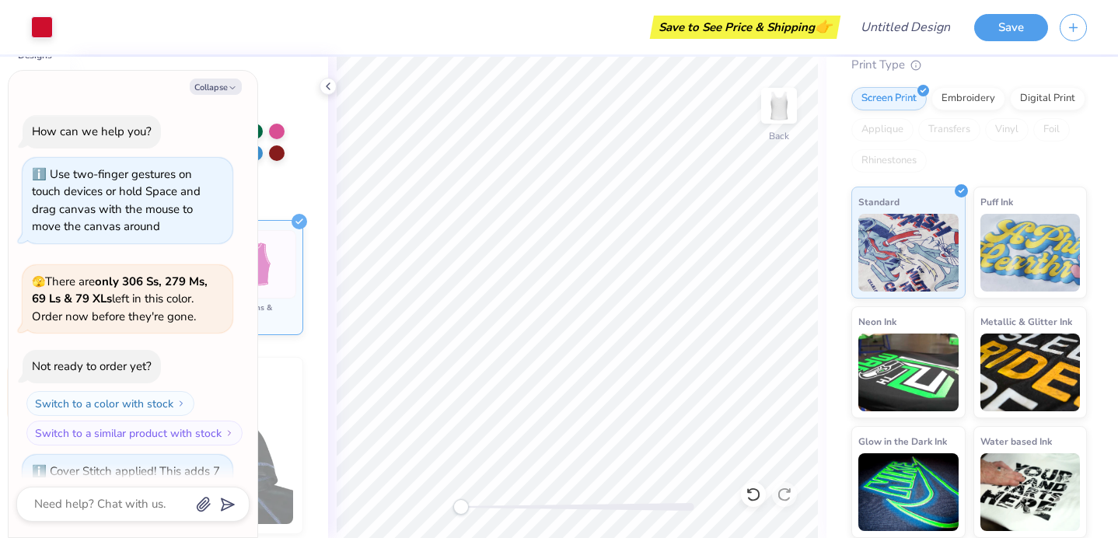
scroll to position [203, 0]
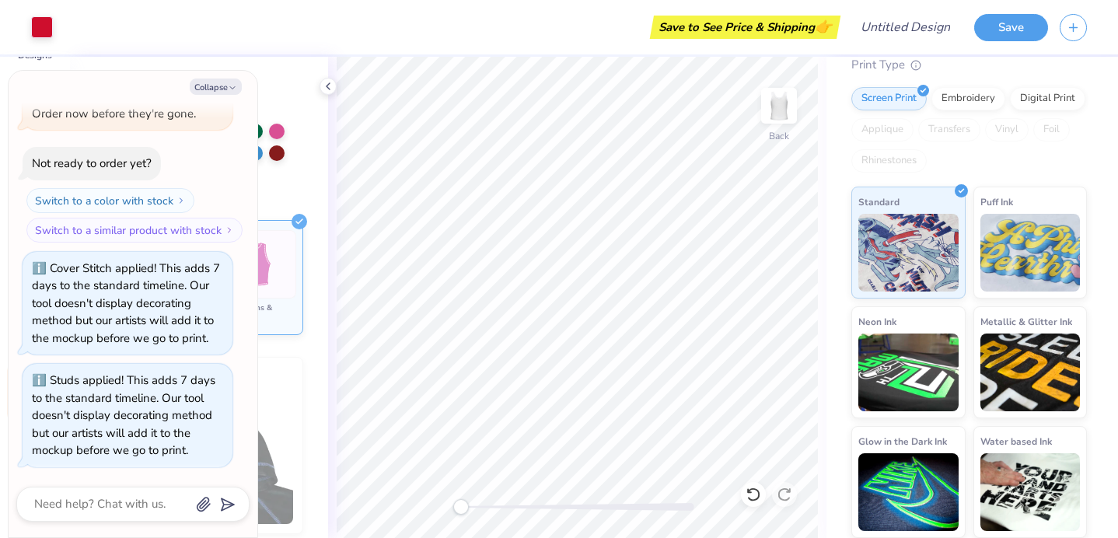
click at [177, 267] on div "Cover Stitch applied! This adds 7 days to the standard timeline. Our tool doesn…" at bounding box center [126, 303] width 188 height 86
click at [226, 80] on button "Collapse" at bounding box center [216, 87] width 52 height 16
type textarea "x"
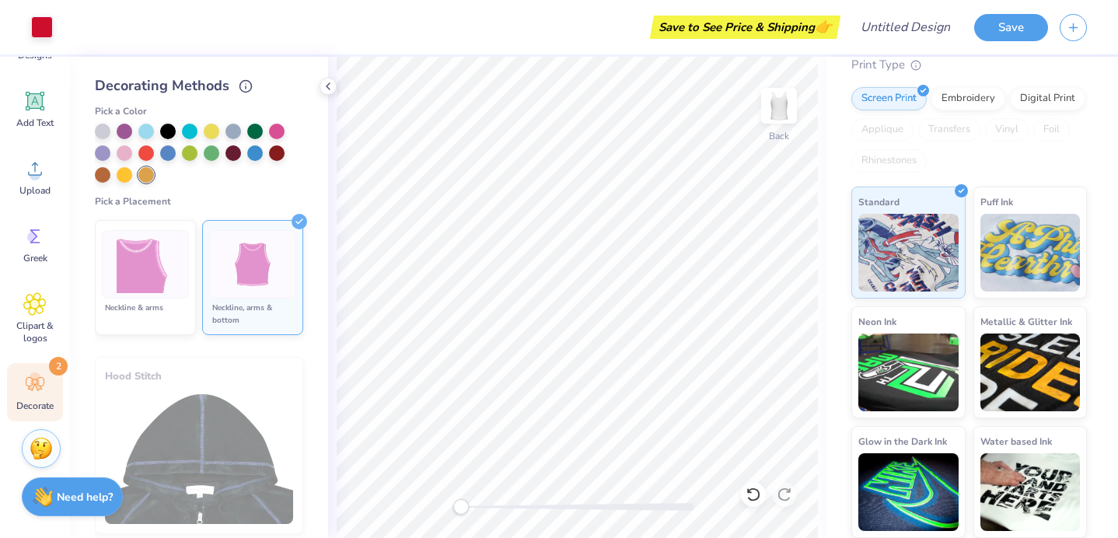
click at [267, 246] on img at bounding box center [253, 265] width 58 height 58
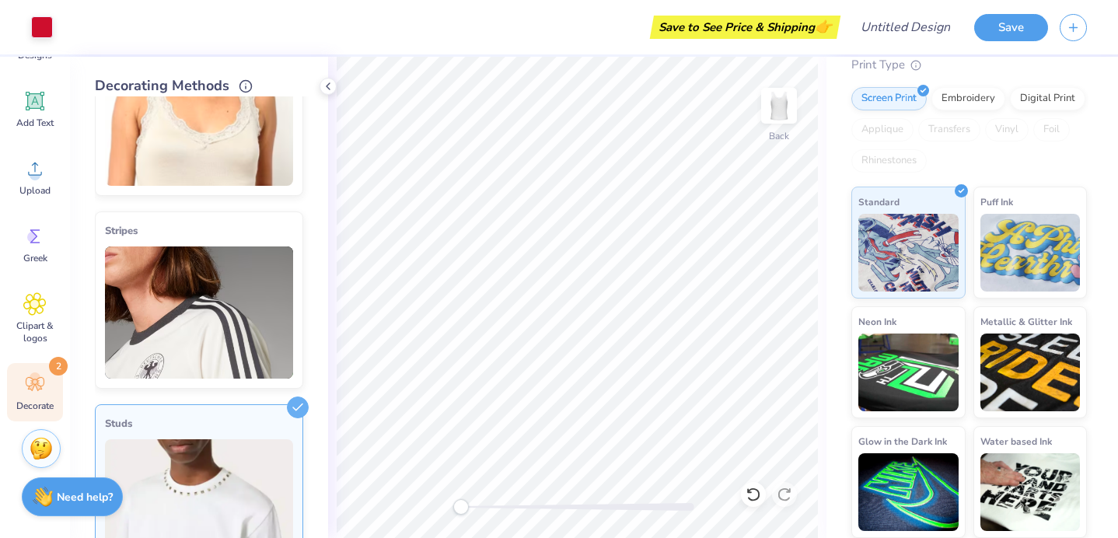
scroll to position [352, 0]
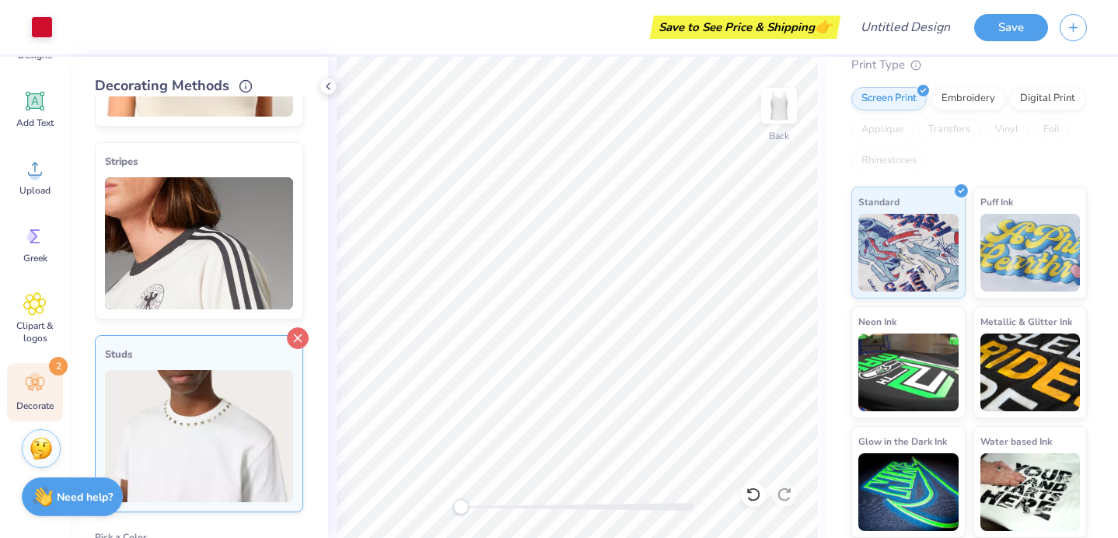
click at [292, 336] on icon at bounding box center [298, 338] width 22 height 22
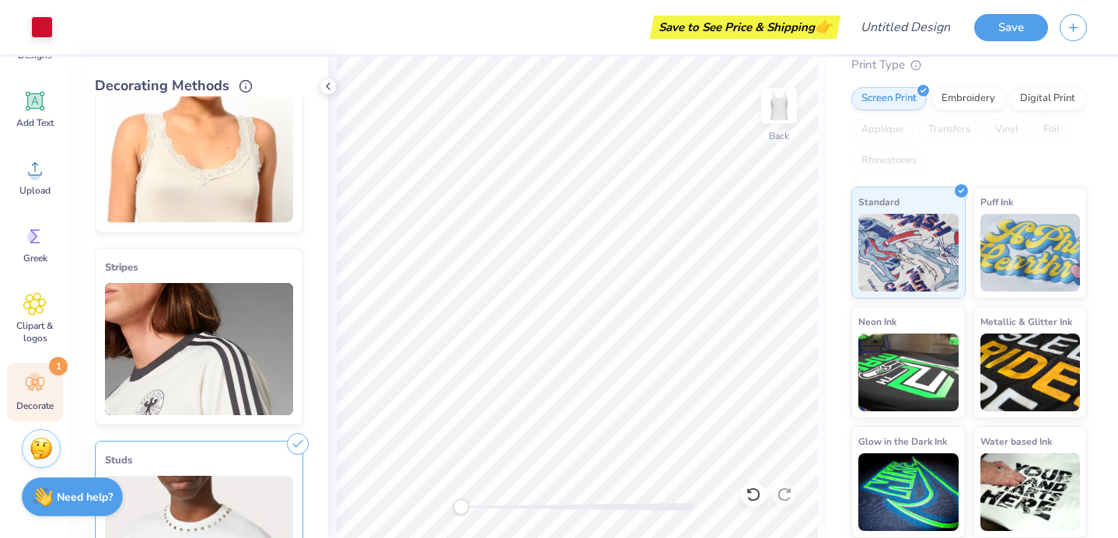
scroll to position [239, 0]
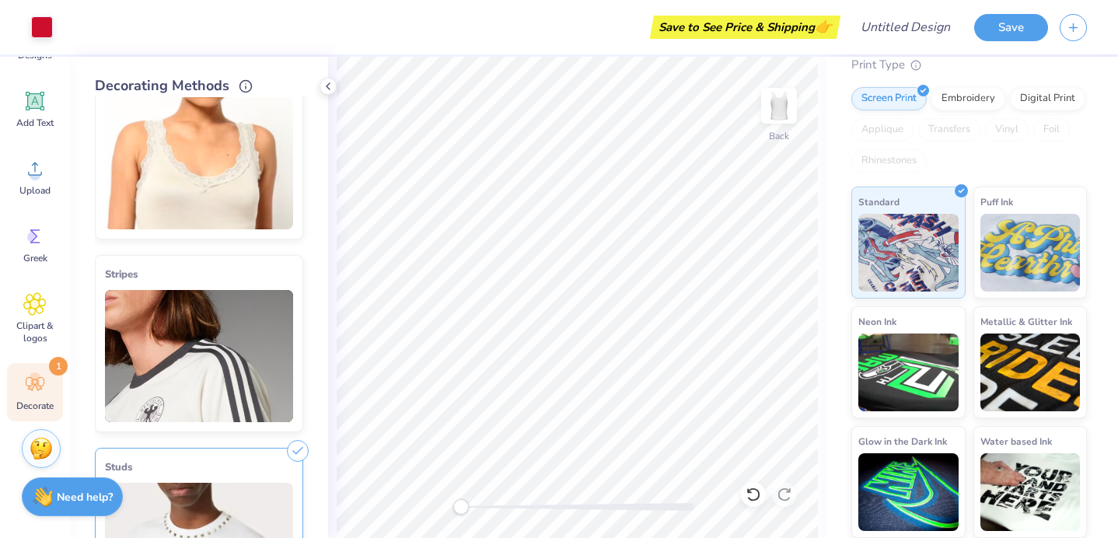
click at [298, 445] on icon at bounding box center [298, 451] width 22 height 22
click at [299, 453] on icon at bounding box center [298, 451] width 22 height 22
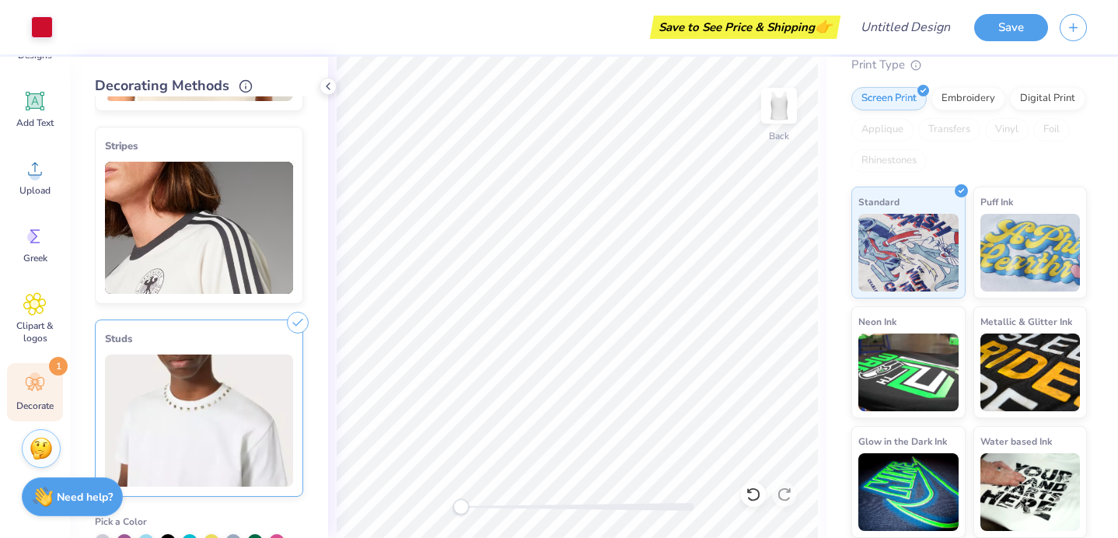
scroll to position [372, 0]
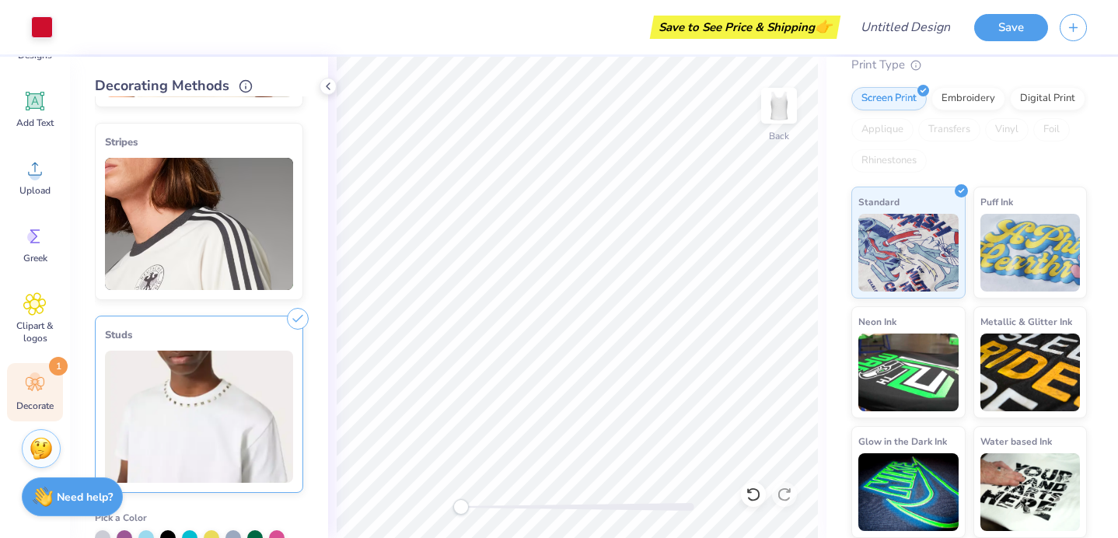
click at [280, 404] on img at bounding box center [199, 417] width 188 height 132
click at [295, 318] on line at bounding box center [298, 321] width 7 height 7
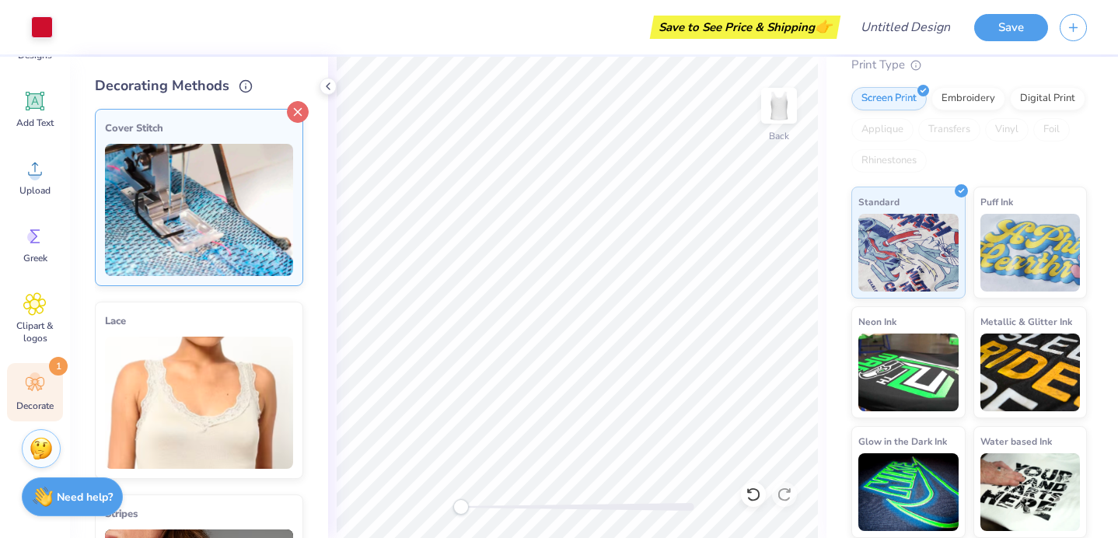
click at [299, 112] on icon at bounding box center [298, 112] width 22 height 22
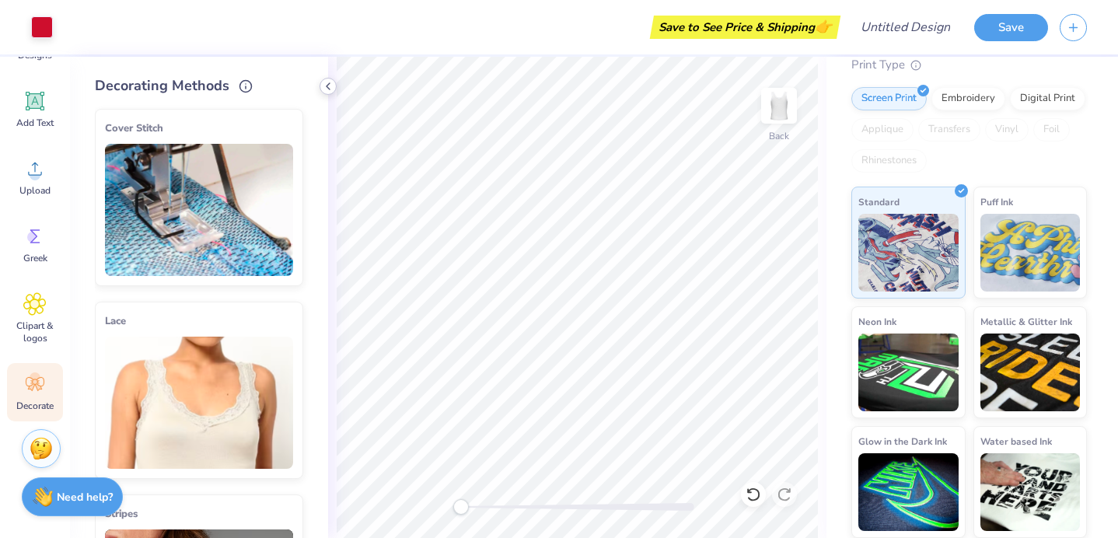
click at [327, 83] on icon at bounding box center [328, 86] width 12 height 12
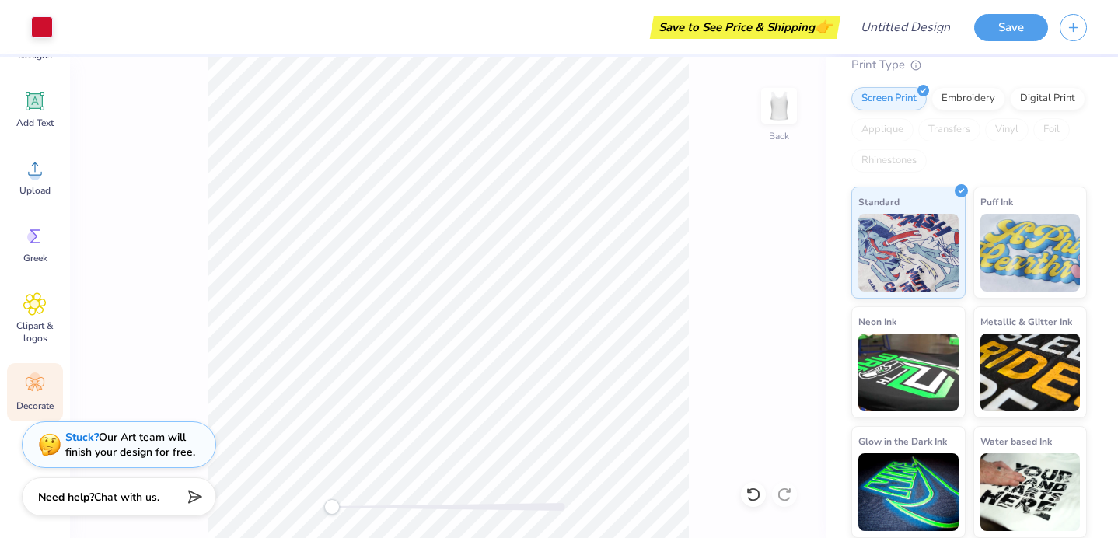
click at [44, 380] on icon at bounding box center [34, 383] width 23 height 23
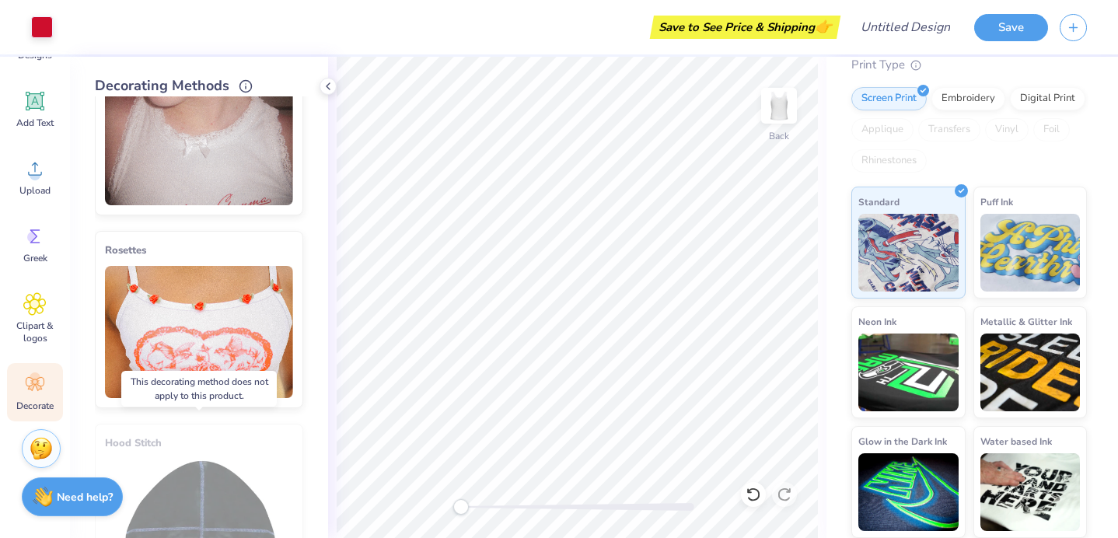
scroll to position [785, 0]
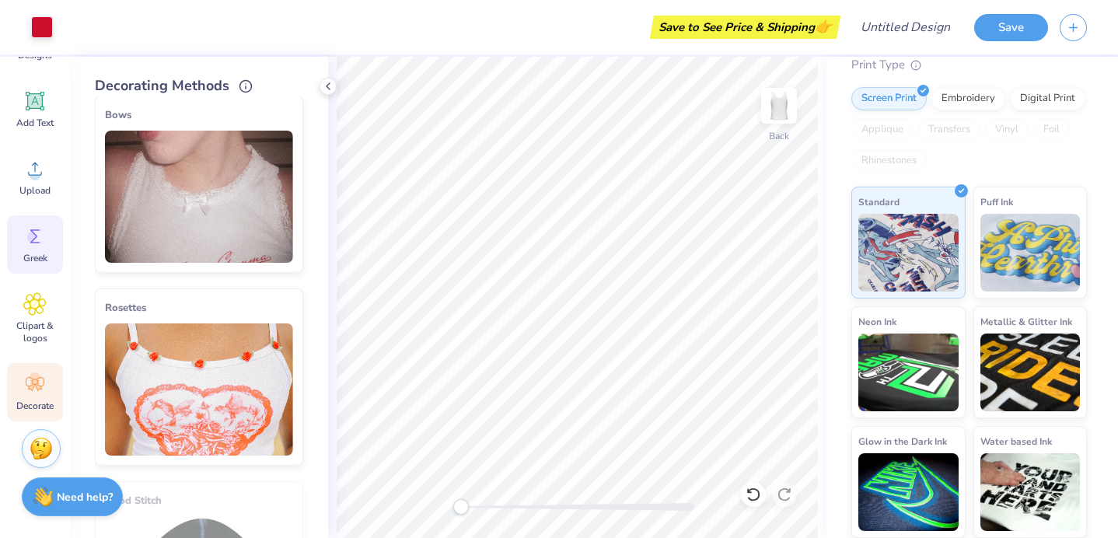
click at [37, 246] on icon at bounding box center [34, 236] width 23 height 23
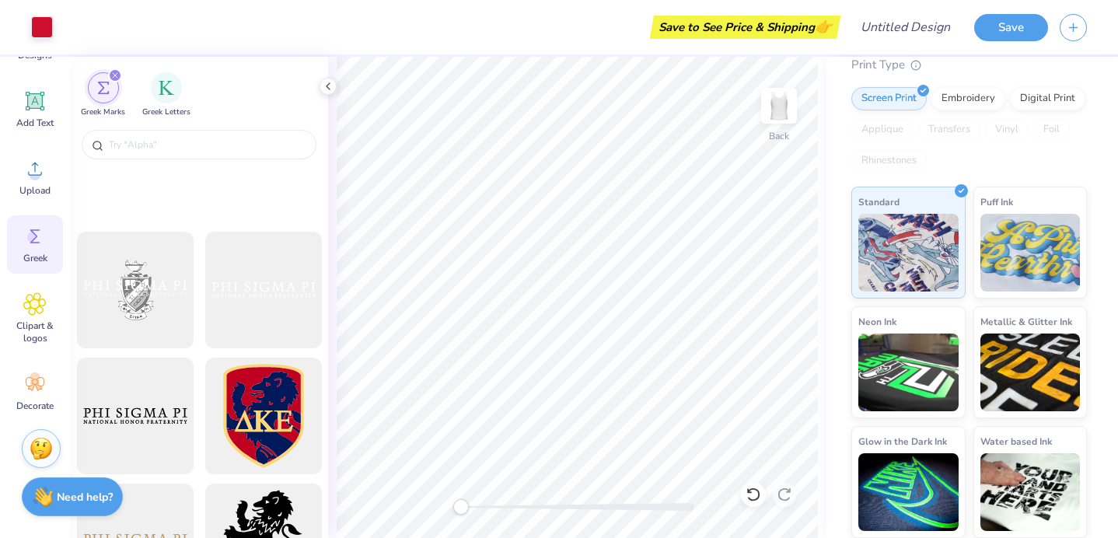
scroll to position [938, 0]
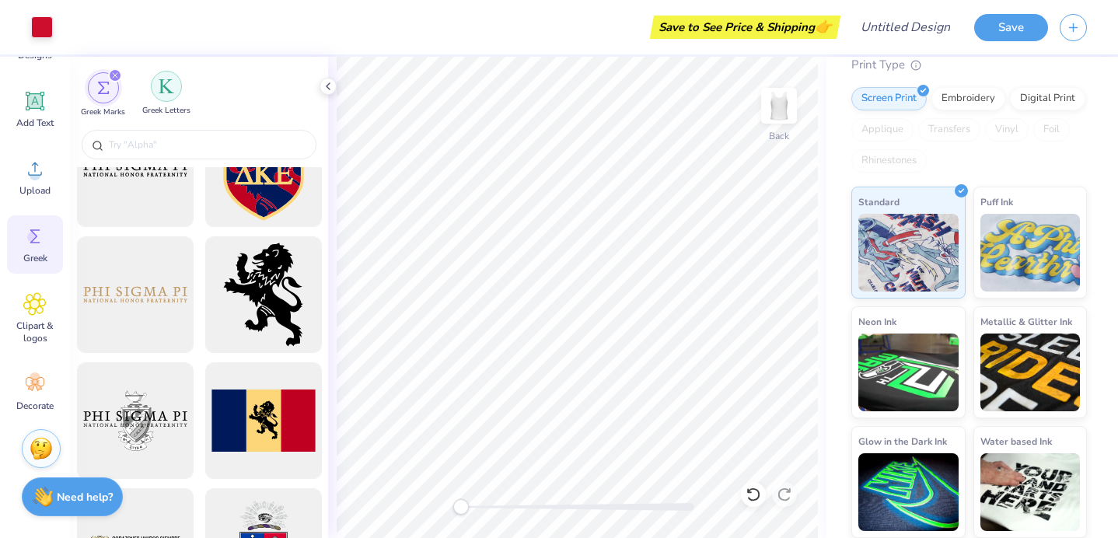
click at [174, 82] on div "filter for Greek Letters" at bounding box center [166, 86] width 31 height 31
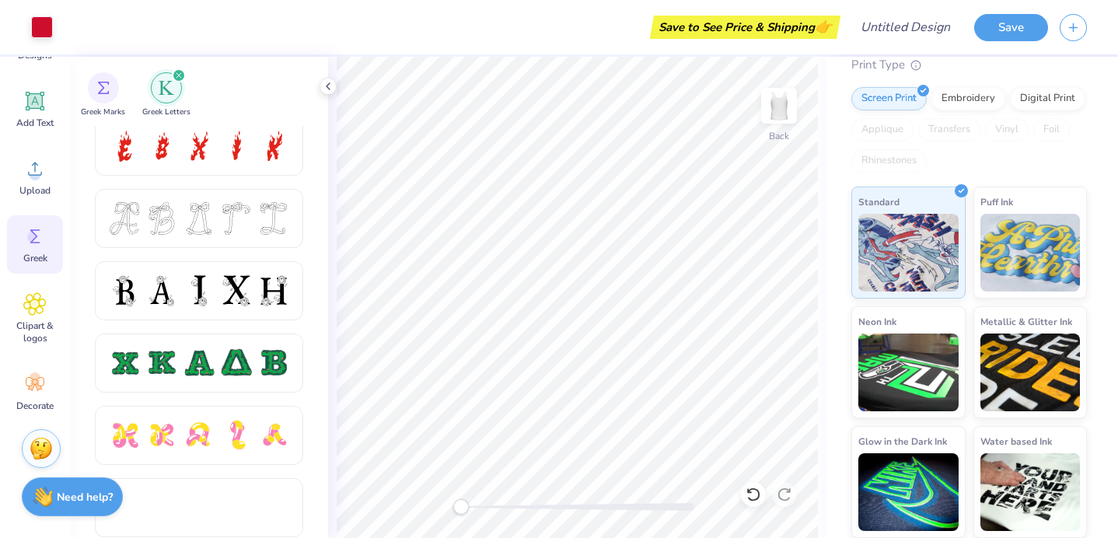
scroll to position [806, 0]
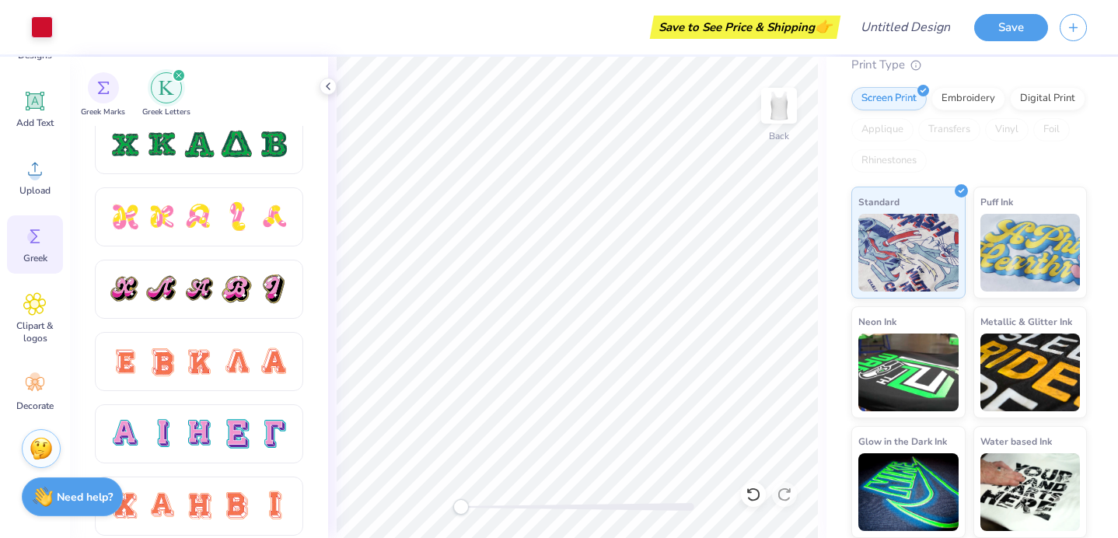
click at [51, 261] on div "Greek" at bounding box center [35, 244] width 56 height 58
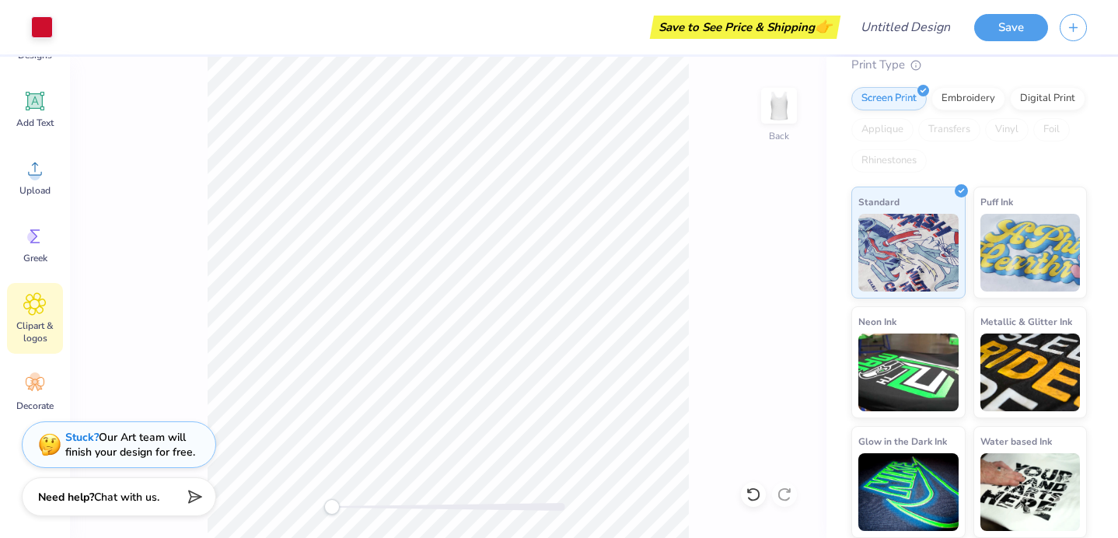
click at [29, 320] on span "Clipart & logos" at bounding box center [34, 332] width 51 height 25
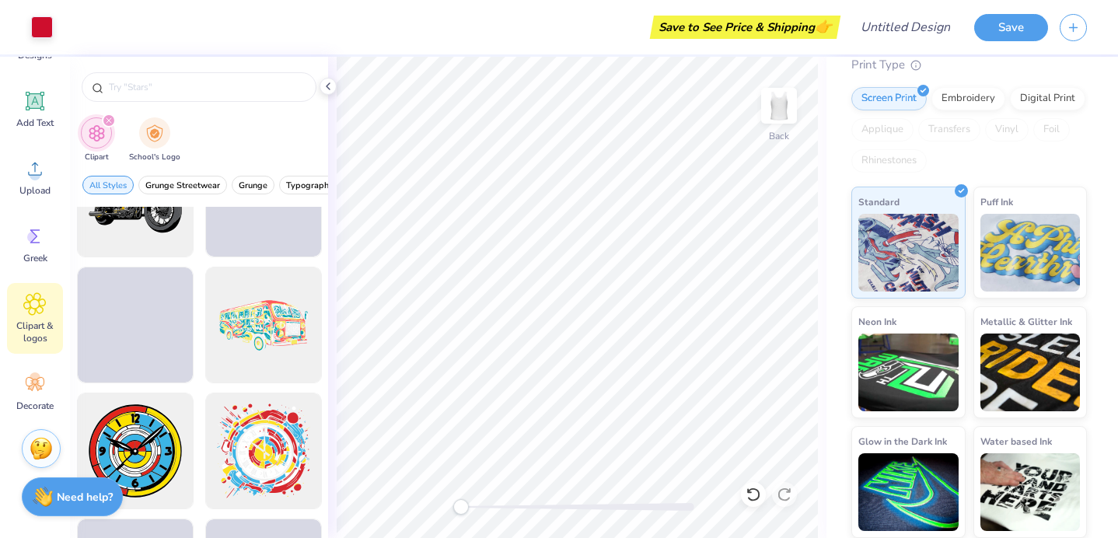
scroll to position [1210, 0]
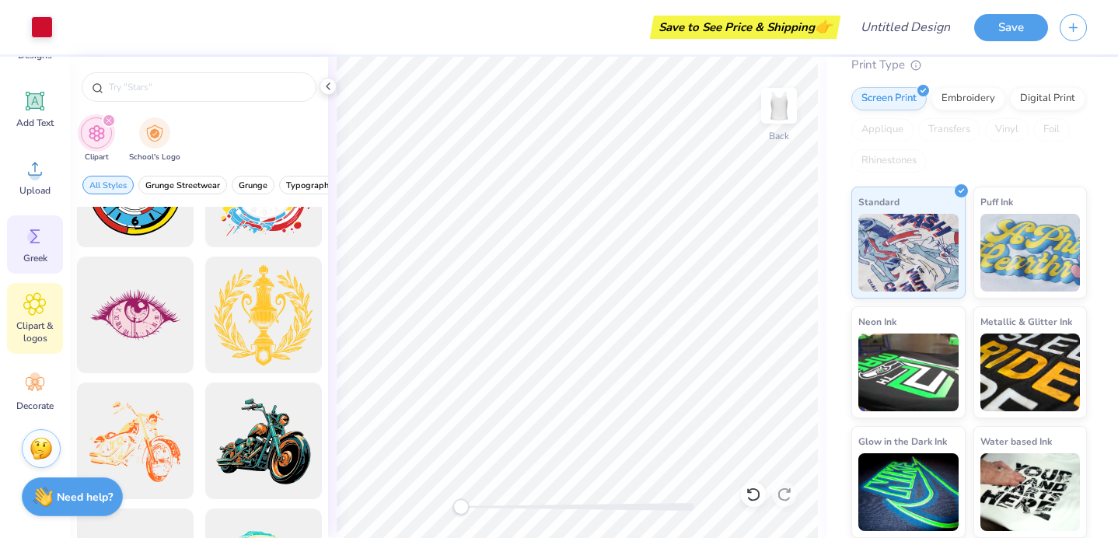
click at [52, 246] on div "Greek" at bounding box center [35, 244] width 56 height 58
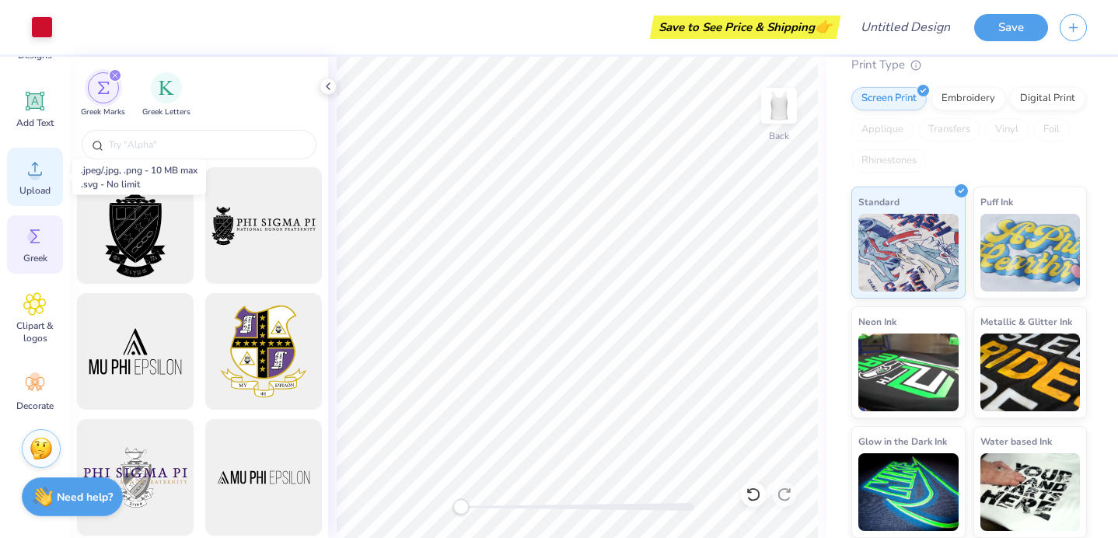
click at [42, 187] on span "Upload" at bounding box center [34, 190] width 31 height 12
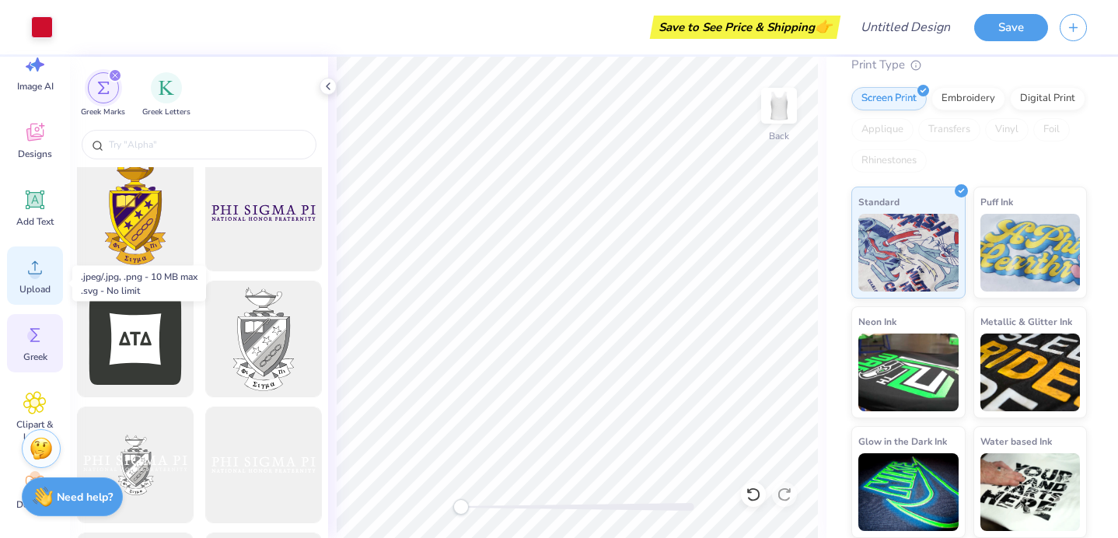
scroll to position [34, 0]
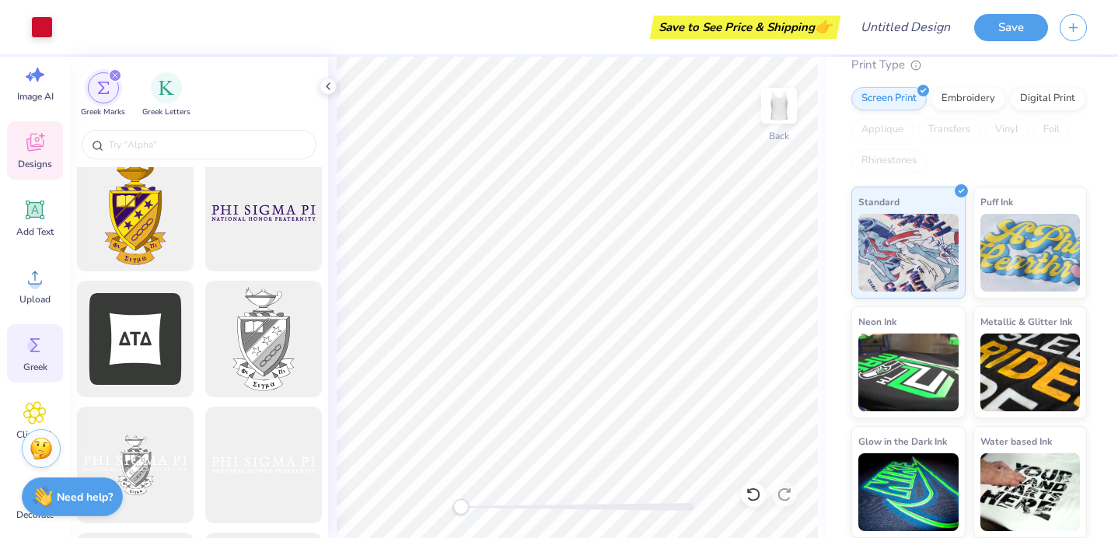
click at [35, 149] on icon at bounding box center [34, 143] width 17 height 18
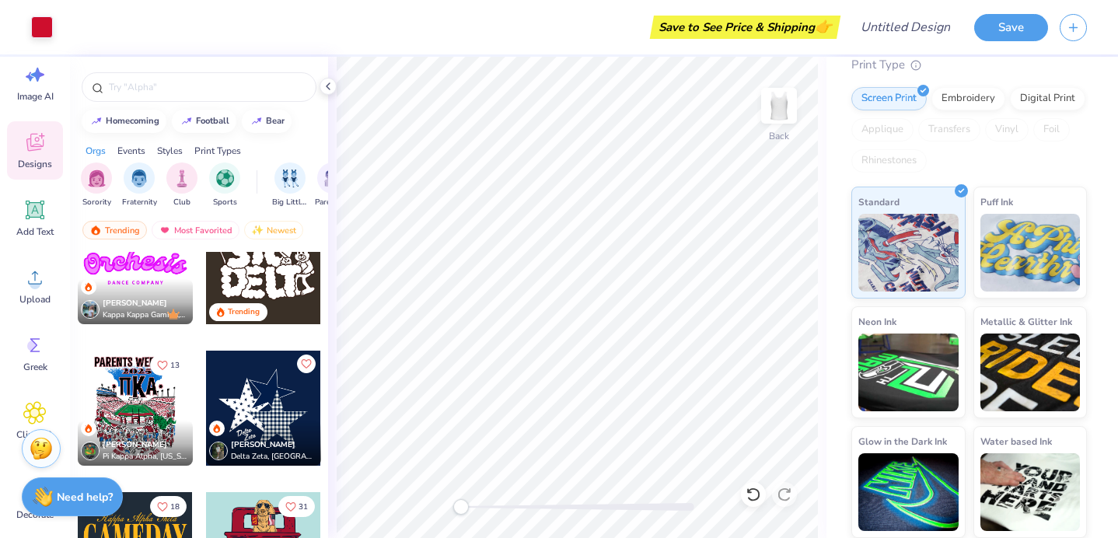
scroll to position [1035, 0]
click at [49, 226] on span "Add Text" at bounding box center [34, 231] width 37 height 12
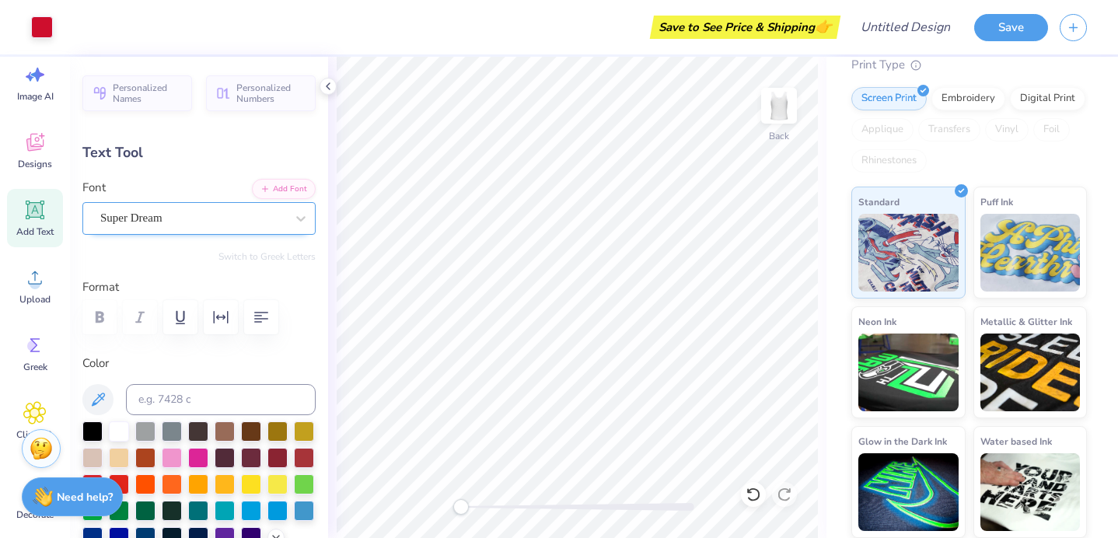
click at [228, 212] on div "Super Dream" at bounding box center [193, 218] width 188 height 24
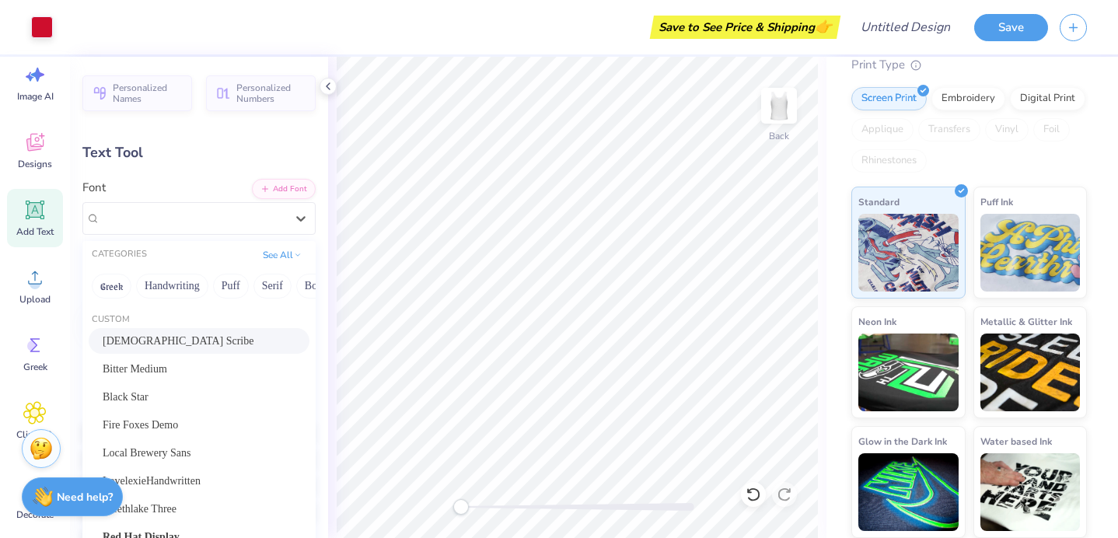
click at [215, 349] on div "American Scribe" at bounding box center [199, 341] width 221 height 26
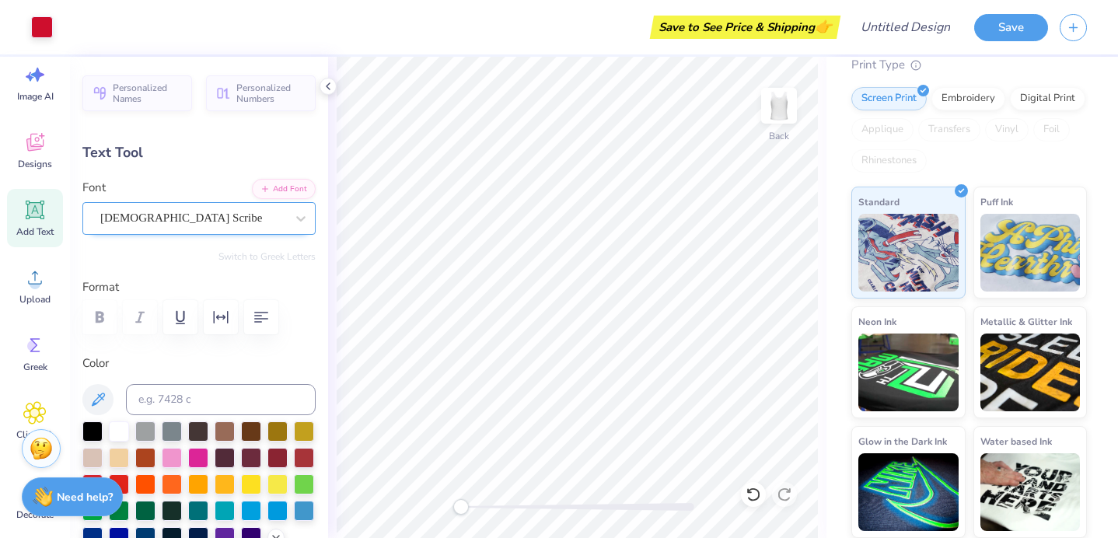
click at [202, 219] on div "American Scribe" at bounding box center [193, 218] width 188 height 24
click at [198, 177] on div "Personalized Names Personalized Numbers Text Tool Add Font Font American Scribe…" at bounding box center [199, 297] width 258 height 481
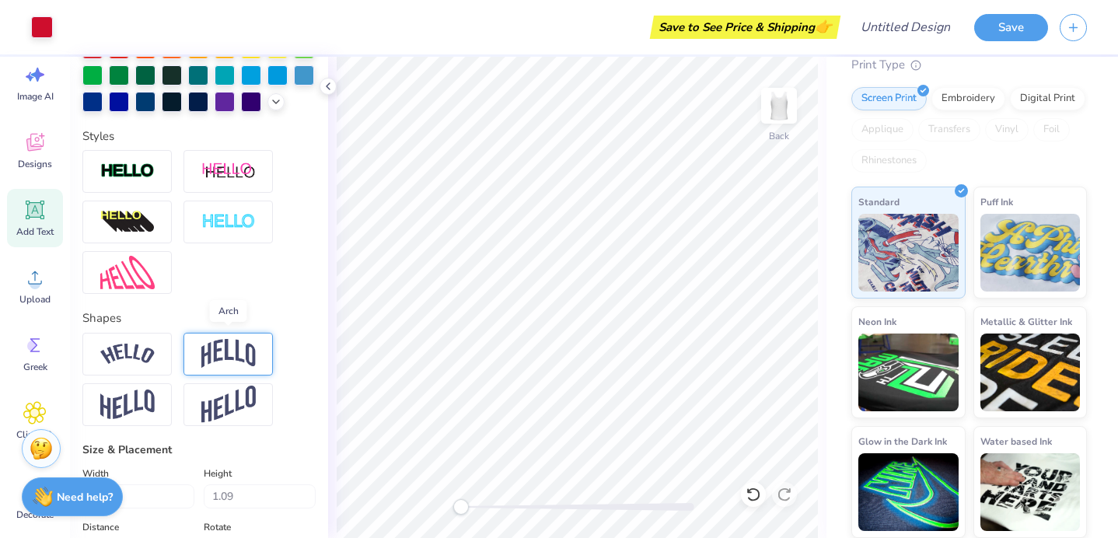
scroll to position [445, 0]
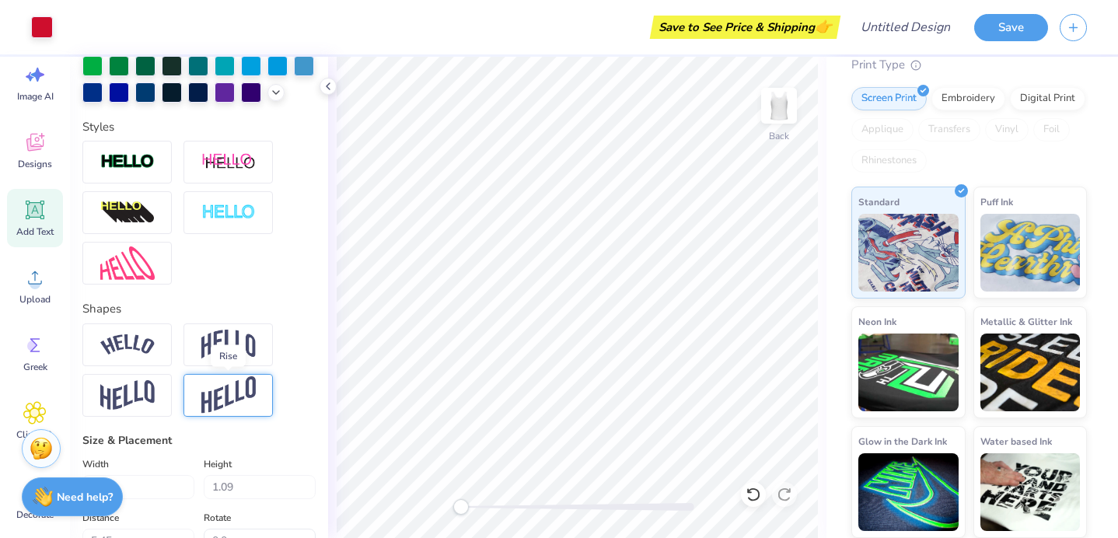
click at [213, 411] on img at bounding box center [228, 395] width 54 height 38
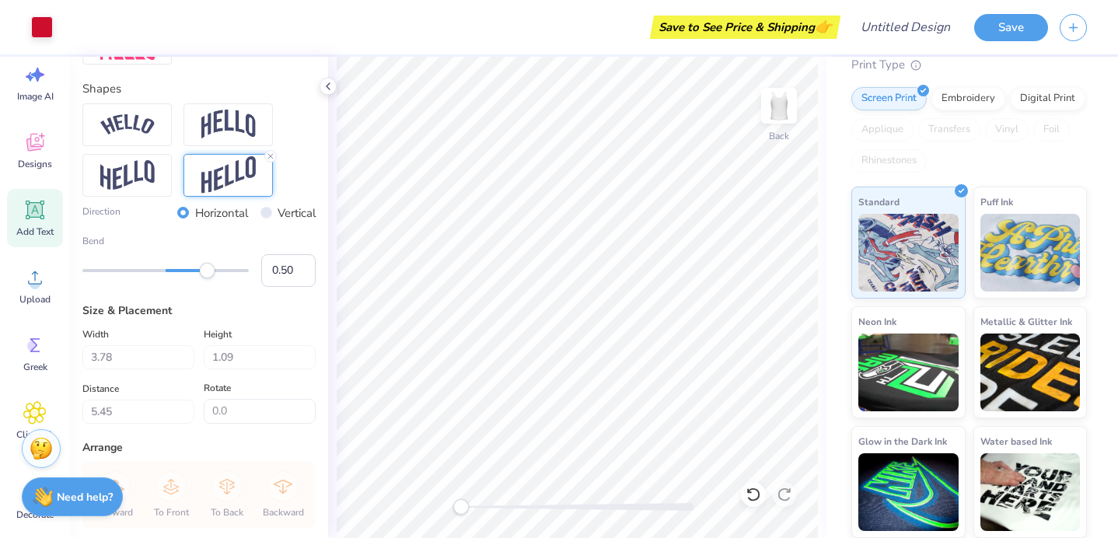
scroll to position [669, 0]
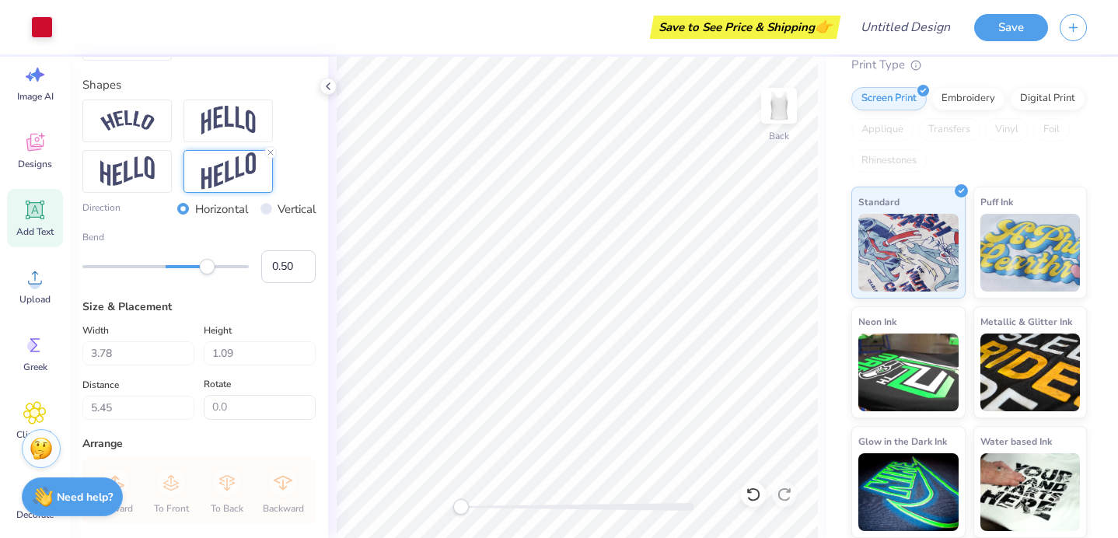
click at [33, 208] on icon at bounding box center [35, 210] width 19 height 19
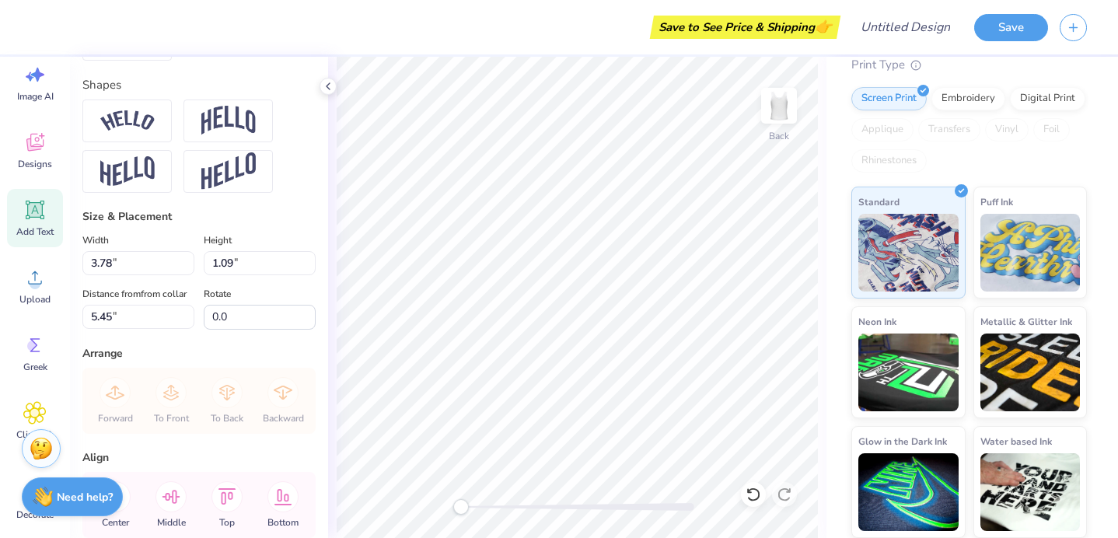
scroll to position [0, 0]
type textarea "T"
type textarea "u"
type textarea "University of South Carolina"
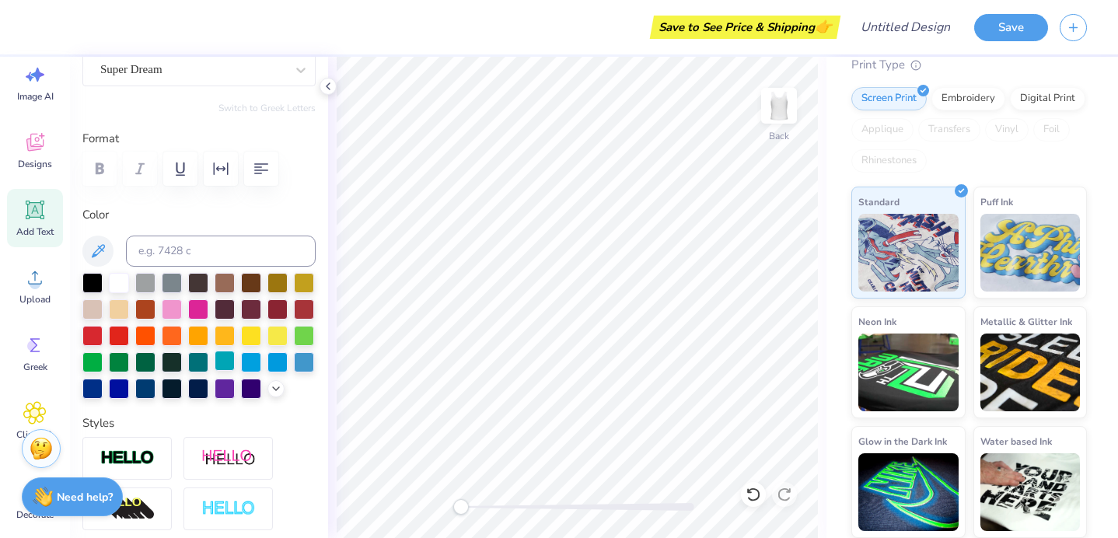
scroll to position [142, 0]
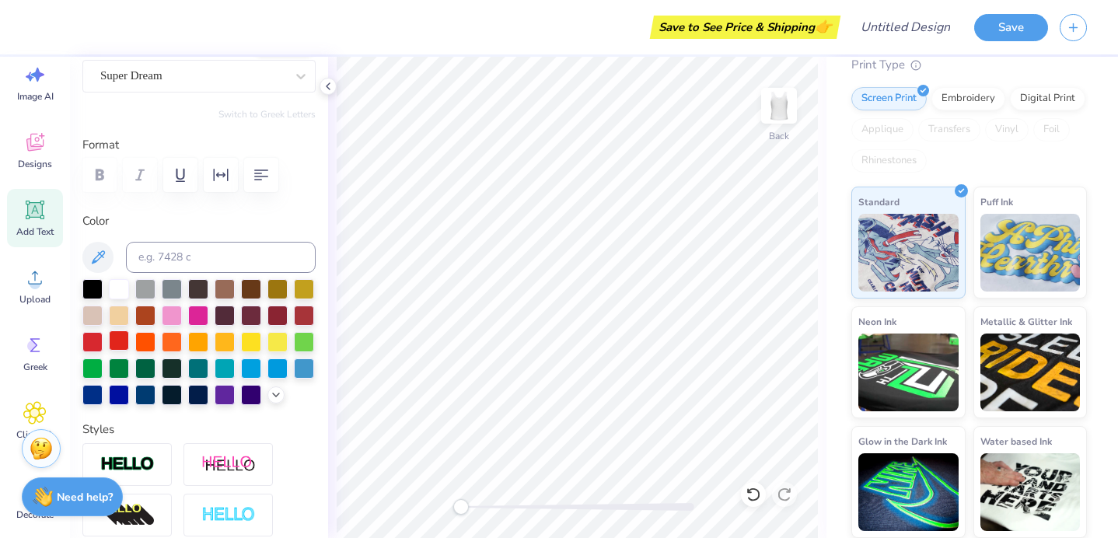
click at [114, 339] on div at bounding box center [119, 340] width 20 height 20
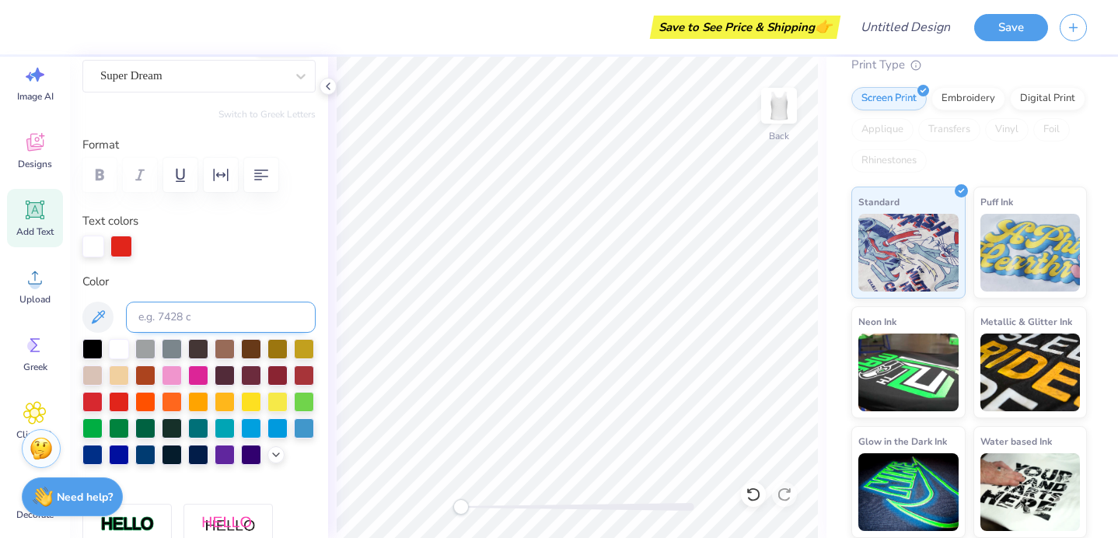
scroll to position [0, 2]
click at [821, 365] on div "Back" at bounding box center [577, 297] width 498 height 481
click at [121, 246] on div at bounding box center [121, 245] width 22 height 22
type input "8.95"
type input "0.59"
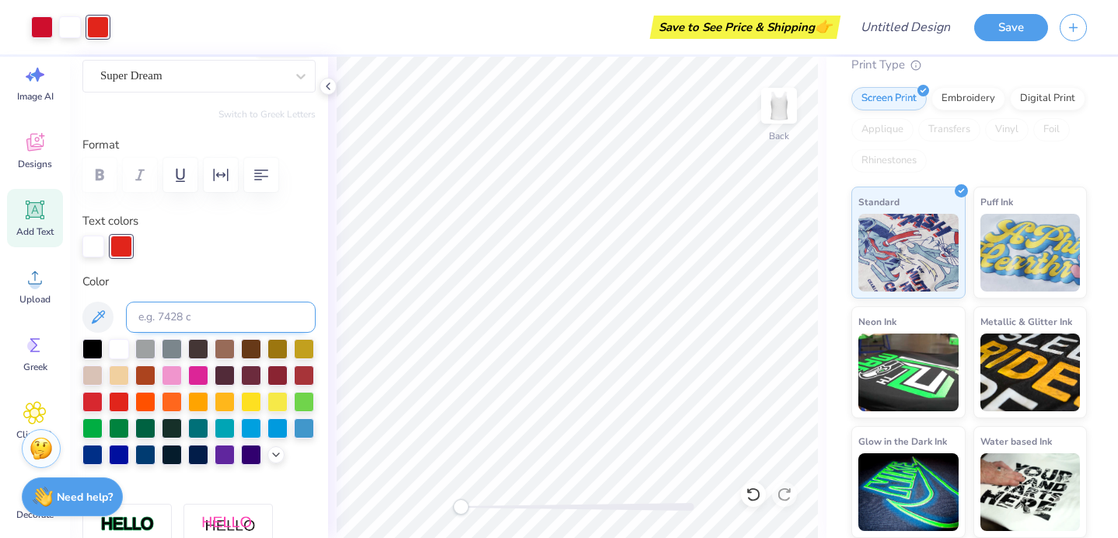
type input "5.71"
click at [96, 405] on div at bounding box center [92, 400] width 20 height 20
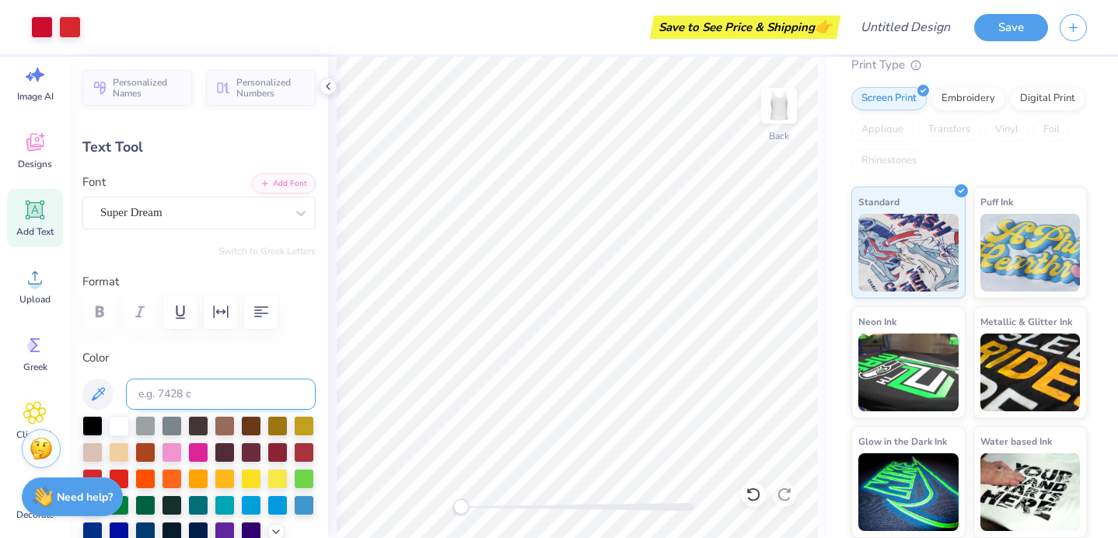
scroll to position [0, 0]
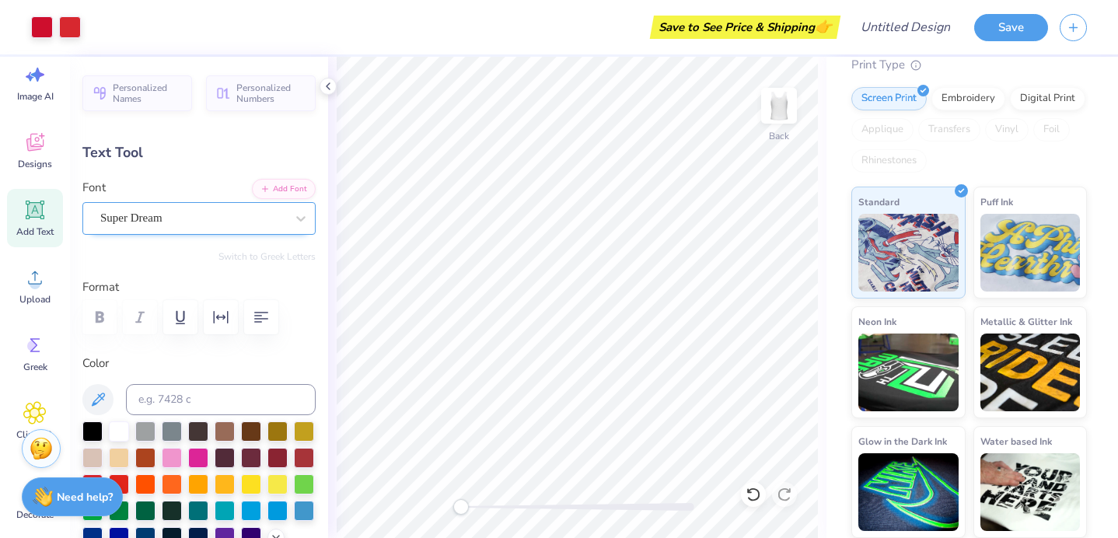
click at [253, 226] on div "Super Dream" at bounding box center [193, 218] width 188 height 24
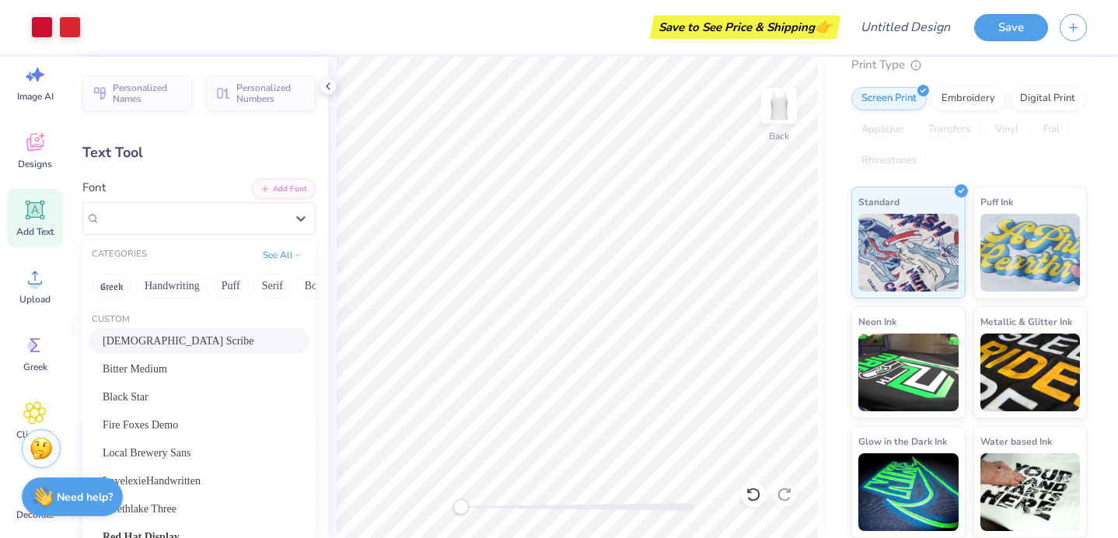
click at [165, 337] on div "American Scribe" at bounding box center [199, 341] width 193 height 16
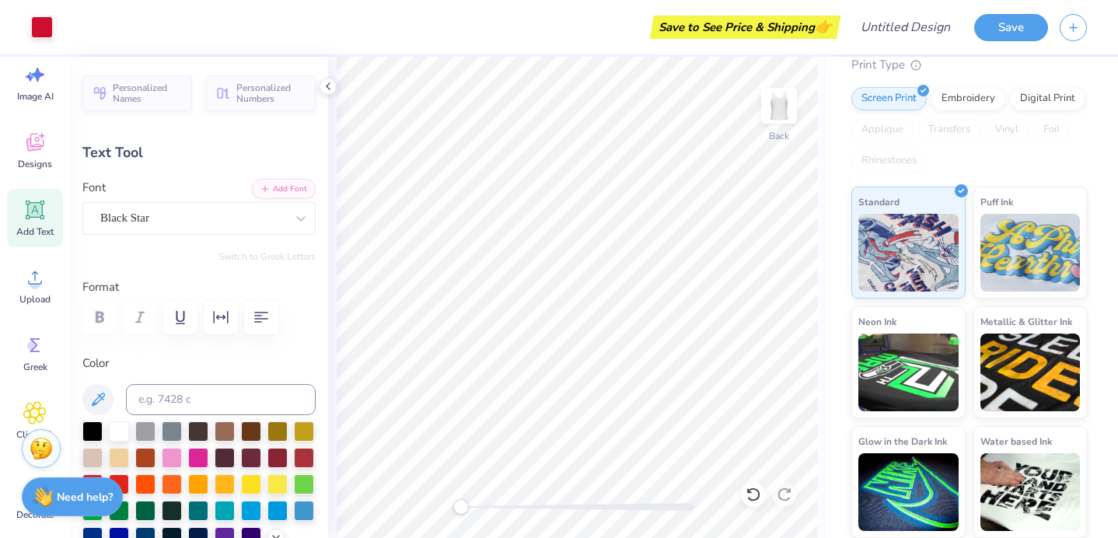
type input "7.90"
type input "1.22"
type input "2.63"
type input "5.56"
type input "0.74"
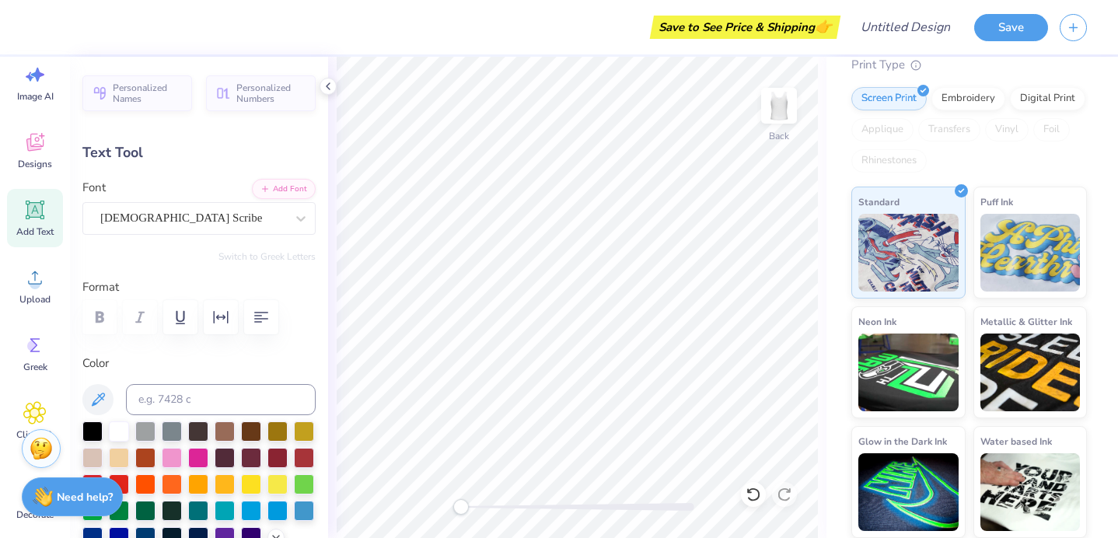
type input "5.63"
click at [264, 211] on div "American Scribe" at bounding box center [193, 218] width 188 height 24
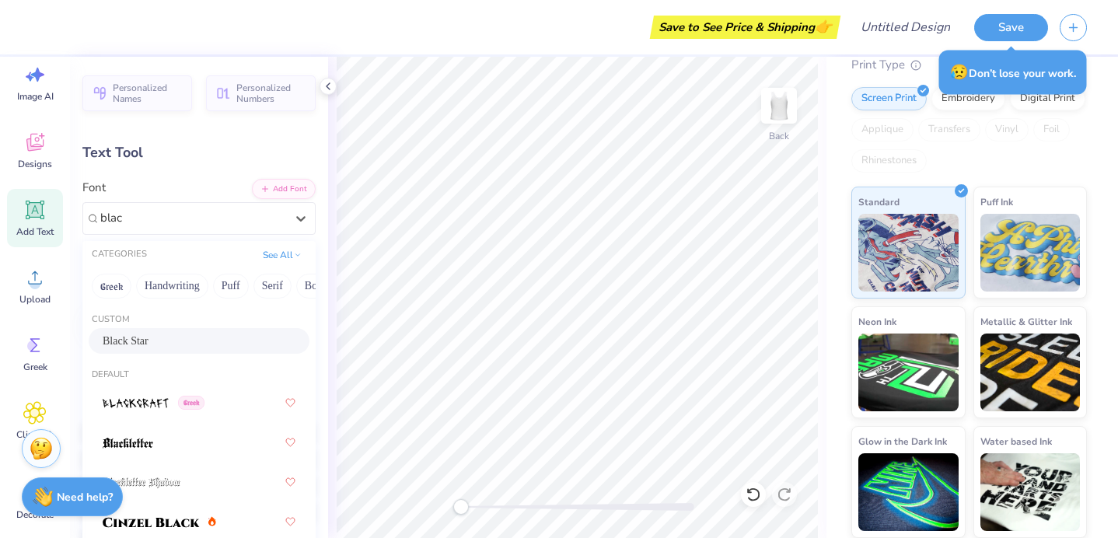
click at [154, 342] on div "Black Star" at bounding box center [199, 341] width 193 height 16
type input "blac"
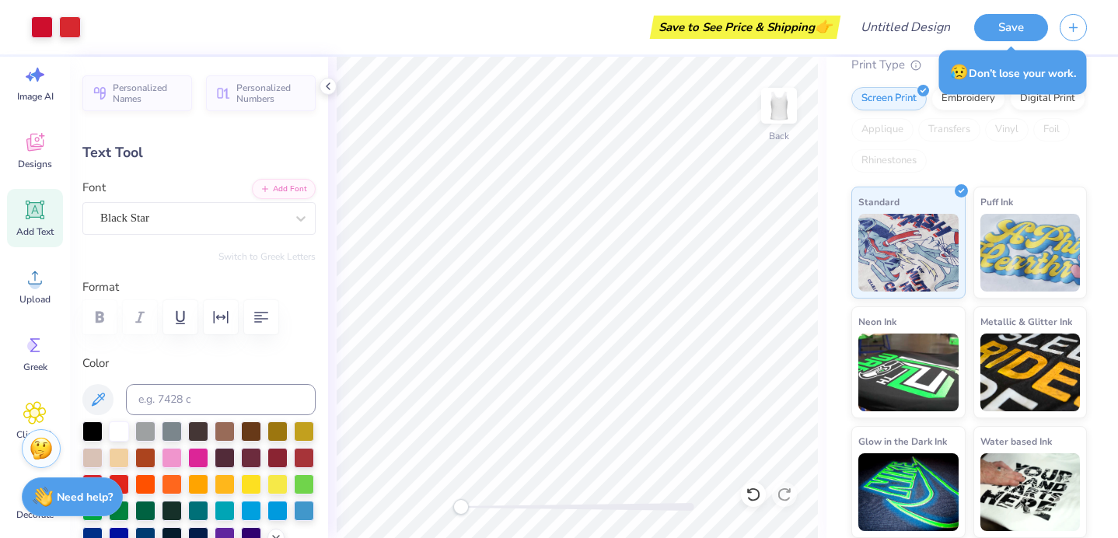
type input "7.08"
type input "0.71"
type input "5.64"
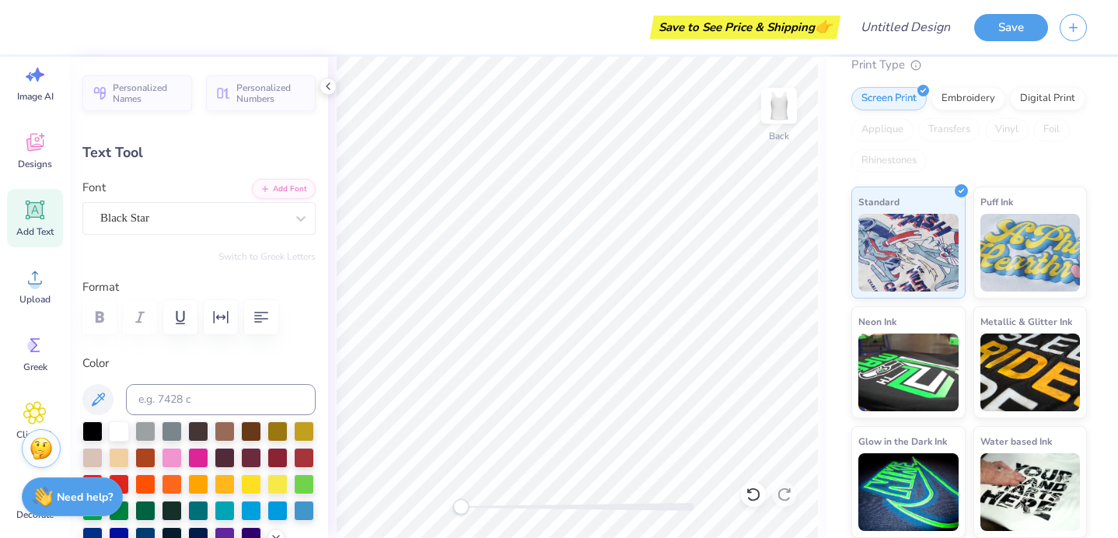
type input "4.82"
type input "0.49"
type input "4.09"
click at [786, 107] on img at bounding box center [779, 106] width 62 height 62
click at [779, 95] on img at bounding box center [779, 106] width 62 height 62
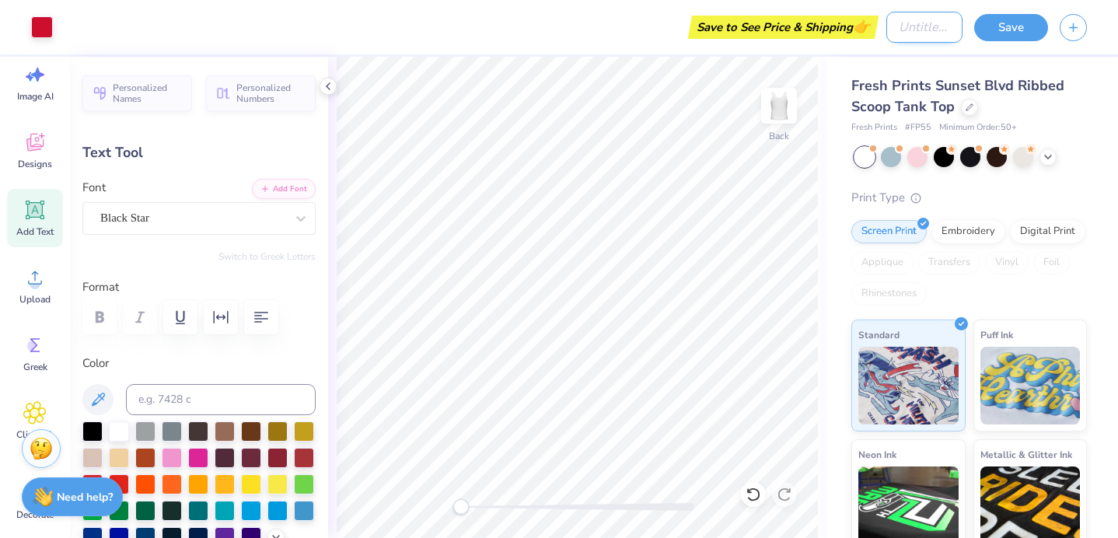
click at [928, 32] on input "Design Title" at bounding box center [924, 27] width 76 height 31
type input "AXO TANk"
click at [1031, 21] on button "Save" at bounding box center [1011, 25] width 74 height 27
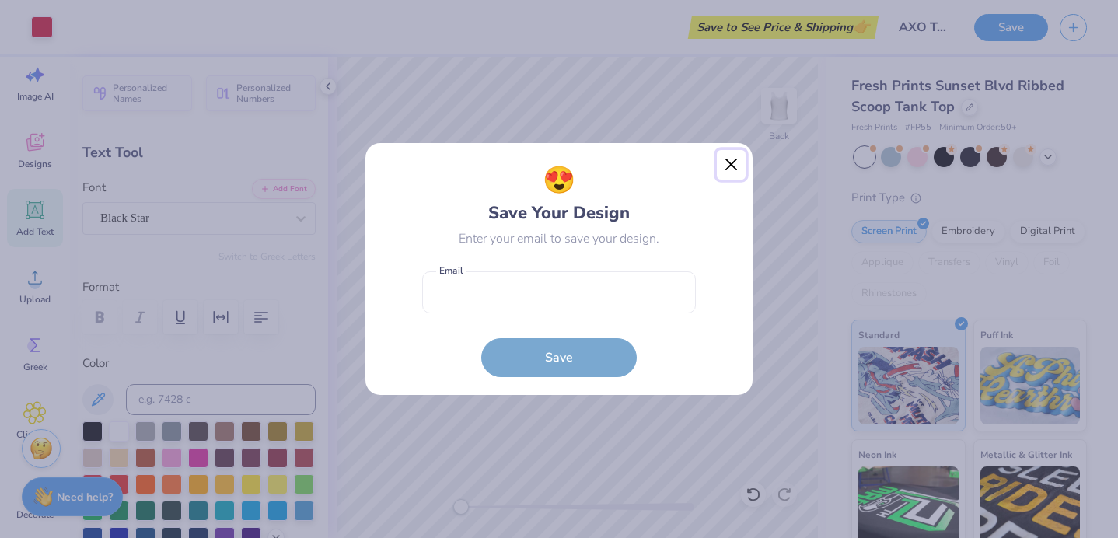
click at [738, 164] on button "Close" at bounding box center [732, 165] width 30 height 30
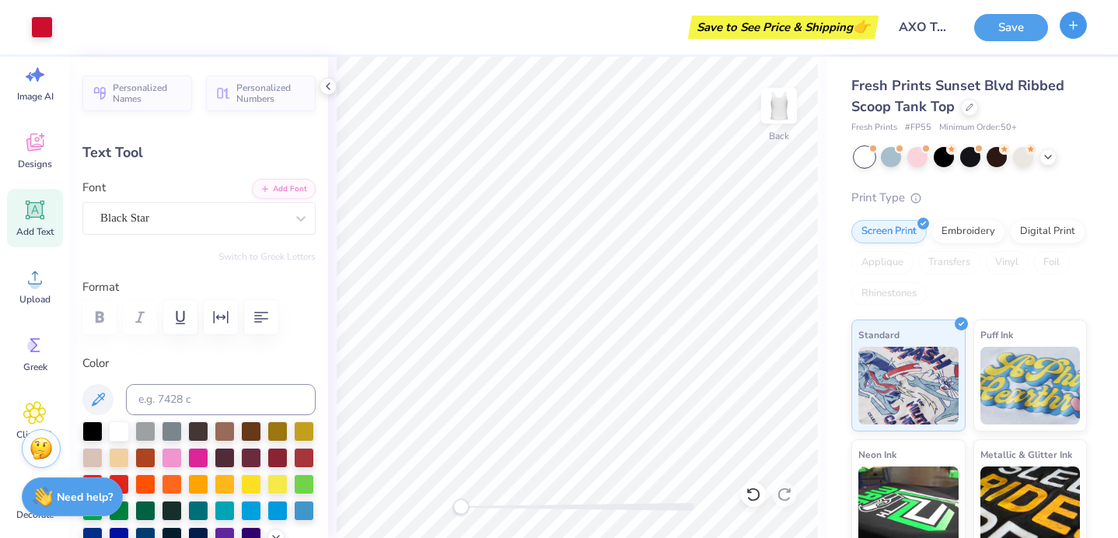
click at [1078, 23] on icon "button" at bounding box center [1073, 25] width 13 height 13
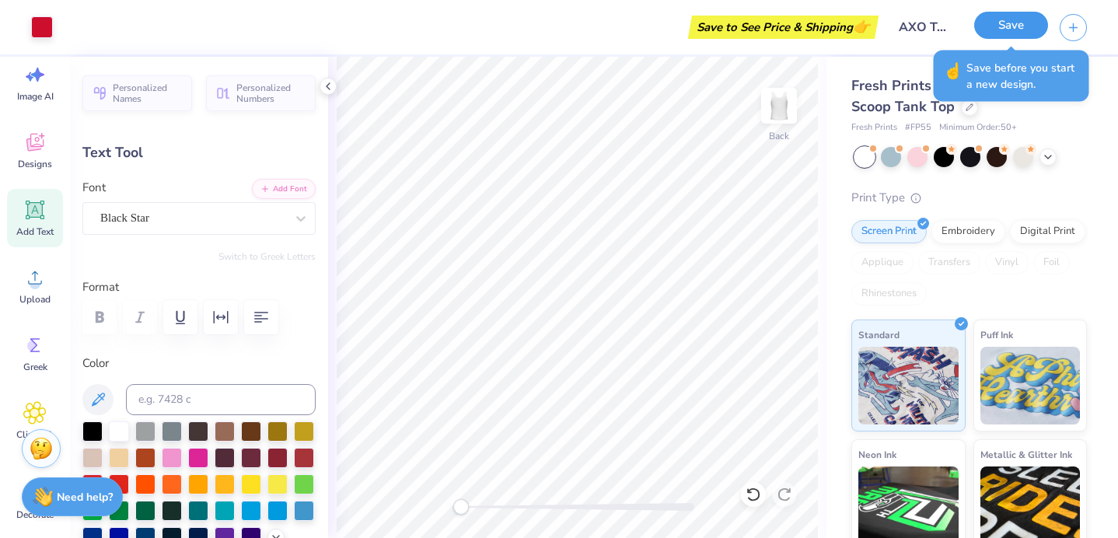
click at [1000, 23] on button "Save" at bounding box center [1011, 25] width 74 height 27
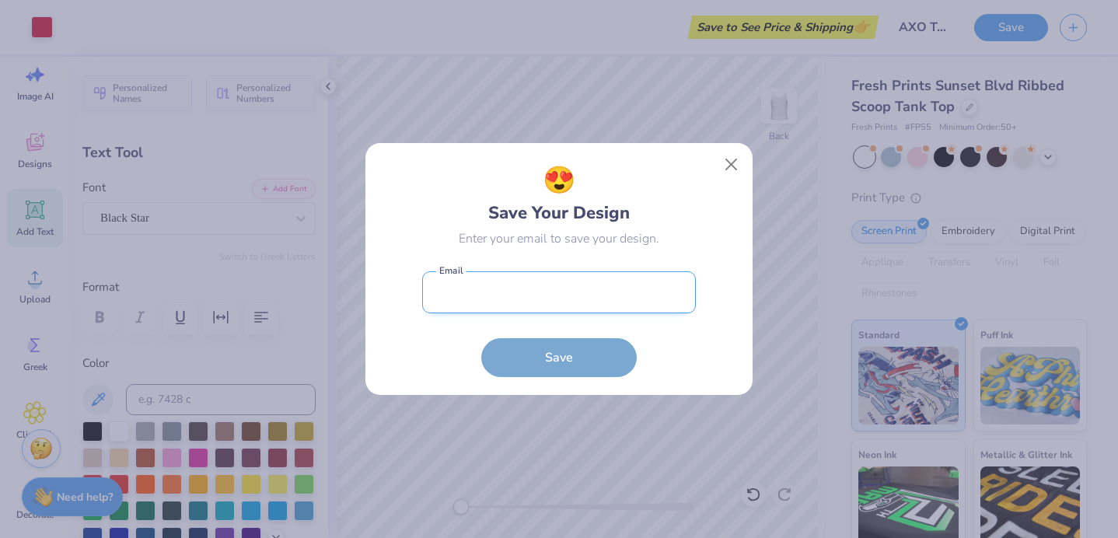
click at [614, 290] on input "email" at bounding box center [559, 292] width 274 height 43
type input "jgklein@email.sc.edu"
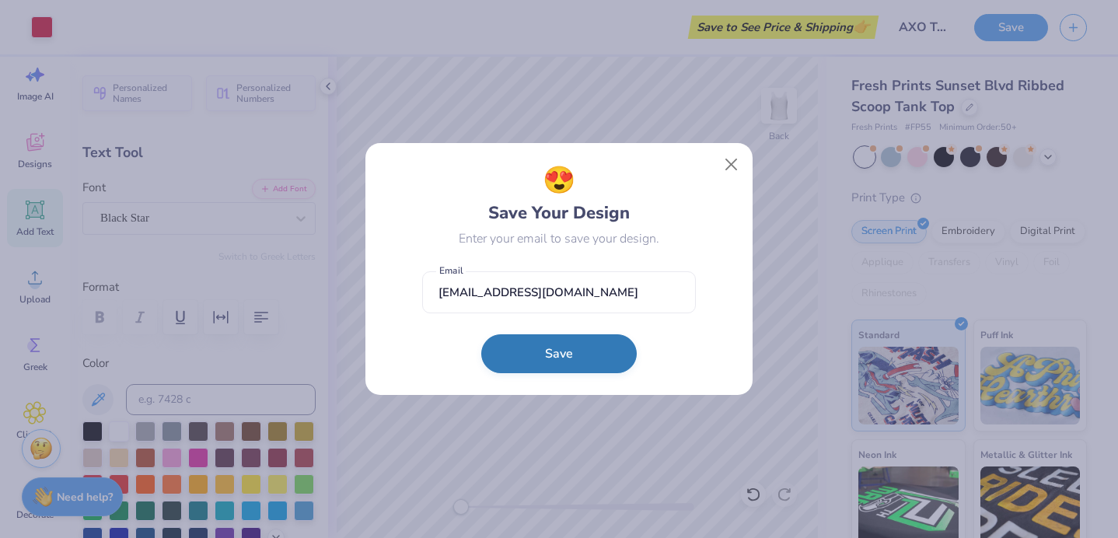
click at [567, 367] on button "Save" at bounding box center [559, 353] width 156 height 39
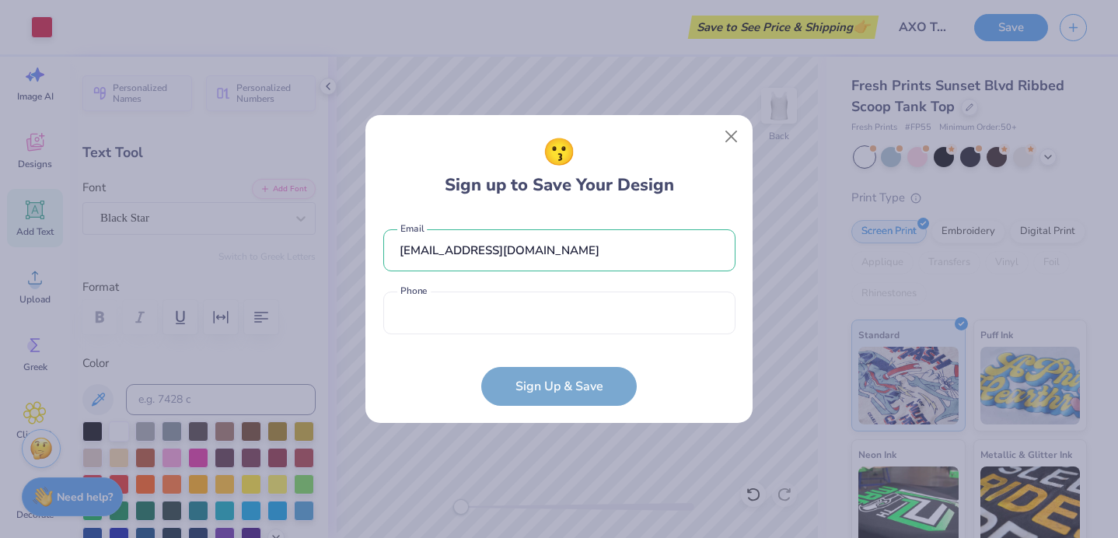
click at [564, 339] on div "jgklein@email.sc.edu Email Phone is a required field Phone" at bounding box center [559, 278] width 352 height 128
click at [563, 325] on input "tel" at bounding box center [559, 313] width 352 height 43
type input "(215) 771-2620"
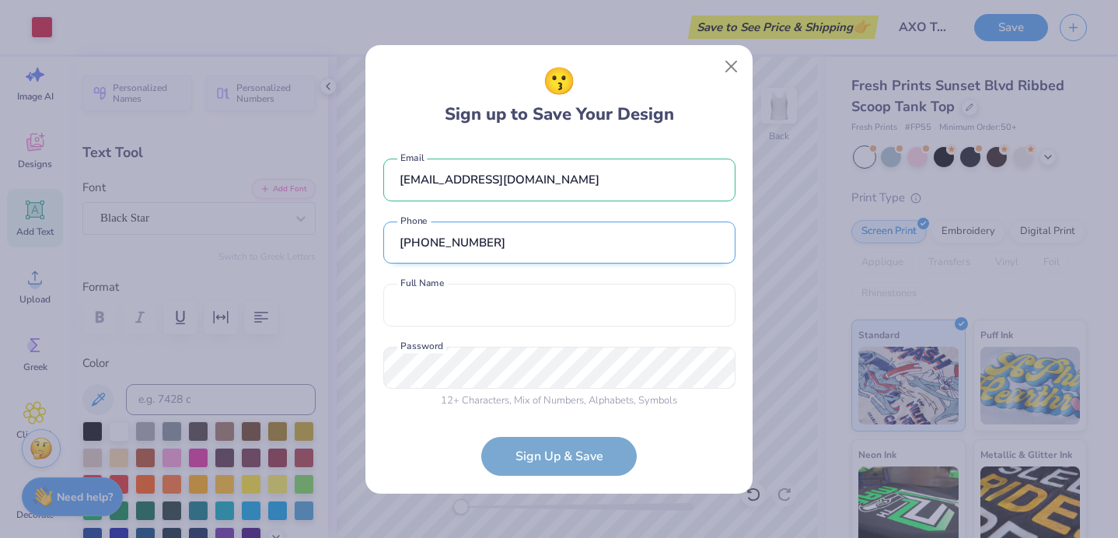
scroll to position [4, 0]
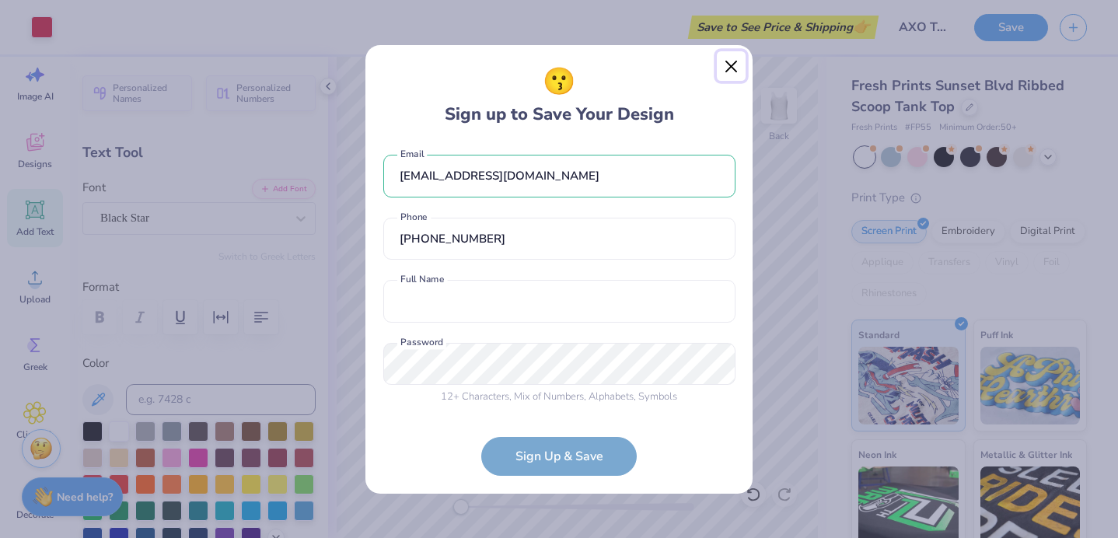
click at [726, 61] on button "Close" at bounding box center [732, 66] width 30 height 30
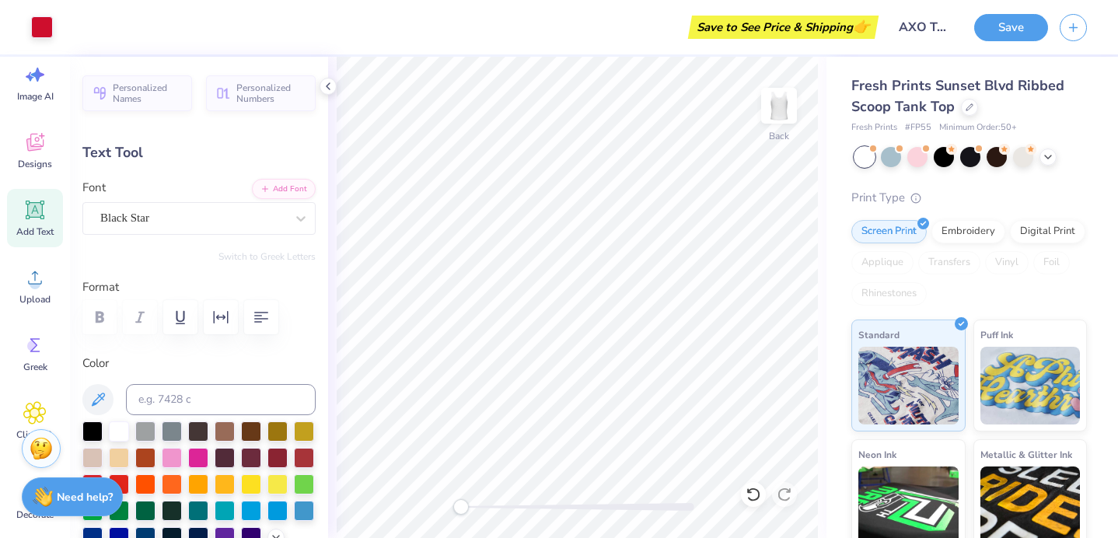
click at [847, 285] on div "Fresh Prints Sunset Blvd Ribbed Scoop Tank Top Fresh Prints # FP55 Minimum Orde…" at bounding box center [973, 364] width 292 height 614
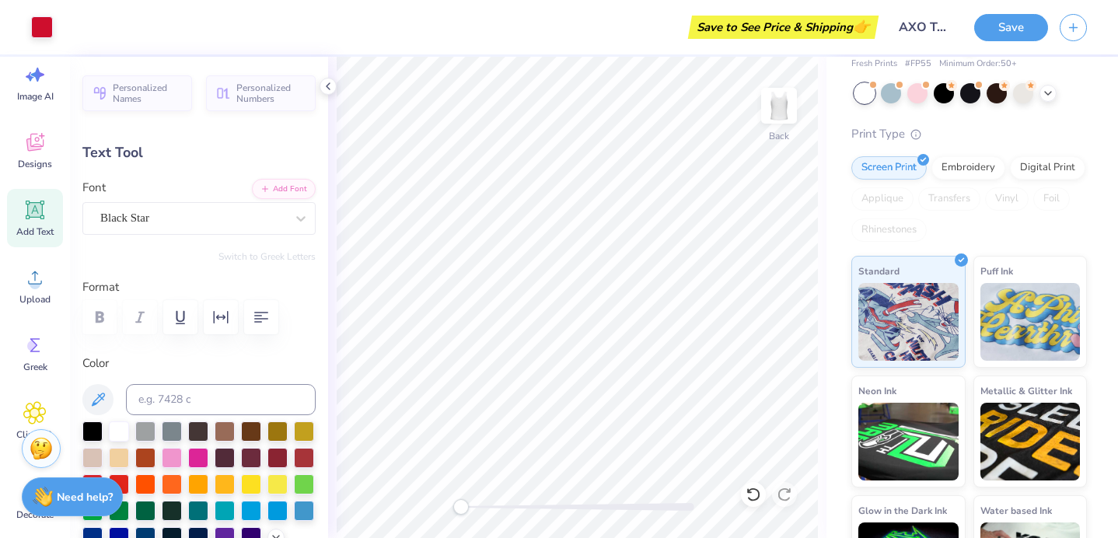
scroll to position [0, 0]
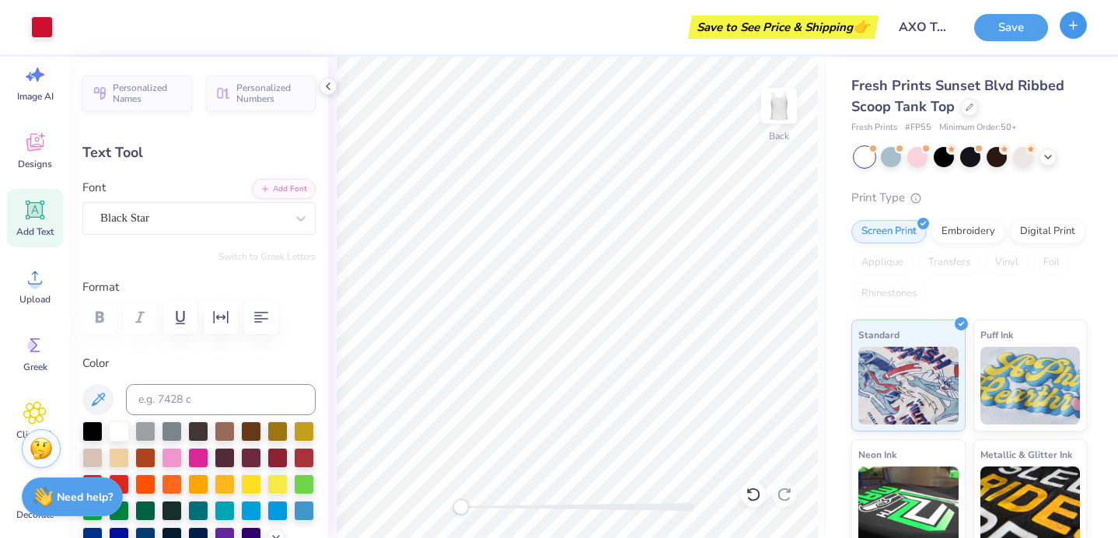
click at [1067, 30] on icon "button" at bounding box center [1073, 25] width 13 height 13
click at [966, 106] on icon at bounding box center [970, 106] width 8 height 8
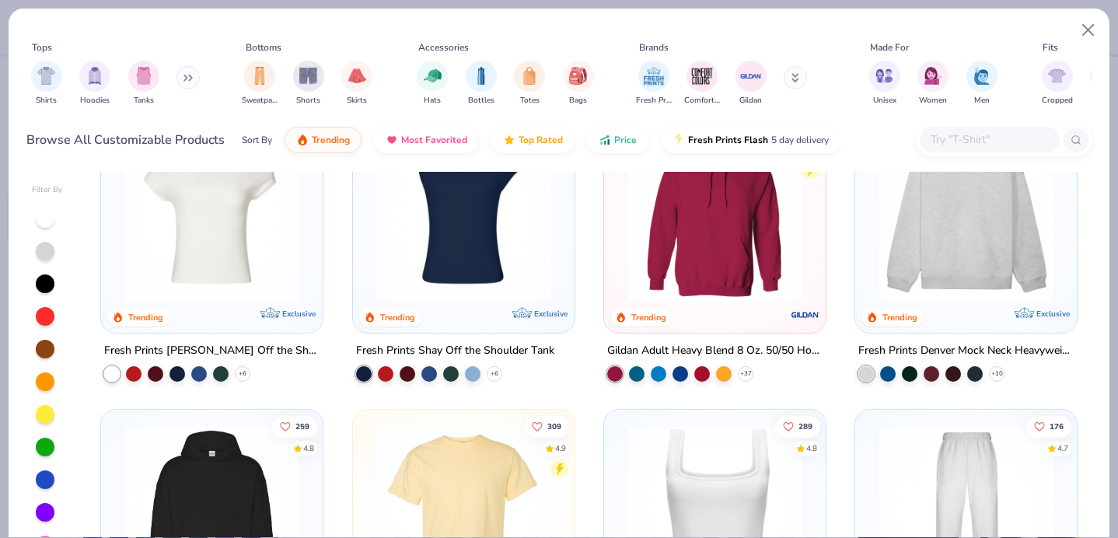
scroll to position [66, 0]
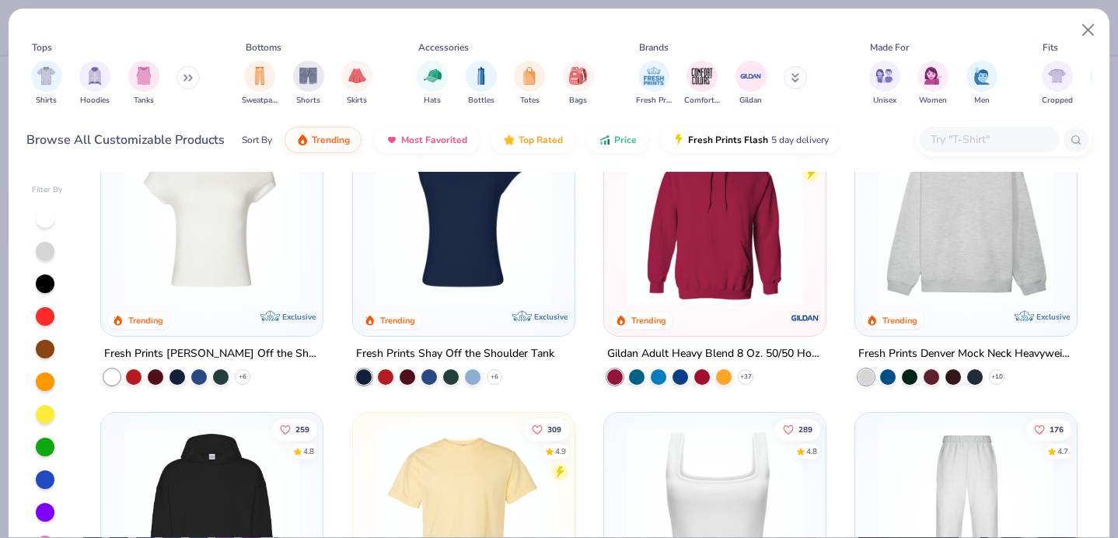
click at [903, 285] on img at bounding box center [966, 217] width 190 height 175
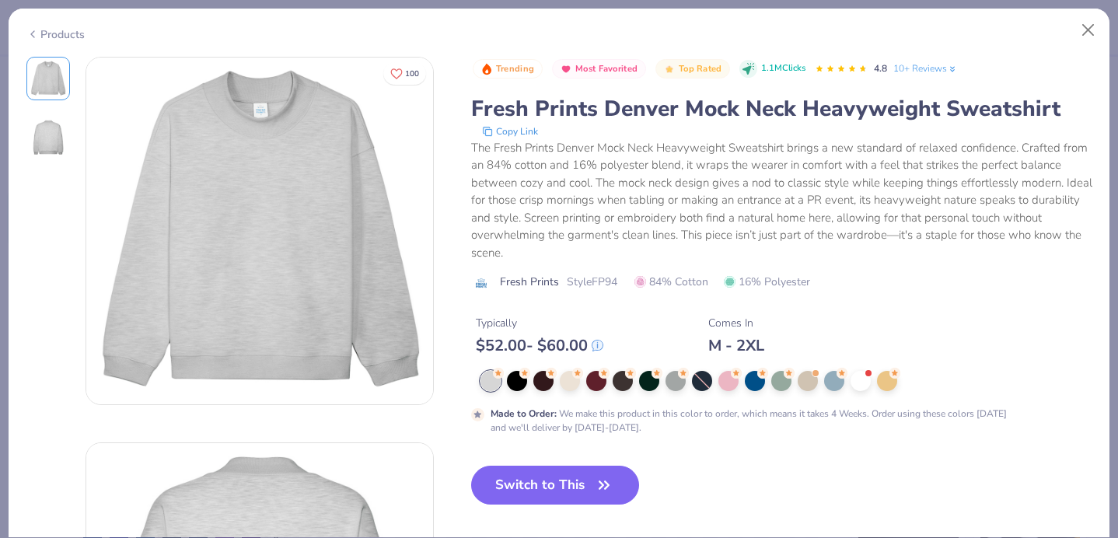
click at [1090, 14] on div "Products" at bounding box center [559, 29] width 1101 height 40
click at [1093, 4] on div "Products 100 Trending Most Favorited Top Rated 1.1M Clicks 4.8 10+ Reviews Fres…" at bounding box center [559, 269] width 1118 height 538
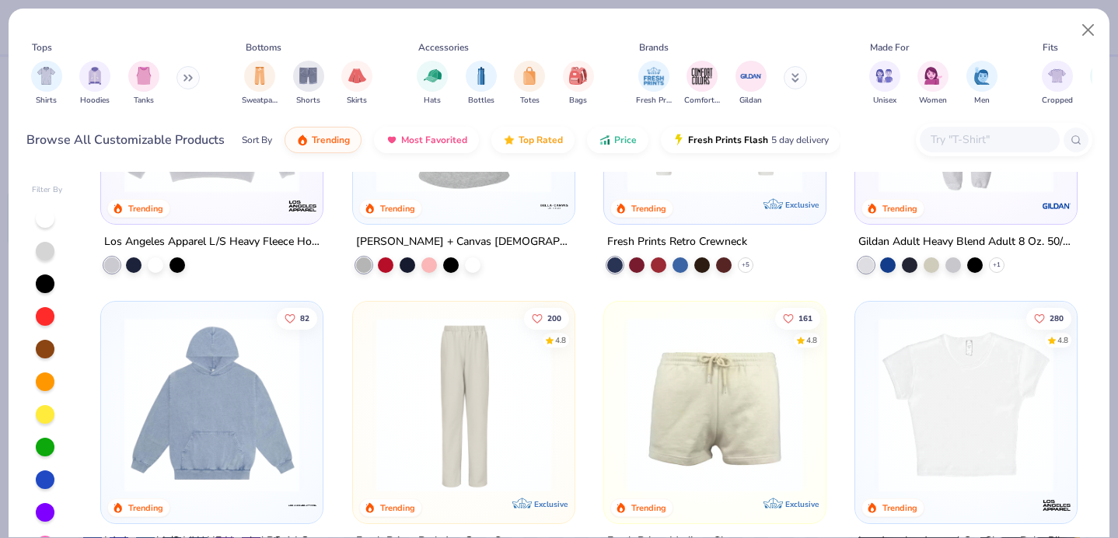
scroll to position [1709, 0]
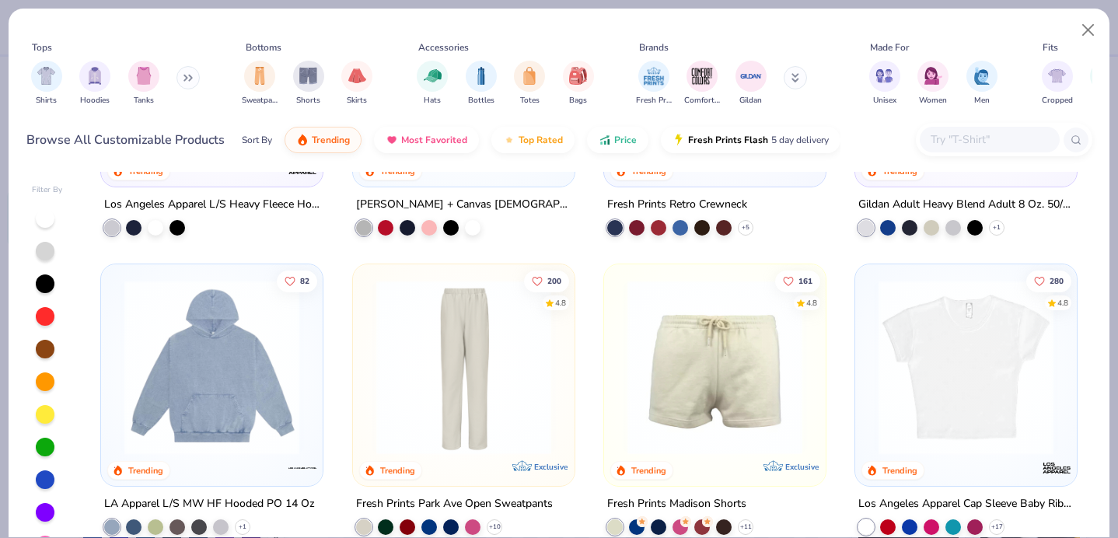
click at [257, 327] on img at bounding box center [212, 366] width 190 height 175
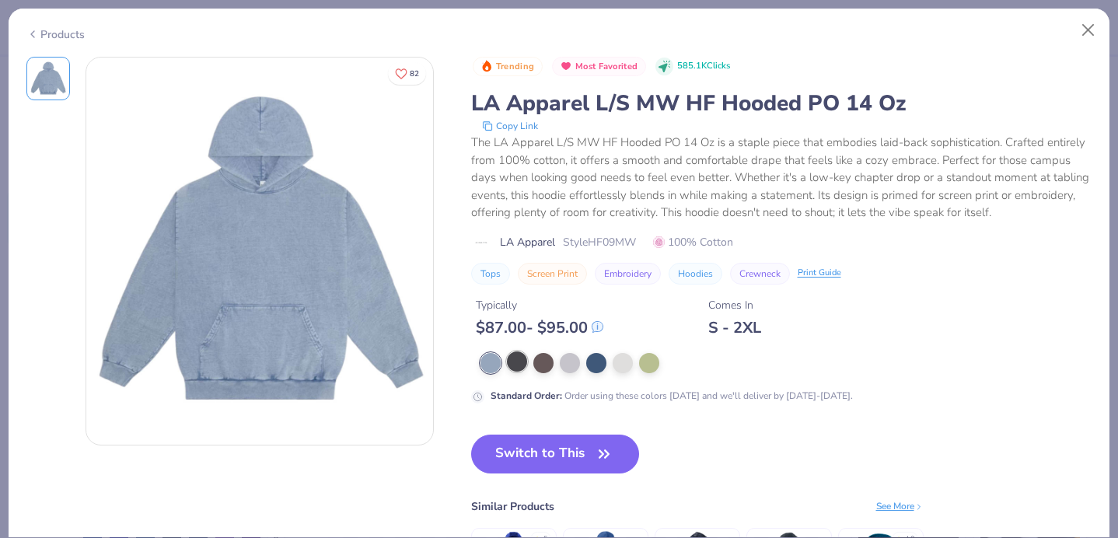
click at [523, 361] on div at bounding box center [517, 361] width 20 height 20
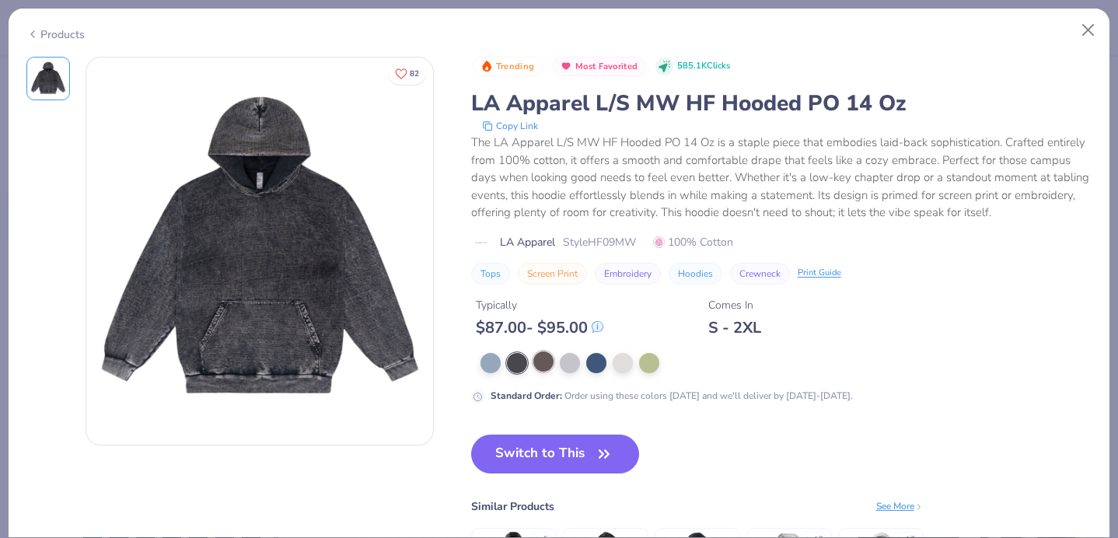
click at [544, 361] on div at bounding box center [543, 361] width 20 height 20
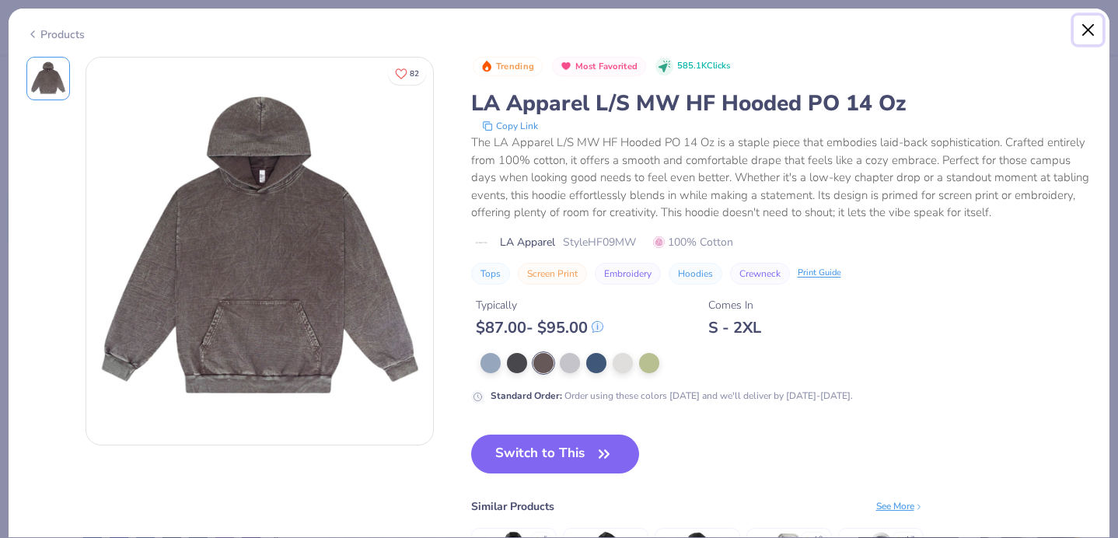
click at [1092, 37] on button "Close" at bounding box center [1089, 31] width 30 height 30
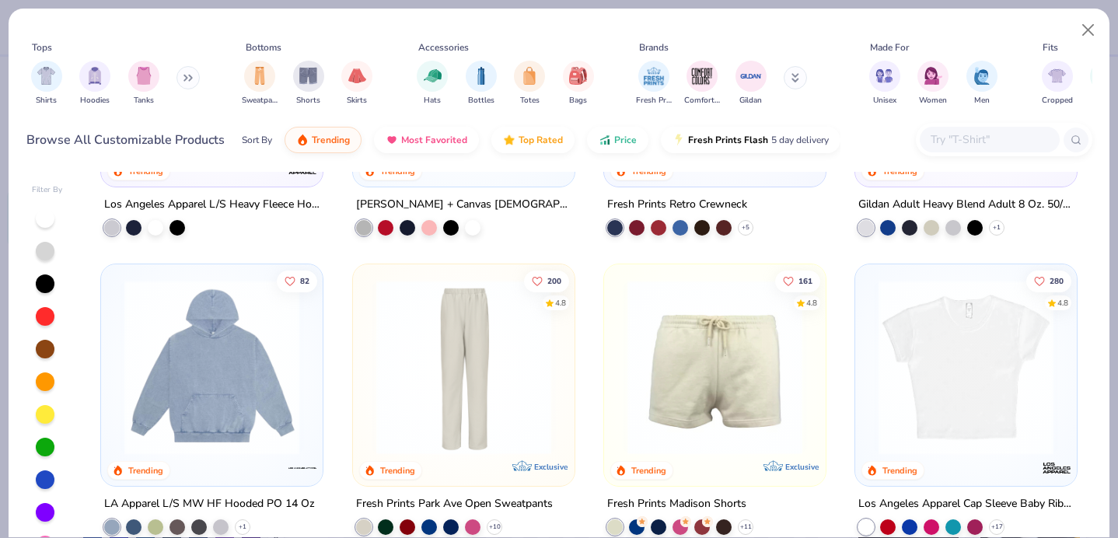
scroll to position [2081, 0]
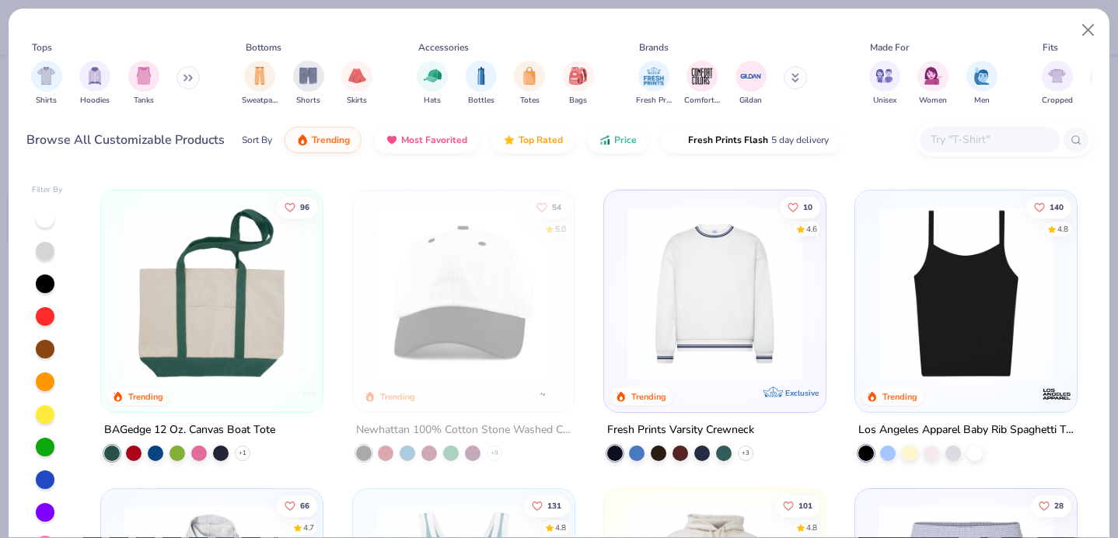
click at [714, 333] on img at bounding box center [715, 293] width 190 height 175
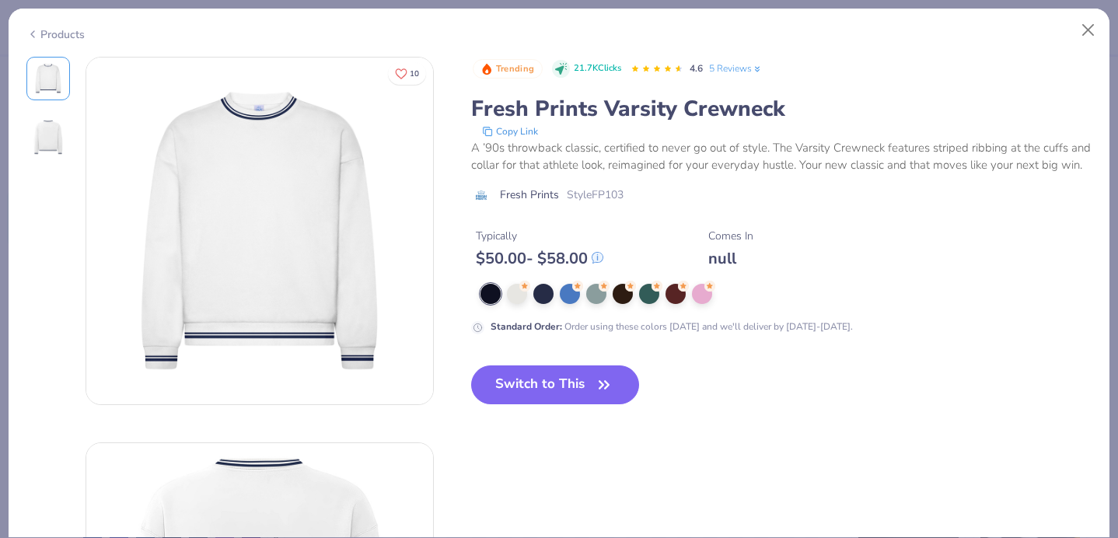
click at [694, 304] on div "Standard Order : Order using these colors today and we'll deliver by Oct 7-10." at bounding box center [781, 309] width 621 height 51
click at [694, 301] on div at bounding box center [702, 292] width 20 height 20
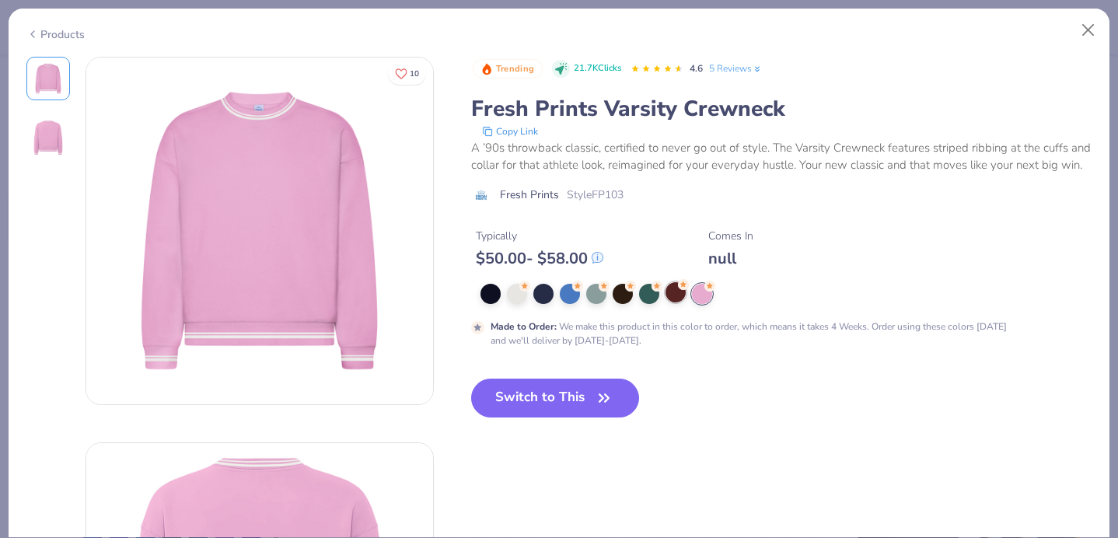
click at [671, 299] on div at bounding box center [676, 292] width 20 height 20
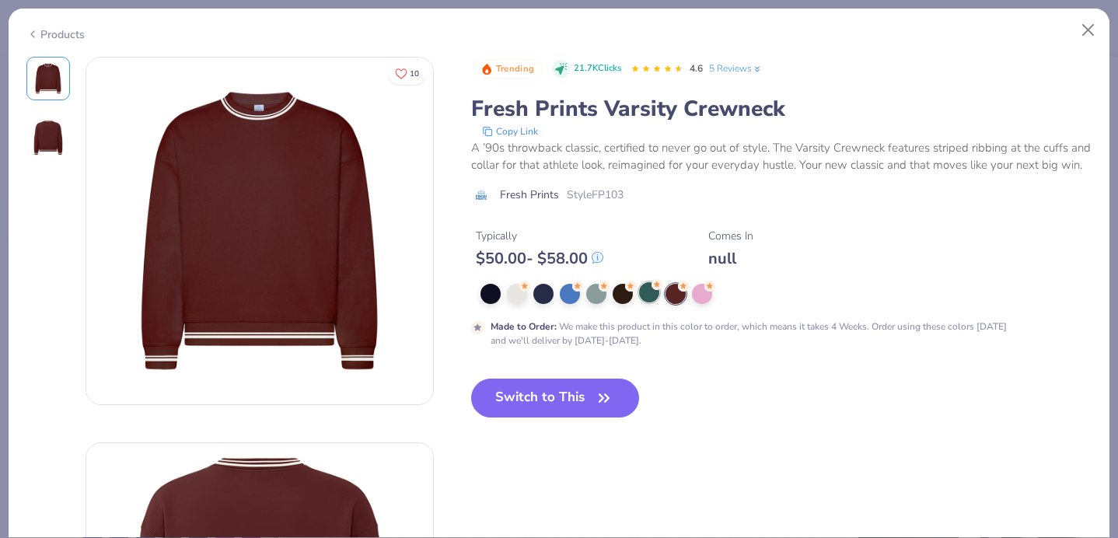
click at [656, 300] on div at bounding box center [649, 292] width 20 height 20
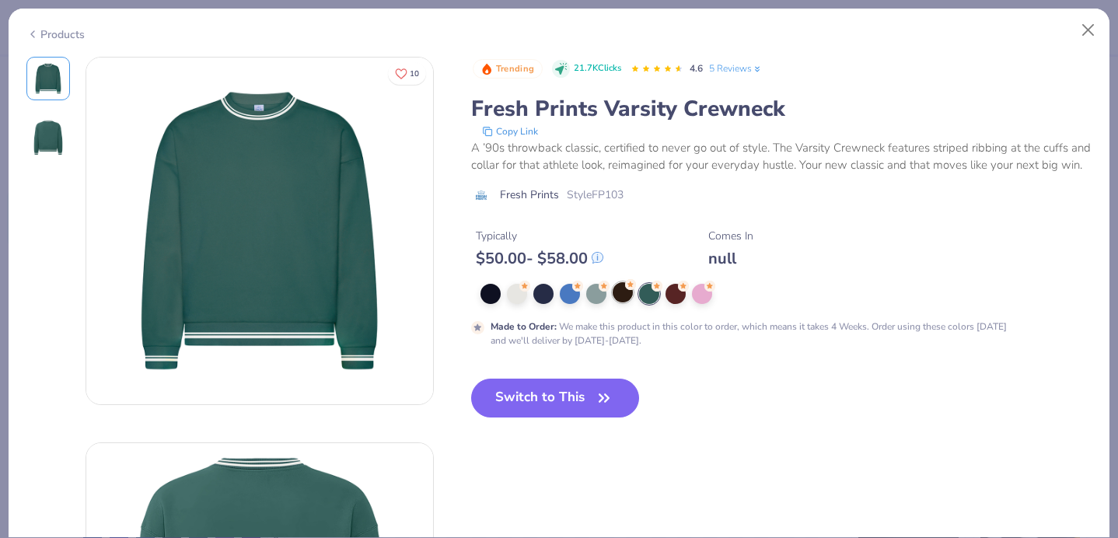
click at [626, 296] on div at bounding box center [623, 292] width 20 height 20
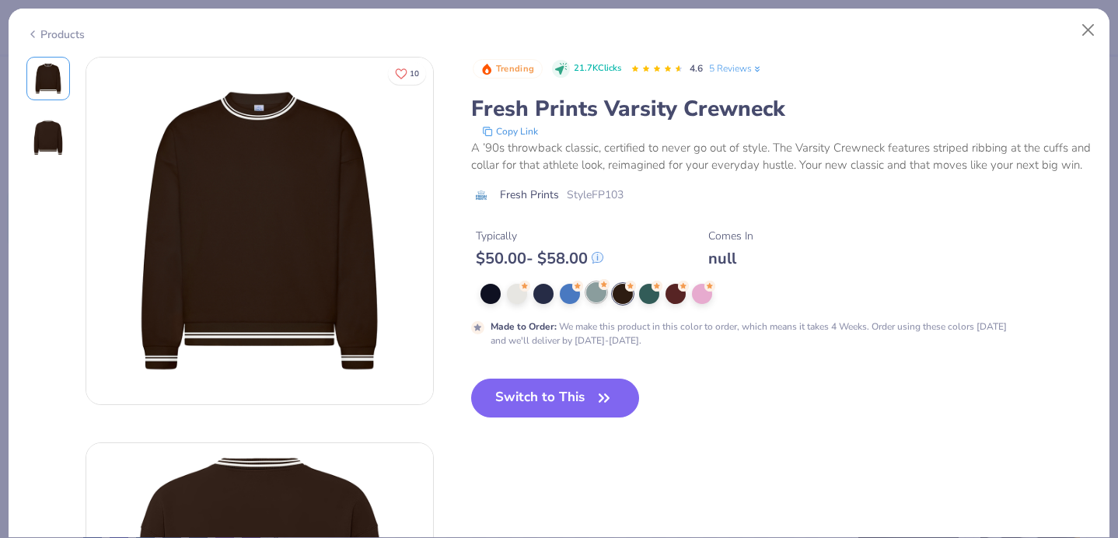
click at [596, 300] on div at bounding box center [596, 292] width 20 height 20
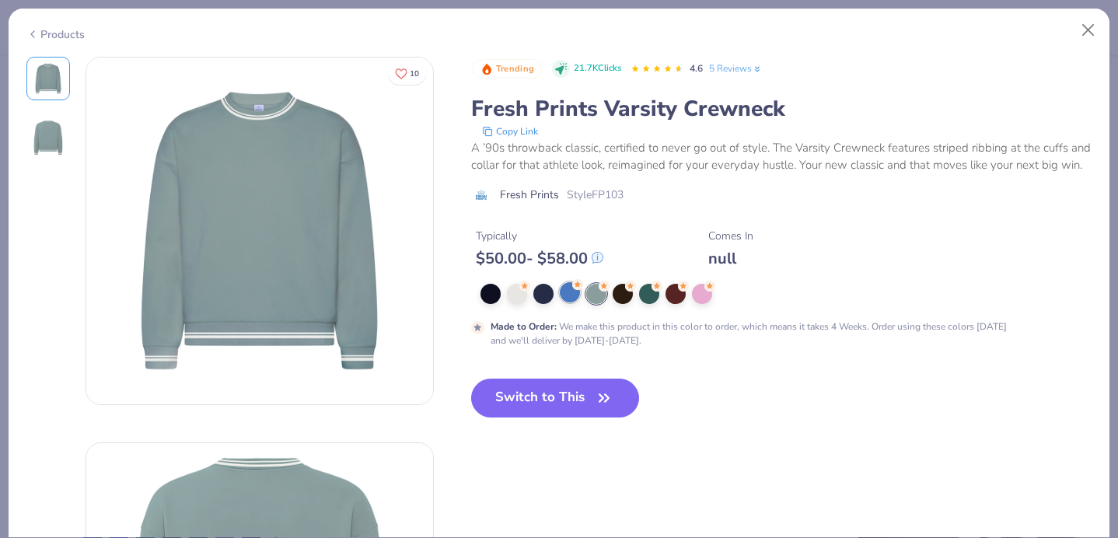
click at [561, 300] on div at bounding box center [570, 292] width 20 height 20
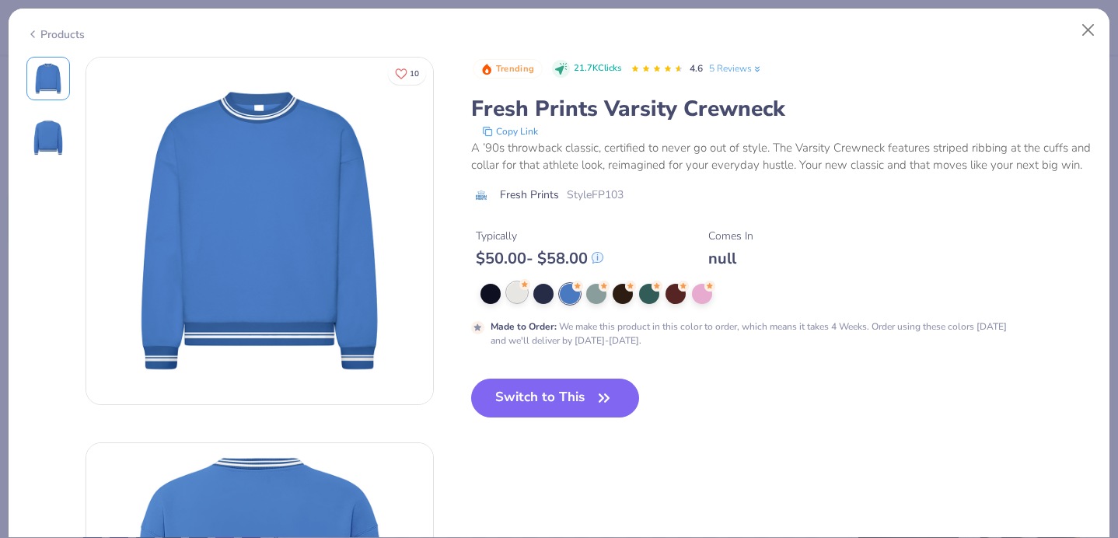
click at [522, 300] on div at bounding box center [517, 292] width 20 height 20
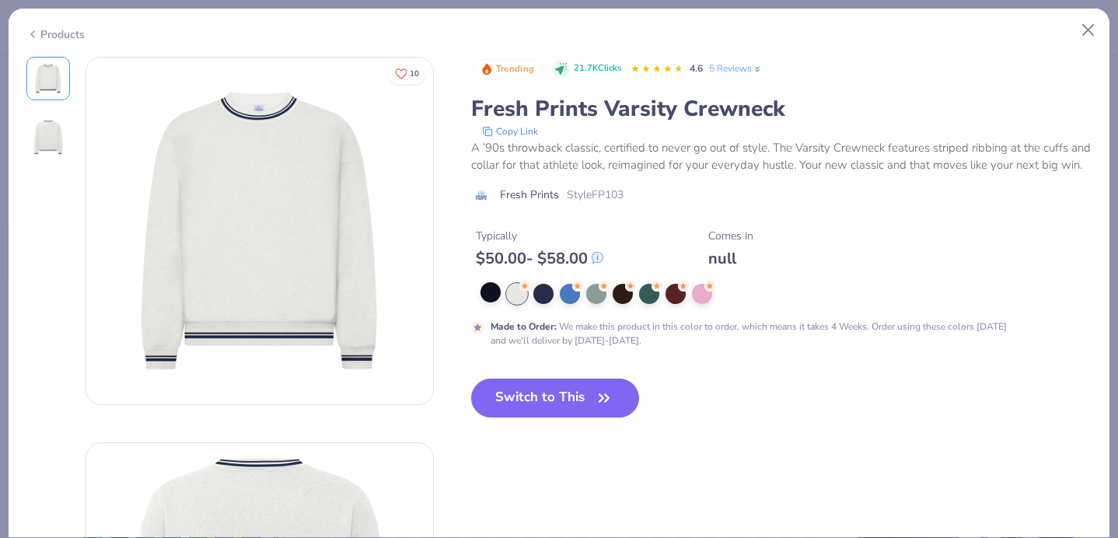
scroll to position [2081, 0]
click at [483, 296] on div at bounding box center [491, 292] width 20 height 20
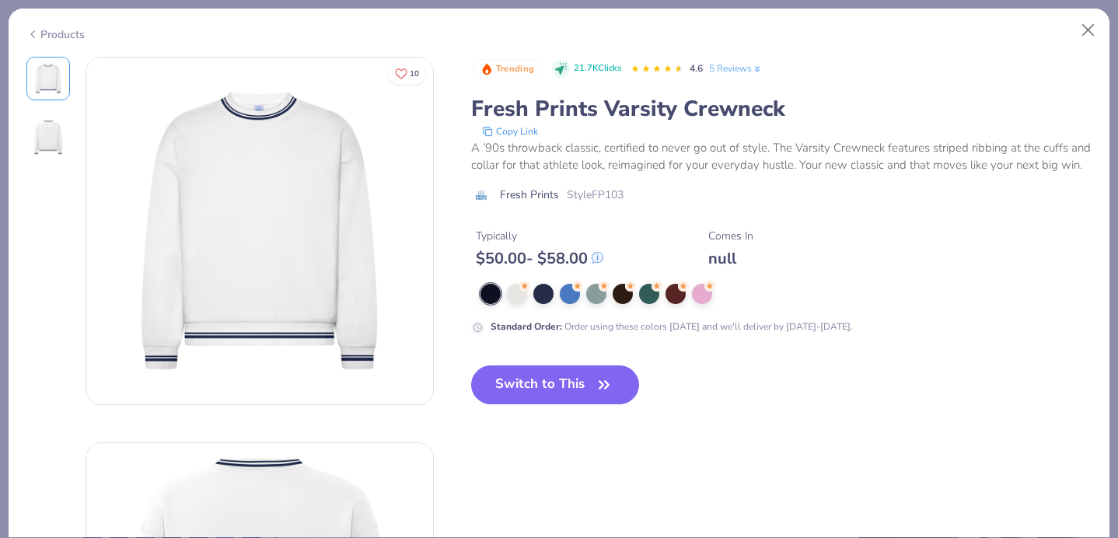
click at [492, 287] on div at bounding box center [491, 294] width 20 height 20
click at [1092, 36] on button "Close" at bounding box center [1089, 31] width 30 height 30
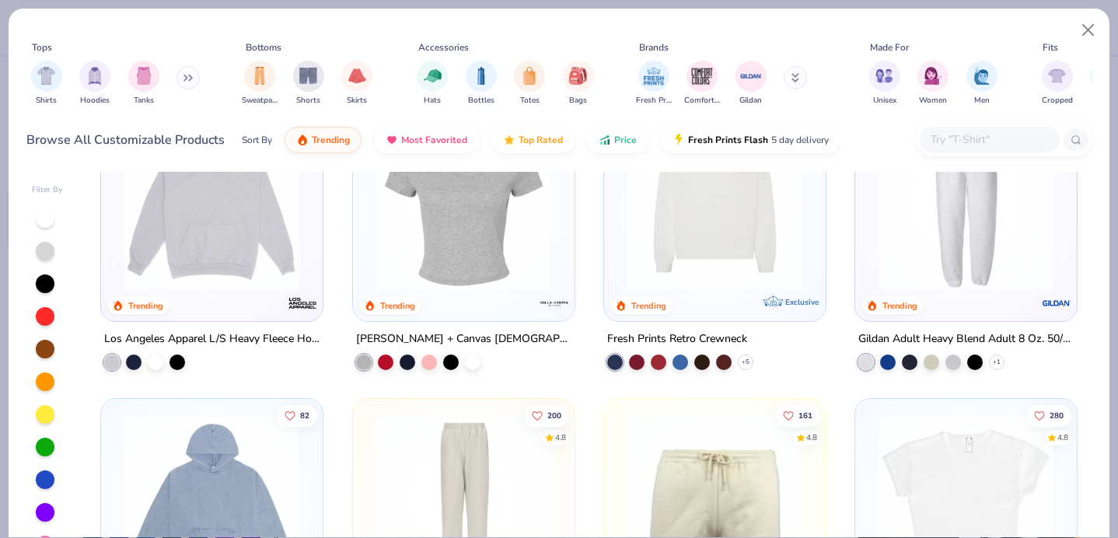
scroll to position [1494, 0]
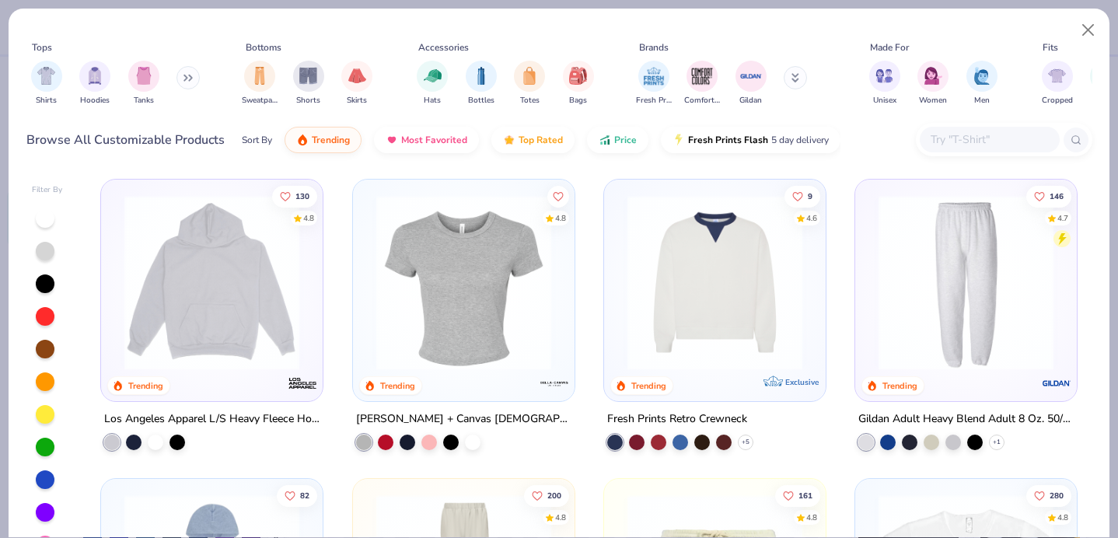
click at [263, 368] on img at bounding box center [212, 282] width 190 height 175
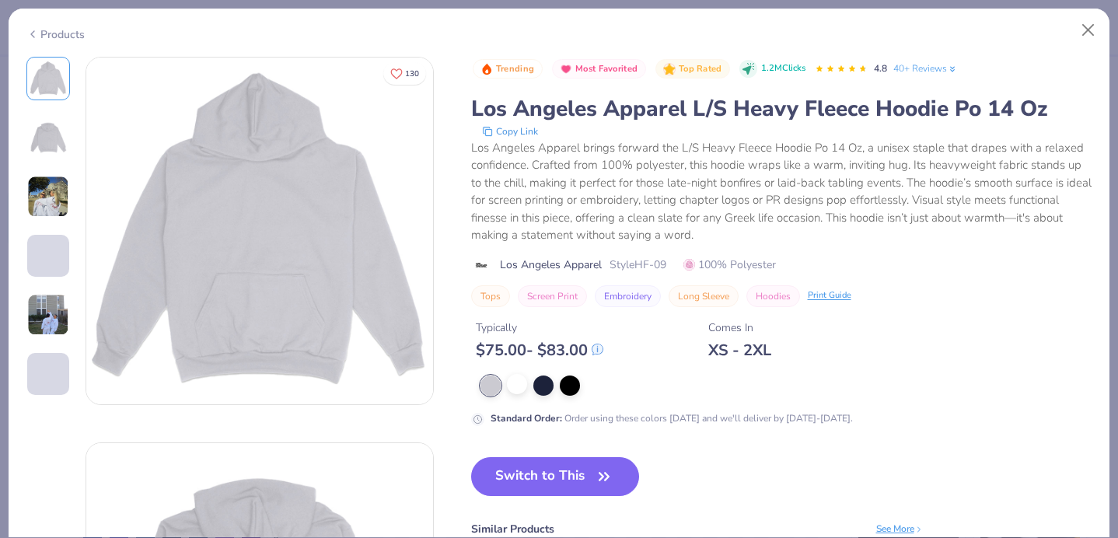
click at [526, 378] on div at bounding box center [787, 386] width 612 height 20
click at [516, 383] on div at bounding box center [517, 384] width 20 height 20
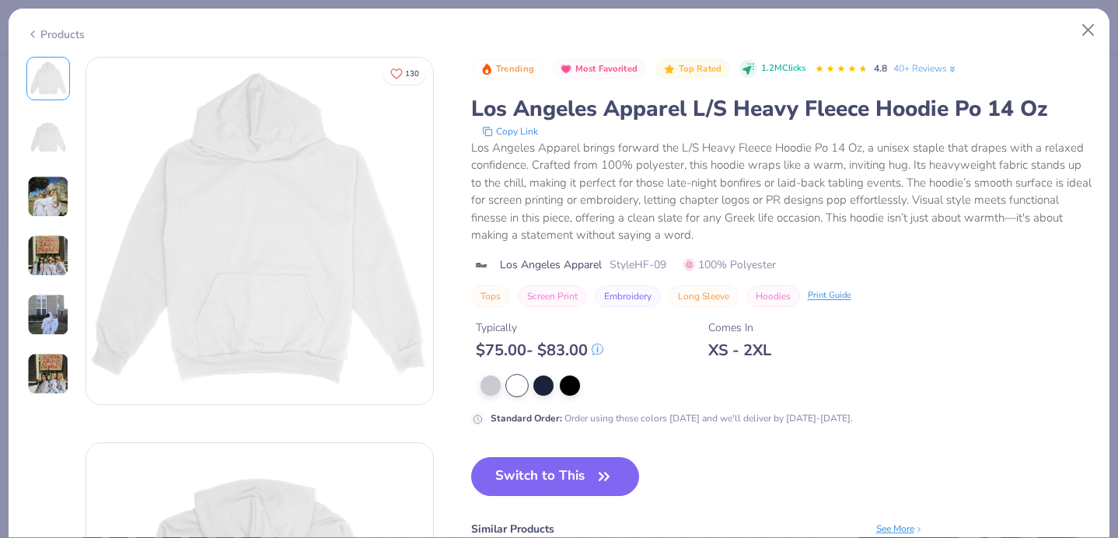
click at [61, 317] on img at bounding box center [48, 315] width 42 height 42
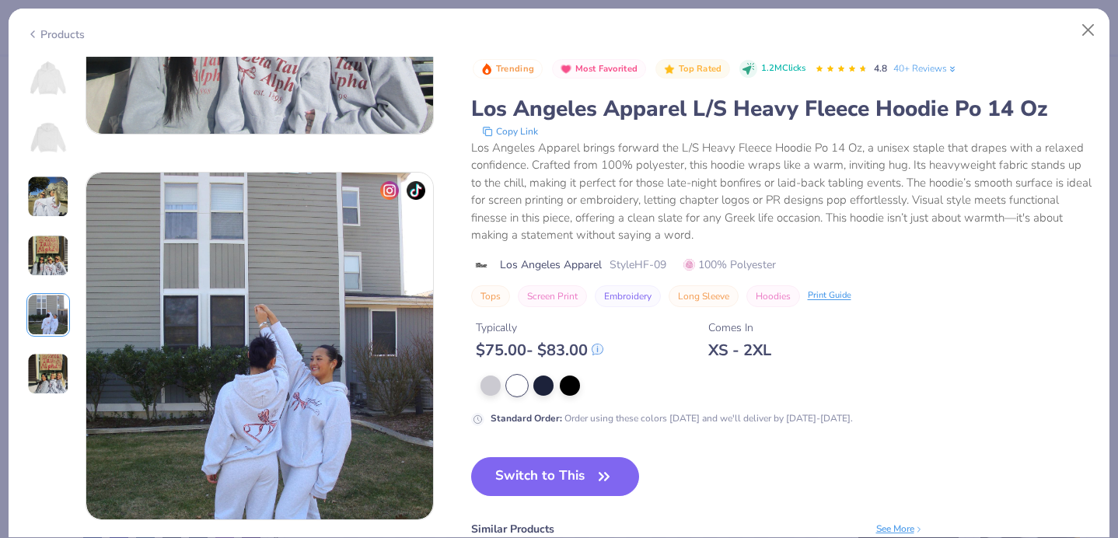
scroll to position [1543, 0]
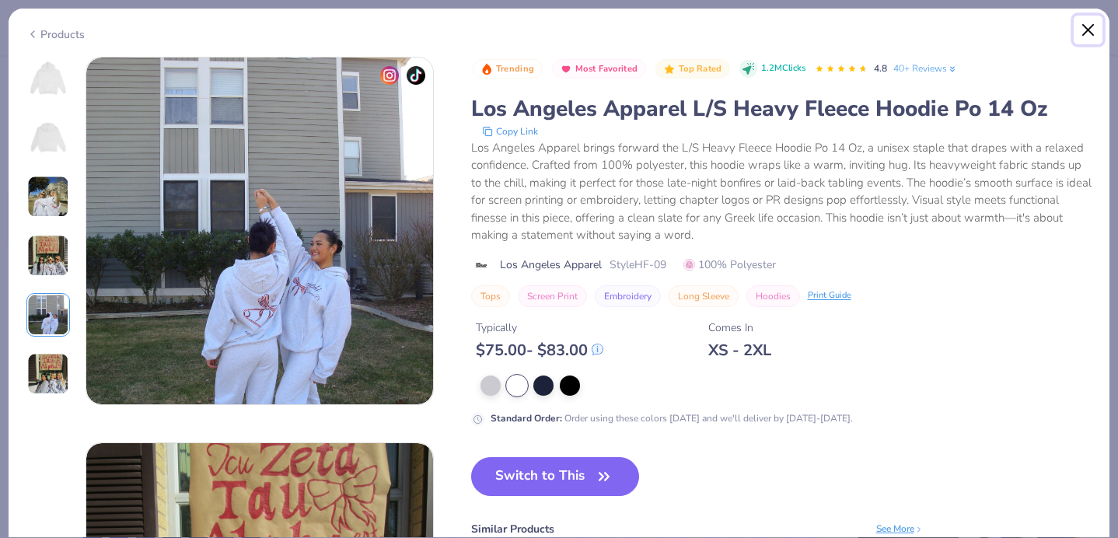
click at [1088, 28] on button "Close" at bounding box center [1089, 31] width 30 height 30
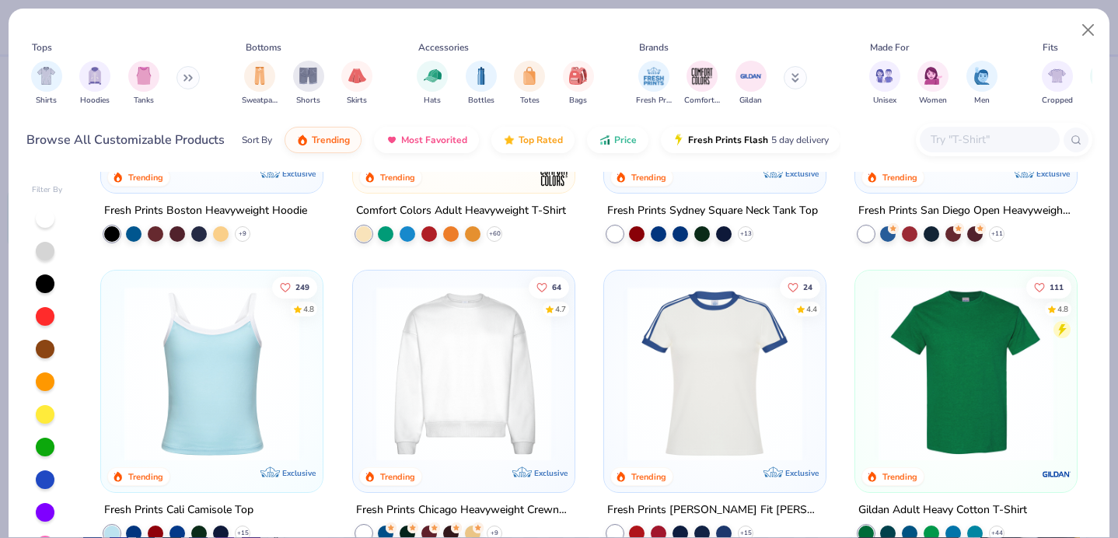
scroll to position [525, 0]
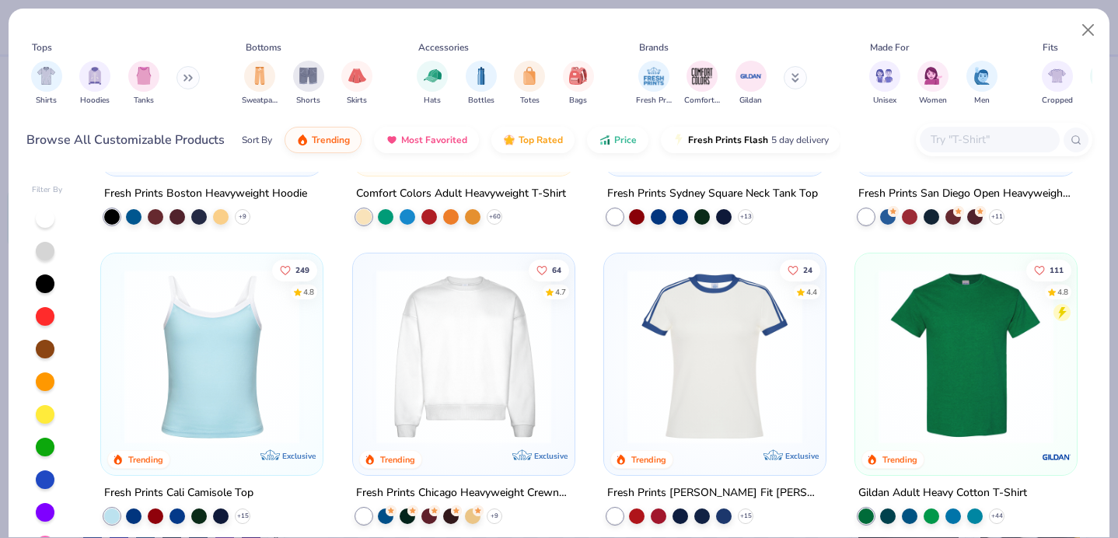
click at [495, 349] on img at bounding box center [464, 355] width 190 height 175
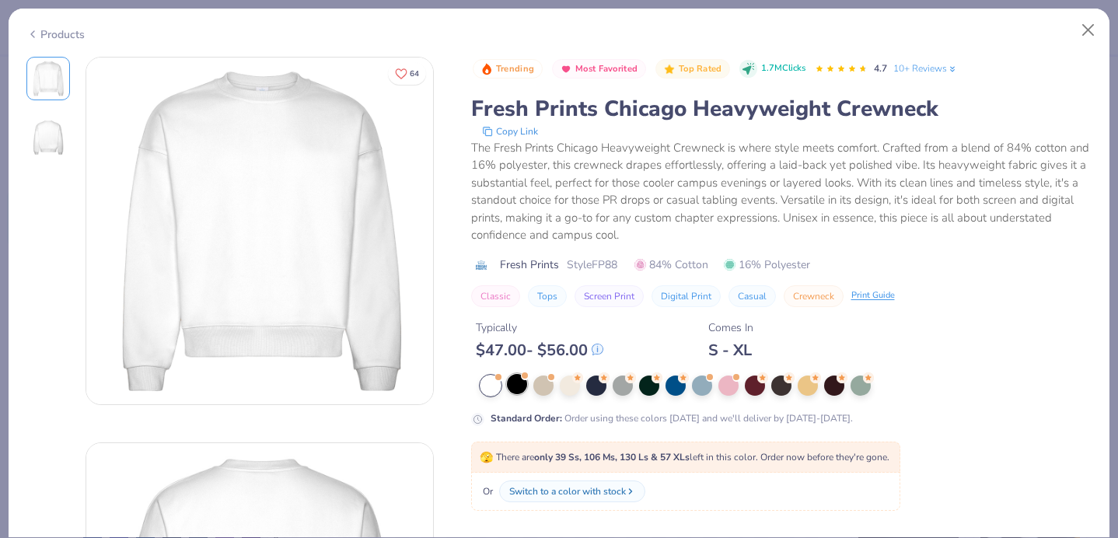
click at [522, 385] on div at bounding box center [517, 384] width 20 height 20
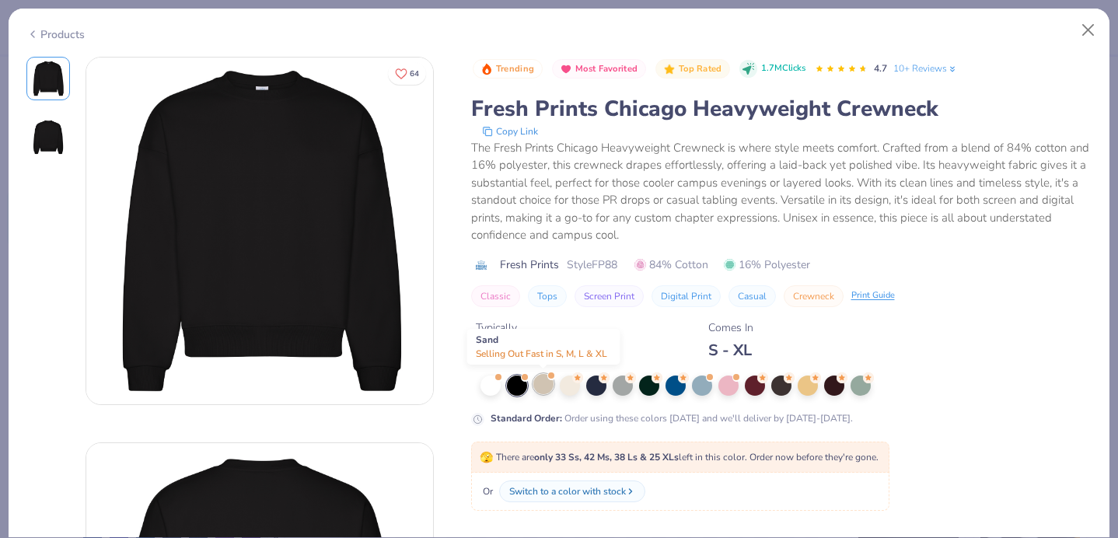
click at [550, 383] on div at bounding box center [543, 384] width 20 height 20
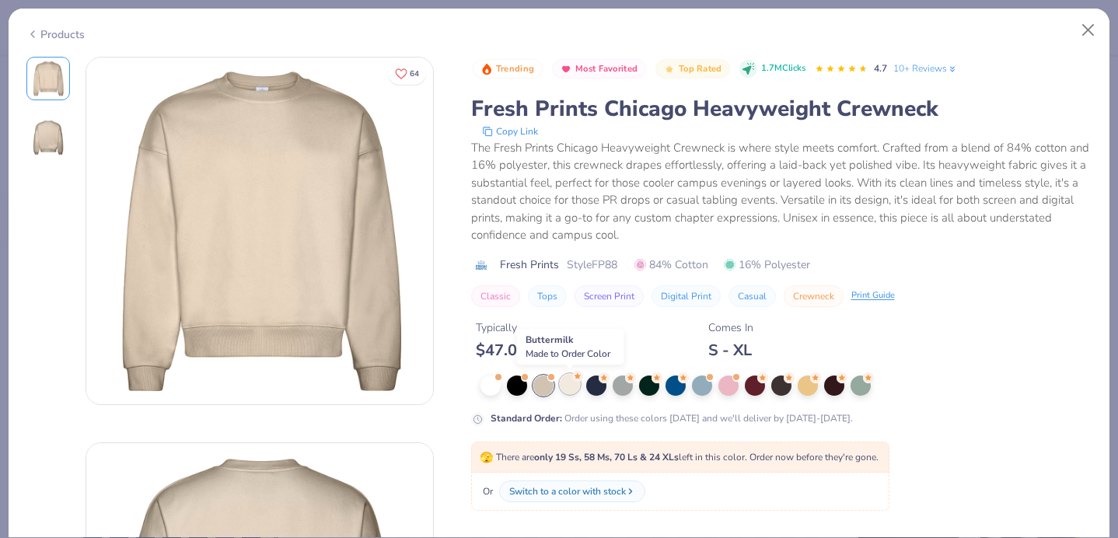
click at [576, 386] on div at bounding box center [570, 384] width 20 height 20
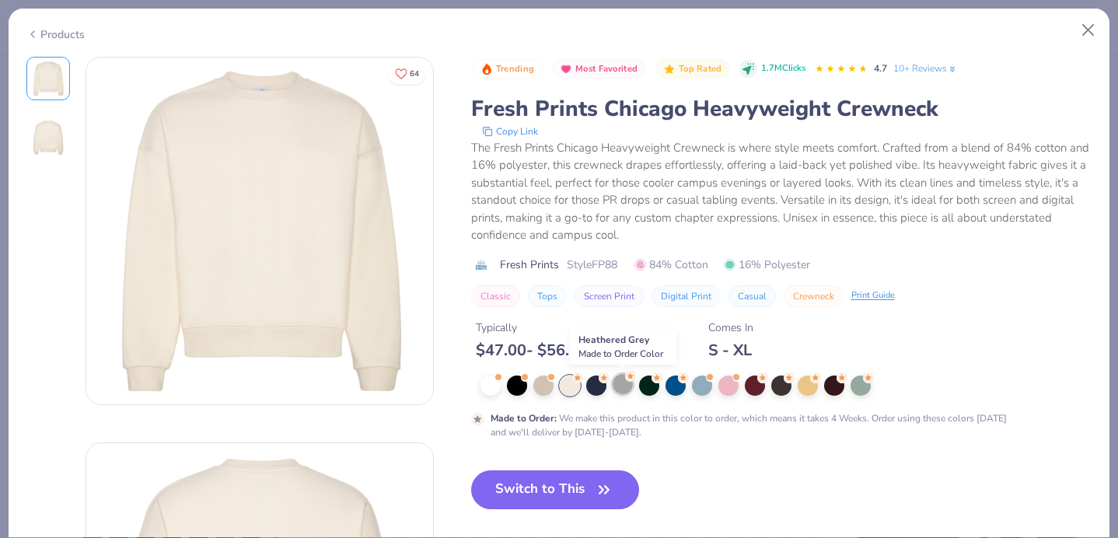
click at [614, 386] on div at bounding box center [623, 384] width 20 height 20
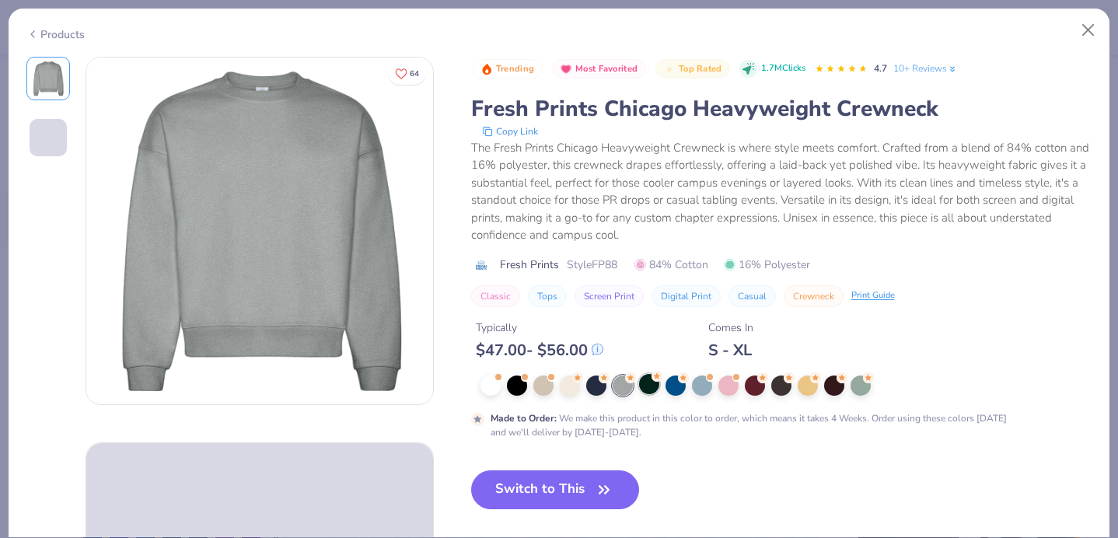
click at [651, 386] on div at bounding box center [649, 384] width 20 height 20
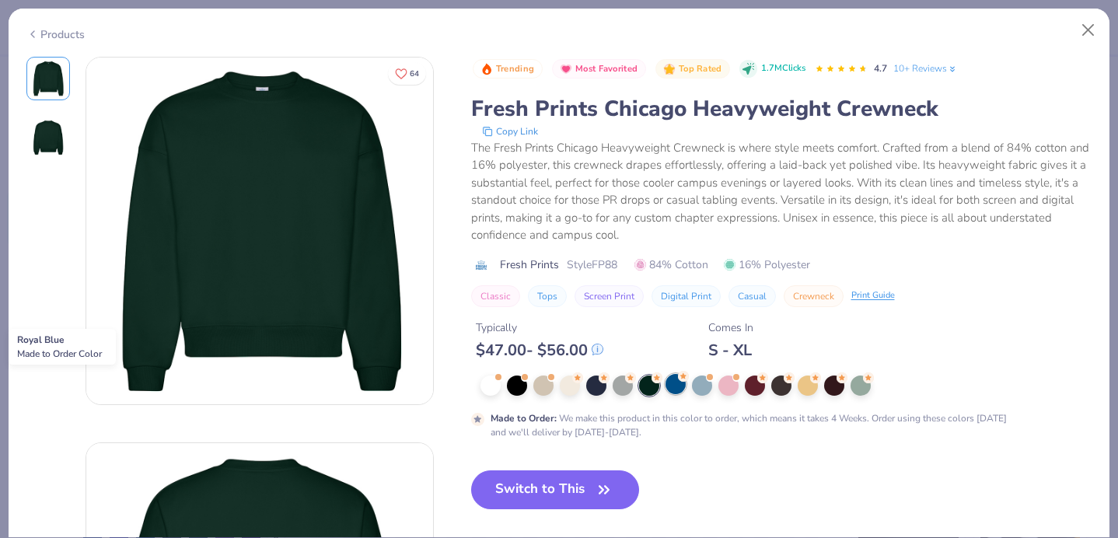
click at [676, 384] on div at bounding box center [676, 384] width 20 height 20
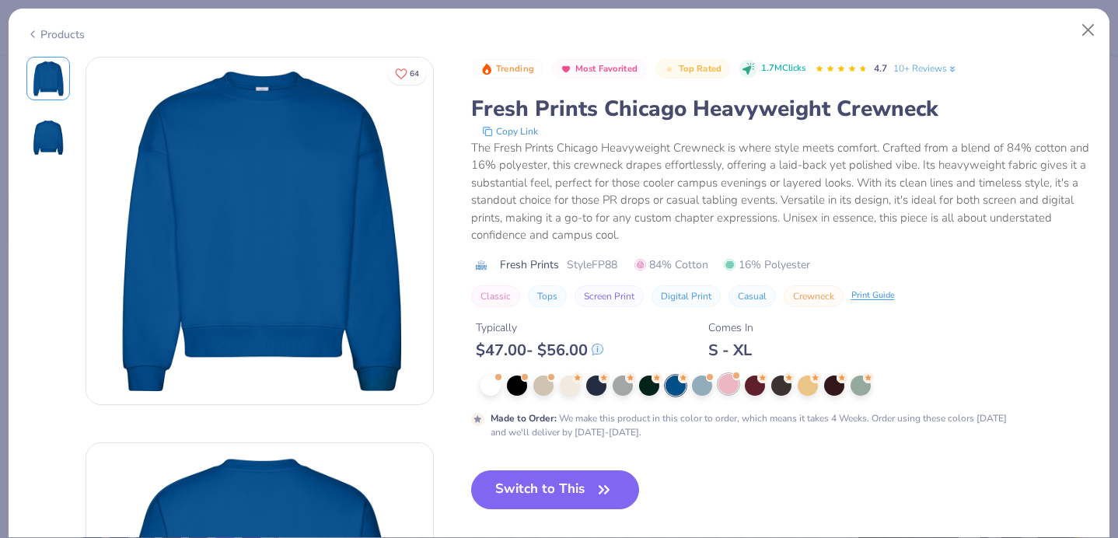
click at [733, 381] on div at bounding box center [728, 384] width 20 height 20
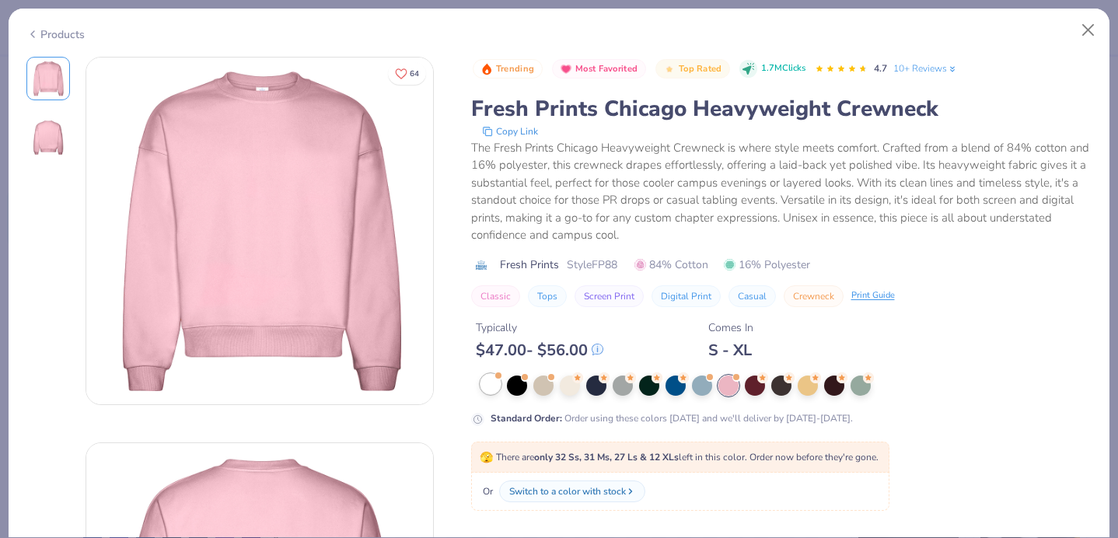
click at [491, 391] on div at bounding box center [491, 384] width 20 height 20
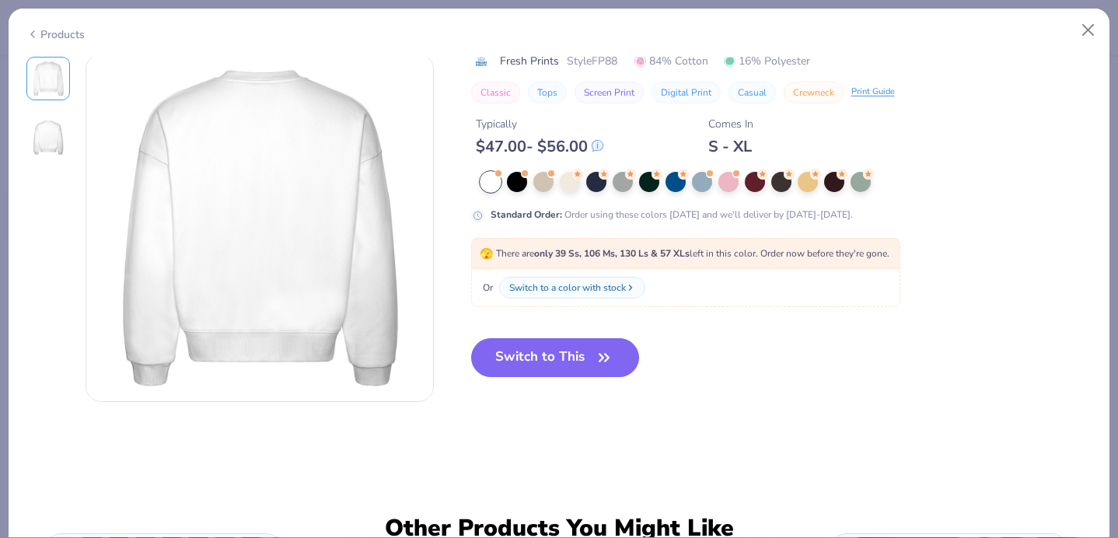
scroll to position [407, 0]
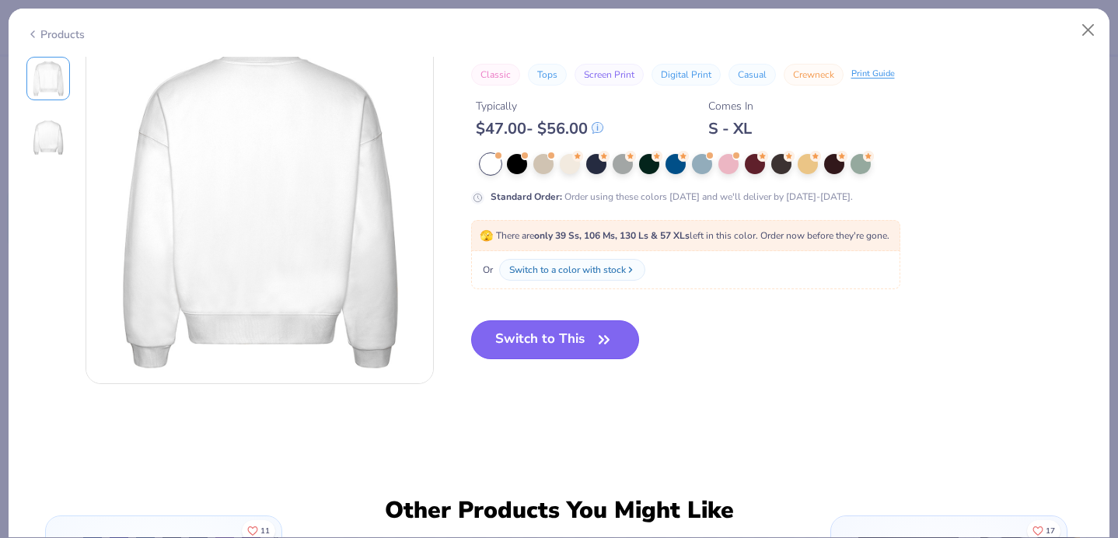
click at [606, 345] on icon "button" at bounding box center [604, 340] width 22 height 22
click at [599, 348] on icon "button" at bounding box center [604, 340] width 22 height 22
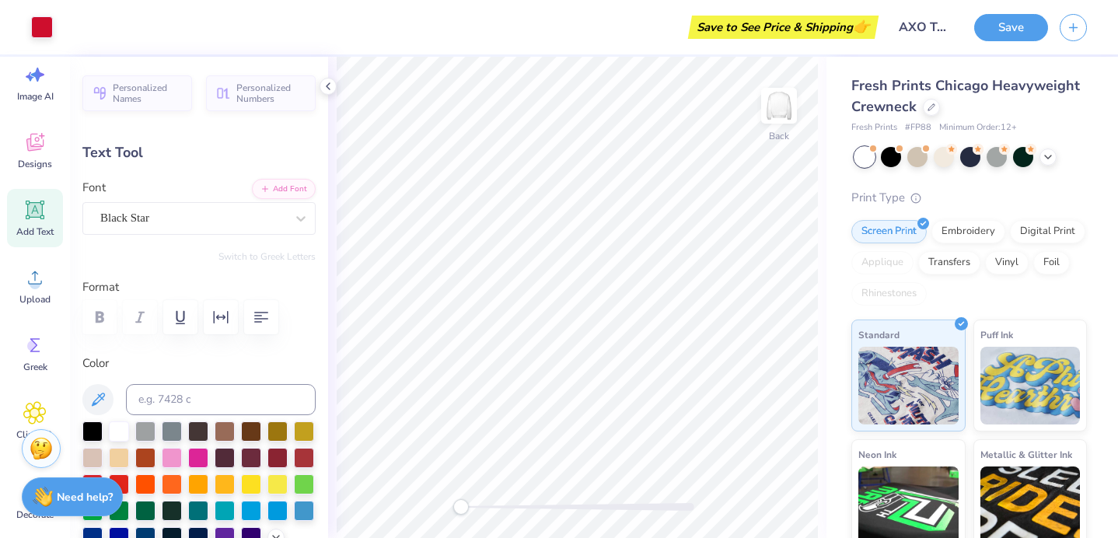
type input "7.90"
type input "1.22"
type input "10.53"
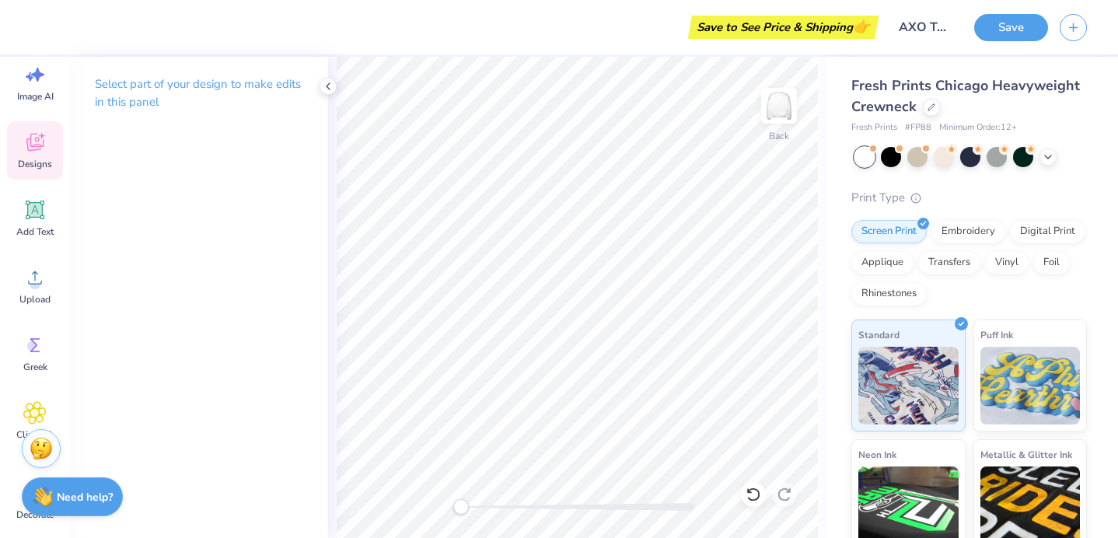
click at [37, 160] on span "Designs" at bounding box center [35, 164] width 34 height 12
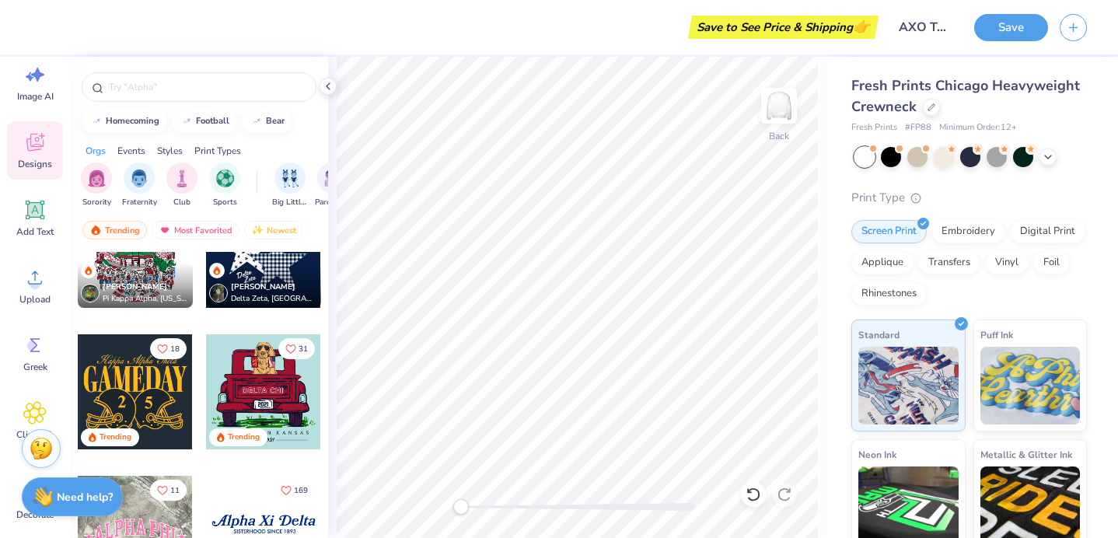
scroll to position [1194, 0]
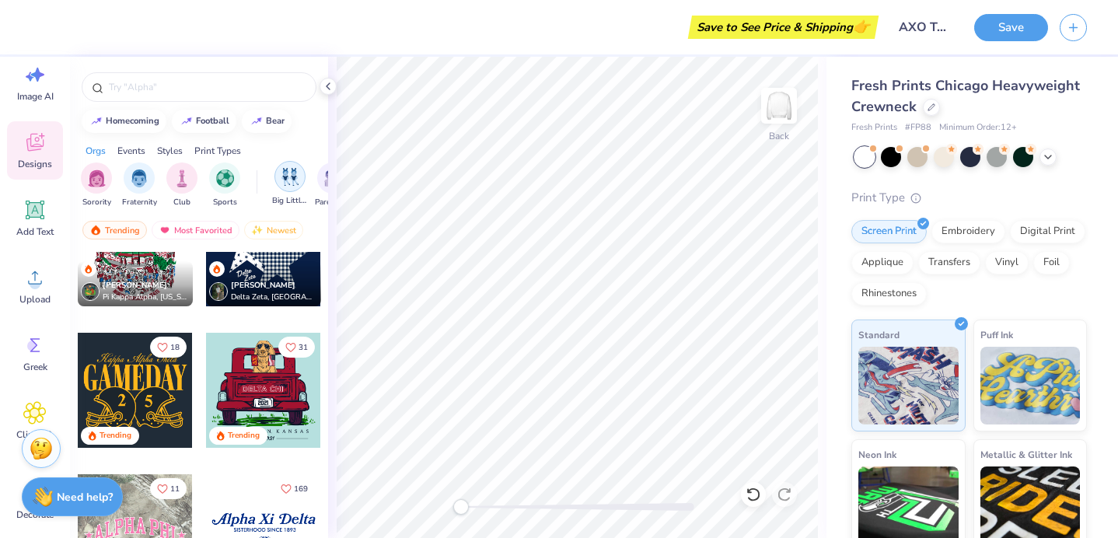
click at [286, 181] on img "filter for Big Little Reveal" at bounding box center [289, 177] width 17 height 18
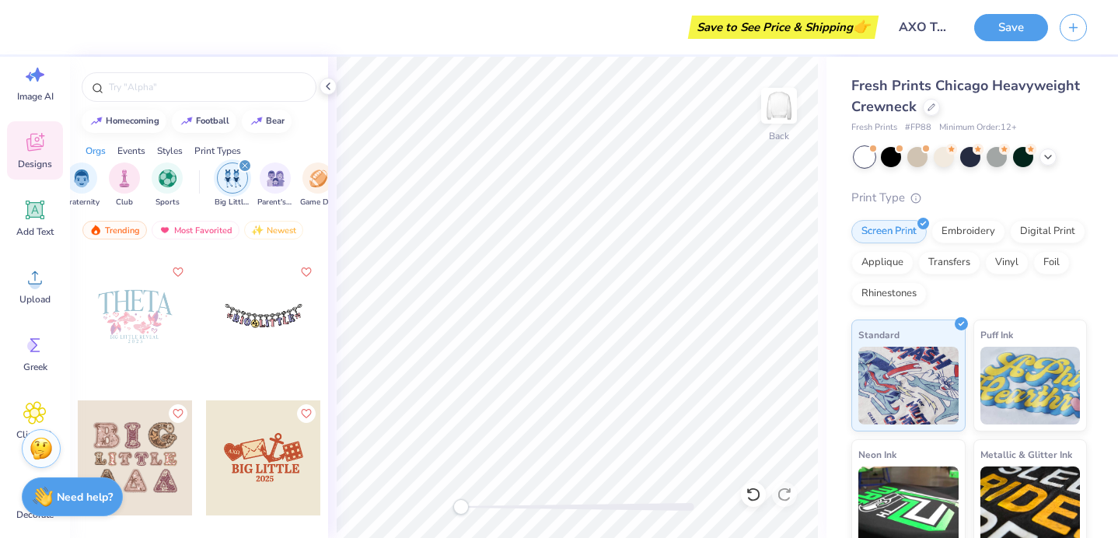
scroll to position [0, 61]
click at [243, 165] on icon "filter for Big Little Reveal" at bounding box center [241, 166] width 6 height 6
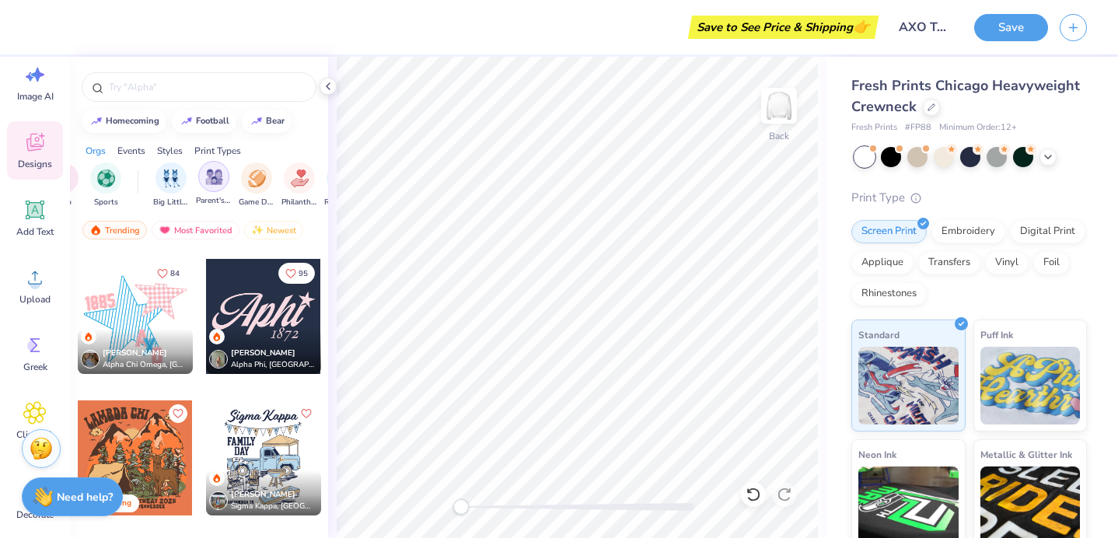
scroll to position [0, 120]
click at [292, 176] on img "filter for Philanthropy" at bounding box center [299, 177] width 18 height 18
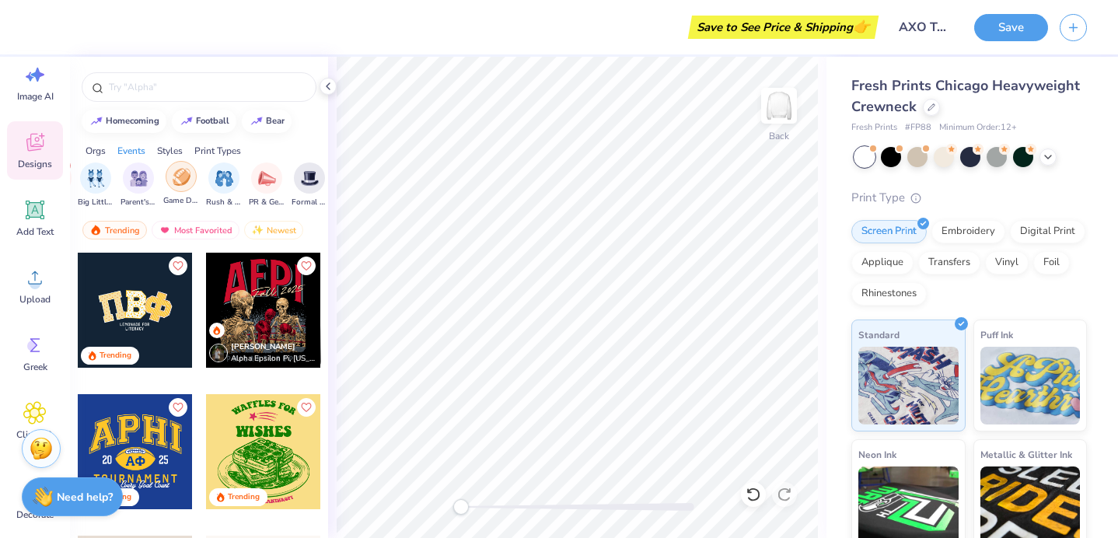
scroll to position [0, 243]
click at [225, 187] on div "filter for Rush & Bid" at bounding box center [218, 176] width 31 height 31
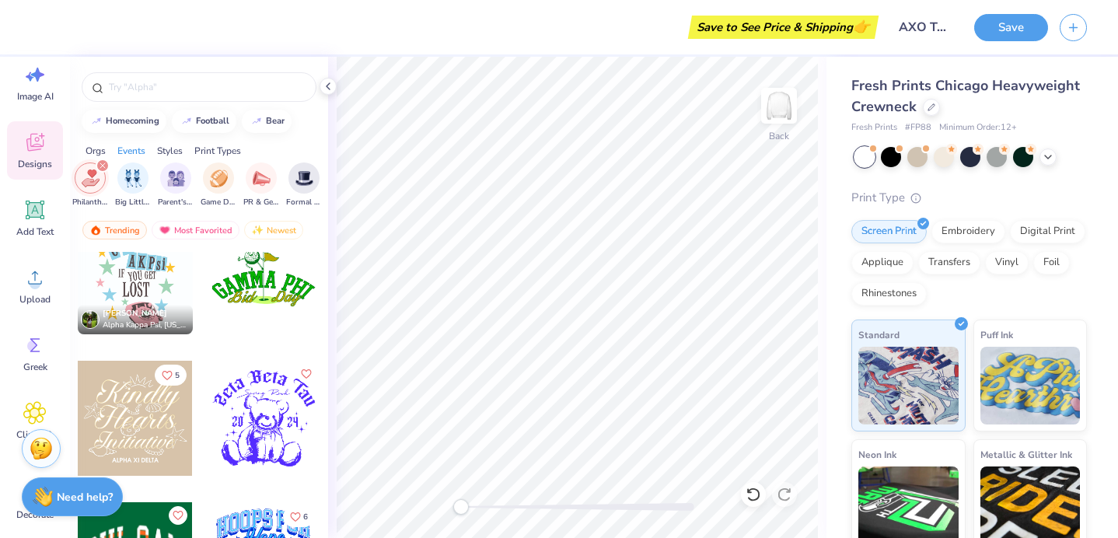
scroll to position [8940, 0]
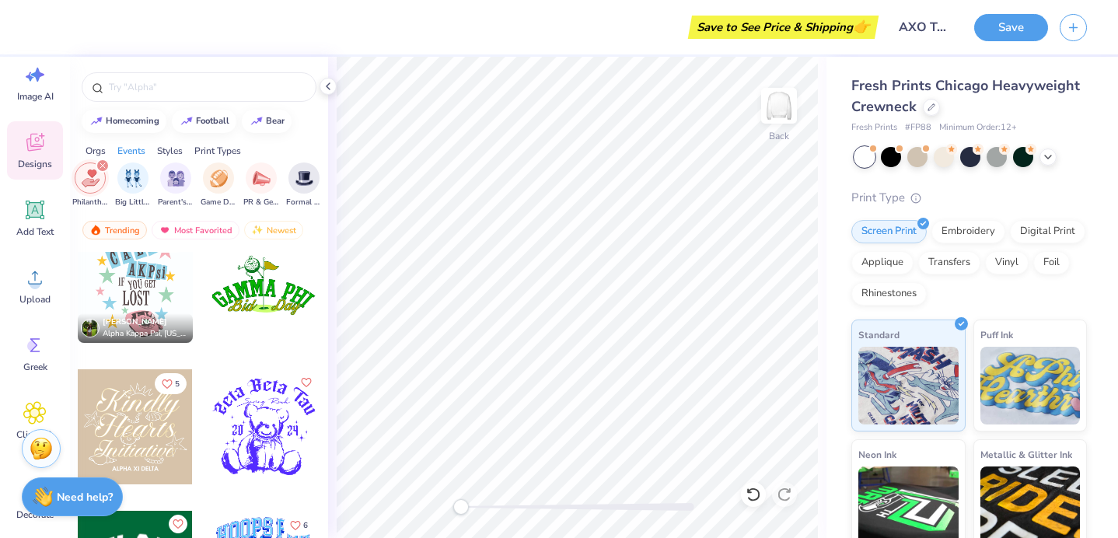
click at [149, 292] on div at bounding box center [135, 285] width 115 height 115
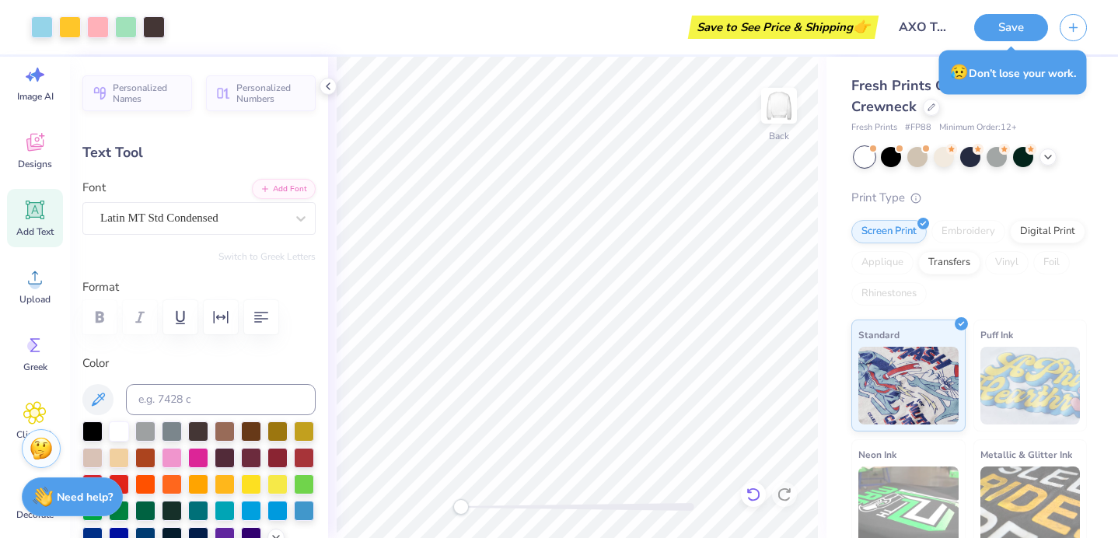
click at [753, 493] on icon at bounding box center [754, 495] width 16 height 16
type input "4.9"
type textarea "X"
type input "0.97"
type input "1.84"
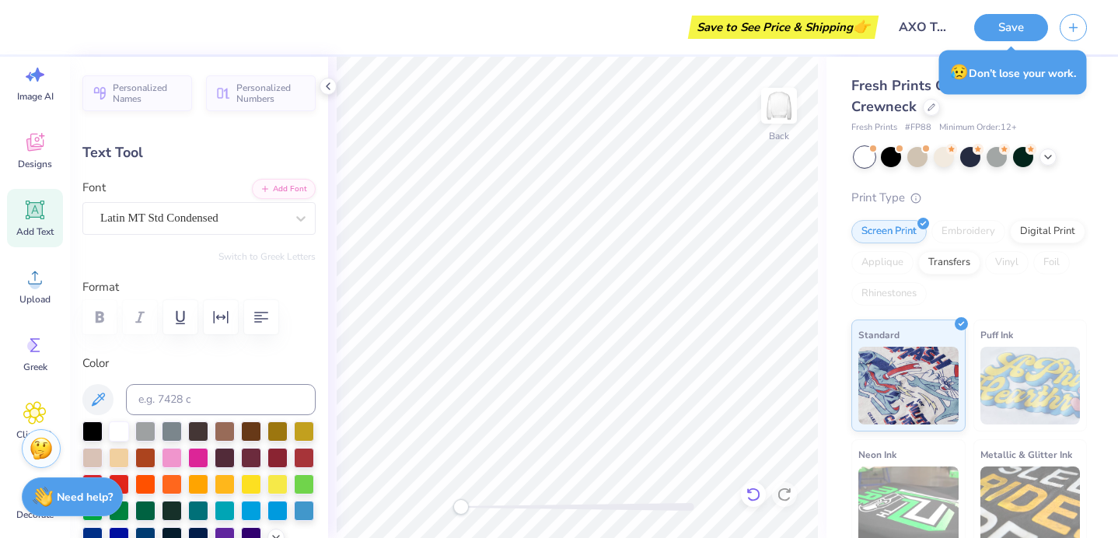
type input "7.71"
type textarea "O"
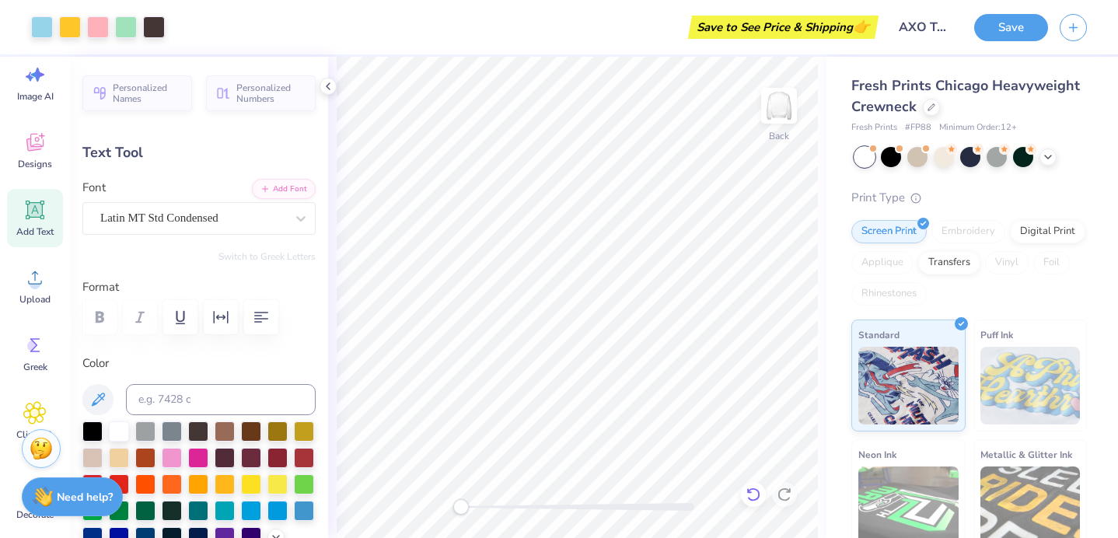
type input "0.0"
type input "0.62"
type input "1.39"
type input "8.36"
type input "0.0"
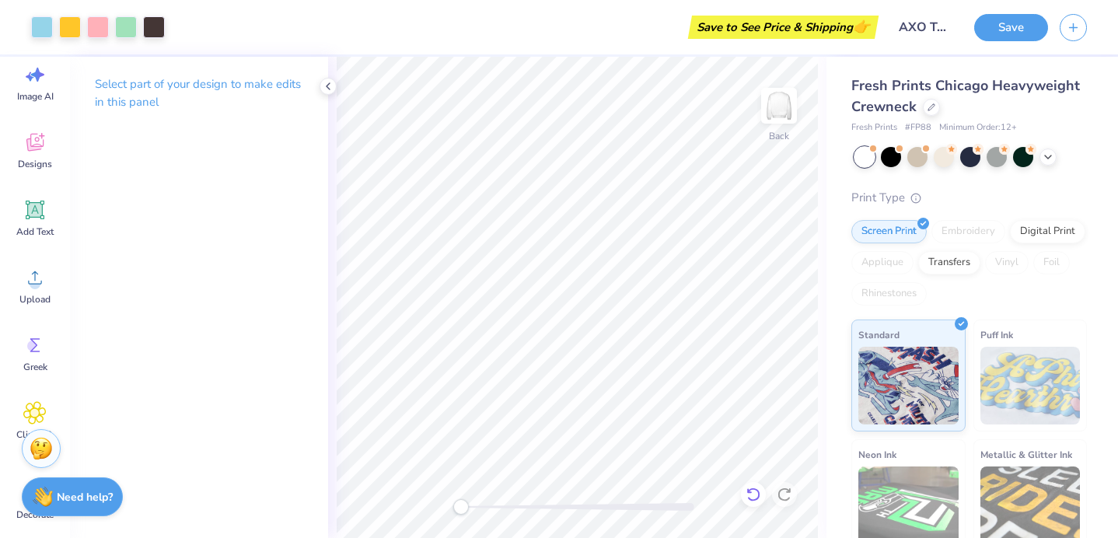
click at [750, 499] on icon at bounding box center [752, 495] width 13 height 14
click at [750, 498] on icon at bounding box center [752, 495] width 13 height 14
click at [747, 494] on icon at bounding box center [754, 495] width 16 height 16
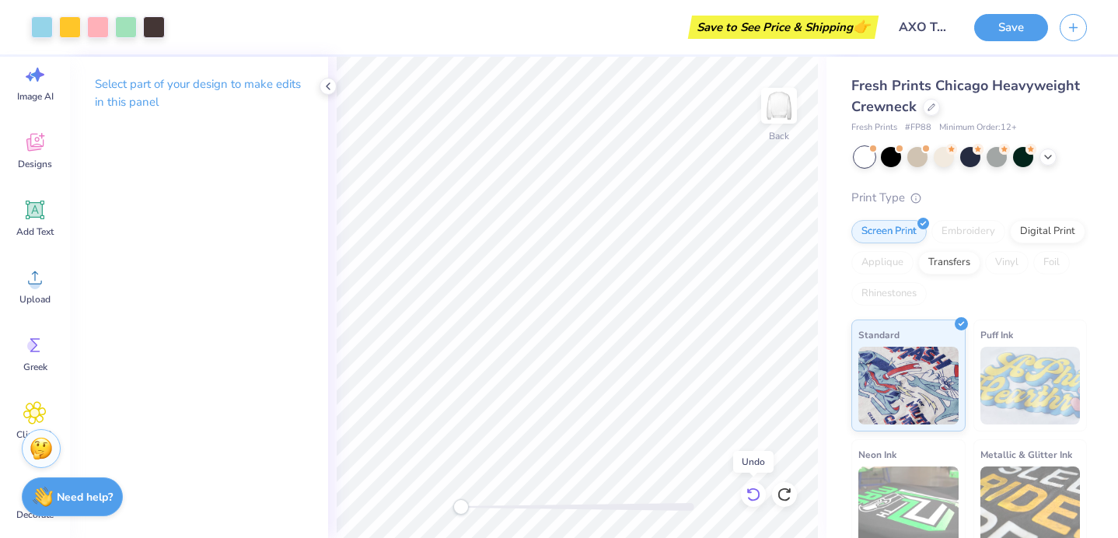
click at [747, 494] on icon at bounding box center [754, 495] width 16 height 16
click at [787, 491] on icon at bounding box center [785, 495] width 16 height 16
click at [758, 491] on icon at bounding box center [752, 495] width 13 height 14
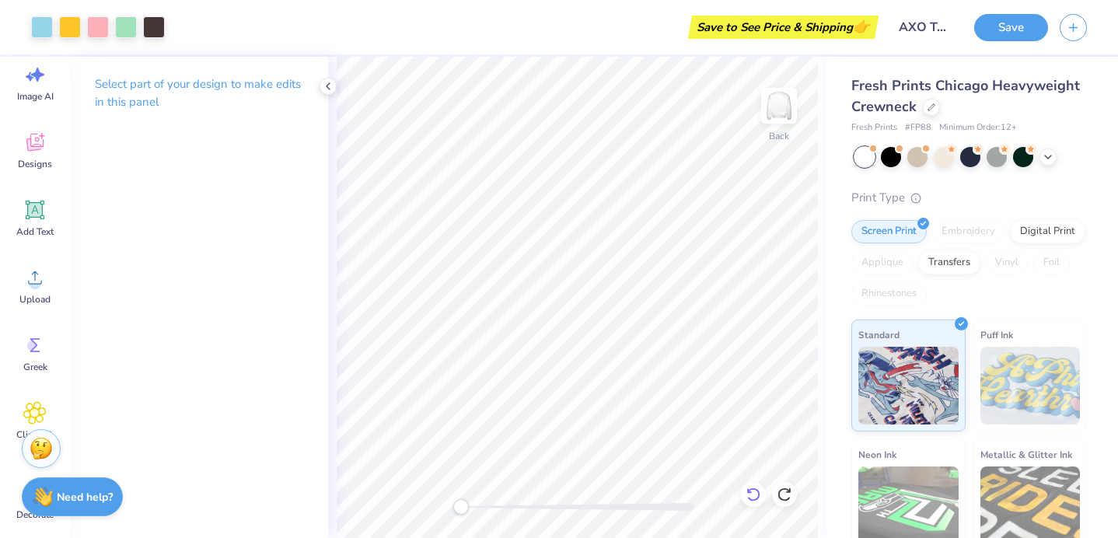
click at [758, 491] on icon at bounding box center [752, 495] width 13 height 14
click at [45, 155] on div "Designs" at bounding box center [35, 150] width 56 height 58
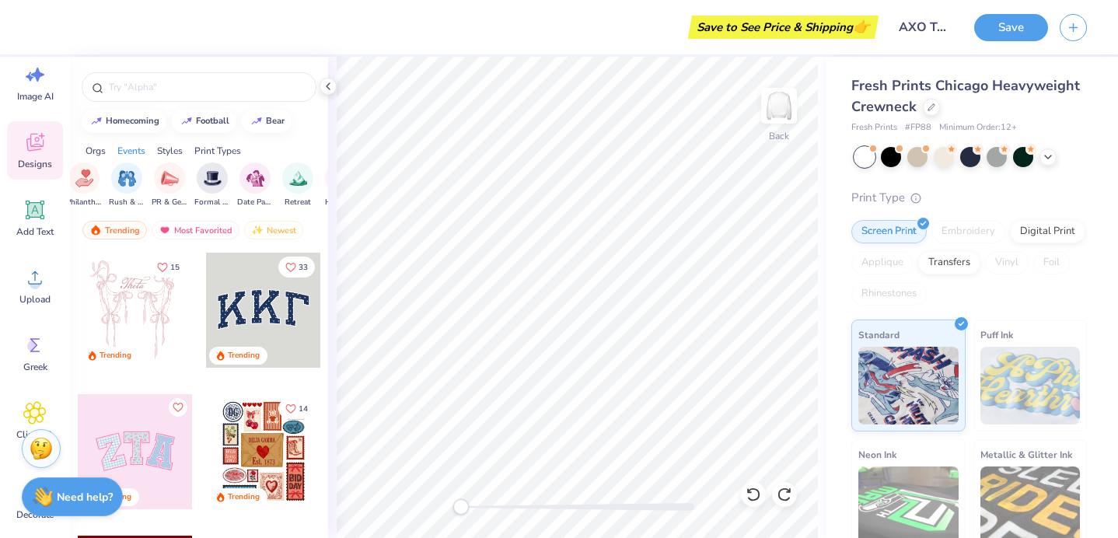
scroll to position [0, 342]
click at [199, 227] on div "Most Favorited" at bounding box center [196, 230] width 88 height 19
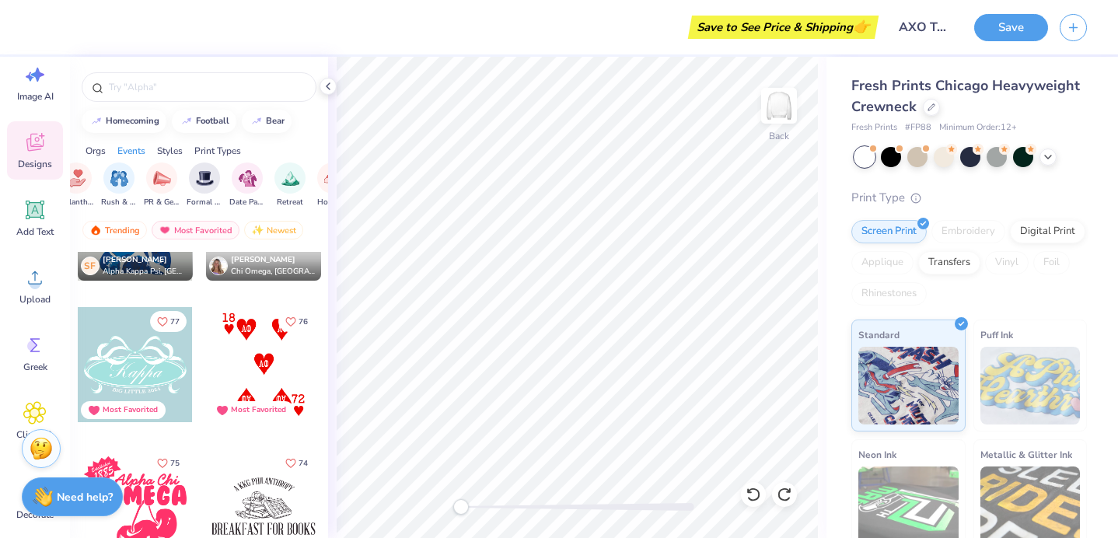
scroll to position [2925, 0]
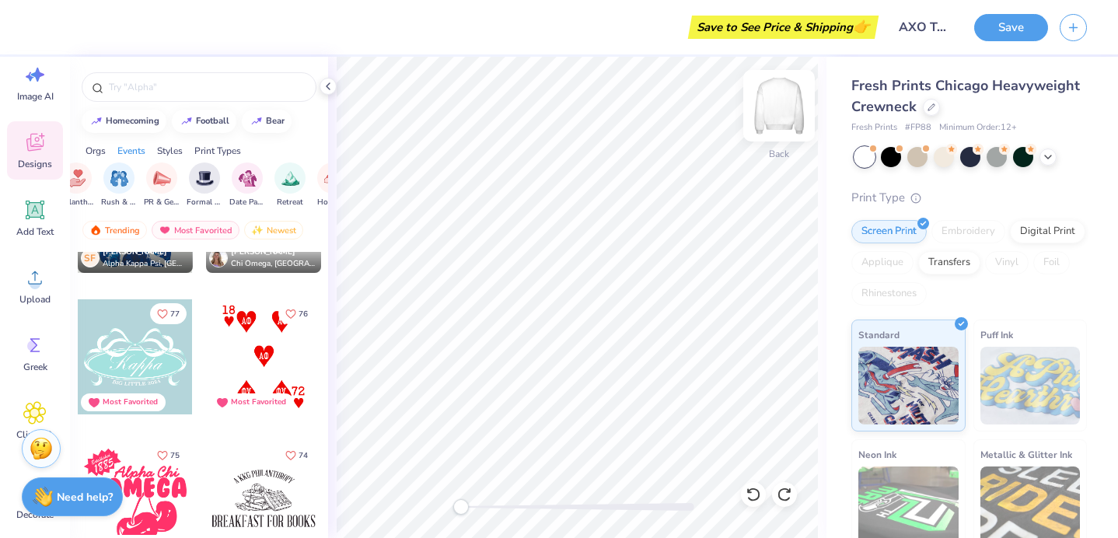
click at [779, 114] on img at bounding box center [779, 106] width 62 height 62
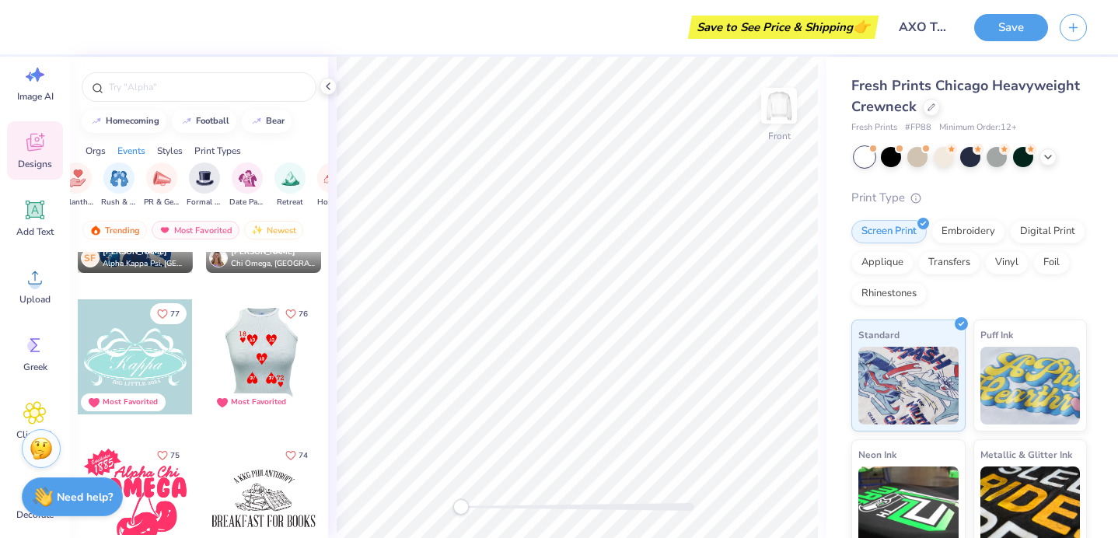
click at [257, 358] on div at bounding box center [263, 356] width 345 height 115
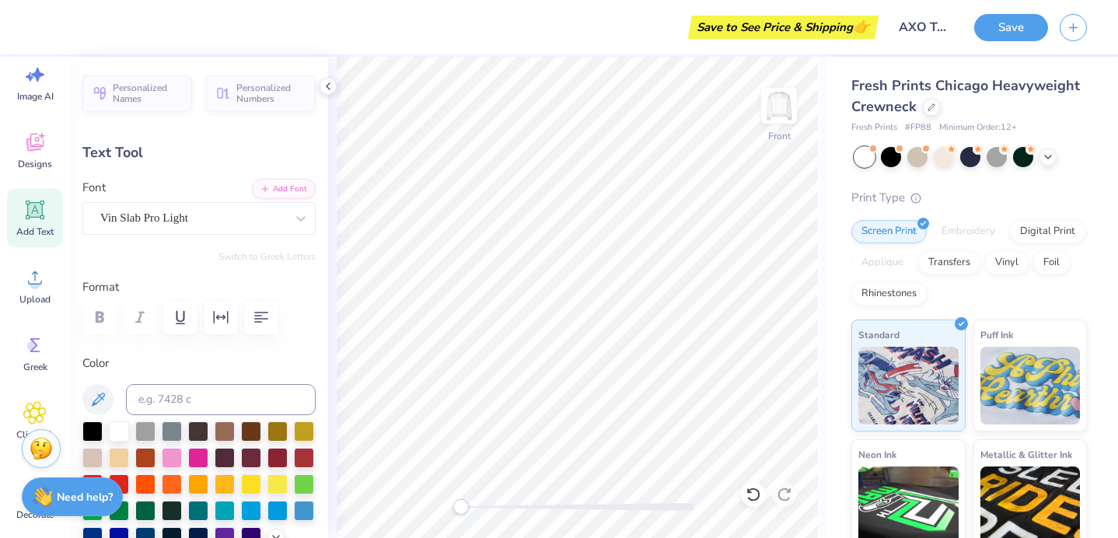
type textarea "AXO"
type input "1.98"
type input "1.04"
type input "8.92"
type textarea "AXO"
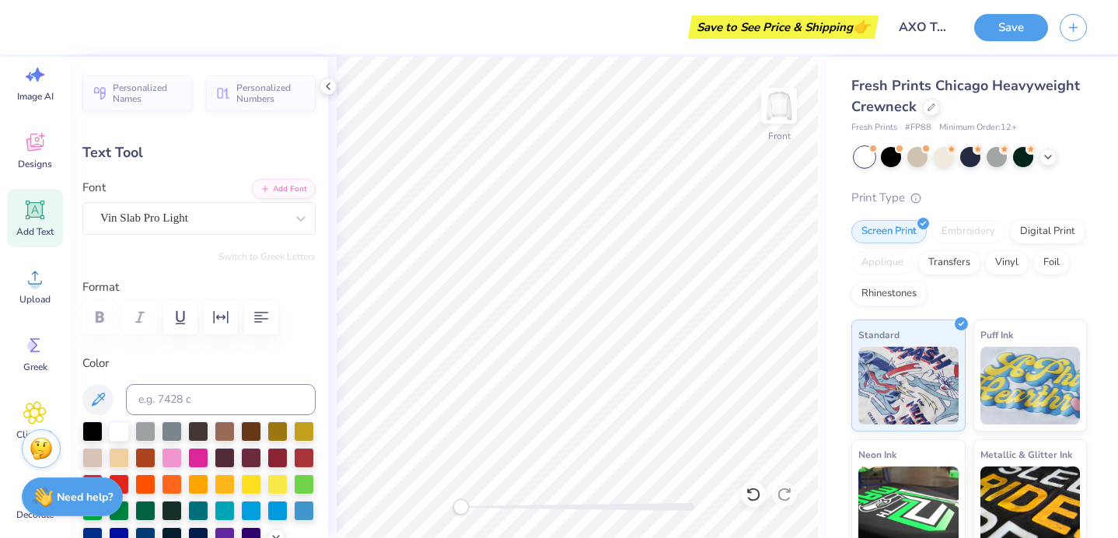
type textarea "AXO"
type input "0.0"
type input "1.83"
type input "1.27"
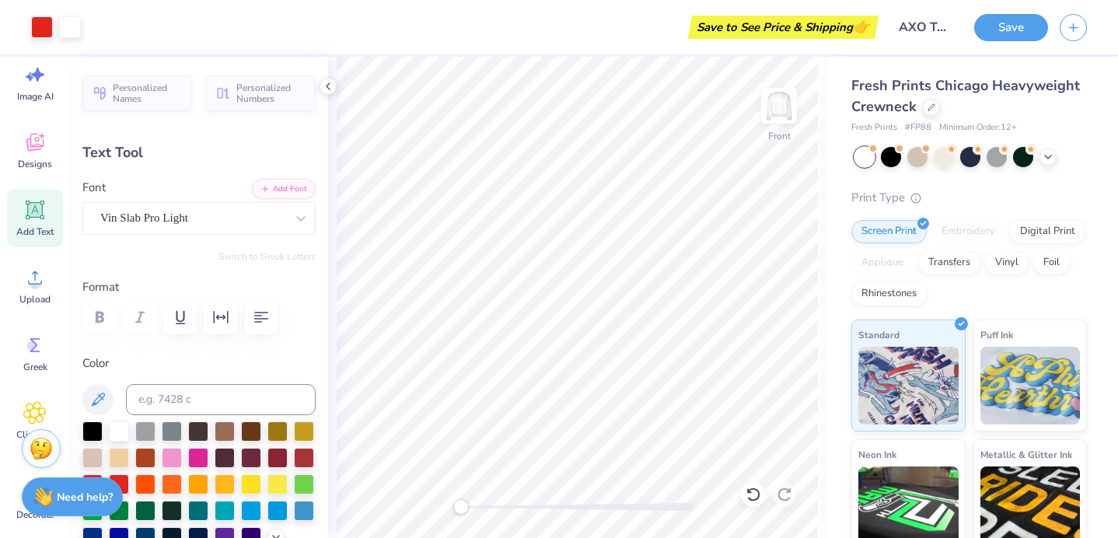
type input "3.00"
type input "1.89"
type input "1.25"
type input "15.19"
type textarea "2"
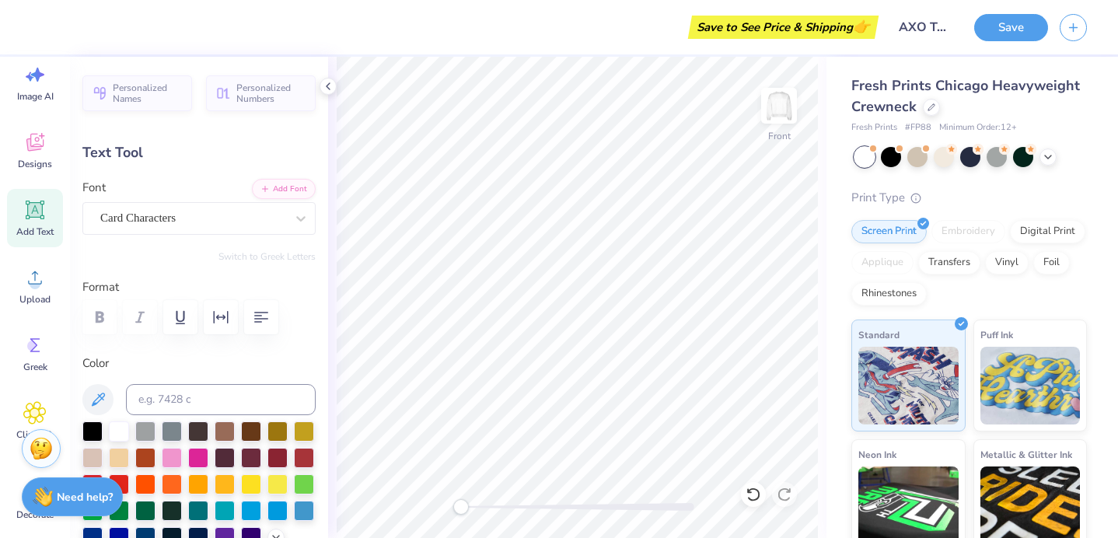
type textarea "85"
type input "1.99"
type input "1.04"
type input "15.17"
type input "0.0"
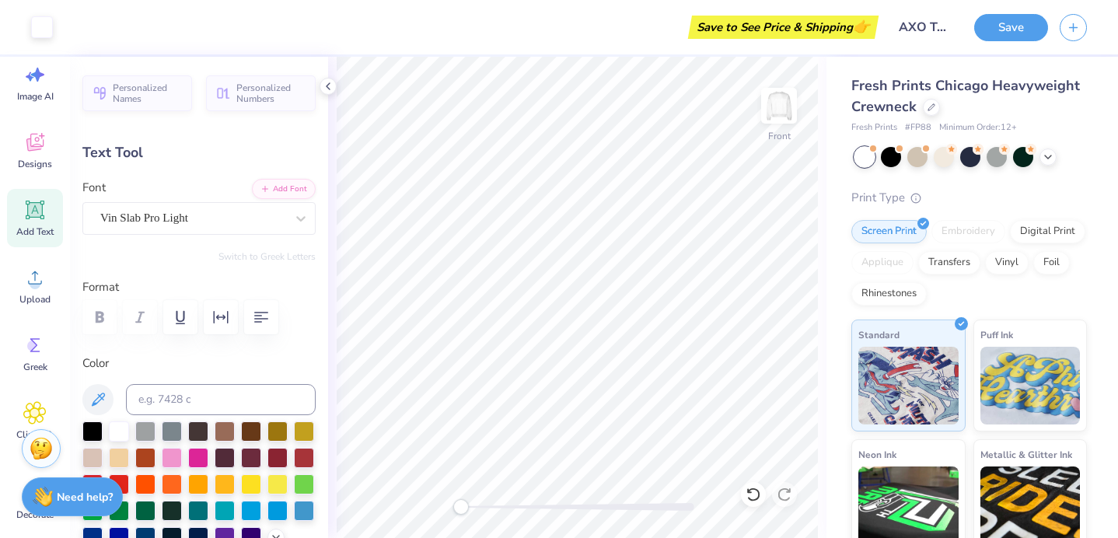
type input "1.98"
type input "4.73"
click at [783, 109] on img at bounding box center [779, 106] width 62 height 62
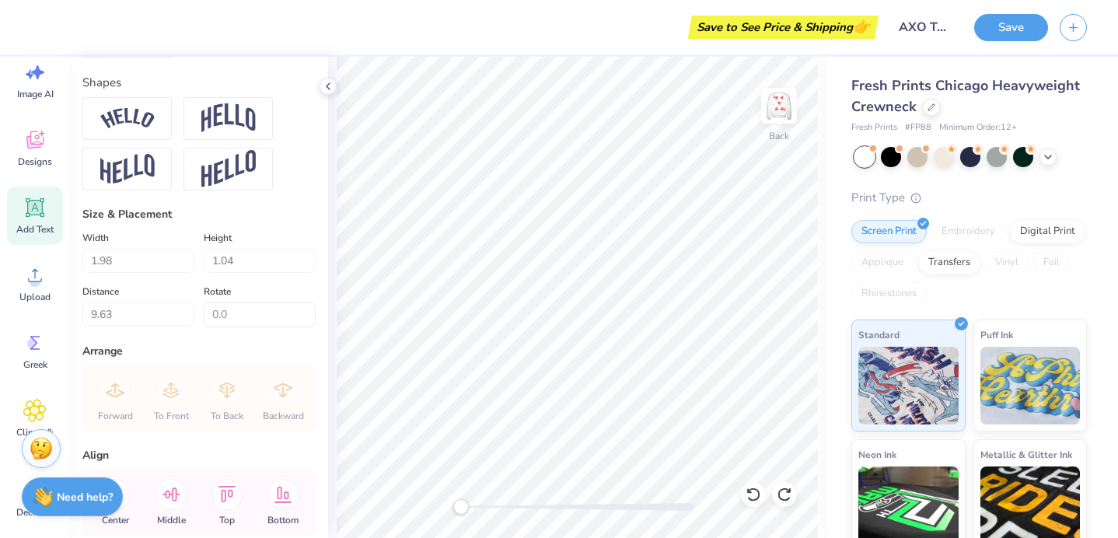
scroll to position [4, 0]
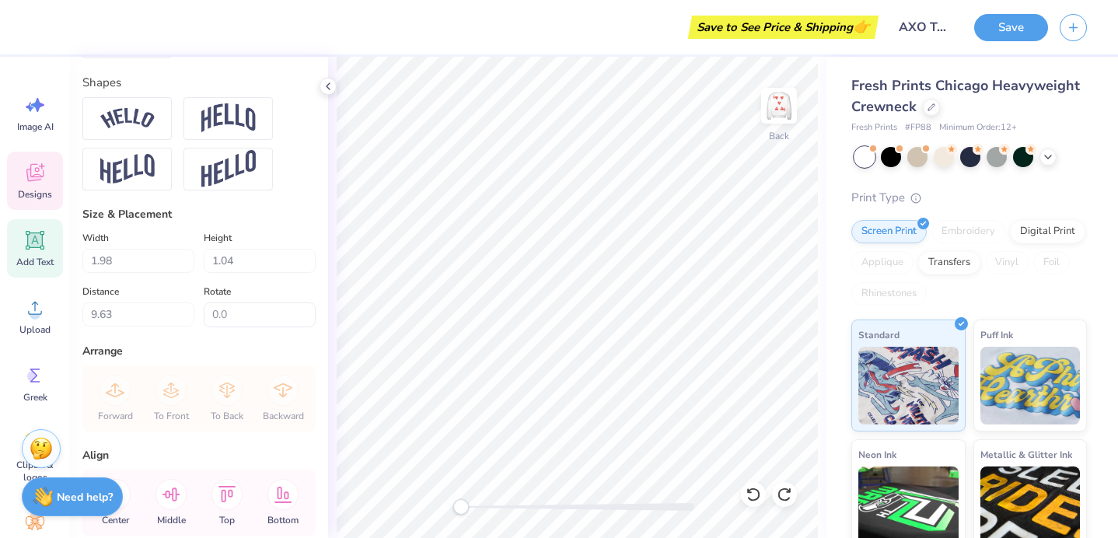
click at [36, 183] on icon at bounding box center [34, 172] width 23 height 23
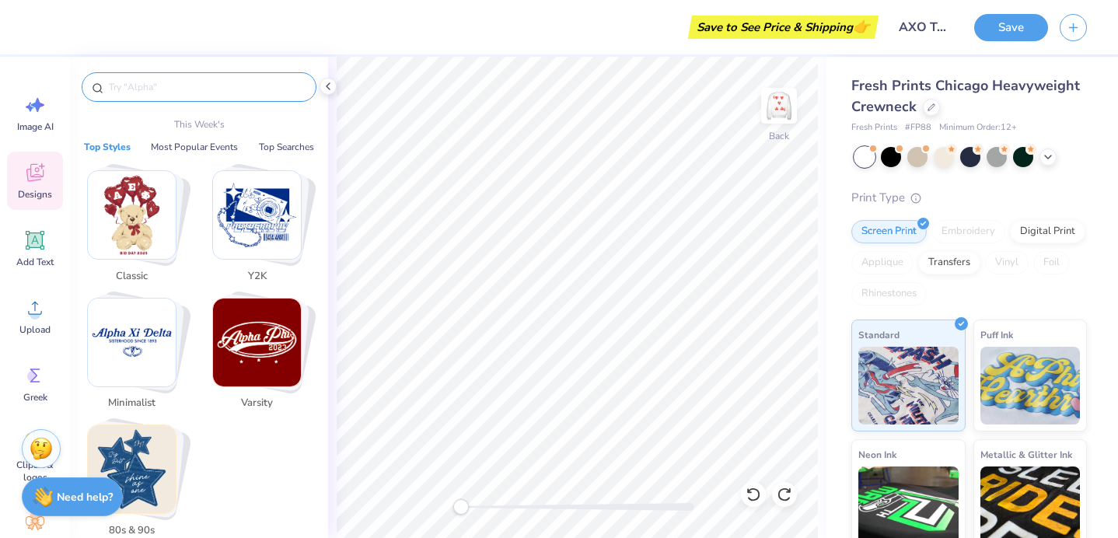
click at [156, 91] on input "text" at bounding box center [206, 87] width 199 height 16
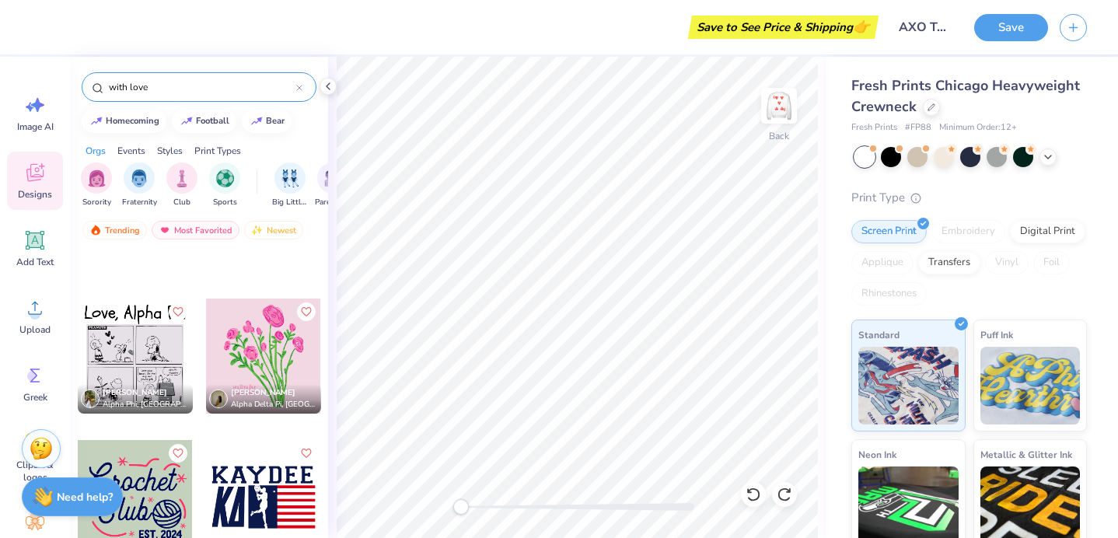
scroll to position [2959, 0]
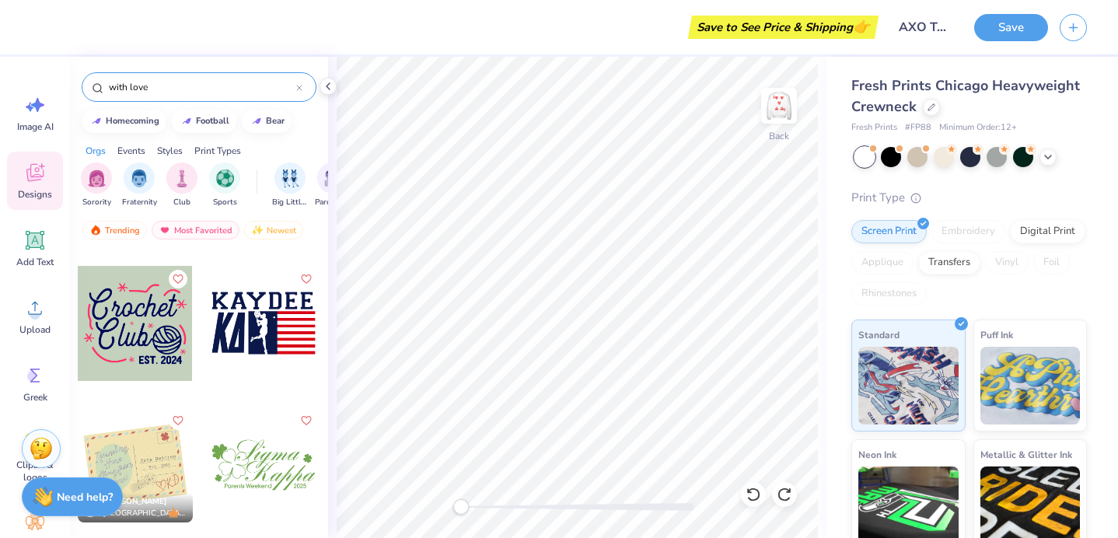
click at [128, 88] on input "with love" at bounding box center [201, 87] width 189 height 16
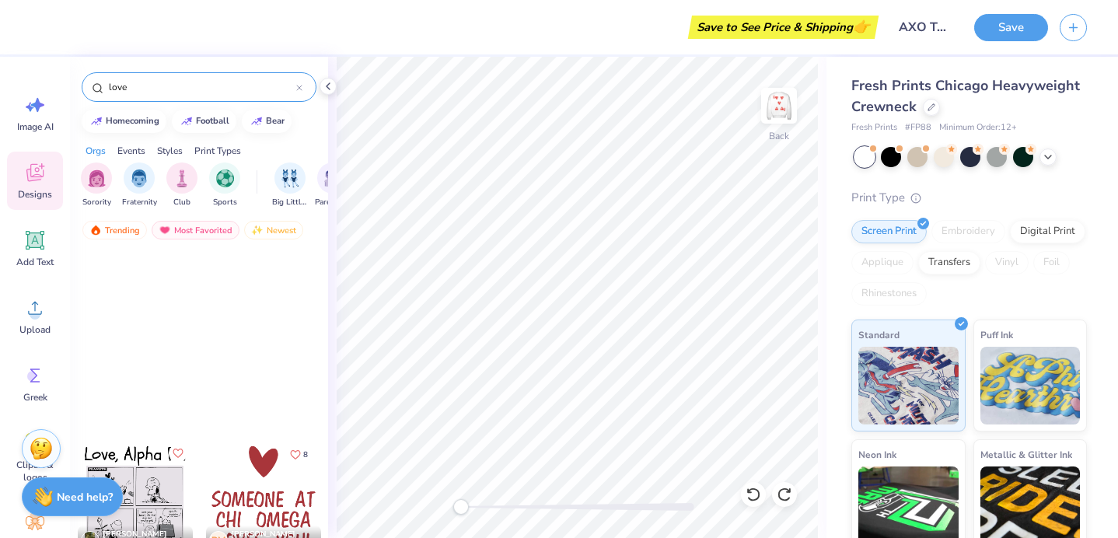
scroll to position [0, 0]
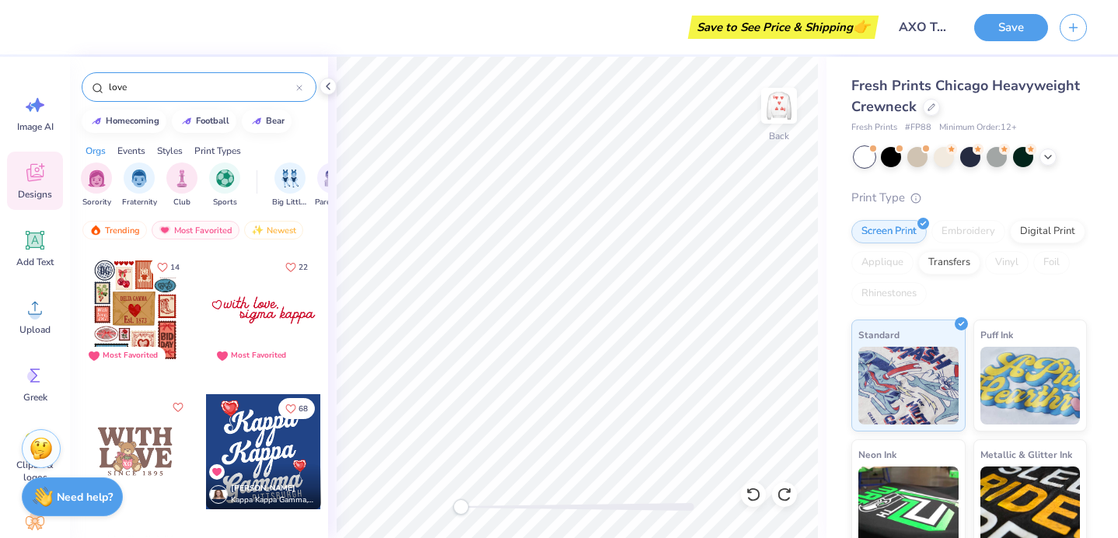
type input "love"
click at [263, 302] on div at bounding box center [263, 310] width 115 height 115
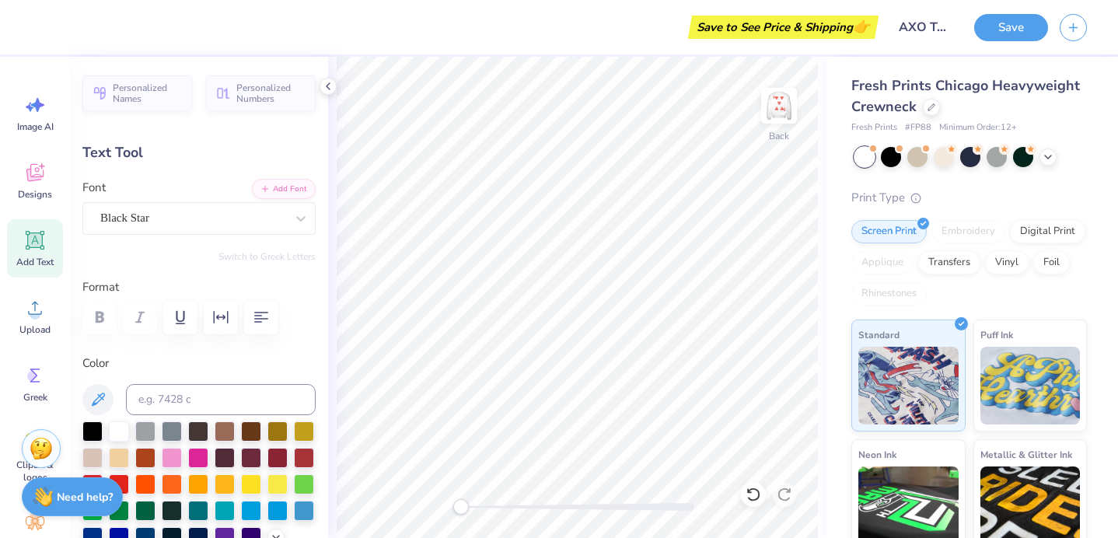
type textarea "s"
type textarea "Alpha Chi Omega"
type input "10.88"
type input "1.67"
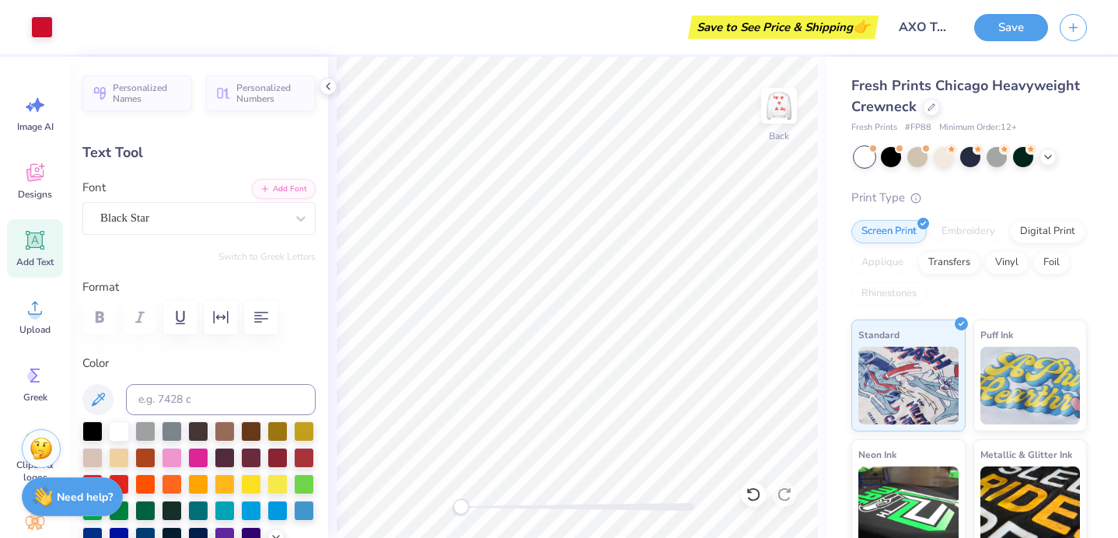
type input "3.57"
type input "4.68"
type input "1.06"
type input "3.00"
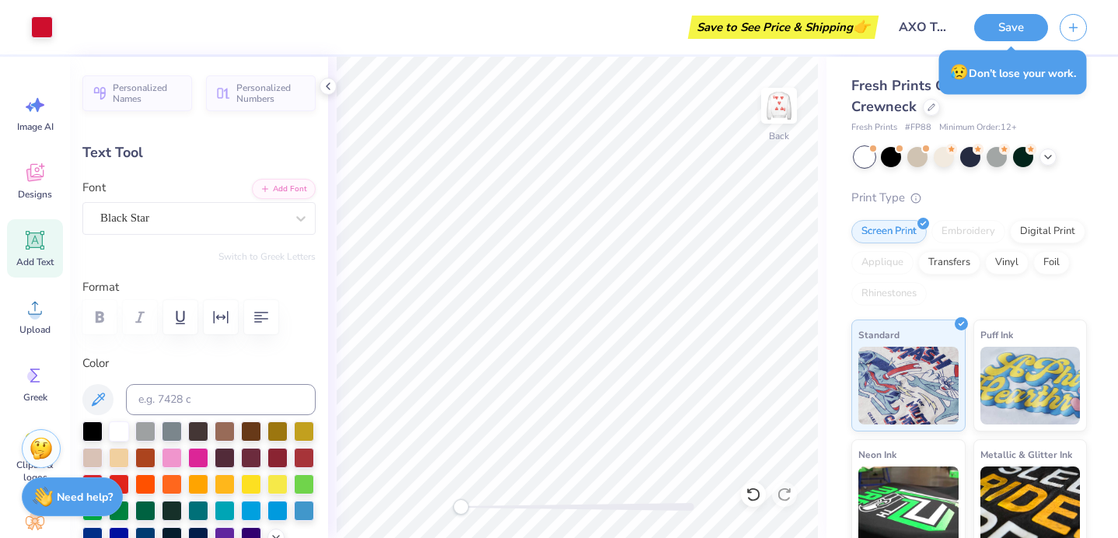
type input "4.68"
type input "1.06"
type input "3.00"
type input "3.60"
type input "0.82"
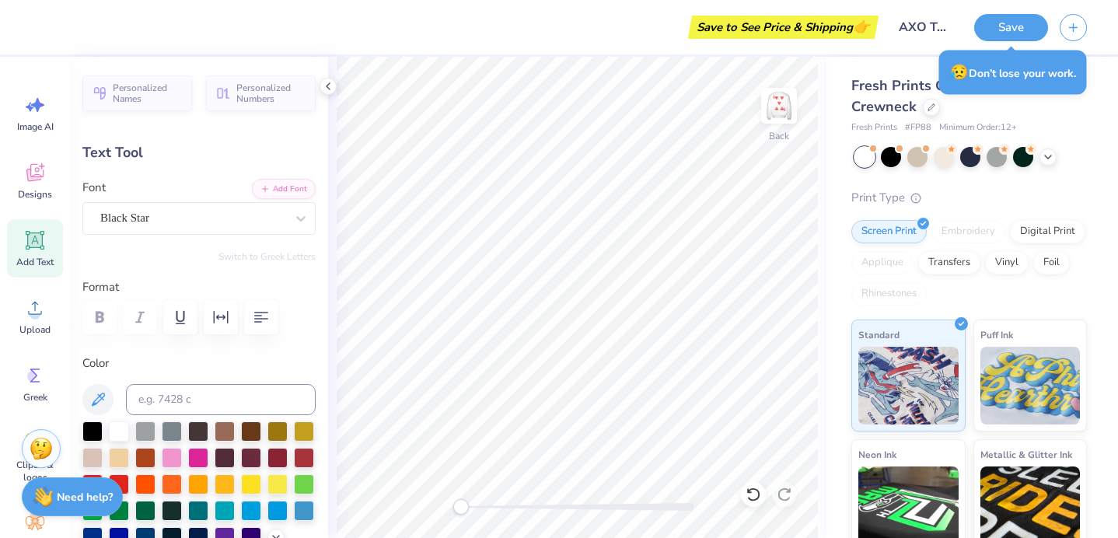
type input "2.95"
type input "10.88"
type input "1.67"
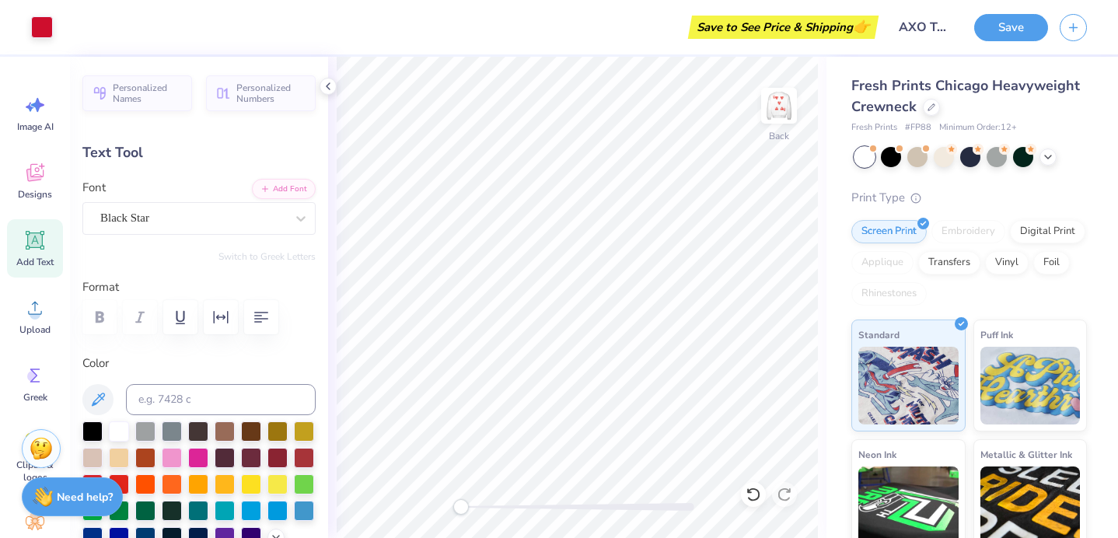
type input "4.22"
click at [777, 112] on img at bounding box center [779, 106] width 62 height 62
click at [777, 108] on img at bounding box center [779, 106] width 62 height 62
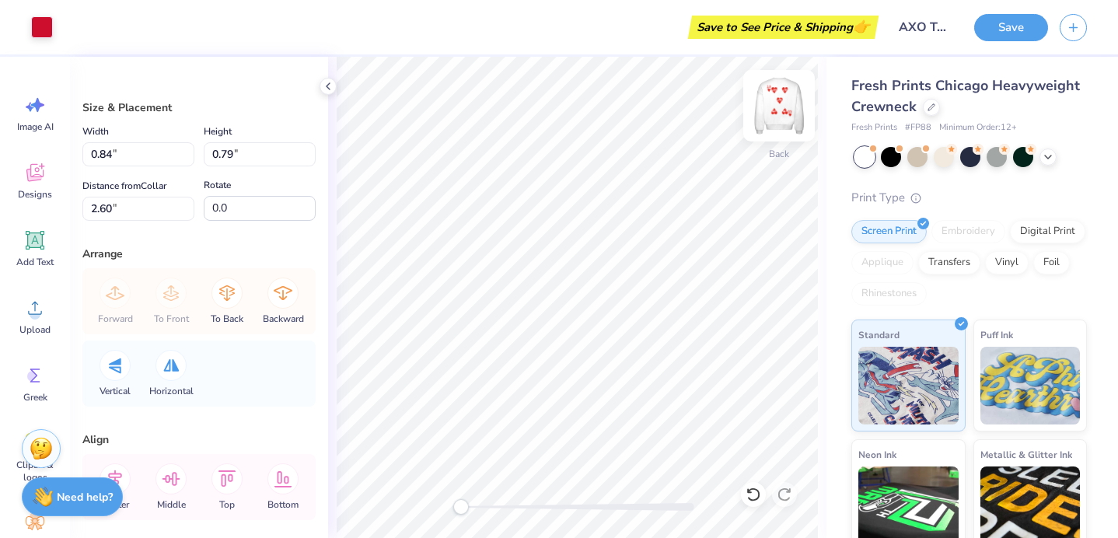
type input "59.4"
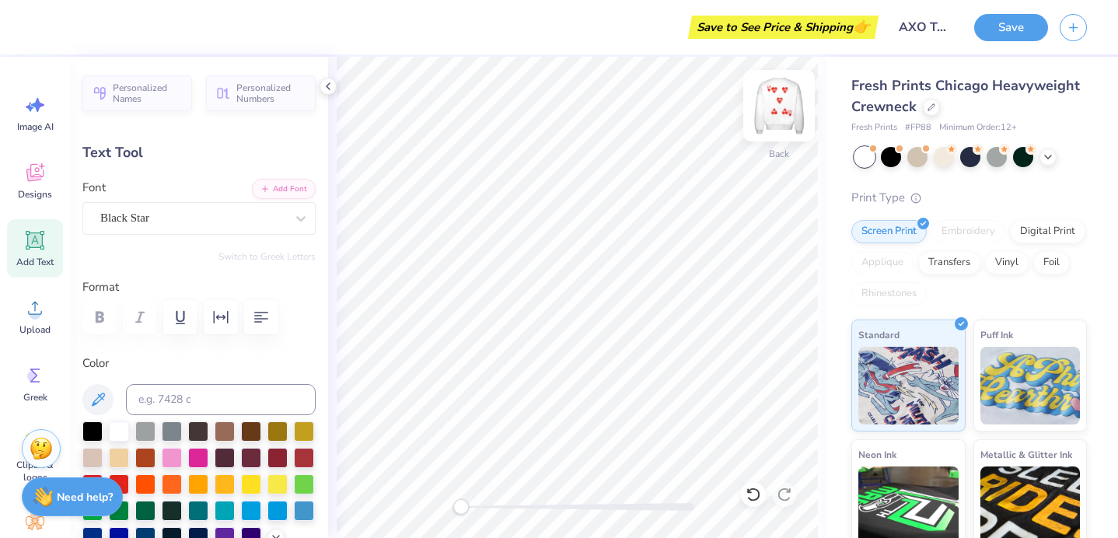
click at [784, 100] on img at bounding box center [779, 106] width 62 height 62
type input "10.38"
type input "1.60"
type input "5.83"
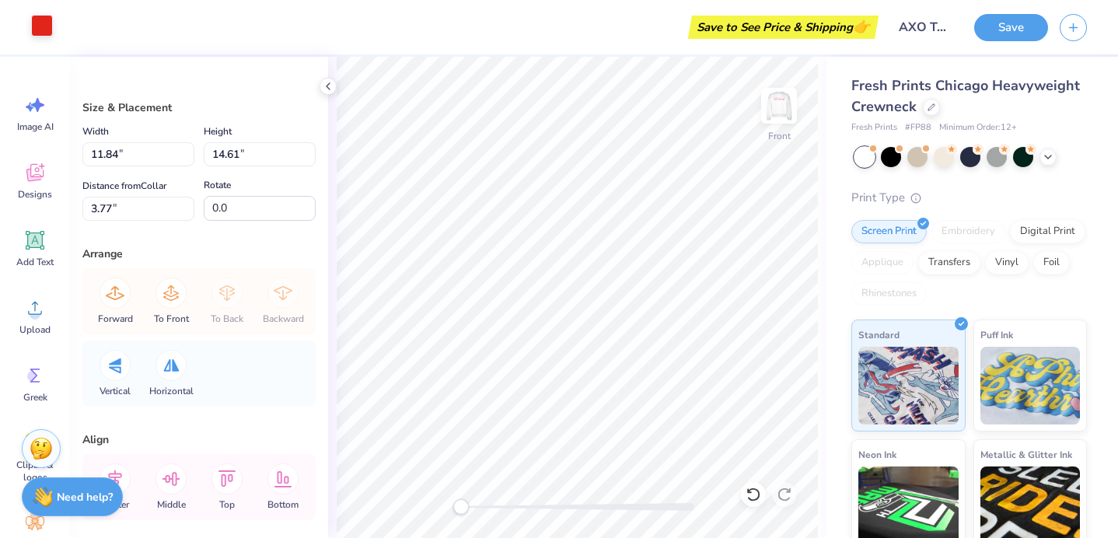
click at [43, 32] on div at bounding box center [42, 26] width 22 height 22
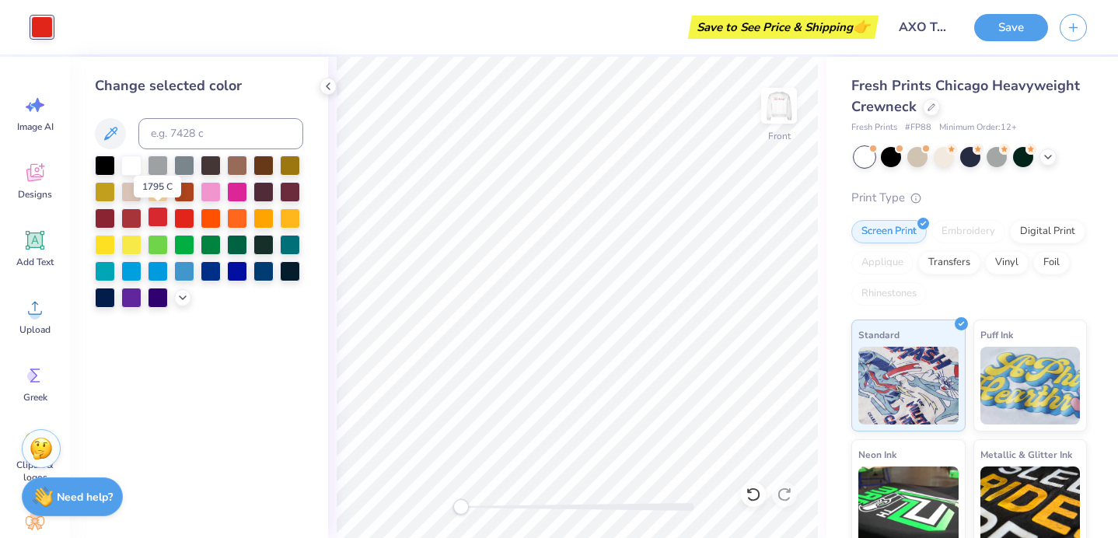
click at [163, 217] on div at bounding box center [158, 217] width 20 height 20
click at [774, 116] on img at bounding box center [779, 106] width 62 height 62
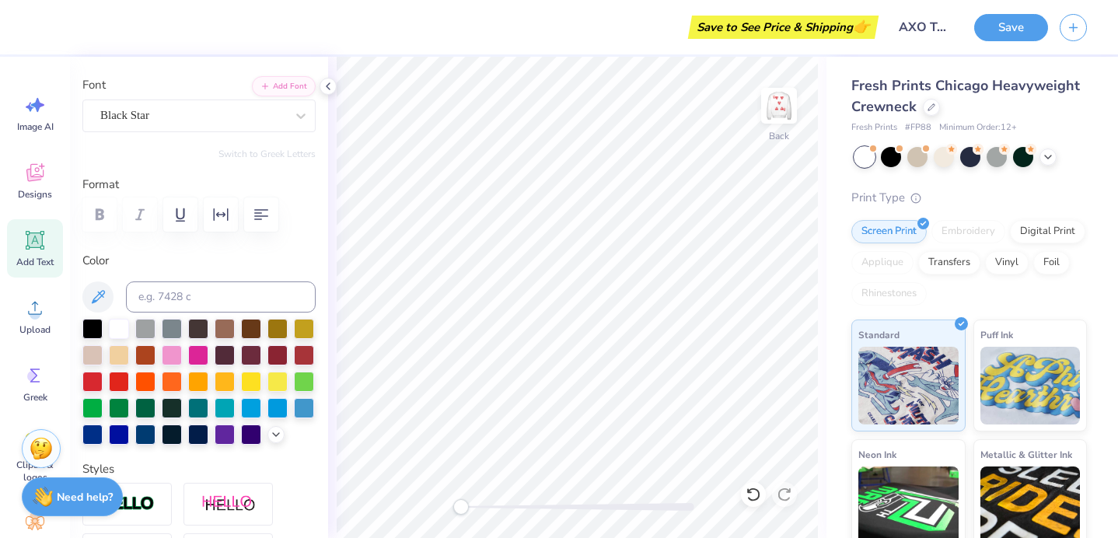
scroll to position [105, 0]
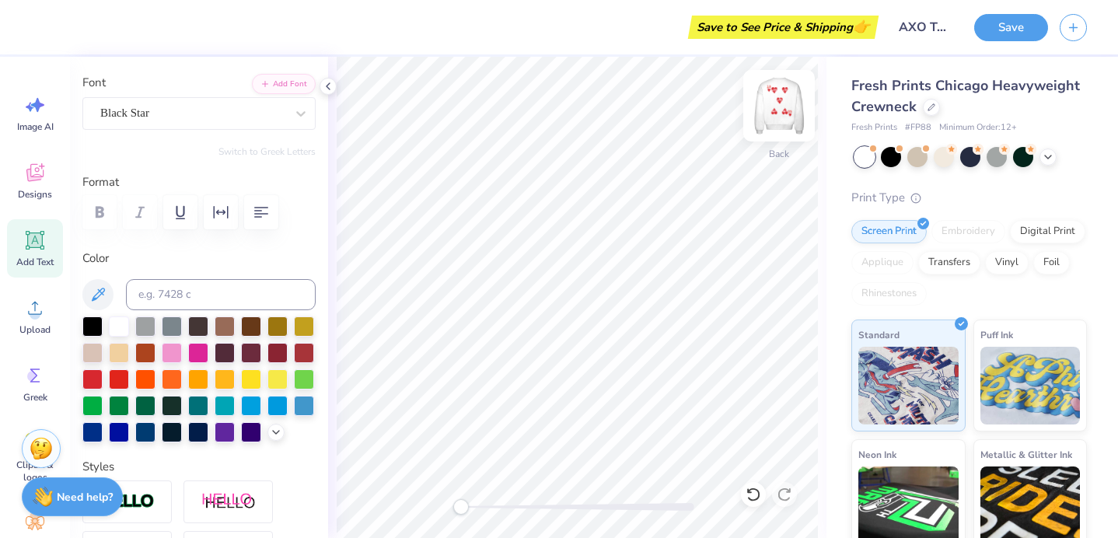
click at [774, 117] on img at bounding box center [779, 106] width 62 height 62
type input "10.38"
type input "1.60"
type input "5.87"
type input "1.98"
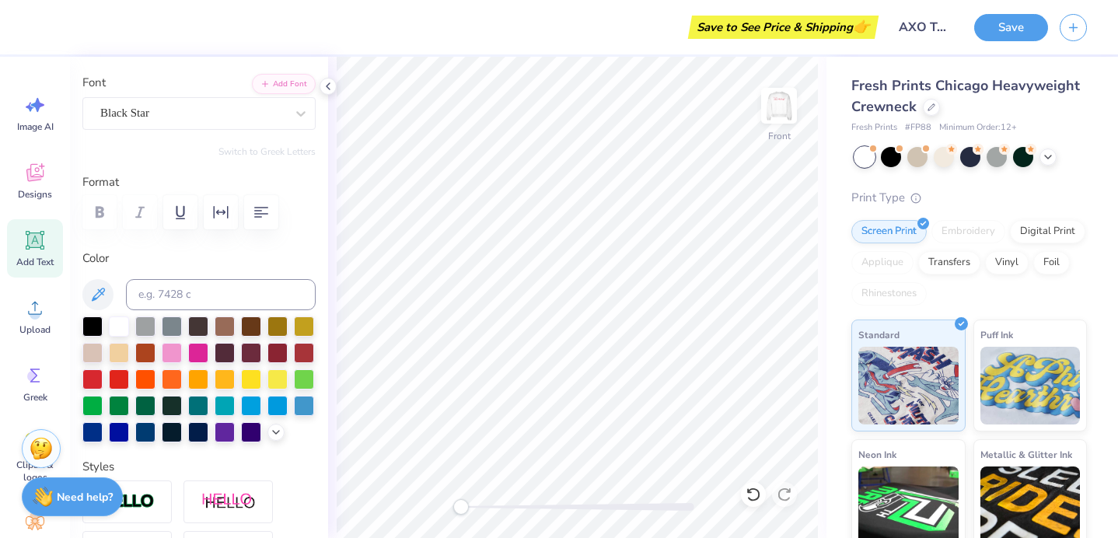
type input "1.04"
type input "9.68"
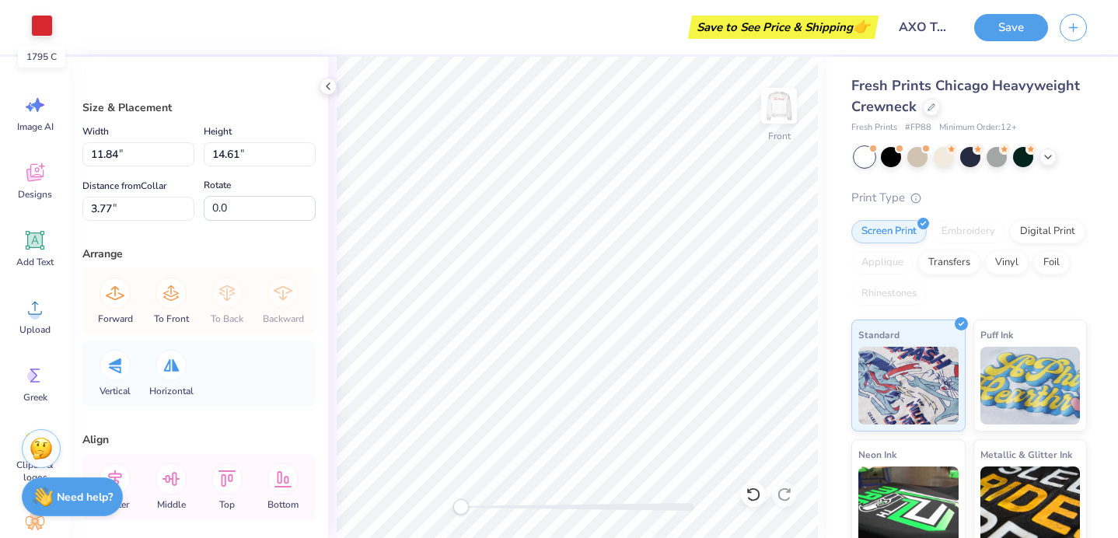
click at [39, 29] on div at bounding box center [42, 26] width 22 height 22
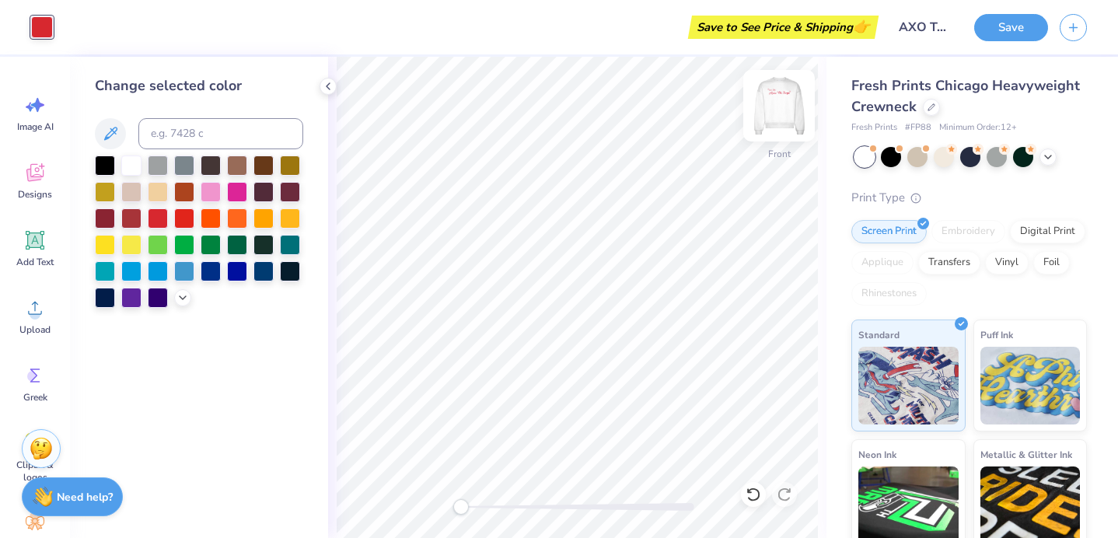
click at [779, 100] on img at bounding box center [779, 106] width 62 height 62
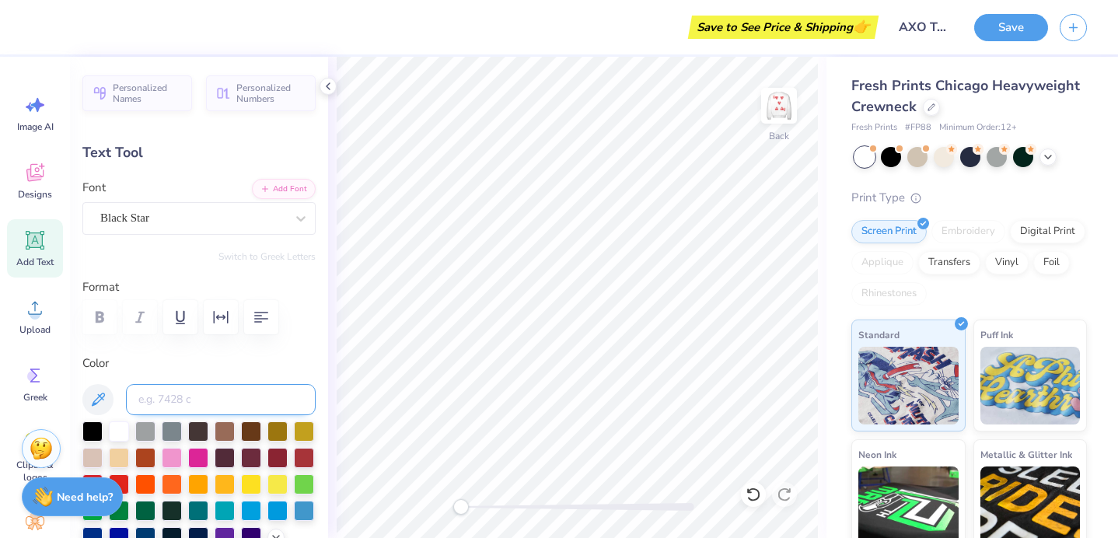
click at [166, 389] on input at bounding box center [221, 399] width 190 height 31
type input "1795"
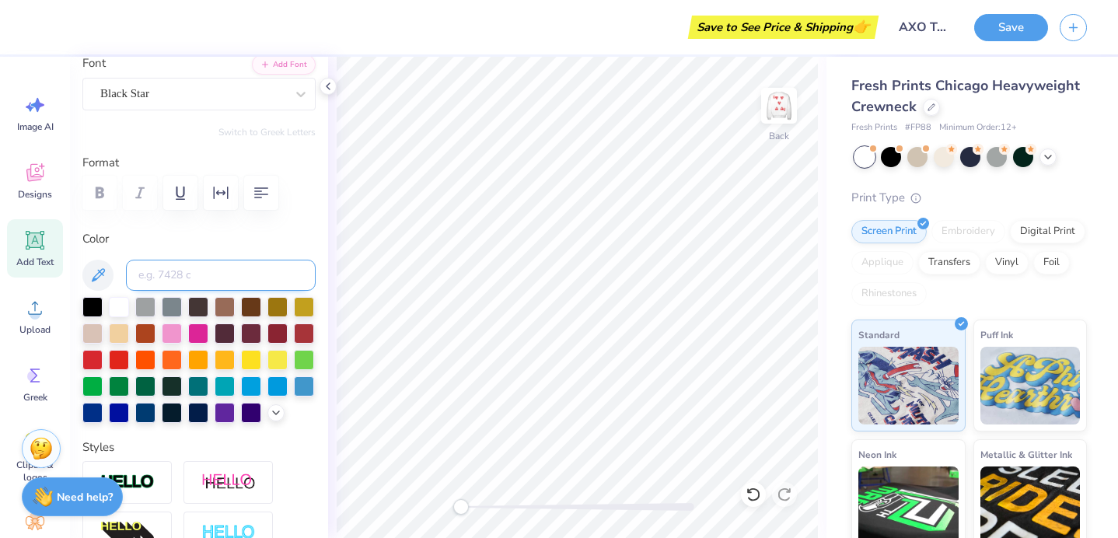
scroll to position [127, 0]
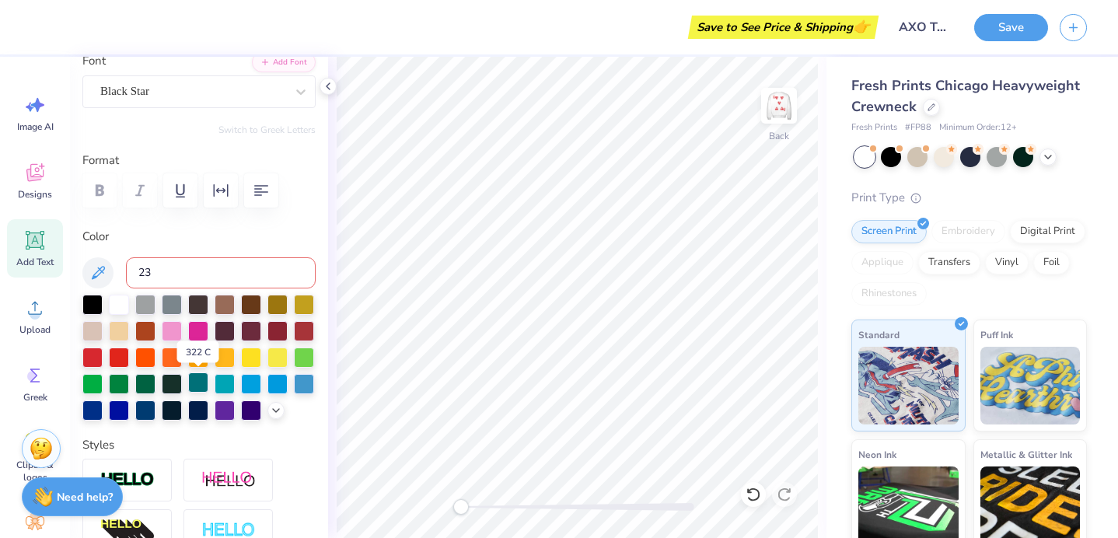
type input "234"
type input "1795"
type input "3.60"
type input "0.82"
type input "2.95"
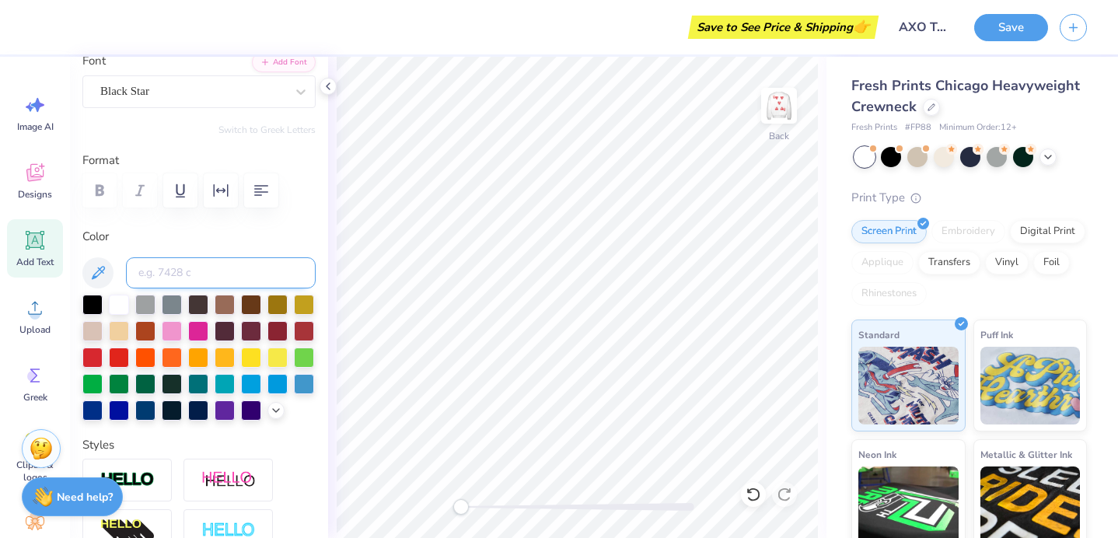
click at [246, 273] on input at bounding box center [221, 272] width 190 height 31
type input "1795"
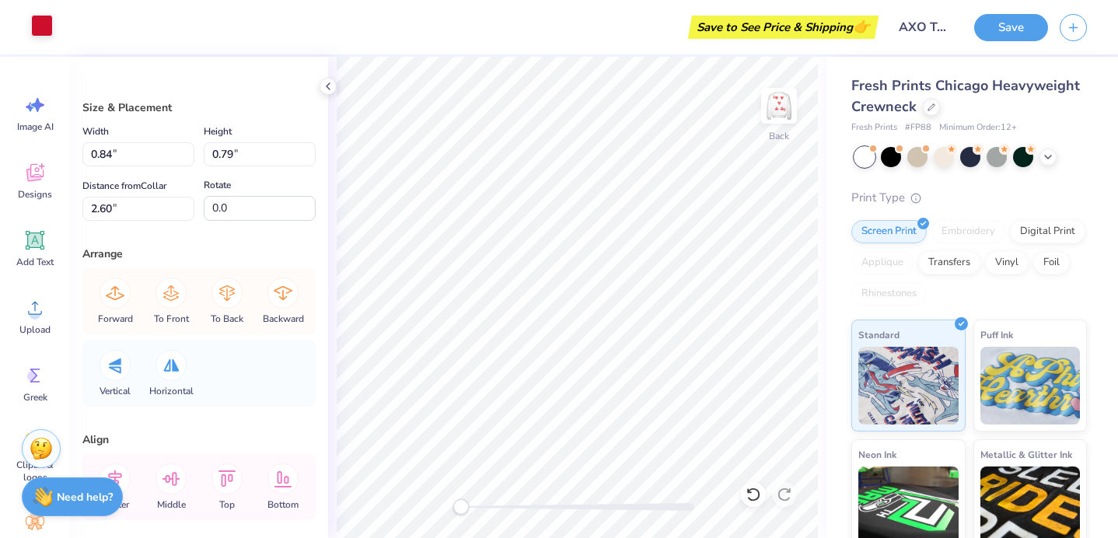
click at [46, 21] on div at bounding box center [42, 26] width 22 height 22
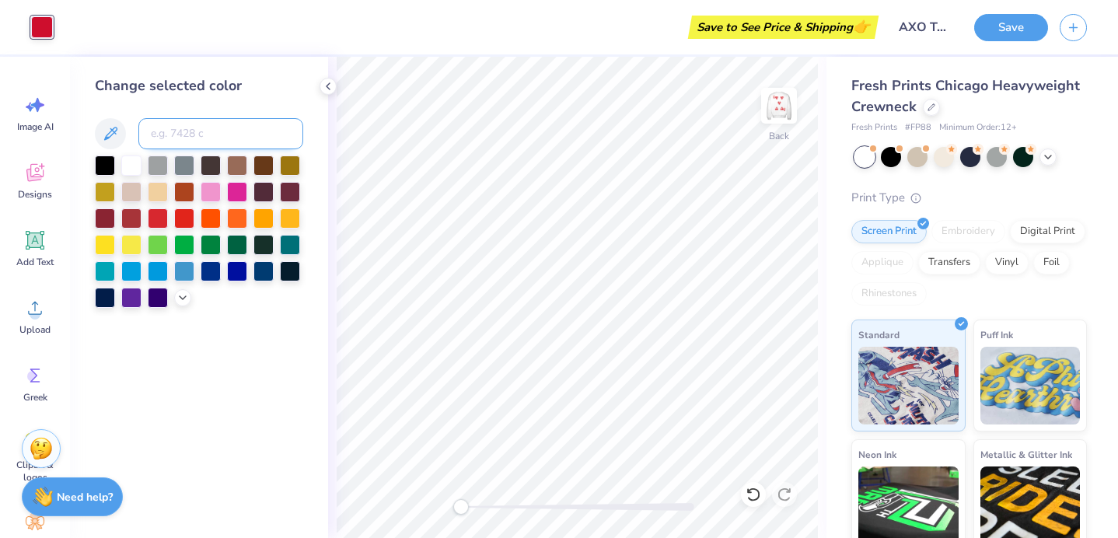
click at [205, 128] on input at bounding box center [220, 133] width 165 height 31
click at [163, 214] on div at bounding box center [158, 217] width 20 height 20
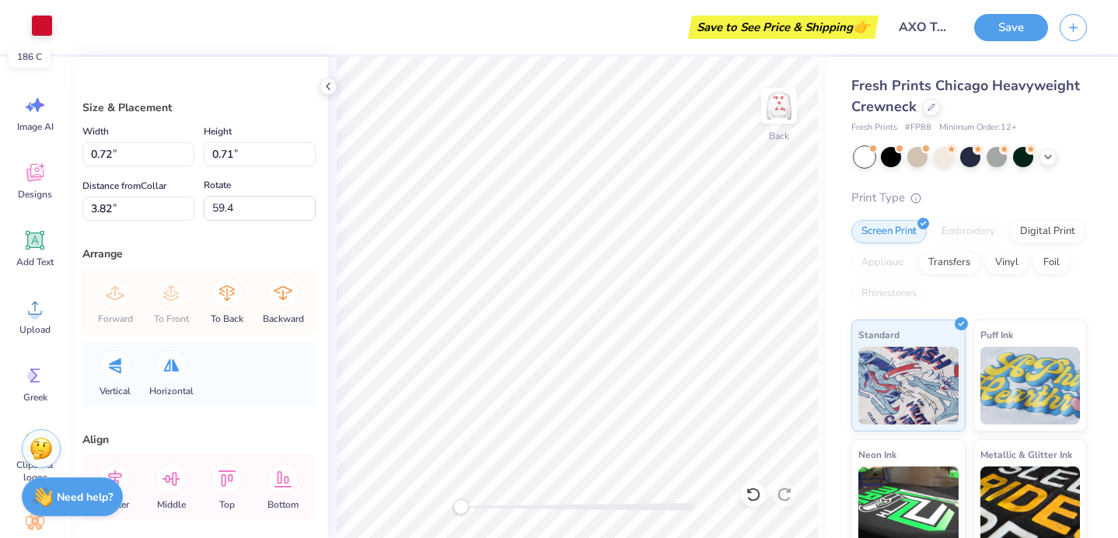
click at [47, 34] on div at bounding box center [42, 26] width 22 height 22
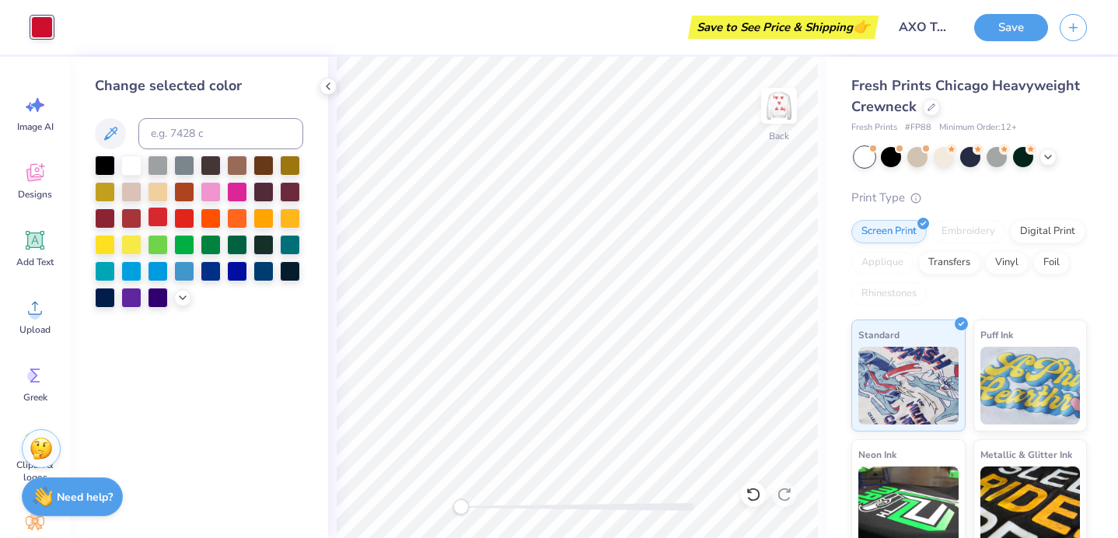
click at [158, 213] on div at bounding box center [158, 217] width 20 height 20
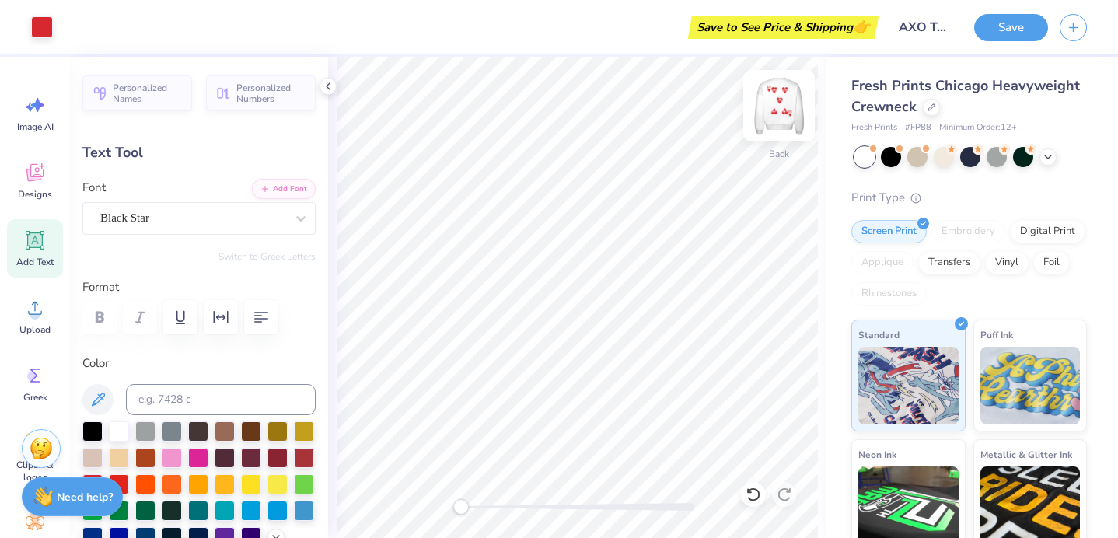
click at [780, 115] on img at bounding box center [779, 106] width 62 height 62
click at [782, 115] on img at bounding box center [779, 106] width 62 height 62
